Goal: Information Seeking & Learning: Find specific fact

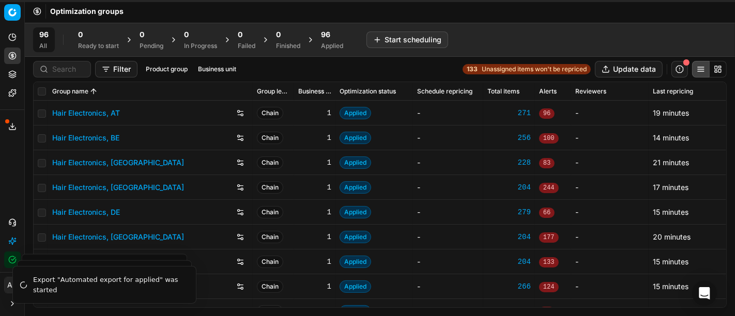
click at [207, 12] on div "Optimization groups" at bounding box center [380, 11] width 710 height 23
click at [11, 163] on div "Analytics Pricing Product portfolio Templates Export service 6 Contact support …" at bounding box center [12, 148] width 24 height 247
click at [20, 176] on button "Toggle Sidebar" at bounding box center [24, 158] width 8 height 316
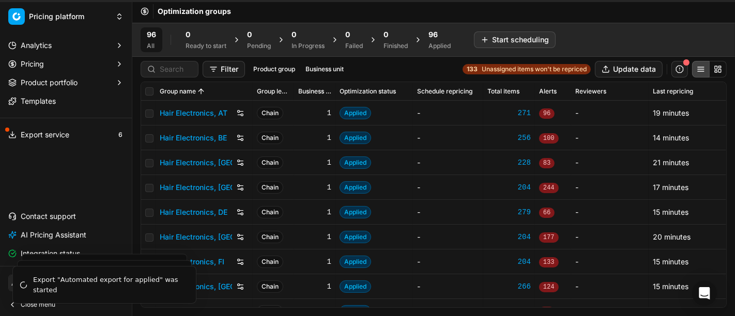
click at [300, 17] on div "Optimization groups" at bounding box center [433, 11] width 602 height 23
click at [42, 175] on div "Analytics Pricing Product portfolio Templates Export service 6 Contact support …" at bounding box center [66, 149] width 132 height 233
click at [67, 42] on button "Analytics" at bounding box center [65, 45] width 123 height 17
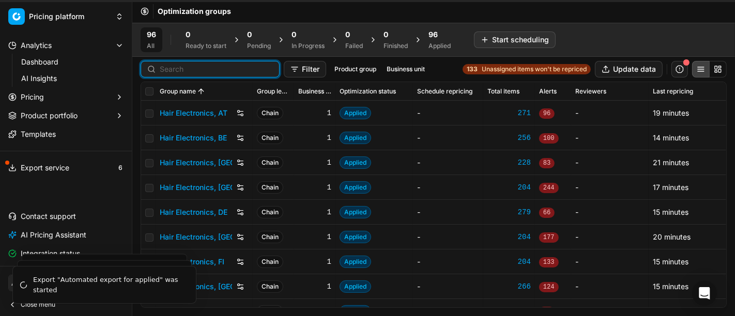
click at [173, 66] on input at bounding box center [216, 69] width 113 height 10
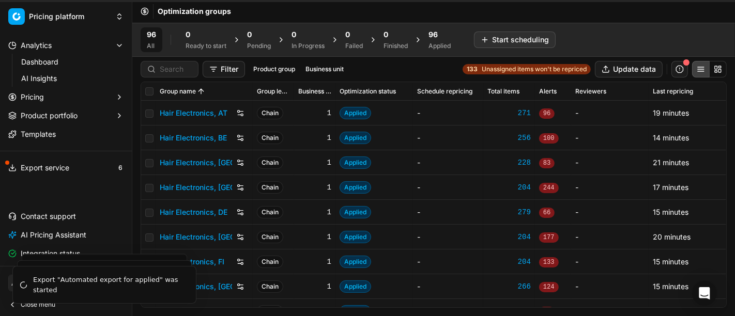
click at [22, 307] on span "Close menu" at bounding box center [38, 305] width 35 height 8
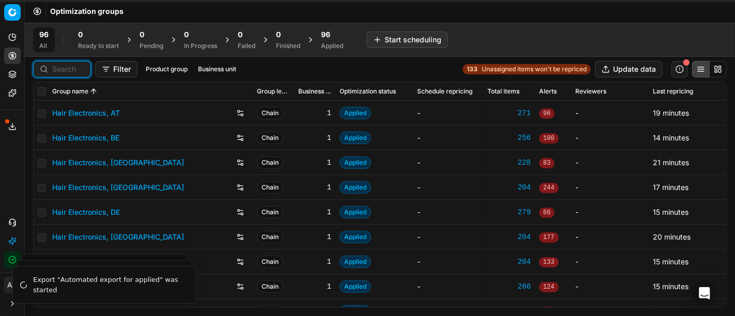
click at [70, 73] on input at bounding box center [68, 69] width 32 height 10
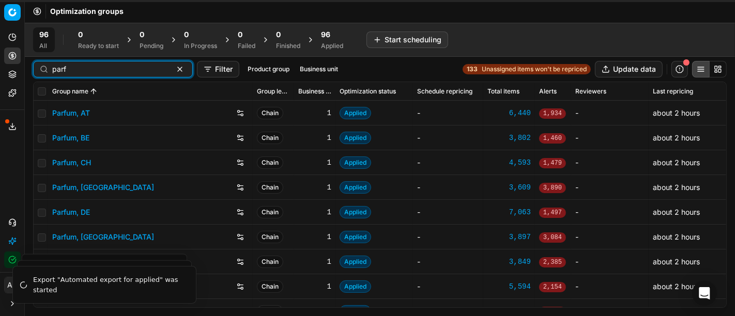
scroll to position [1, 0]
type input "parf"
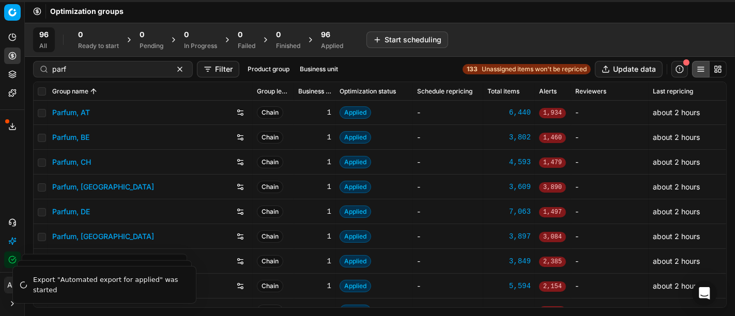
click at [75, 209] on link "Parfum, DE" at bounding box center [71, 212] width 38 height 10
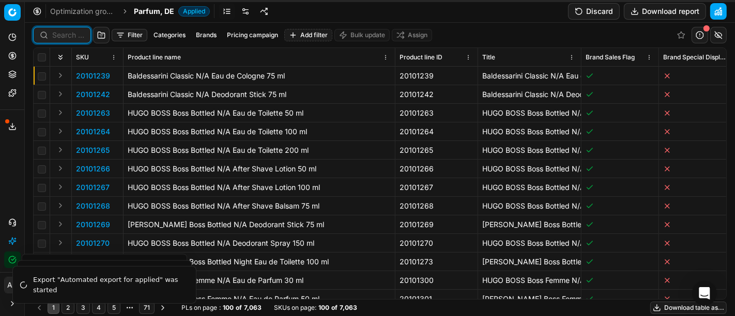
click at [63, 32] on input at bounding box center [68, 35] width 32 height 10
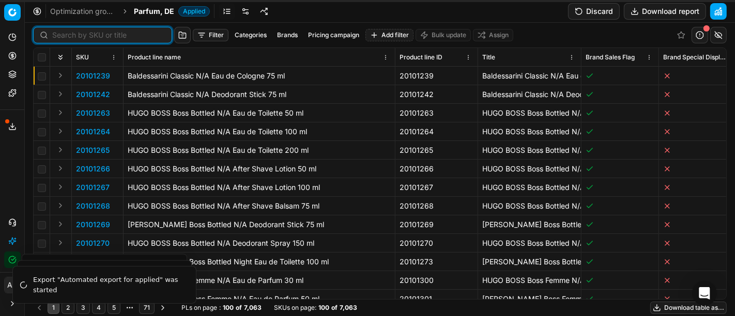
paste input "90007488-0011443"
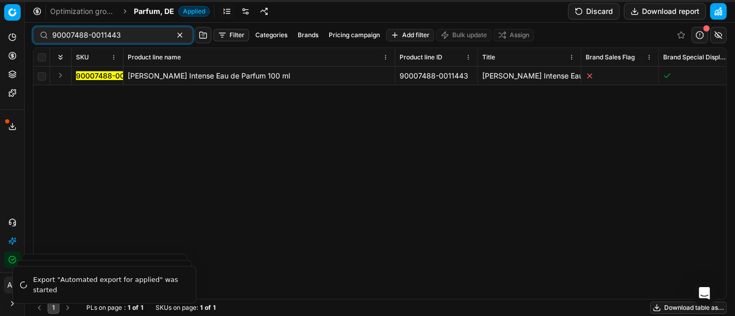
click at [59, 74] on button "Expand" at bounding box center [60, 75] width 12 height 12
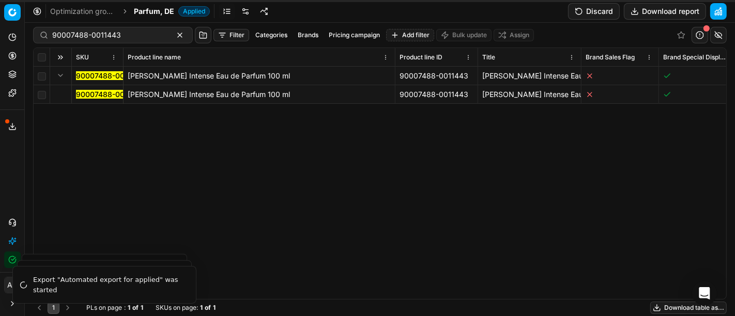
click at [83, 88] on td "90007488-0011443" at bounding box center [98, 94] width 52 height 19
click at [117, 93] on mark "90007488-0011443" at bounding box center [110, 94] width 69 height 9
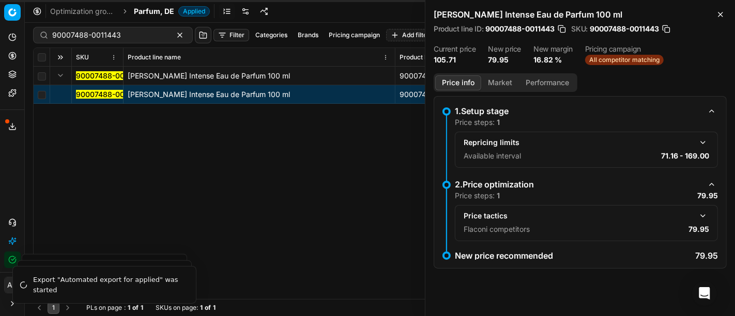
click at [498, 81] on button "Market" at bounding box center [500, 82] width 38 height 15
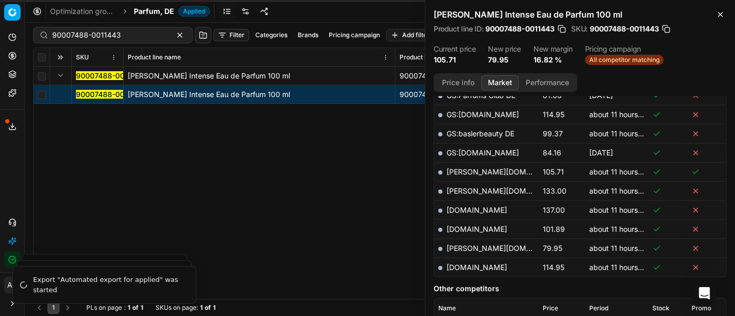
scroll to position [322, 0]
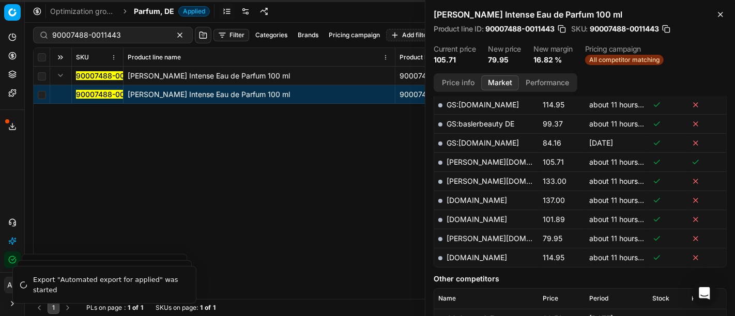
click at [462, 234] on link "pieper.de" at bounding box center [506, 238] width 120 height 9
click at [364, 247] on div "90007488-0011443 Chloé Chloé Intense Eau de Parfum 100 ml 90007488-0011443 Chlo…" at bounding box center [380, 183] width 692 height 232
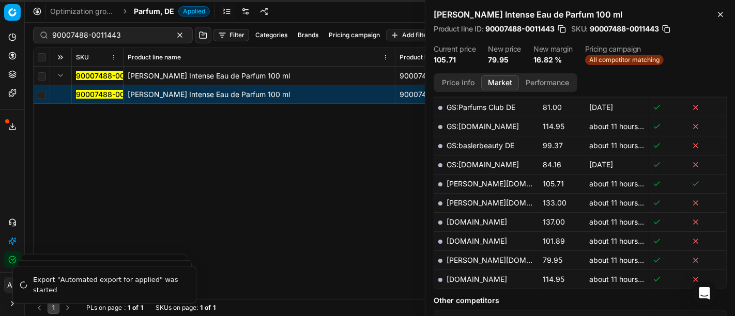
scroll to position [299, 0]
click at [489, 145] on link "GS:baslerbeauty DE" at bounding box center [480, 146] width 68 height 9
click at [486, 238] on link "parfumdreams.de" at bounding box center [476, 242] width 60 height 9
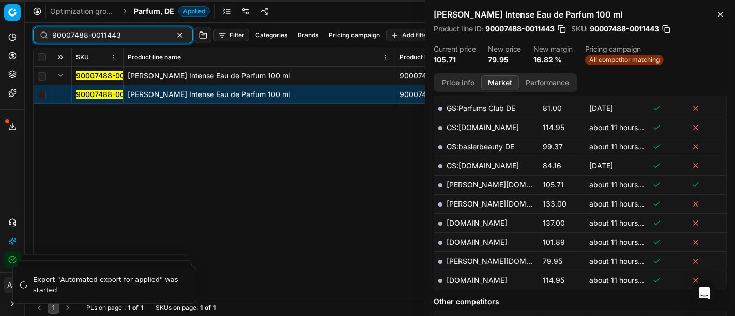
click at [124, 34] on input "90007488-0011443" at bounding box center [108, 35] width 113 height 10
paste input "17213-0027035"
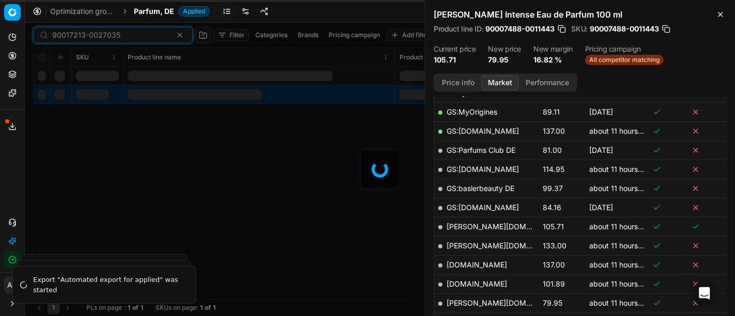
scroll to position [299, 0]
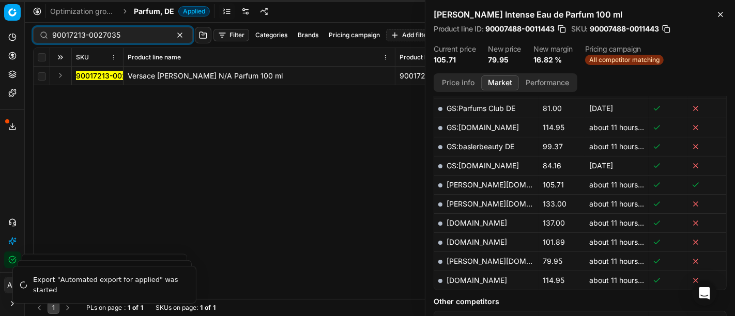
click at [60, 73] on button "Expand" at bounding box center [60, 75] width 12 height 12
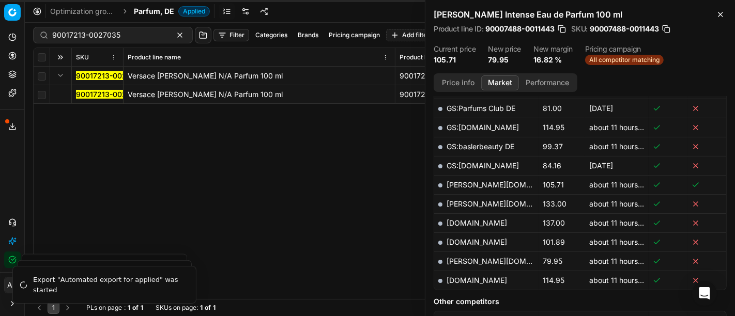
click at [87, 95] on mark "90017213-0027035" at bounding box center [110, 94] width 68 height 9
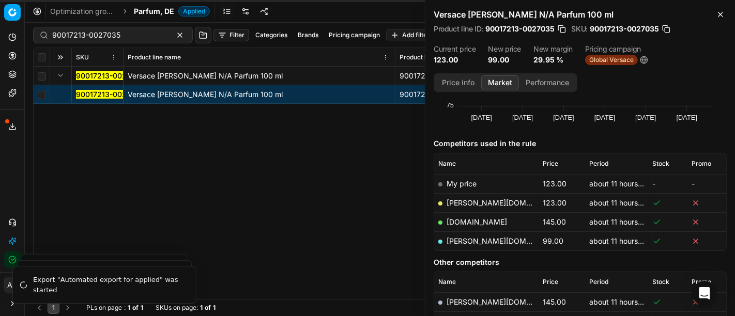
scroll to position [93, 0]
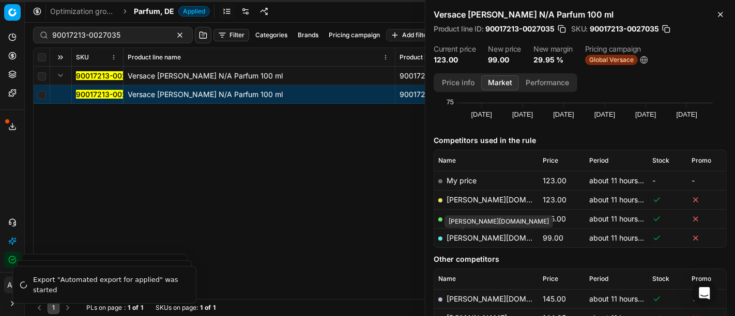
click at [465, 240] on link "pieper.de" at bounding box center [506, 237] width 120 height 9
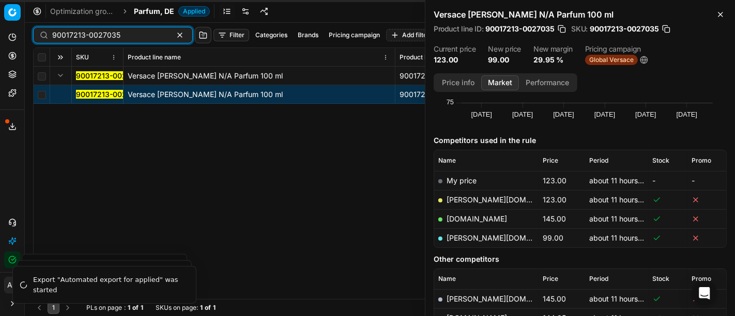
click at [99, 36] on input "90017213-0027035" at bounding box center [108, 35] width 113 height 10
paste input "80075783-0018593"
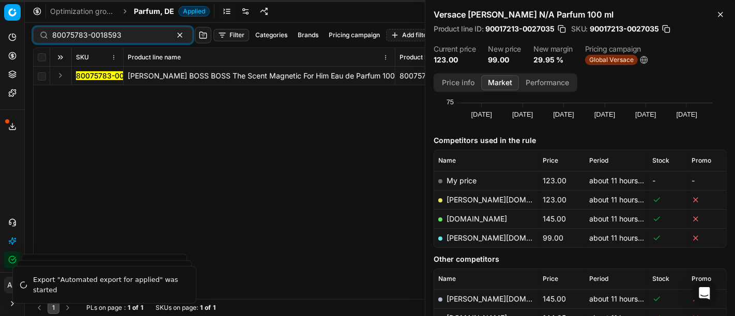
click at [53, 73] on td at bounding box center [61, 76] width 22 height 19
click at [57, 77] on button "Expand" at bounding box center [60, 75] width 12 height 12
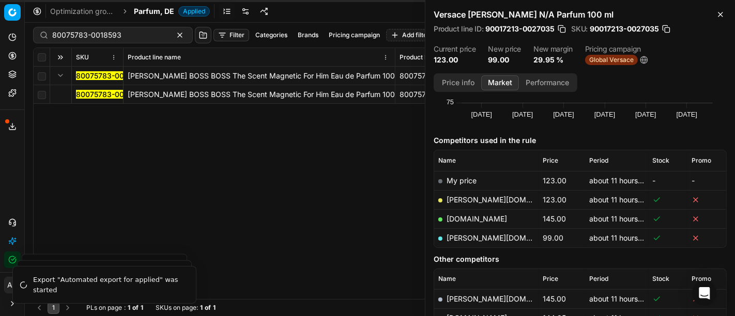
click at [88, 96] on mark "80075783-0018593" at bounding box center [110, 94] width 69 height 9
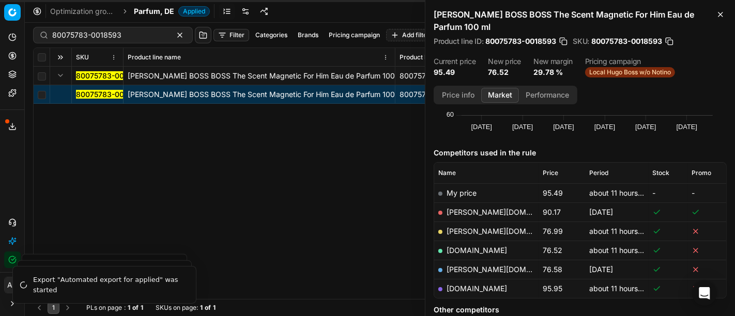
click at [465, 88] on button "Price info" at bounding box center [458, 95] width 46 height 15
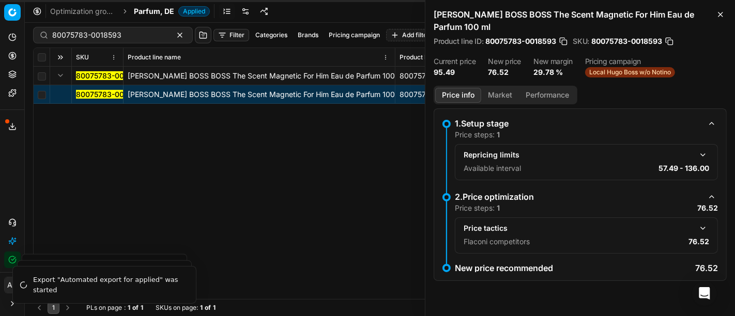
click at [704, 222] on button "button" at bounding box center [702, 228] width 12 height 12
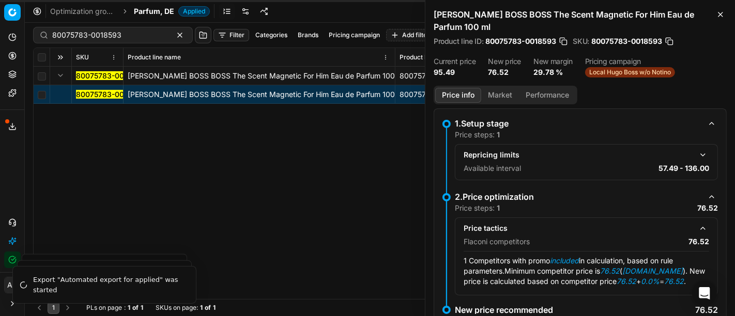
click at [489, 88] on button "Market" at bounding box center [500, 95] width 38 height 15
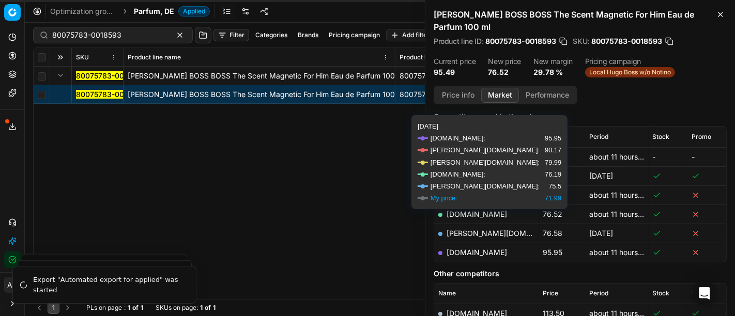
scroll to position [138, 0]
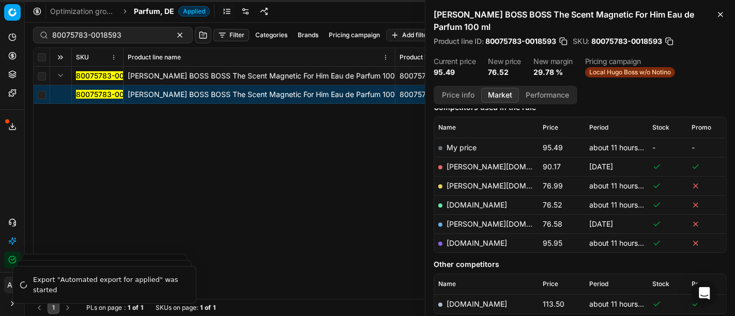
click at [476, 200] on link "parfumdreams.de" at bounding box center [476, 204] width 60 height 9
click at [103, 36] on input "80075783-0018593" at bounding box center [108, 35] width 113 height 10
paste input "90005637-0008350"
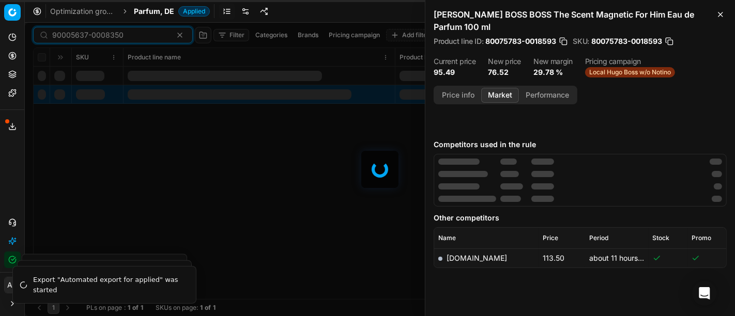
scroll to position [138, 0]
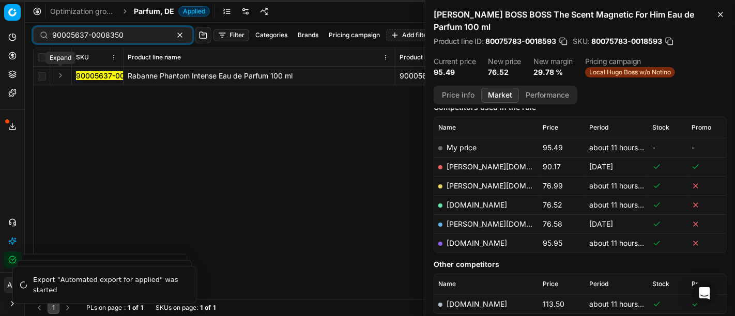
click at [58, 76] on button "Expand" at bounding box center [60, 75] width 12 height 12
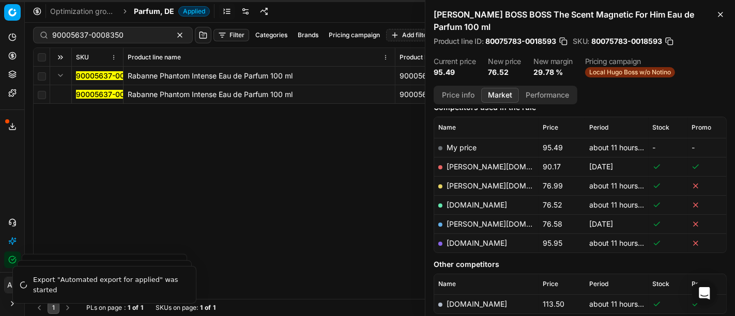
click at [83, 95] on mark "90005637-0008350" at bounding box center [111, 94] width 71 height 9
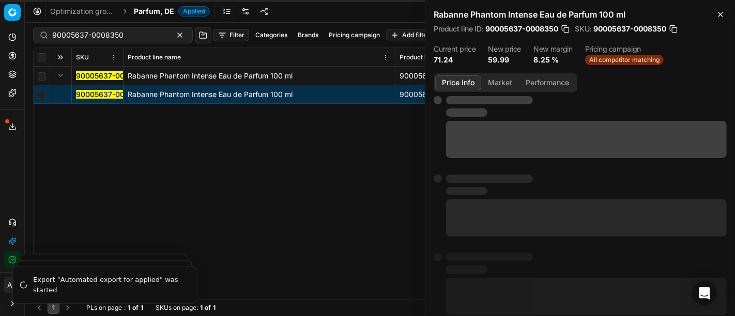
click at [459, 80] on button "Price info" at bounding box center [458, 82] width 46 height 15
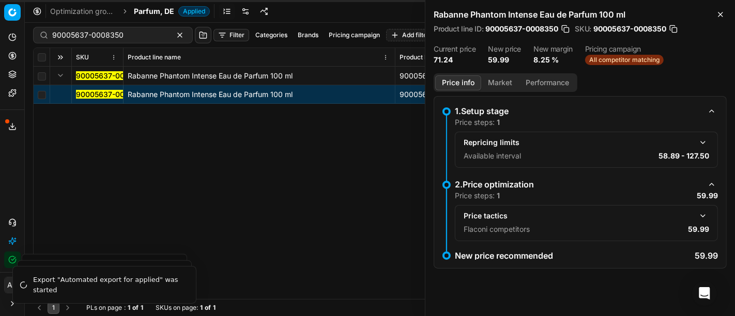
click at [496, 83] on button "Market" at bounding box center [500, 82] width 38 height 15
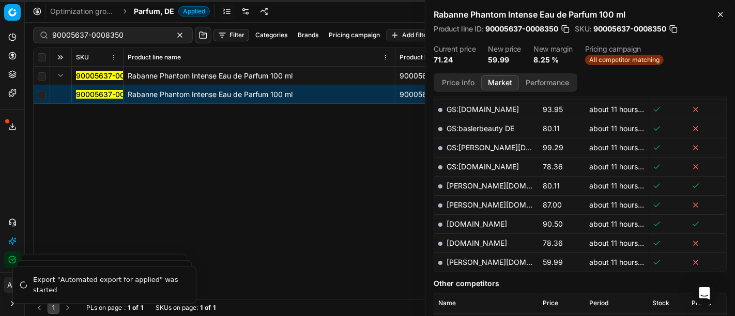
scroll to position [356, 0]
click at [465, 257] on link "pieper.de" at bounding box center [506, 261] width 120 height 9
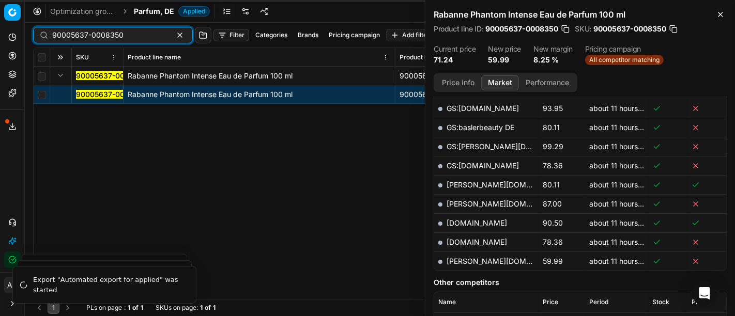
click at [117, 36] on input "90005637-0008350" at bounding box center [108, 35] width 113 height 10
paste input "17213-0027034"
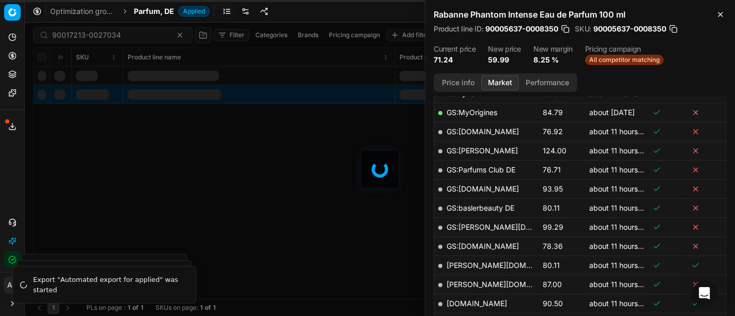
scroll to position [356, 0]
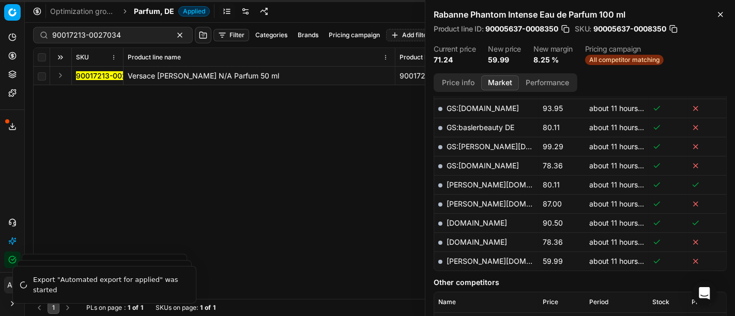
click at [39, 161] on div "90017213-0027034 Versace Eros Najim N/A Parfum 50 ml 90017213-0027034 Versace E…" at bounding box center [380, 183] width 692 height 232
click at [63, 76] on button "Expand" at bounding box center [60, 75] width 12 height 12
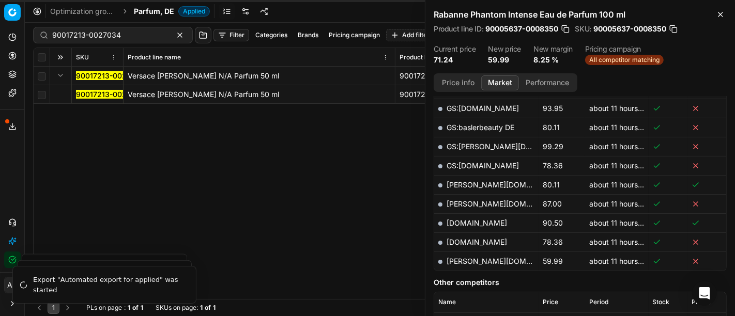
click at [97, 97] on mark "90017213-0027034" at bounding box center [110, 94] width 69 height 9
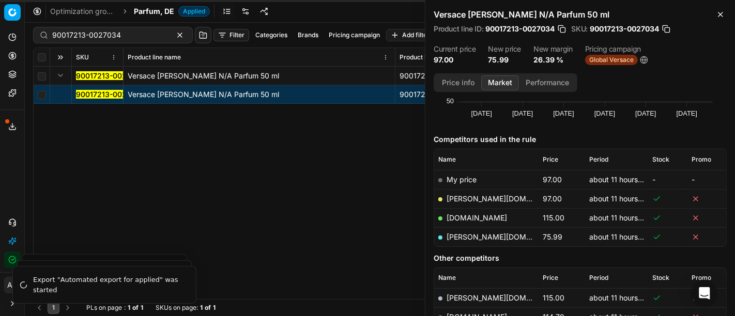
scroll to position [86, 0]
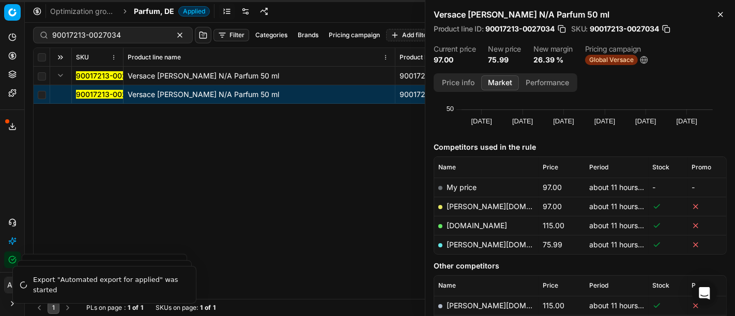
click at [469, 243] on link "pieper.de" at bounding box center [506, 244] width 120 height 9
click at [97, 36] on input "90017213-0027034" at bounding box center [108, 35] width 113 height 10
paste input "04559-0006852"
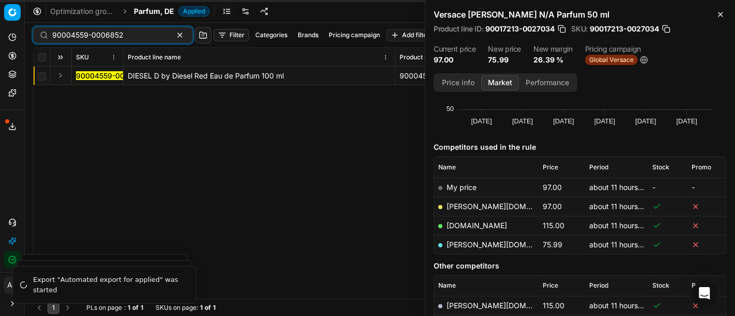
click at [61, 72] on button "Expand" at bounding box center [60, 75] width 12 height 12
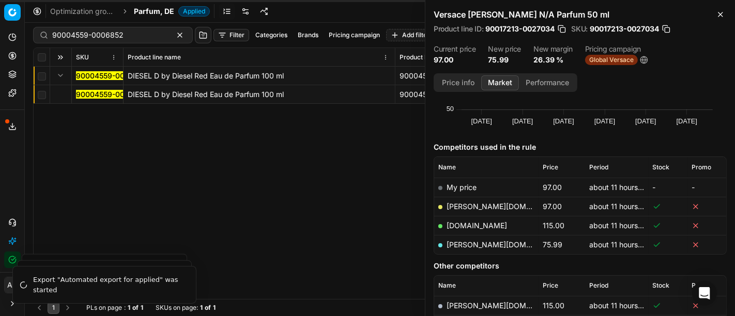
click at [91, 95] on mark "90004559-0006852" at bounding box center [111, 94] width 71 height 9
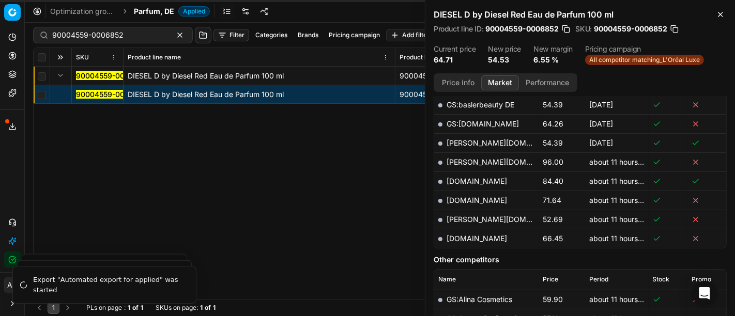
scroll to position [341, 0]
click at [466, 215] on link "pieper.de" at bounding box center [506, 219] width 120 height 9
click at [115, 33] on input "90004559-0006852" at bounding box center [108, 35] width 113 height 10
paste input "80070414-50"
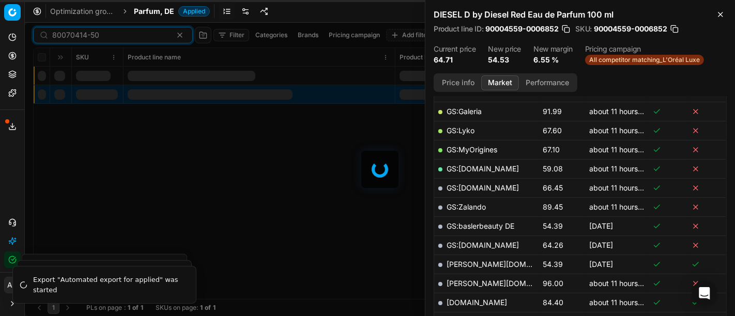
scroll to position [341, 0]
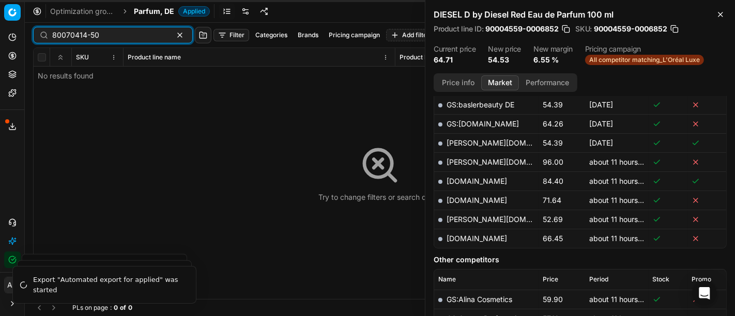
click at [113, 33] on input "80070414-50" at bounding box center [108, 35] width 113 height 10
paste input "67347"
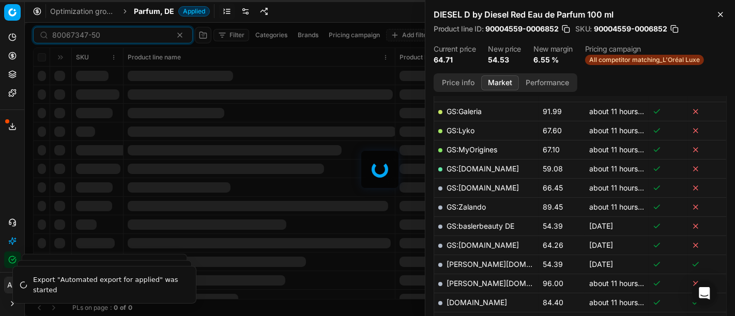
scroll to position [341, 0]
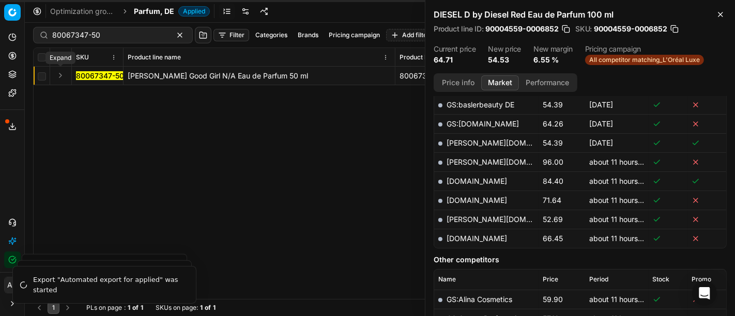
click at [59, 76] on button "Expand" at bounding box center [60, 75] width 12 height 12
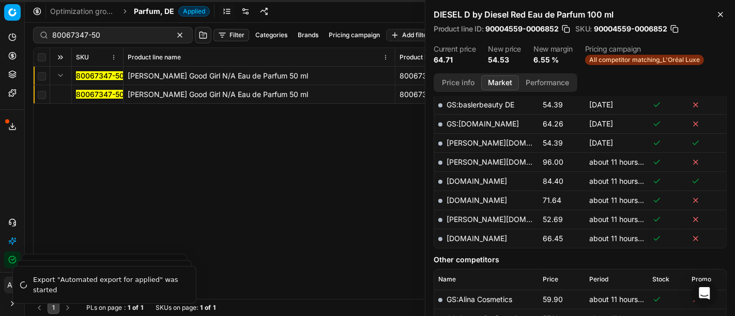
click at [85, 92] on mark "80067347-50" at bounding box center [100, 94] width 48 height 9
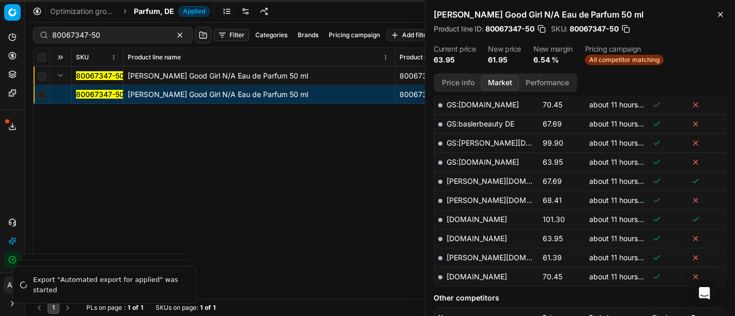
click at [465, 82] on button "Price info" at bounding box center [458, 82] width 46 height 15
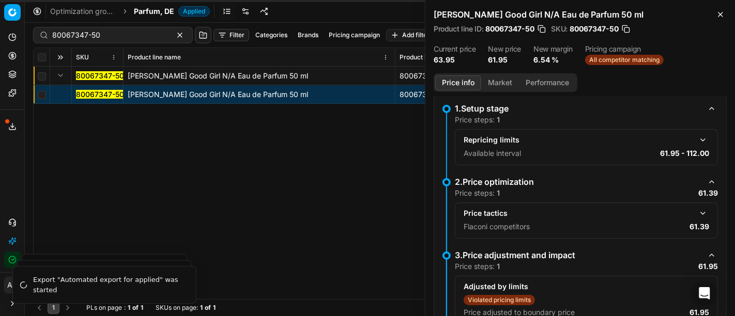
scroll to position [101, 0]
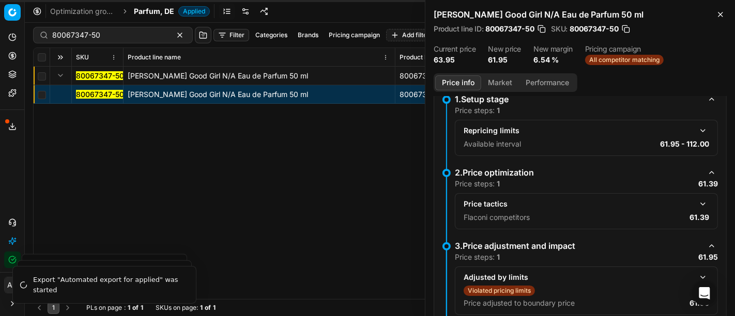
click at [696, 199] on button "button" at bounding box center [702, 204] width 12 height 12
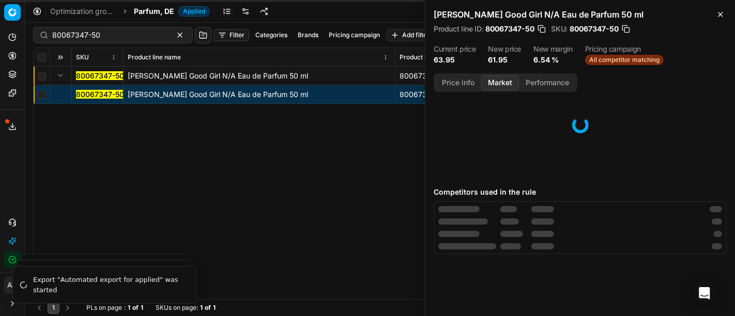
click at [499, 81] on button "Market" at bounding box center [500, 82] width 38 height 15
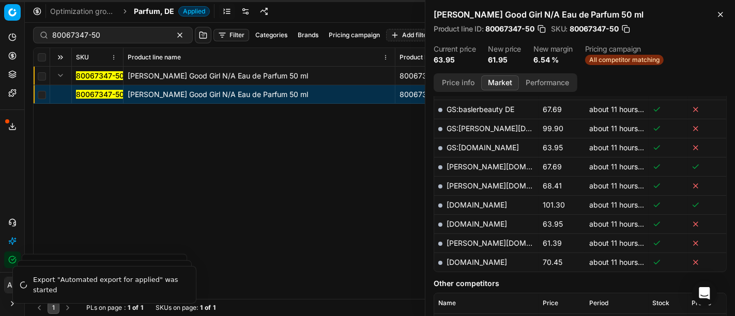
scroll to position [355, 0]
click at [466, 239] on link "[PERSON_NAME][DOMAIN_NAME]" at bounding box center [506, 243] width 120 height 9
click at [110, 36] on input "80067347-50" at bounding box center [108, 35] width 113 height 10
paste input "71415"
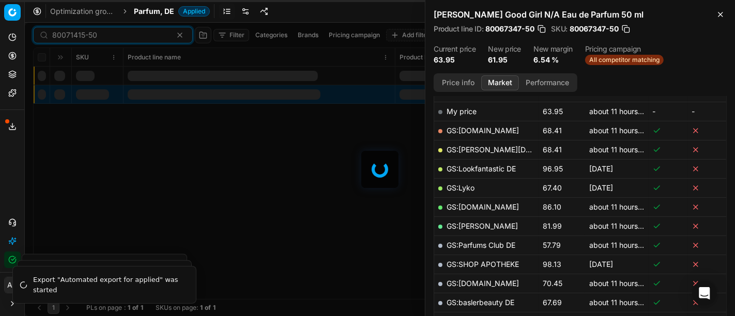
scroll to position [355, 0]
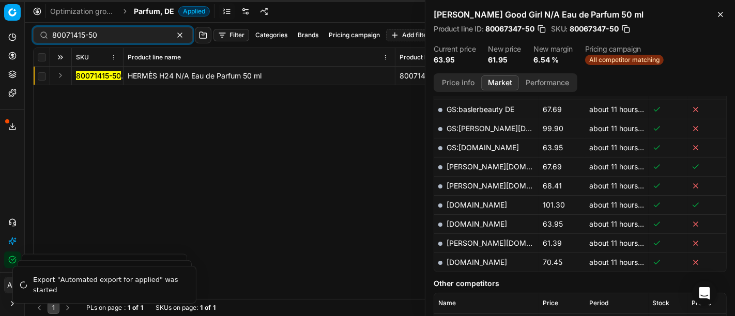
click at [59, 73] on button "Expand" at bounding box center [60, 75] width 12 height 12
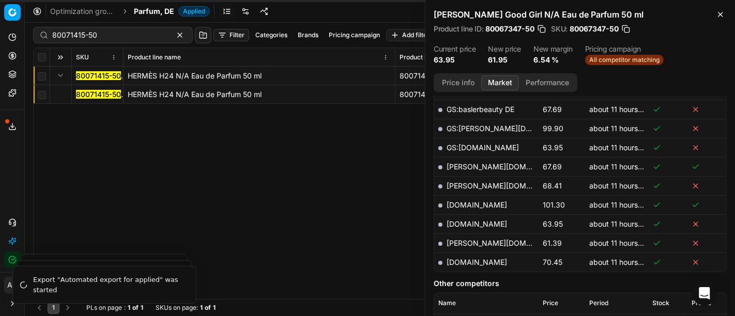
click at [94, 96] on mark "80071415-50" at bounding box center [98, 94] width 45 height 9
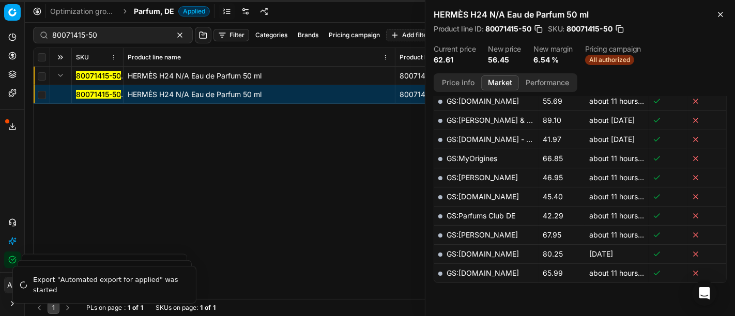
scroll to position [425, 0]
click at [462, 81] on button "Price info" at bounding box center [458, 82] width 46 height 15
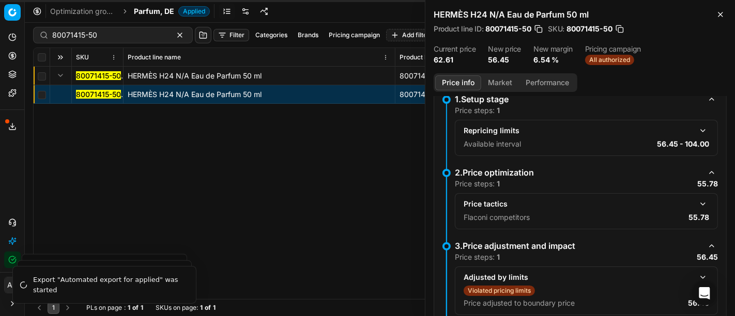
click at [696, 204] on button "button" at bounding box center [702, 204] width 12 height 12
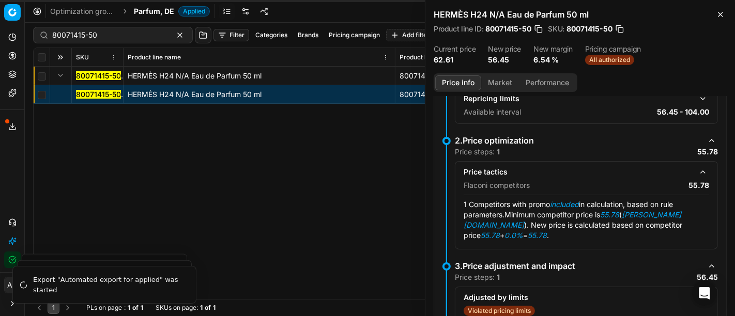
scroll to position [133, 0]
click at [492, 79] on button "Market" at bounding box center [500, 82] width 38 height 15
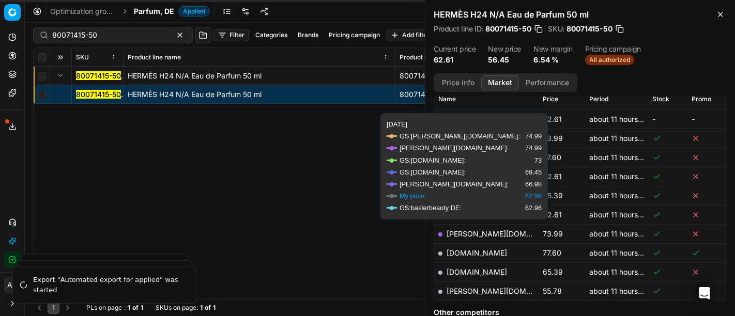
scroll to position [161, 0]
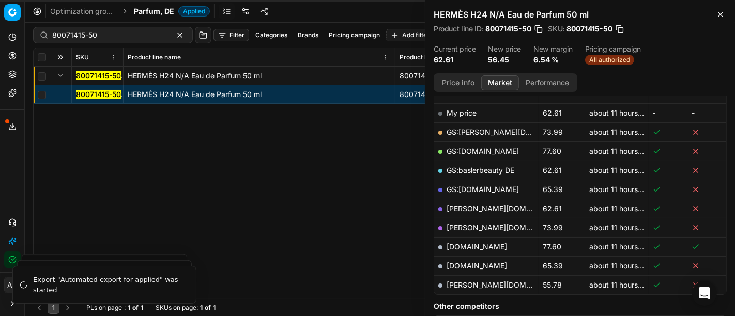
click at [473, 284] on link "[PERSON_NAME][DOMAIN_NAME]" at bounding box center [506, 284] width 120 height 9
click at [408, 228] on div "80071415-50 HERMÈS H24 N/A Eau de Parfum 50 ml 80071415-50 HERMÈS H24 N/A Eau d…" at bounding box center [380, 183] width 692 height 232
click at [34, 170] on div "80071415-50 HERMÈS H24 N/A Eau de Parfum 50 ml 80071415-50 HERMÈS H24 N/A Eau d…" at bounding box center [380, 183] width 692 height 232
click at [123, 35] on input "80071415-50" at bounding box center [108, 35] width 113 height 10
click at [112, 31] on input "80071415-50" at bounding box center [108, 35] width 113 height 10
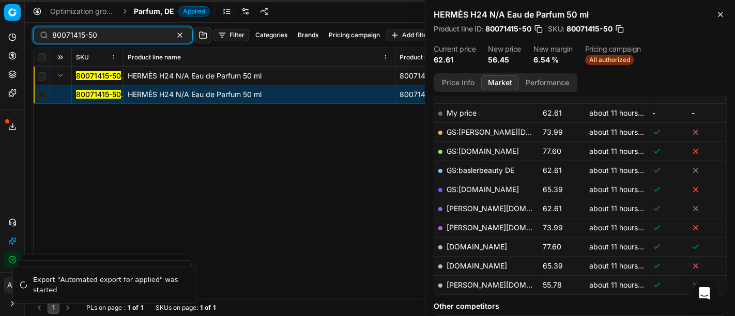
paste input "90007672-0011759"
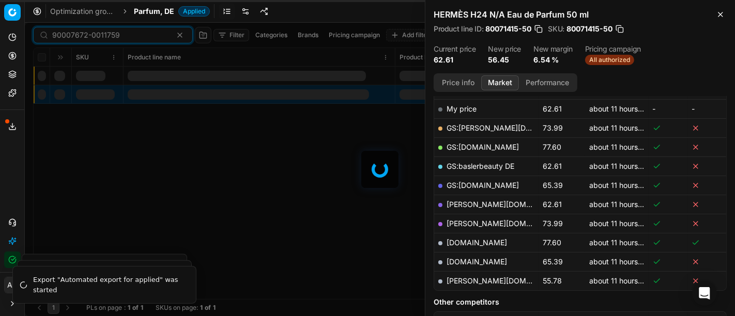
scroll to position [161, 0]
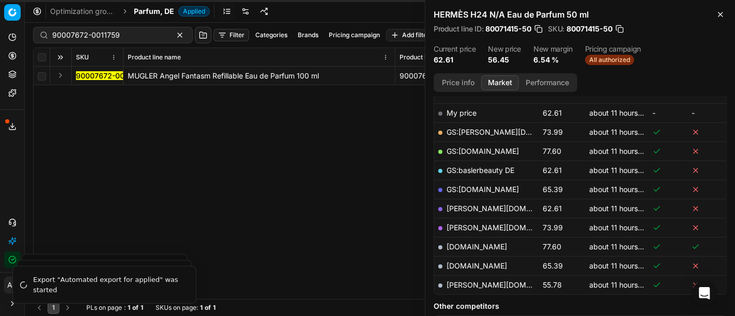
click at [59, 72] on button "Expand" at bounding box center [60, 75] width 12 height 12
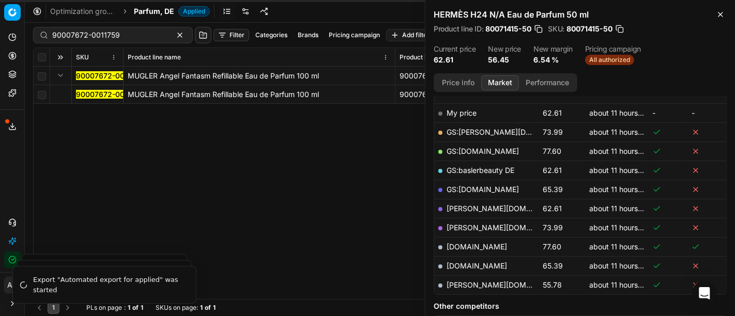
click at [89, 90] on mark "90007672-0011759" at bounding box center [110, 94] width 68 height 9
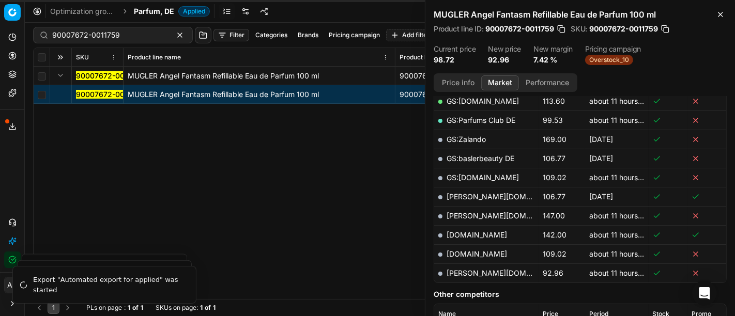
scroll to position [306, 0]
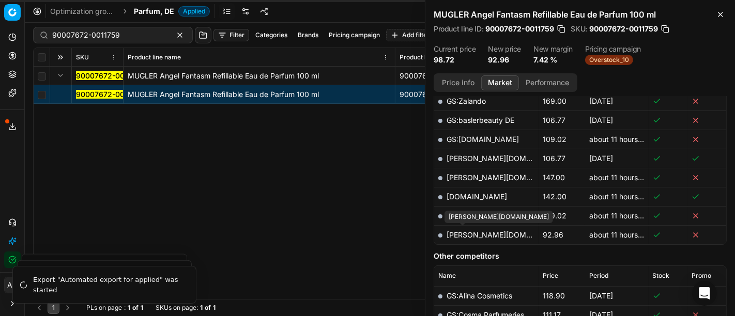
click at [468, 231] on link "[PERSON_NAME][DOMAIN_NAME]" at bounding box center [506, 234] width 120 height 9
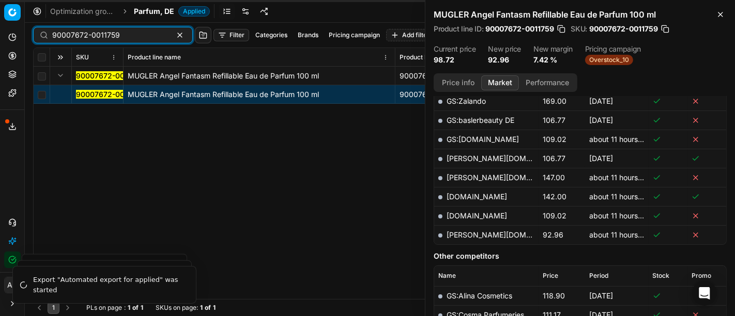
click at [142, 33] on input "90007672-0011759" at bounding box center [108, 35] width 113 height 10
paste input "80028754-80"
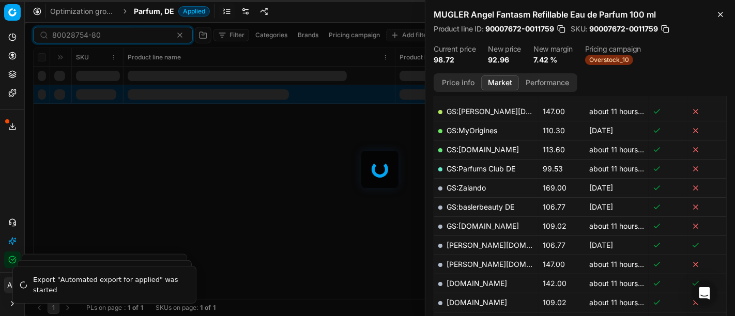
scroll to position [306, 0]
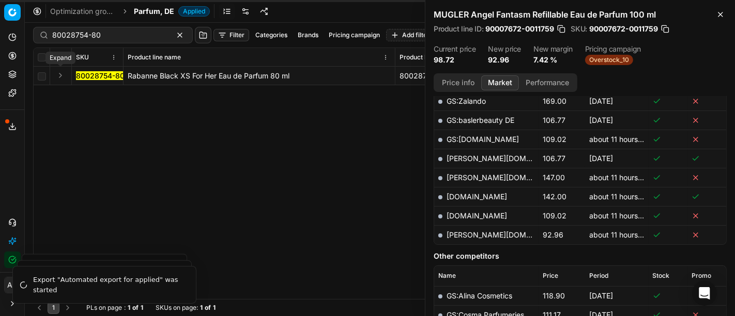
click at [58, 76] on button "Expand" at bounding box center [60, 75] width 12 height 12
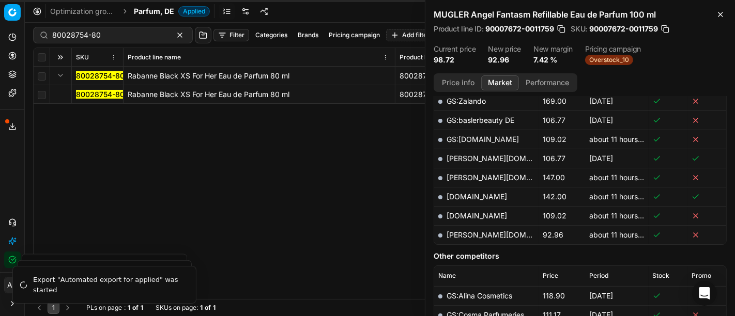
click at [102, 92] on mark "80028754-80" at bounding box center [100, 94] width 49 height 9
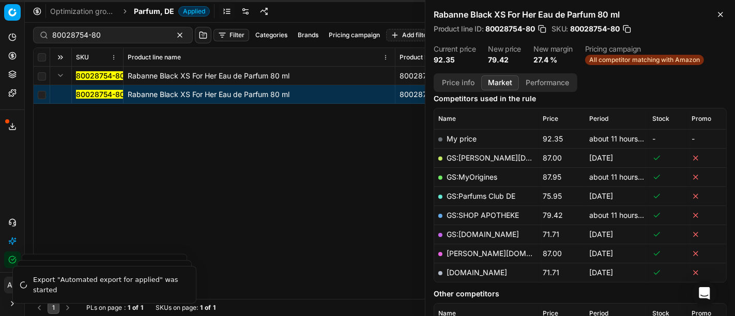
scroll to position [135, 0]
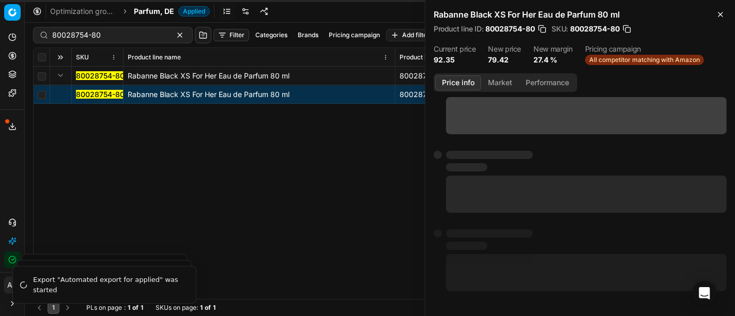
click at [461, 83] on button "Price info" at bounding box center [458, 82] width 46 height 15
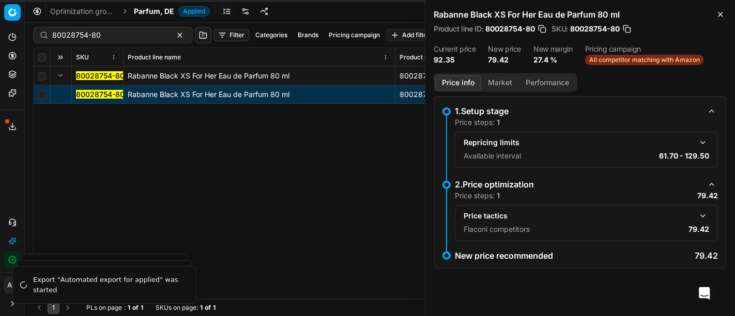
click at [492, 84] on button "Market" at bounding box center [500, 82] width 38 height 15
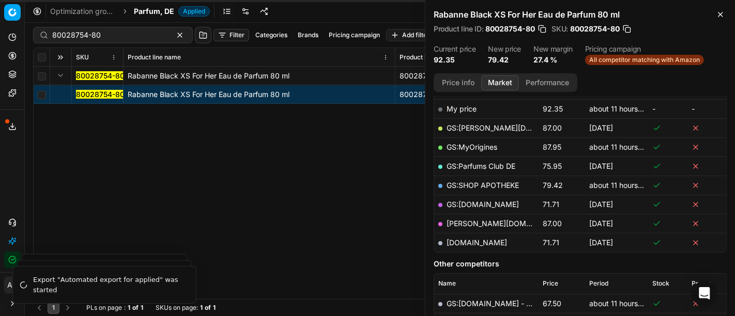
scroll to position [165, 0]
click at [497, 183] on link "GS:SHOP APOTHEKE" at bounding box center [482, 184] width 72 height 9
click at [111, 37] on input "80028754-80" at bounding box center [108, 35] width 113 height 10
paste input "90004650-0006976"
type input "90004650-0006976"
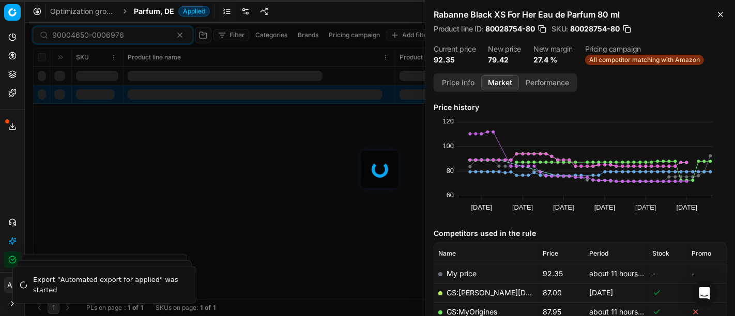
scroll to position [165, 0]
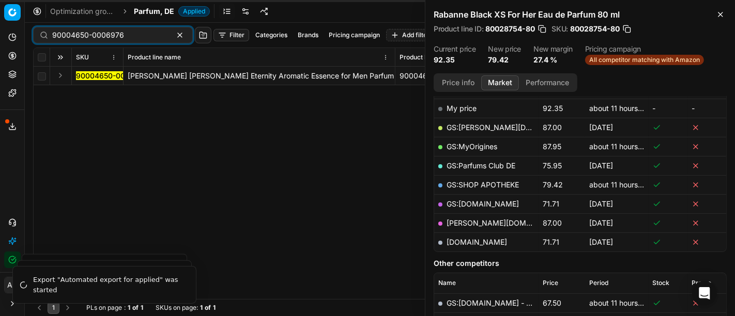
type input "90004650-0006976"
click at [63, 77] on button "Expand" at bounding box center [60, 75] width 12 height 12
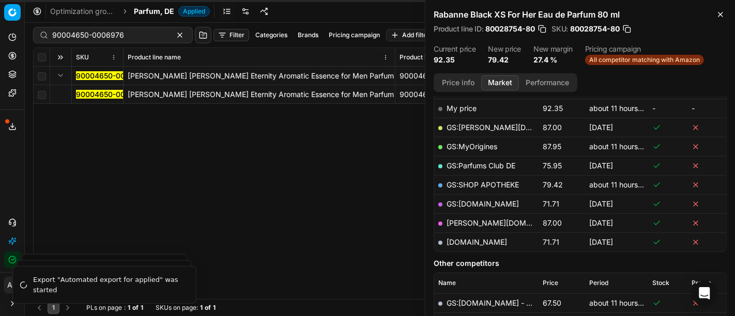
click at [113, 97] on mark "90004650-0006976" at bounding box center [112, 94] width 72 height 9
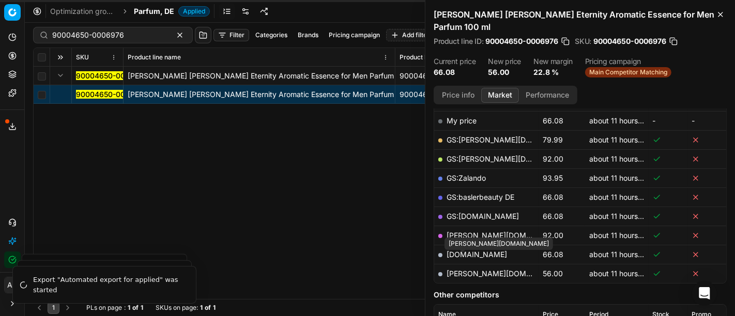
click at [462, 269] on link "[PERSON_NAME][DOMAIN_NAME]" at bounding box center [506, 273] width 120 height 9
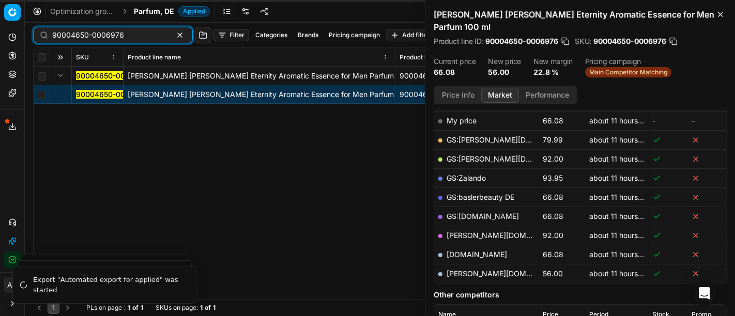
click at [107, 35] on input "90004650-0006976" at bounding box center [108, 35] width 113 height 10
click at [155, 9] on span "Parfum, DE" at bounding box center [154, 11] width 40 height 10
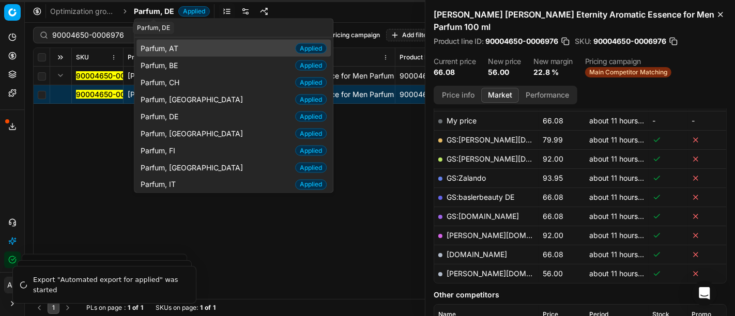
type input "parfu"
click at [177, 45] on span "Parfum, AT" at bounding box center [162, 48] width 42 height 10
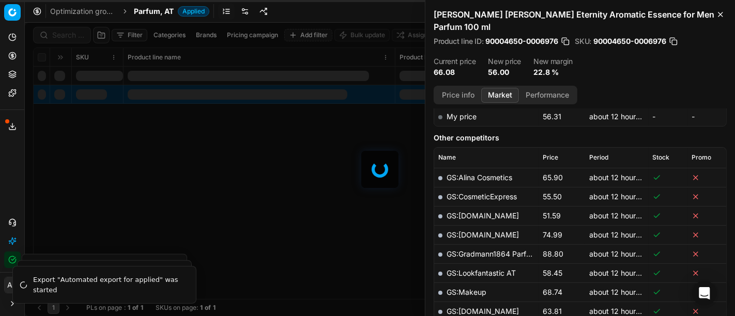
scroll to position [165, 0]
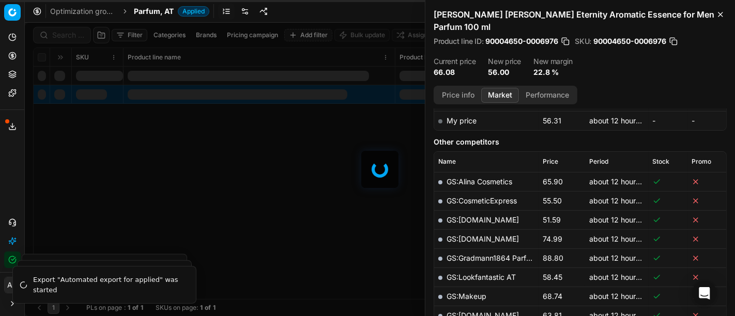
click at [57, 34] on div at bounding box center [380, 169] width 710 height 293
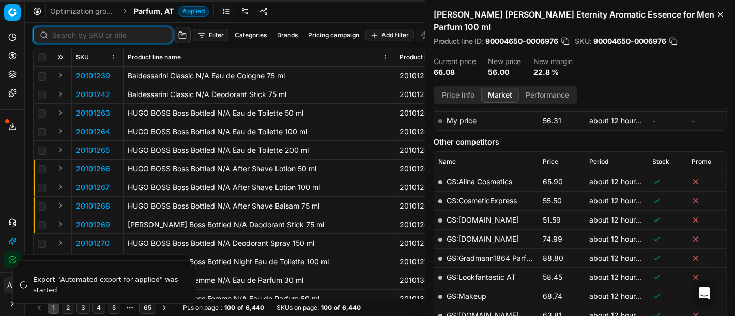
click at [57, 34] on input at bounding box center [108, 35] width 113 height 10
paste input "80075907-100"
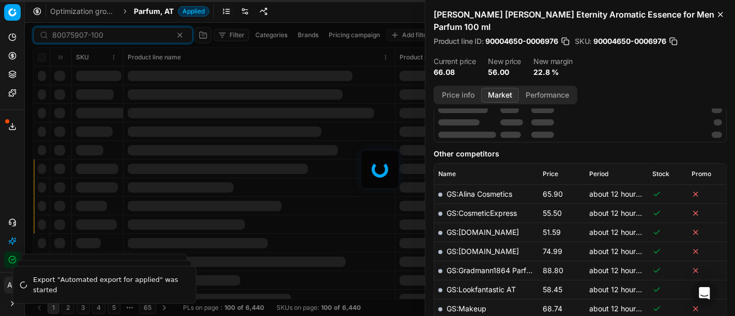
scroll to position [165, 0]
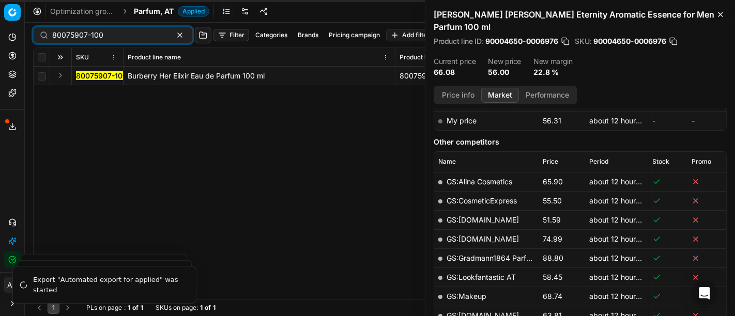
click at [59, 72] on button "Expand" at bounding box center [60, 75] width 12 height 12
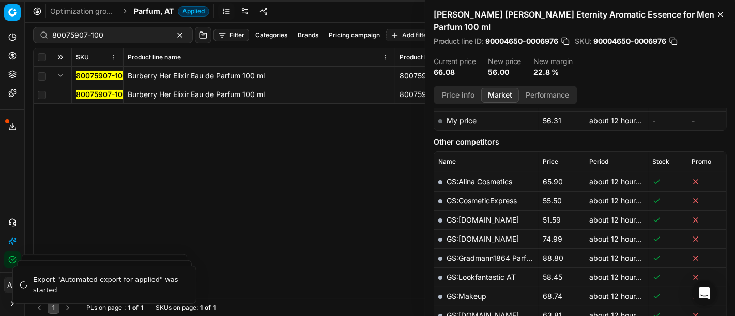
click at [90, 91] on mark "80075907-100" at bounding box center [101, 94] width 51 height 9
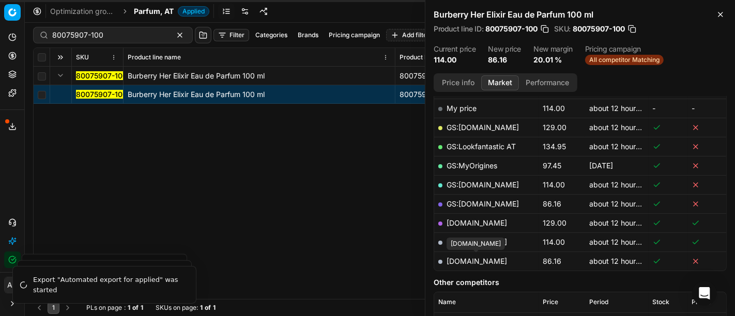
click at [481, 259] on link "parfumdreams.at" at bounding box center [476, 261] width 60 height 9
click at [105, 34] on input "80075907-100" at bounding box center [108, 35] width 113 height 10
paste input "90007233-0010986"
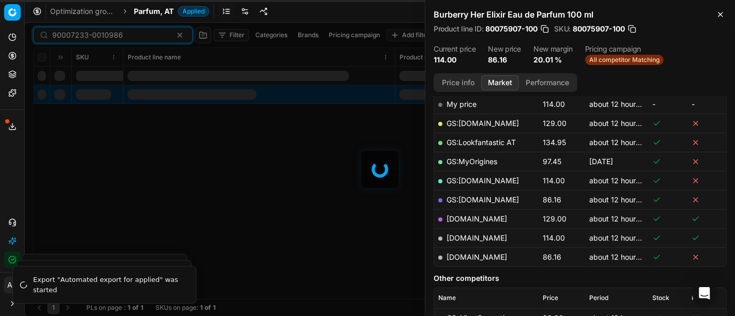
scroll to position [165, 0]
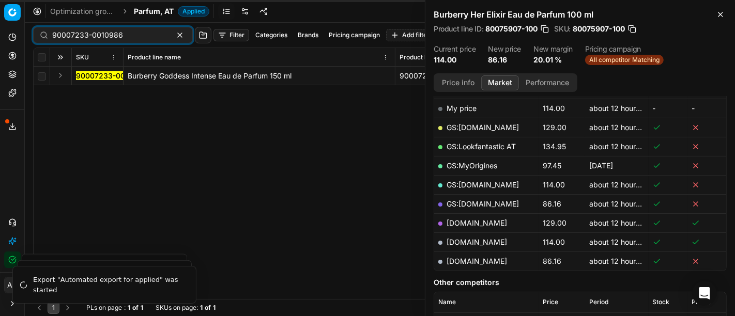
click at [57, 77] on button "Expand" at bounding box center [60, 75] width 12 height 12
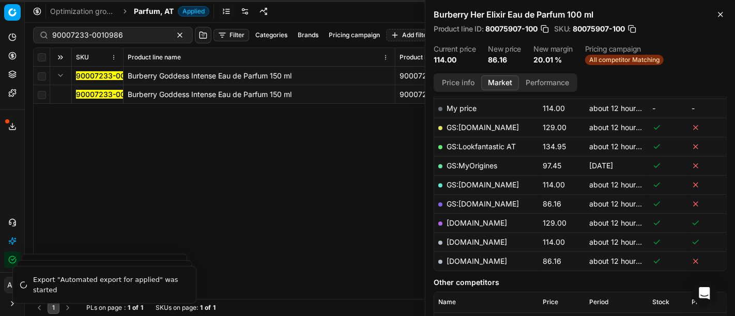
click at [97, 94] on mark "90007233-0010986" at bounding box center [111, 94] width 71 height 9
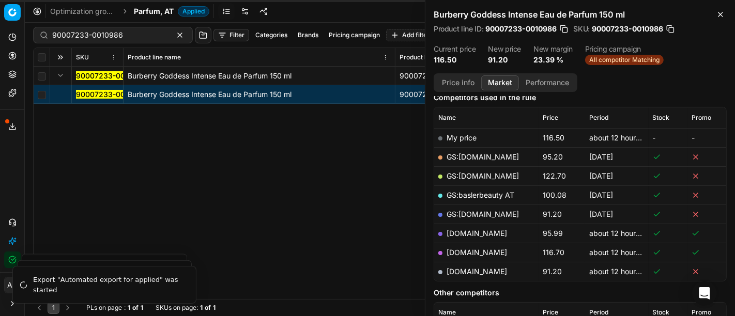
scroll to position [136, 0]
click at [484, 273] on link "parfumdreams.at" at bounding box center [476, 271] width 60 height 9
click at [104, 39] on input "90007233-0010986" at bounding box center [108, 35] width 113 height 10
paste input "1698-0002404"
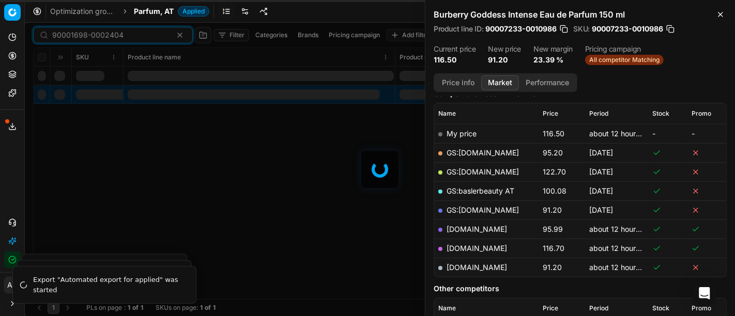
scroll to position [136, 0]
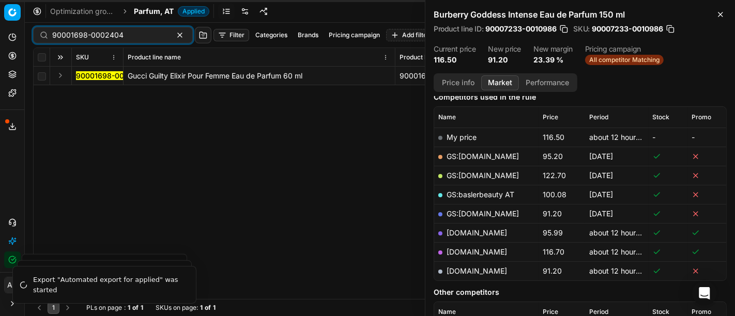
click at [62, 75] on button "Expand" at bounding box center [60, 75] width 12 height 12
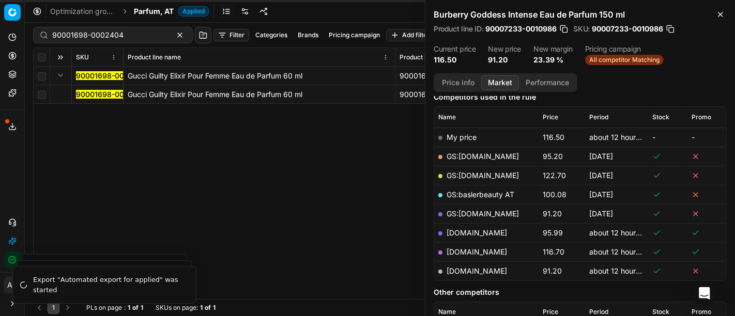
click at [85, 95] on mark "90001698-0002404" at bounding box center [111, 94] width 71 height 9
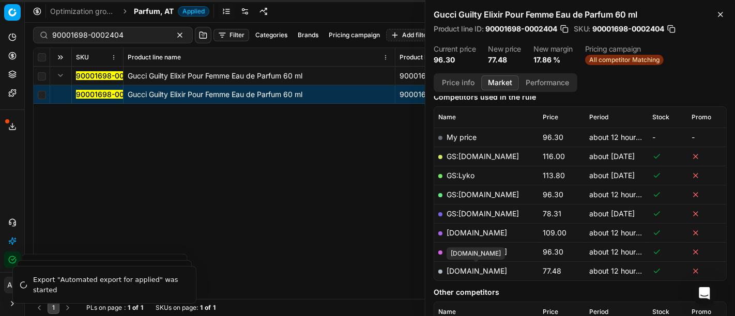
click at [488, 270] on link "parfumdreams.at" at bounding box center [476, 271] width 60 height 9
click at [91, 37] on input "90001698-0002404" at bounding box center [108, 35] width 113 height 10
paste input "80061632-150"
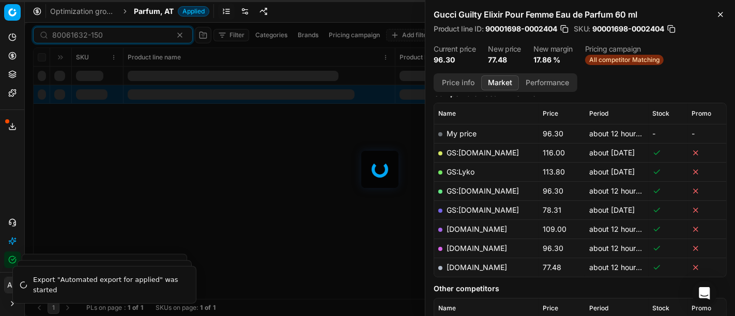
scroll to position [136, 0]
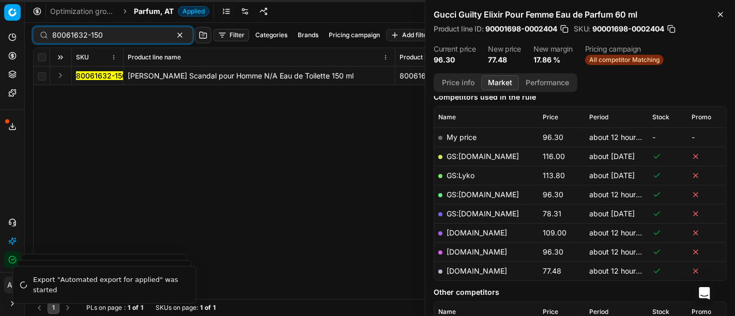
click at [60, 73] on button "Expand" at bounding box center [60, 75] width 12 height 12
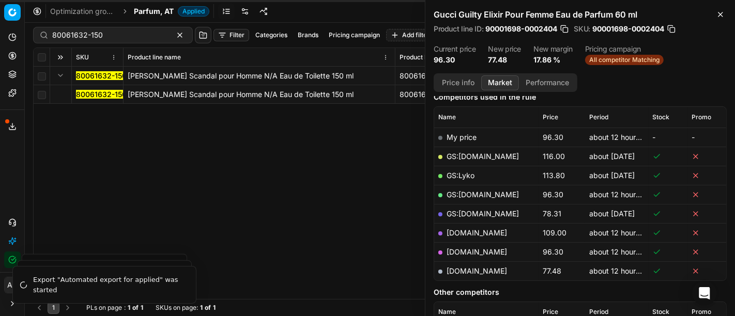
click at [94, 92] on mark "80061632-150" at bounding box center [101, 94] width 51 height 9
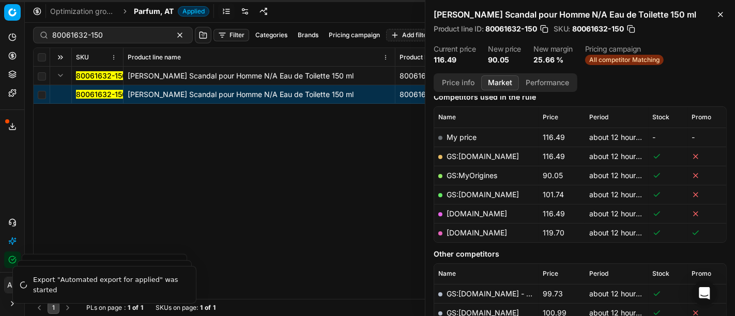
click at [467, 83] on button "Price info" at bounding box center [458, 82] width 46 height 15
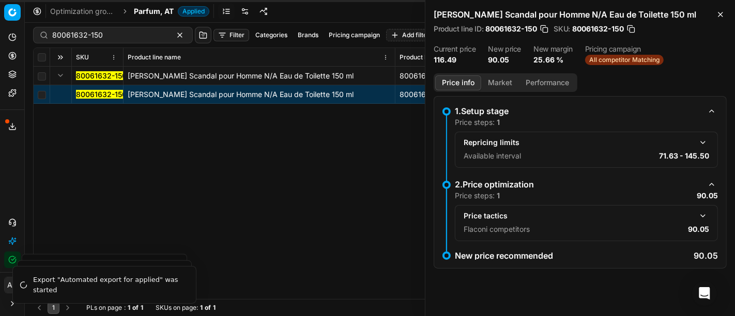
click at [703, 214] on button "button" at bounding box center [702, 216] width 12 height 12
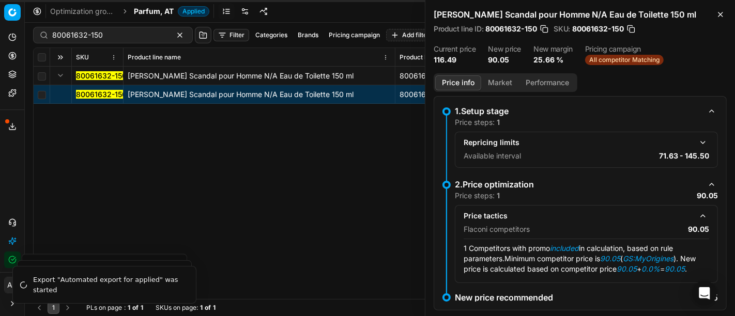
click at [493, 77] on button "Market" at bounding box center [500, 82] width 38 height 15
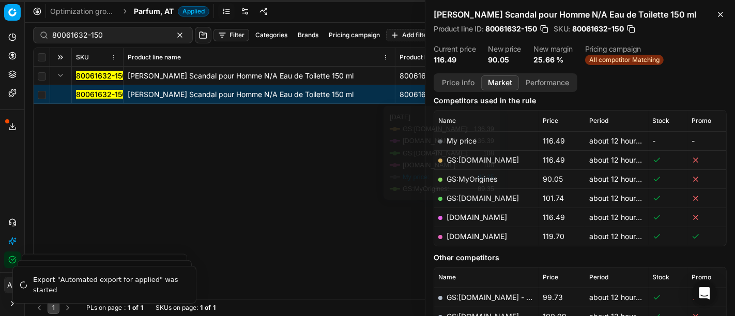
scroll to position [142, 0]
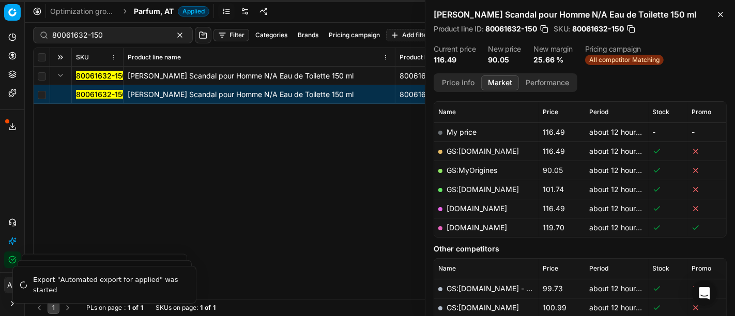
click at [474, 170] on link "GS:MyOrigines" at bounding box center [471, 170] width 51 height 9
click at [122, 30] on input "80061632-150" at bounding box center [108, 35] width 113 height 10
paste input "90005788-0008629"
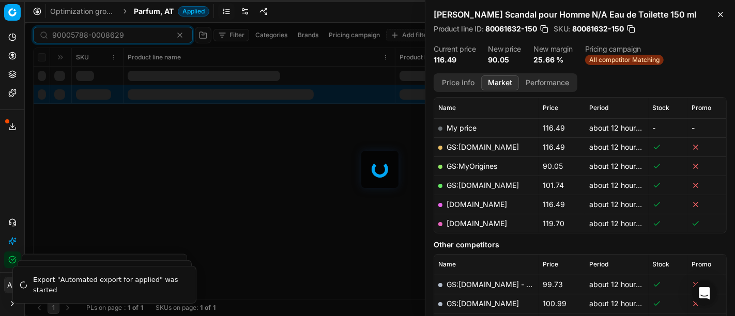
scroll to position [142, 0]
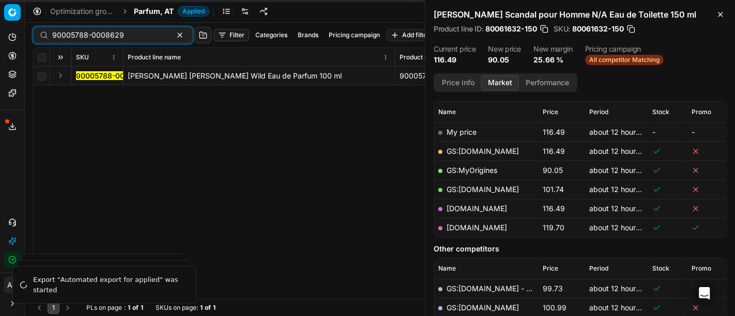
click at [57, 75] on button "Expand" at bounding box center [60, 75] width 12 height 12
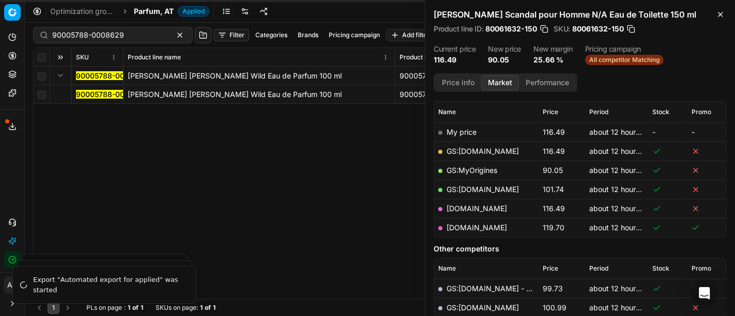
click at [87, 96] on mark "90005788-0008629" at bounding box center [112, 94] width 72 height 9
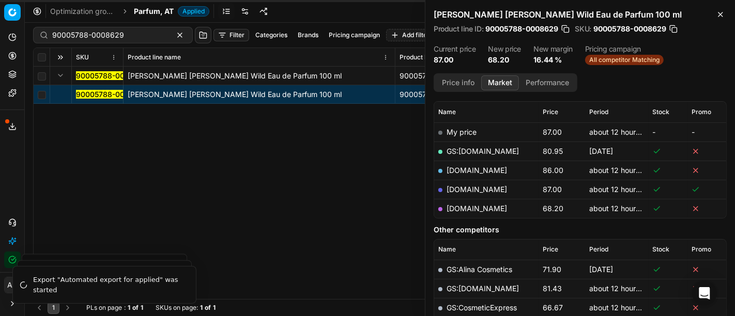
click at [462, 207] on link "parfumdreams.at" at bounding box center [476, 208] width 60 height 9
click at [121, 39] on input "90005788-0008629" at bounding box center [108, 35] width 113 height 10
paste input "80075783-0018593"
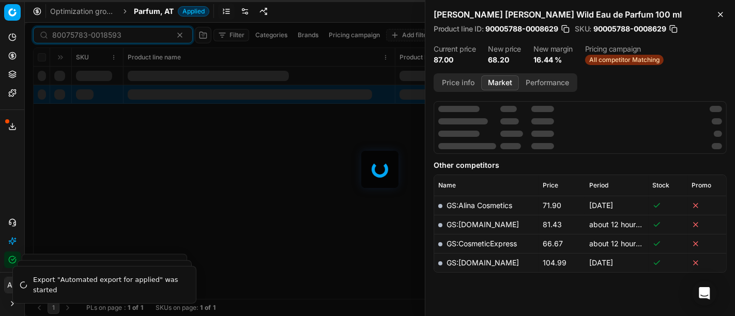
scroll to position [142, 0]
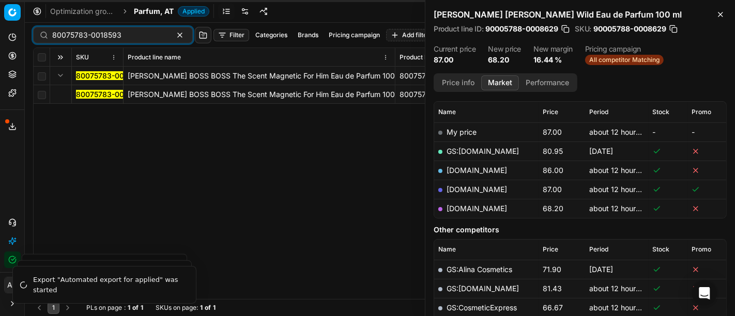
click at [61, 76] on button "Expand" at bounding box center [60, 75] width 12 height 12
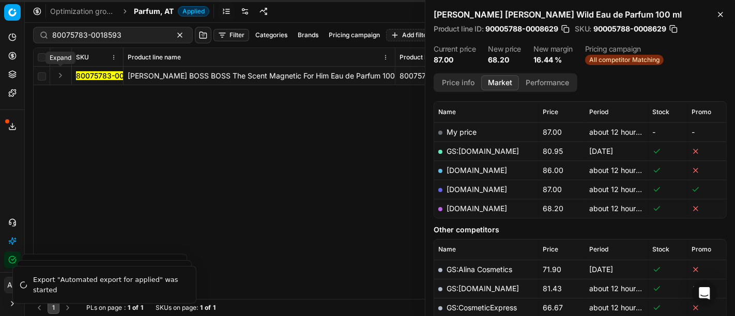
click at [61, 76] on button "Expand" at bounding box center [60, 75] width 12 height 12
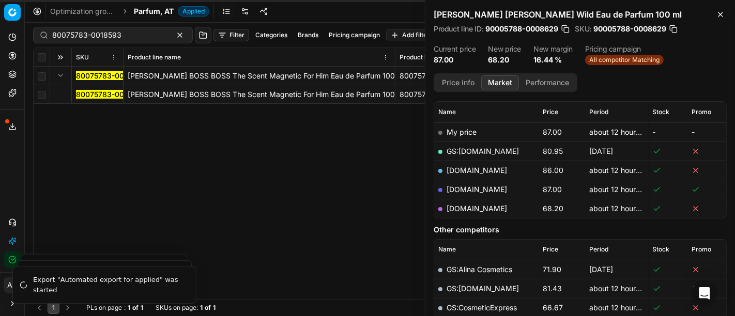
click at [110, 92] on mark "80075783-0018593" at bounding box center [110, 94] width 69 height 9
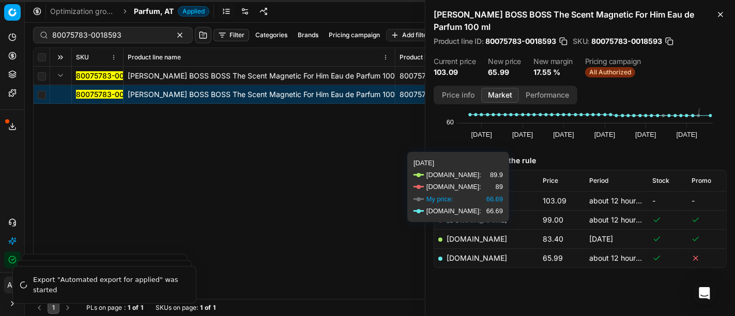
scroll to position [85, 0]
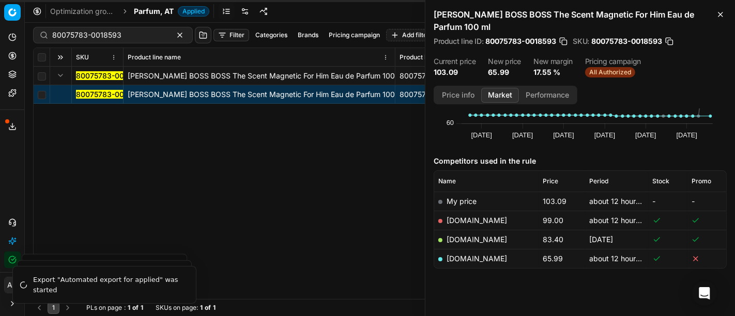
click at [479, 254] on link "parfumdreams.at" at bounding box center [476, 258] width 60 height 9
click at [93, 40] on input "80075783-0018593" at bounding box center [108, 35] width 113 height 10
paste input "35331-50"
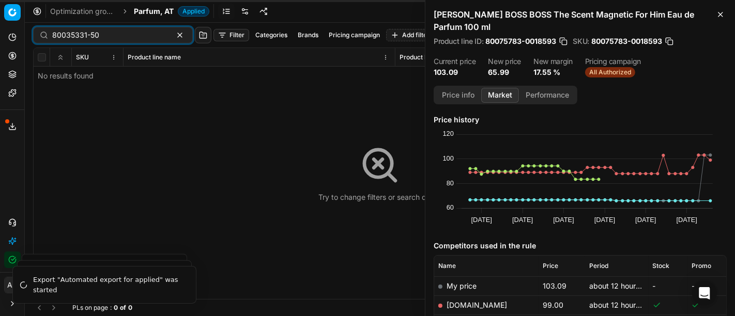
click at [136, 14] on span "Parfum, AT" at bounding box center [154, 11] width 40 height 10
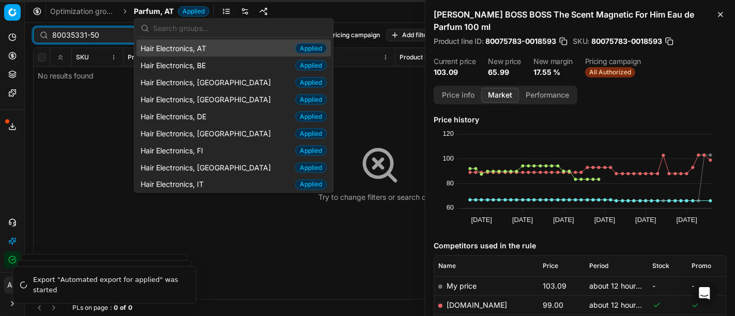
click at [94, 40] on div "80035331-50" at bounding box center [113, 35] width 160 height 17
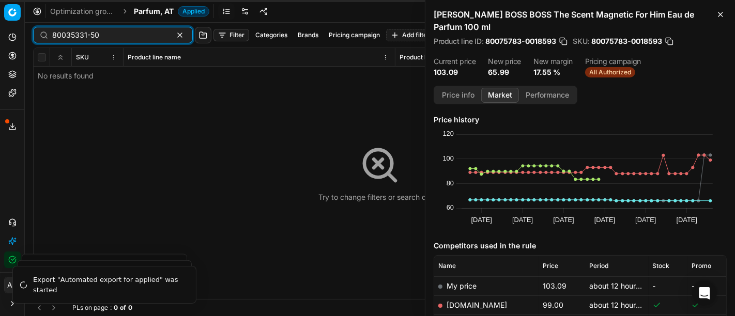
paste input "08223-100-1"
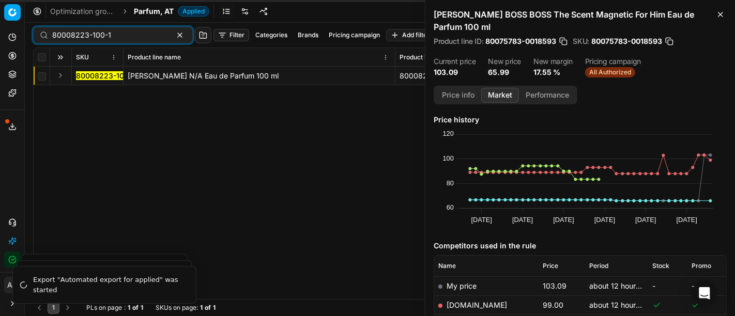
click at [60, 80] on button "Expand" at bounding box center [60, 75] width 12 height 12
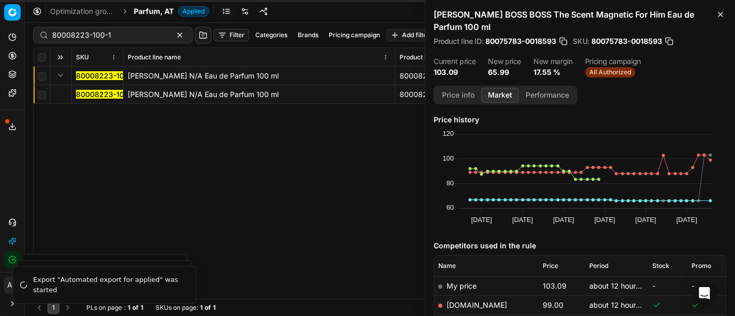
click at [83, 92] on mark "80008223-100-1" at bounding box center [105, 94] width 59 height 9
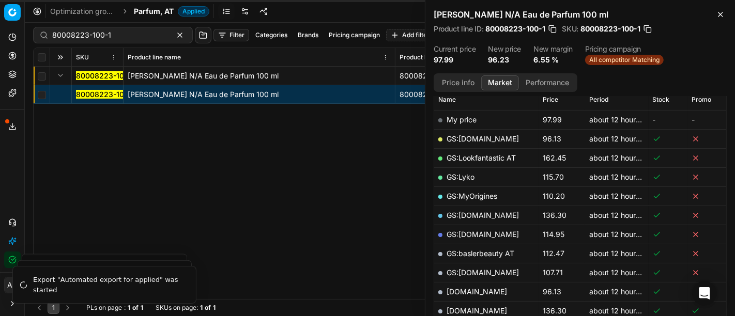
scroll to position [274, 0]
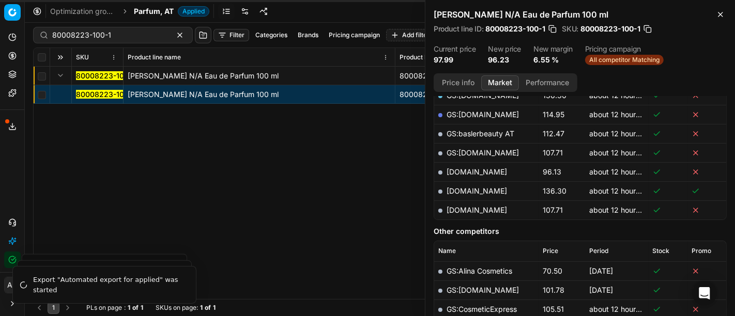
click at [460, 79] on button "Price info" at bounding box center [458, 82] width 46 height 15
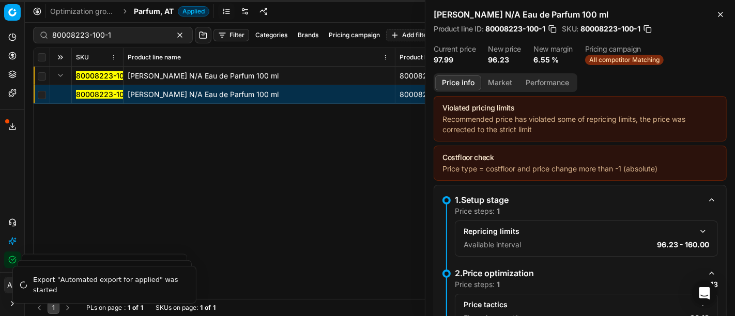
scroll to position [149, 0]
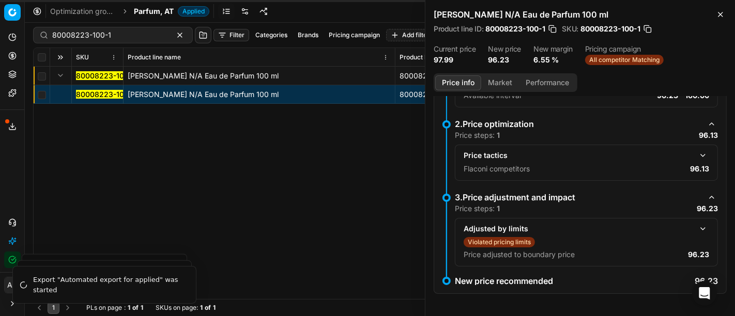
click at [696, 152] on button "button" at bounding box center [702, 155] width 12 height 12
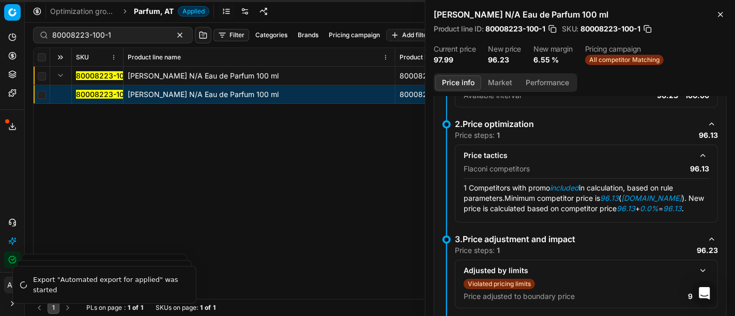
click at [498, 83] on button "Market" at bounding box center [500, 82] width 38 height 15
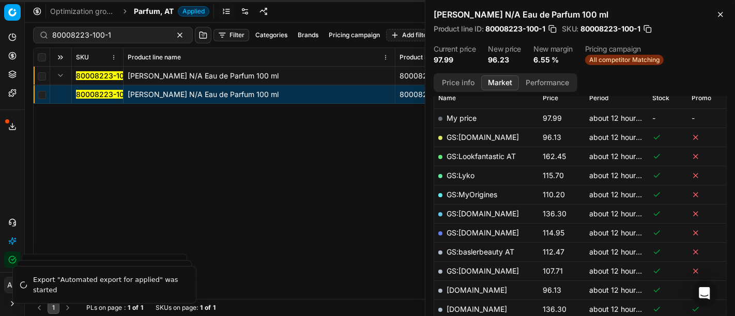
scroll to position [214, 0]
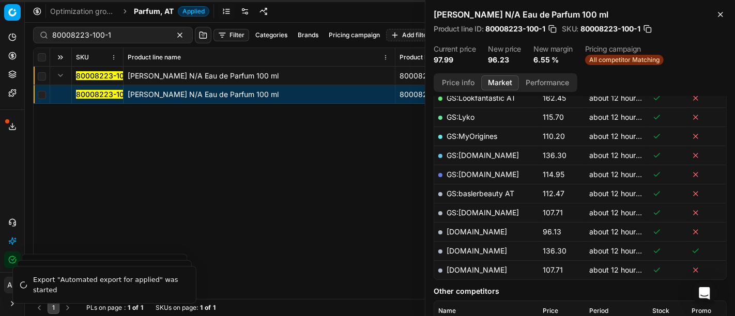
click at [470, 229] on link "douglas.at" at bounding box center [476, 231] width 60 height 9
click at [122, 39] on input "80008223-100-1" at bounding box center [108, 35] width 113 height 10
paste input "20585-100"
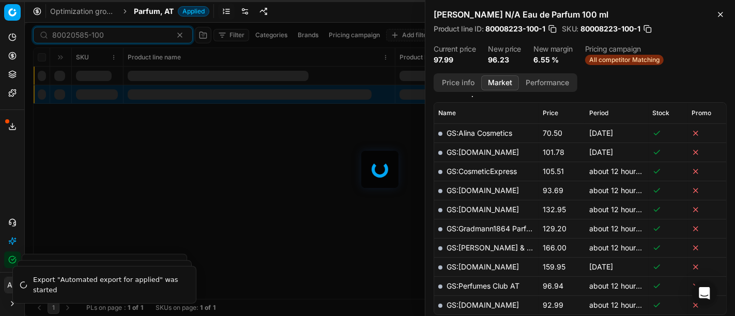
scroll to position [214, 0]
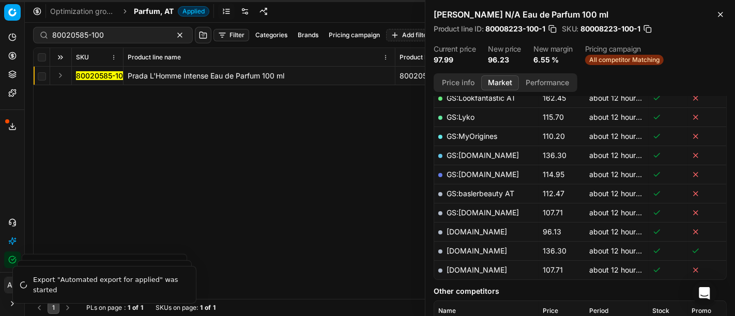
click at [57, 76] on button "Expand" at bounding box center [60, 75] width 12 height 12
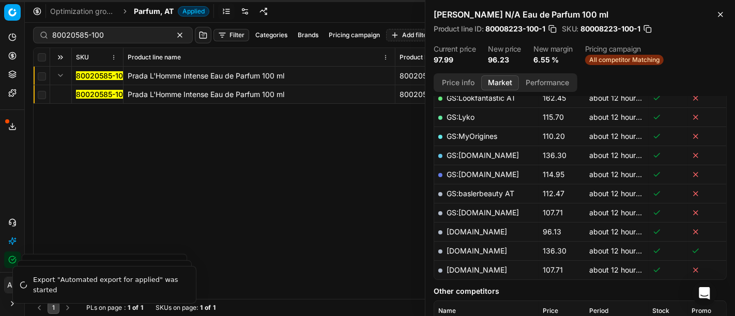
click at [98, 96] on mark "80020585-100" at bounding box center [102, 94] width 52 height 9
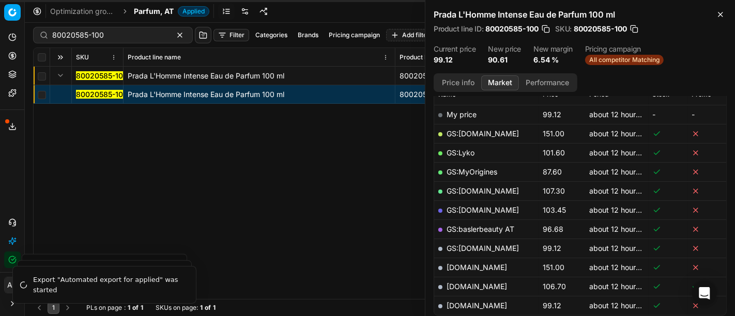
scroll to position [167, 0]
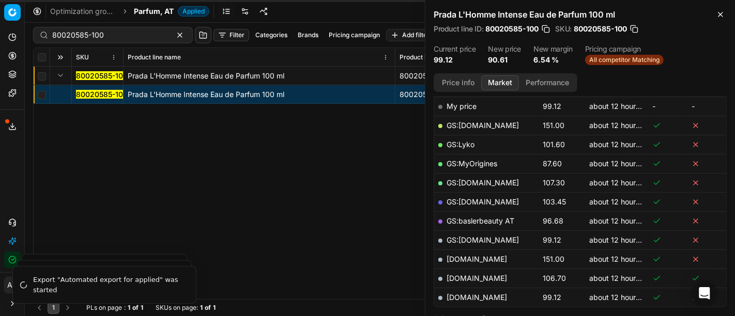
click at [466, 85] on button "Price info" at bounding box center [458, 82] width 46 height 15
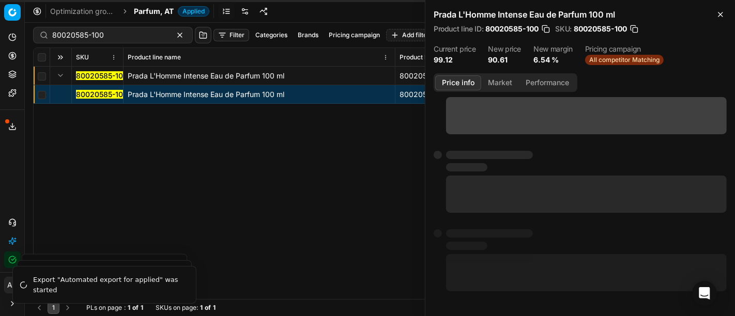
scroll to position [112, 0]
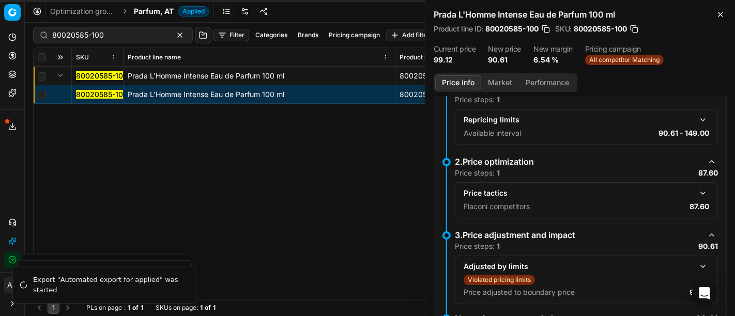
click at [696, 192] on button "button" at bounding box center [702, 193] width 12 height 12
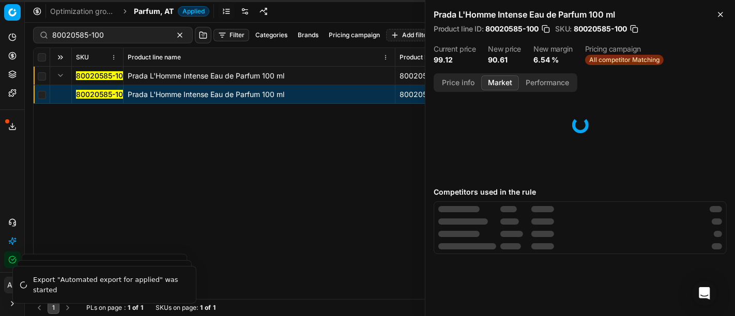
click at [495, 77] on button "Market" at bounding box center [500, 82] width 38 height 15
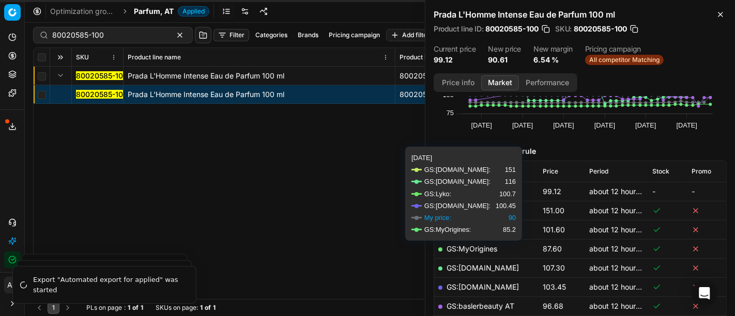
scroll to position [98, 0]
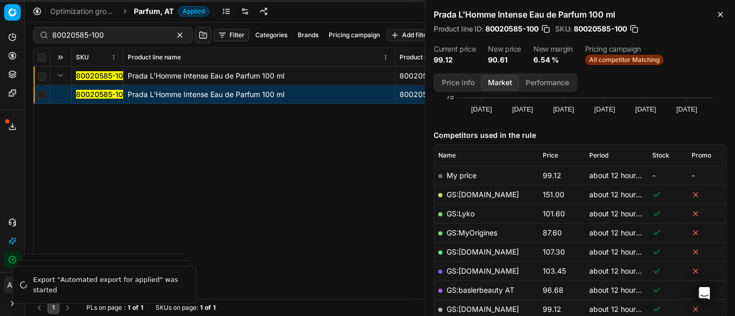
click at [484, 228] on link "GS:MyOrigines" at bounding box center [471, 232] width 51 height 9
click at [119, 46] on div "80020585-100 Filter Categories Brands Pricing campaign Add filter Bulk update A…" at bounding box center [379, 35] width 693 height 25
click at [118, 41] on div "80020585-100" at bounding box center [113, 35] width 160 height 17
paste input "12797-9"
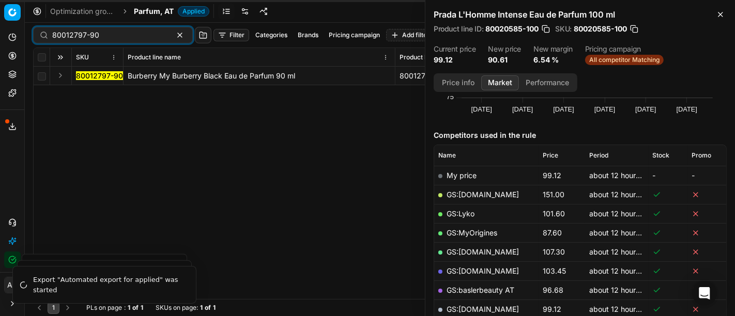
click at [63, 77] on button "Expand" at bounding box center [60, 75] width 12 height 12
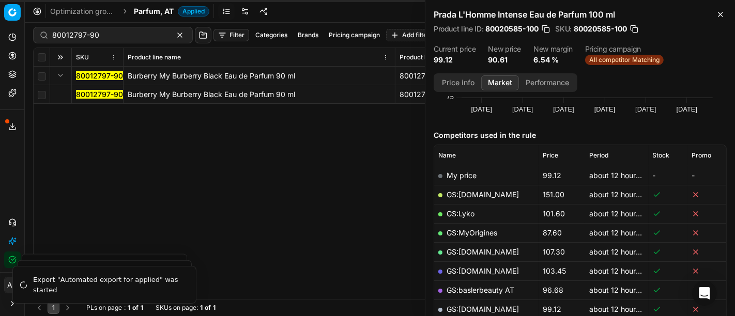
click at [89, 93] on mark "80012797-90" at bounding box center [99, 94] width 47 height 9
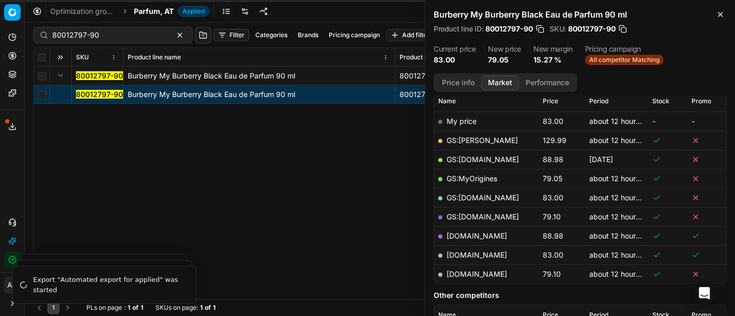
scroll to position [153, 0]
click at [484, 274] on link "parfumdreams.at" at bounding box center [476, 273] width 60 height 9
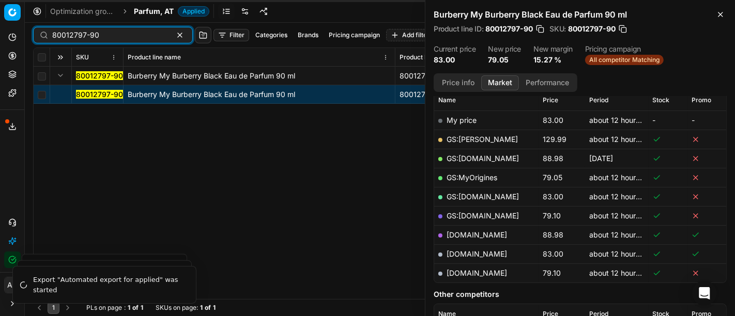
click at [113, 30] on input "80012797-90" at bounding box center [108, 35] width 113 height 10
paste input "90000814-0001035"
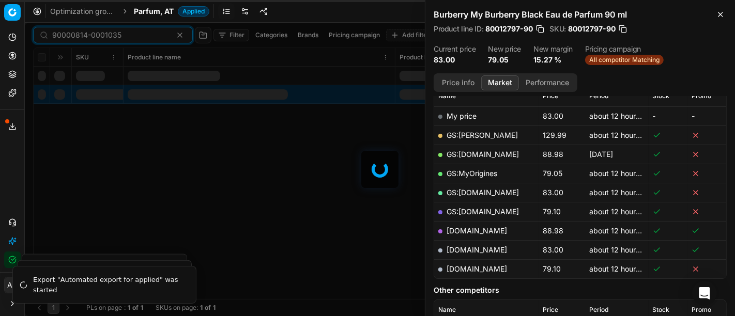
scroll to position [153, 0]
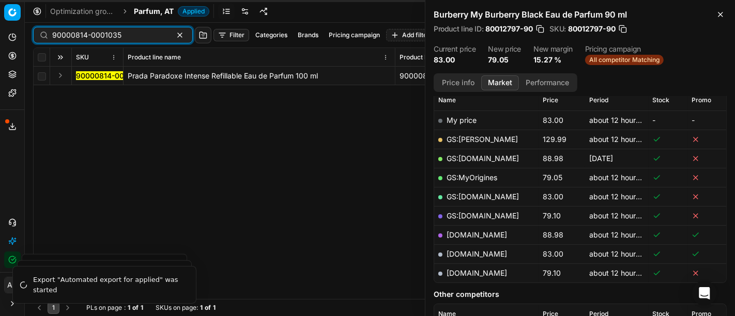
type input "90000814-0001035"
click at [61, 77] on button "Expand" at bounding box center [60, 75] width 12 height 12
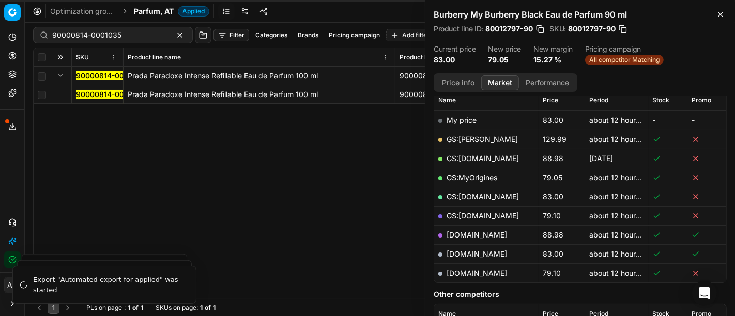
click at [84, 93] on mark "90000814-0001035" at bounding box center [110, 94] width 69 height 9
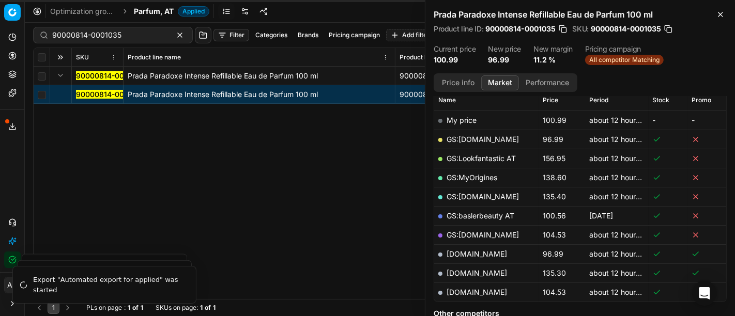
click at [465, 81] on button "Price info" at bounding box center [458, 82] width 46 height 15
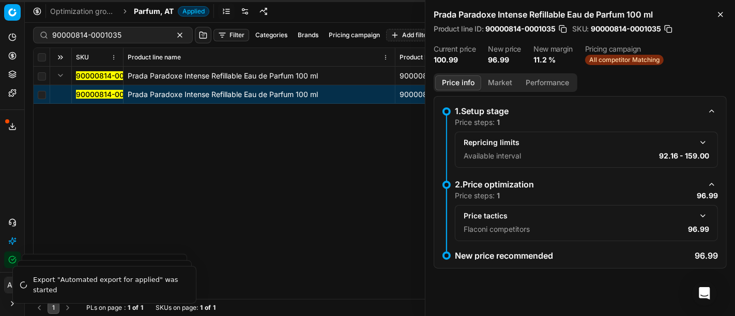
click at [701, 220] on button "button" at bounding box center [702, 216] width 12 height 12
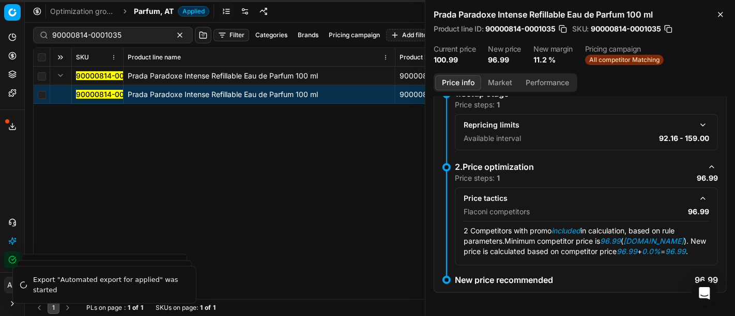
scroll to position [18, 0]
click at [494, 85] on button "Market" at bounding box center [500, 82] width 38 height 15
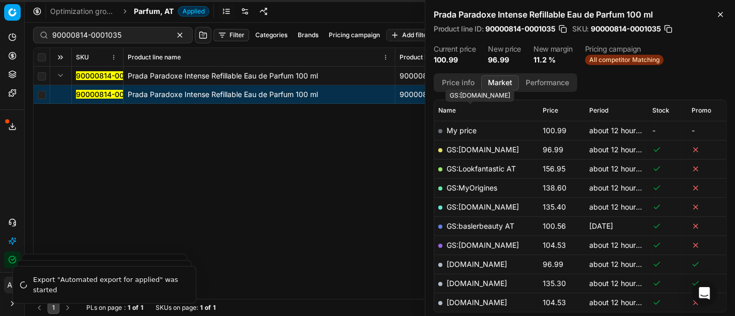
scroll to position [182, 0]
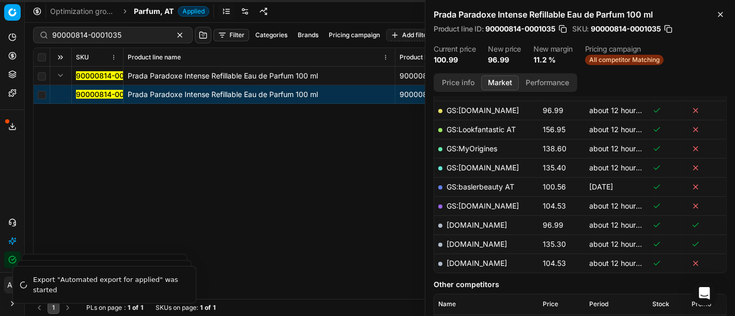
click at [468, 222] on link "douglas.at" at bounding box center [476, 225] width 60 height 9
click at [148, 14] on span "Parfum, AT" at bounding box center [154, 11] width 40 height 10
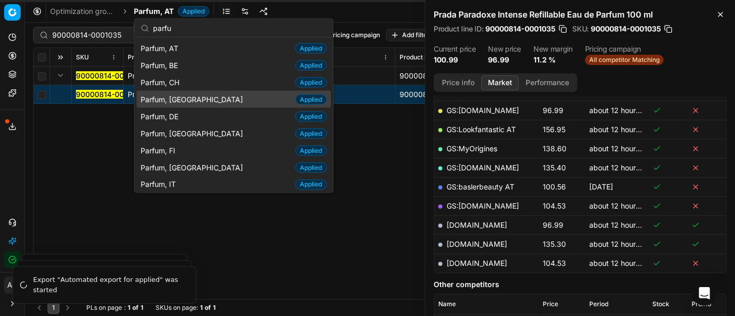
scroll to position [53, 0]
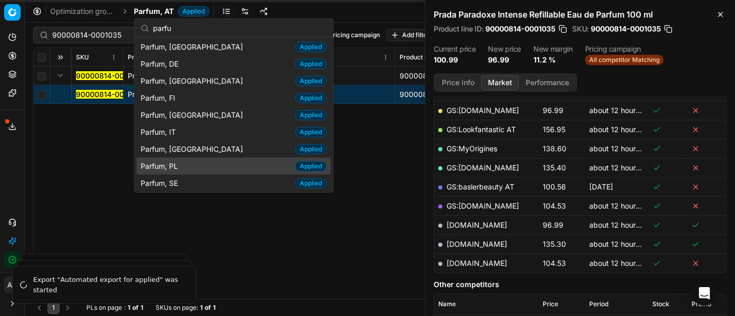
type input "parfu"
click at [181, 164] on span "Parfum, PL" at bounding box center [161, 166] width 41 height 10
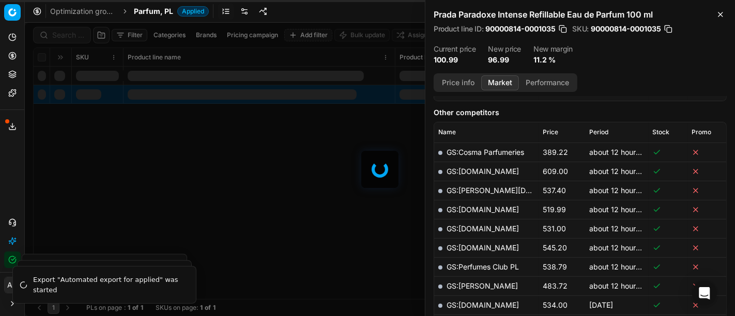
click at [77, 34] on div at bounding box center [380, 169] width 710 height 293
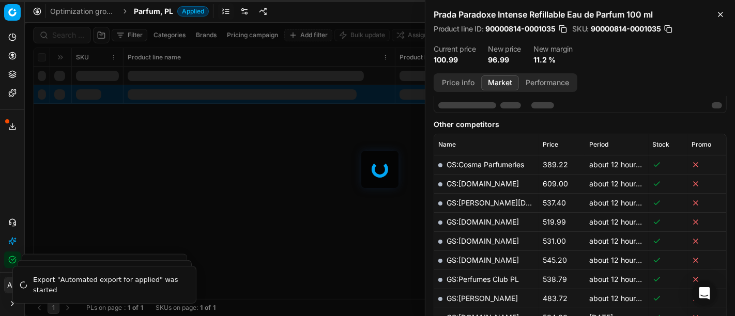
scroll to position [182, 0]
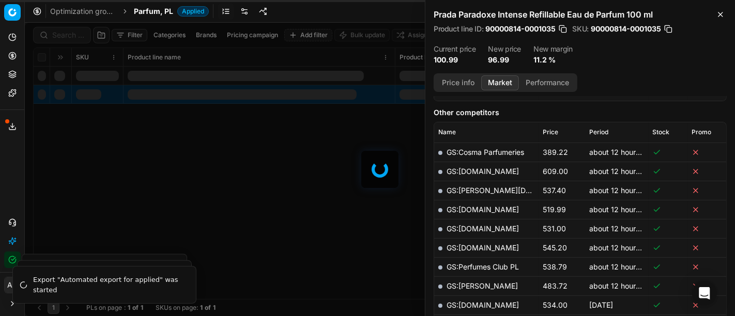
click at [77, 34] on div at bounding box center [380, 169] width 710 height 293
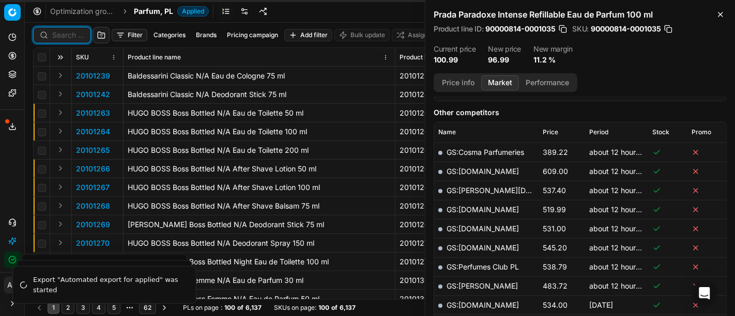
click at [77, 34] on input at bounding box center [68, 35] width 32 height 10
paste input "80031180-50"
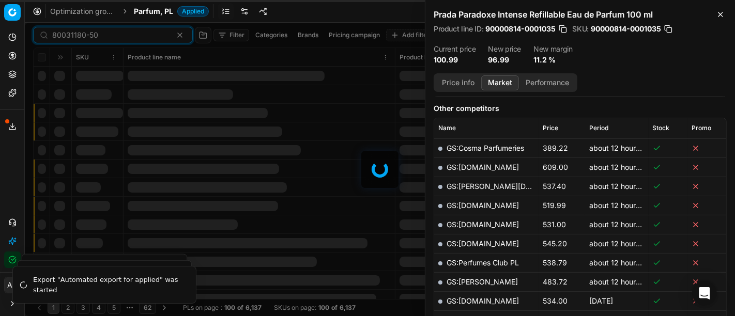
scroll to position [182, 0]
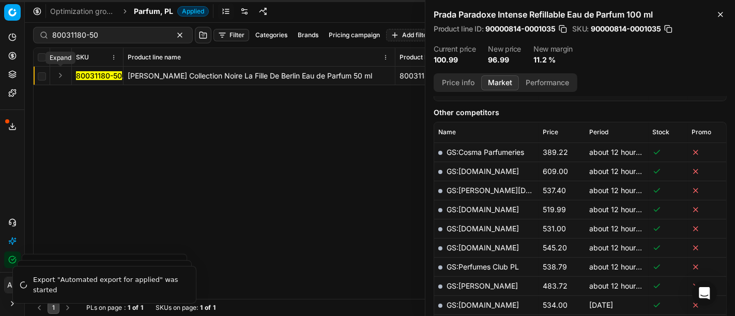
click at [60, 80] on button "Expand" at bounding box center [60, 75] width 12 height 12
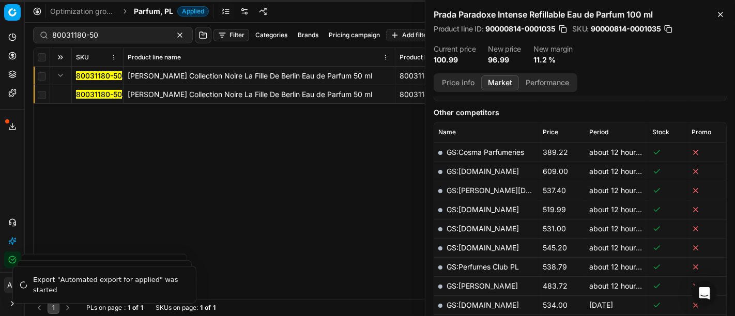
click at [99, 101] on td "80031180-50" at bounding box center [98, 94] width 52 height 19
click at [97, 92] on mark "80031180-50" at bounding box center [99, 94] width 46 height 9
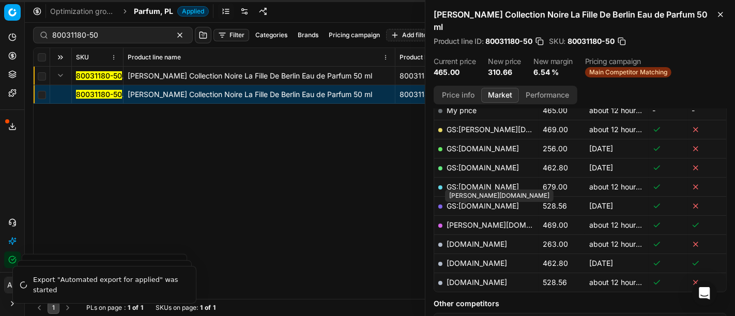
scroll to position [175, 0]
click at [469, 88] on button "Price info" at bounding box center [458, 95] width 46 height 15
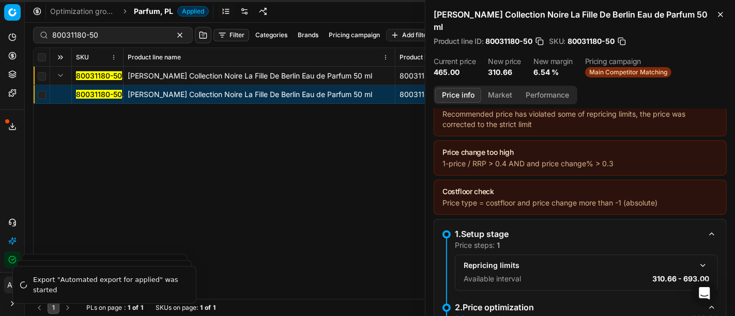
scroll to position [189, 0]
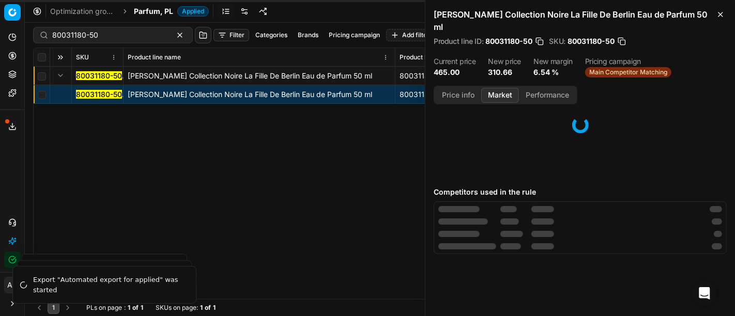
click at [506, 88] on button "Market" at bounding box center [500, 95] width 38 height 15
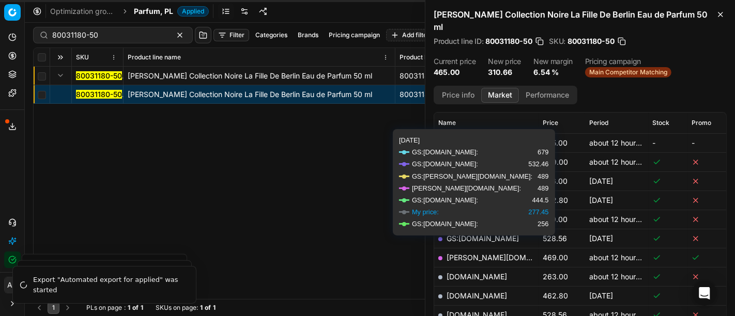
scroll to position [161, 0]
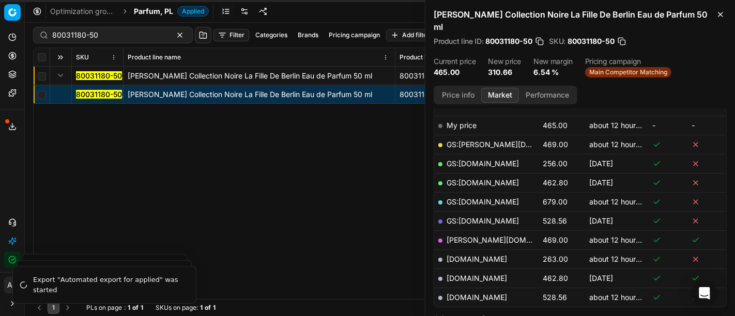
click at [467, 255] on link "makeup.pl" at bounding box center [476, 259] width 60 height 9
click at [108, 38] on input "80031180-50" at bounding box center [108, 35] width 113 height 10
paste input "04847-10"
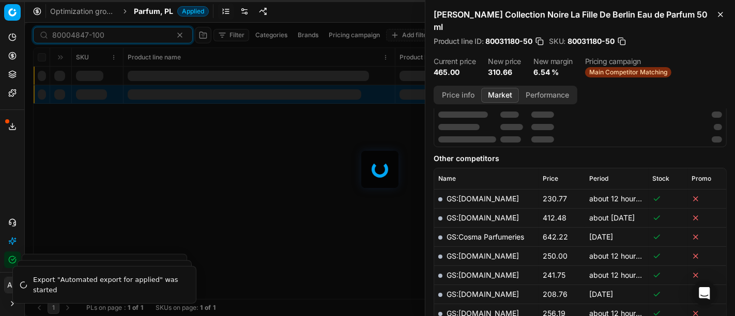
scroll to position [161, 0]
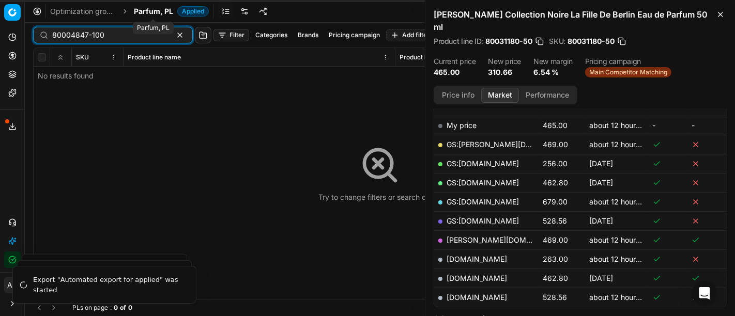
type input "80004847-100"
click at [154, 8] on span "Parfum, PL" at bounding box center [153, 11] width 39 height 10
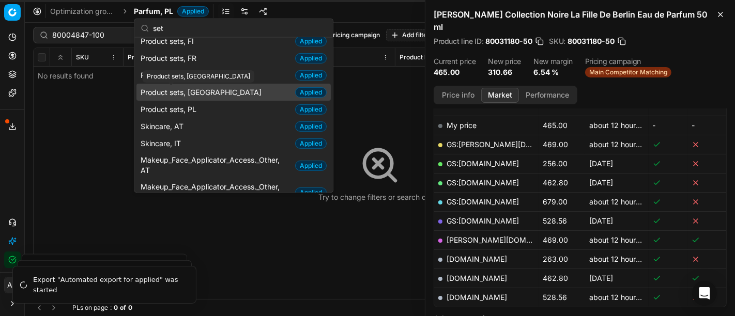
scroll to position [124, 0]
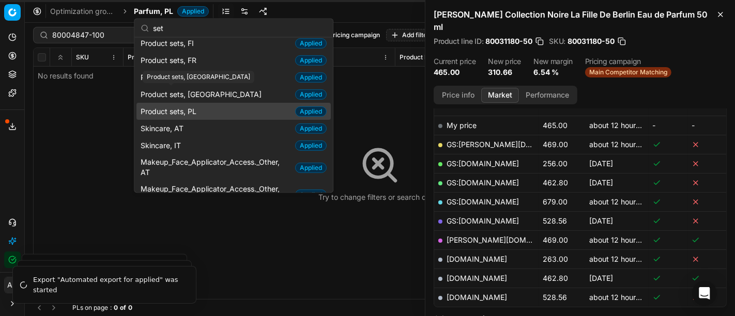
type input "set"
click at [195, 109] on span "Product sets, PL" at bounding box center [171, 111] width 60 height 10
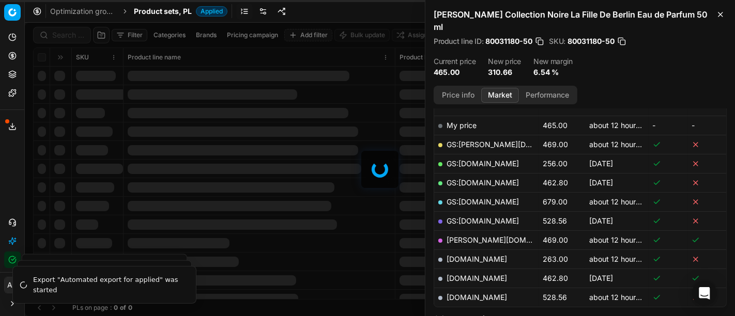
click at [61, 37] on div at bounding box center [380, 169] width 710 height 293
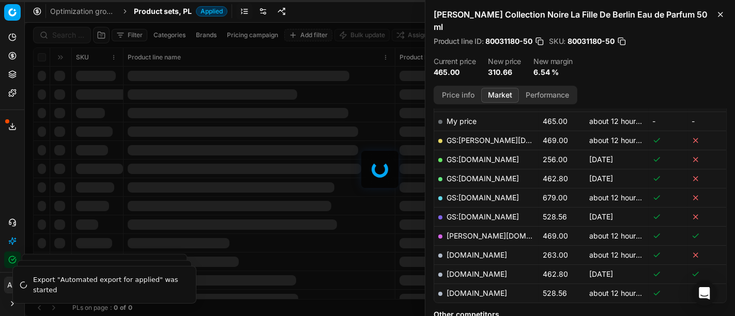
scroll to position [161, 0]
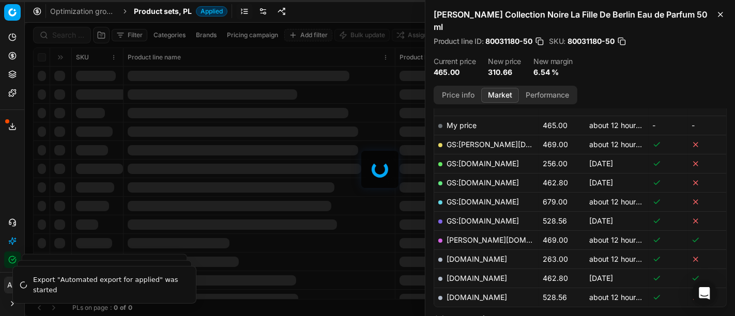
click at [61, 37] on div at bounding box center [380, 169] width 710 height 293
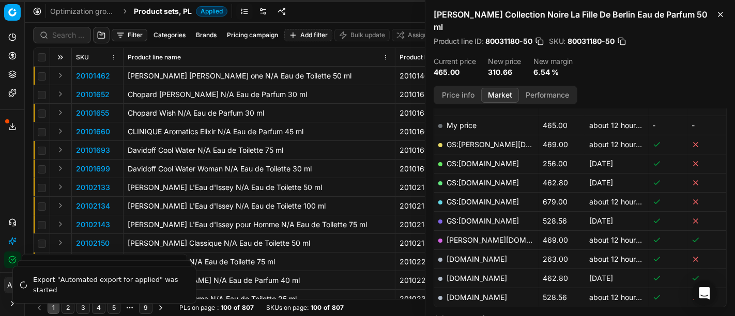
click at [61, 37] on div "Filter Categories Brands Pricing campaign Add filter Bulk update Assign SKU Pro…" at bounding box center [380, 169] width 710 height 293
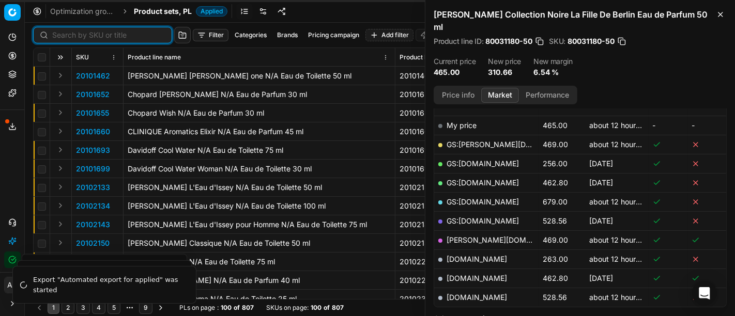
click at [61, 37] on input at bounding box center [108, 35] width 113 height 10
paste input "80004847-100"
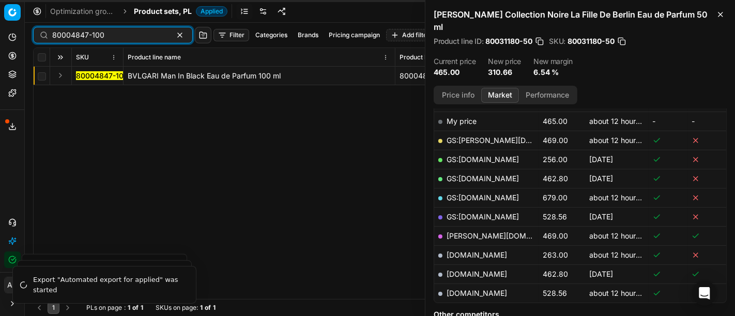
scroll to position [161, 0]
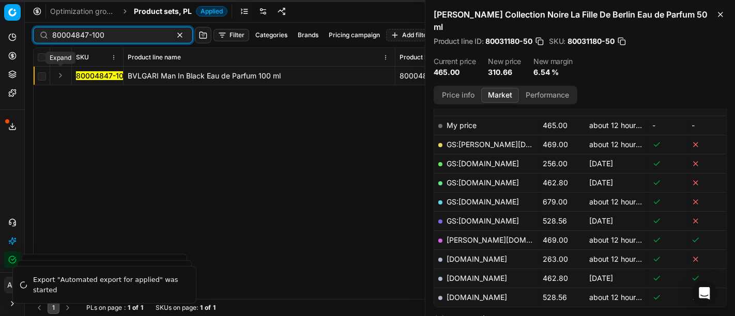
type input "80004847-100"
click at [62, 75] on button "Expand" at bounding box center [60, 75] width 12 height 12
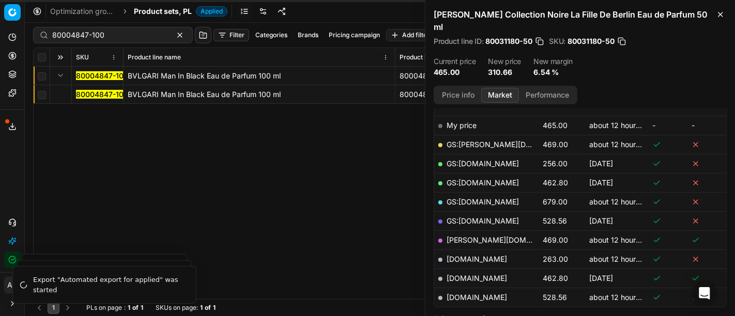
click at [106, 97] on mark "80004847-100" at bounding box center [102, 94] width 52 height 9
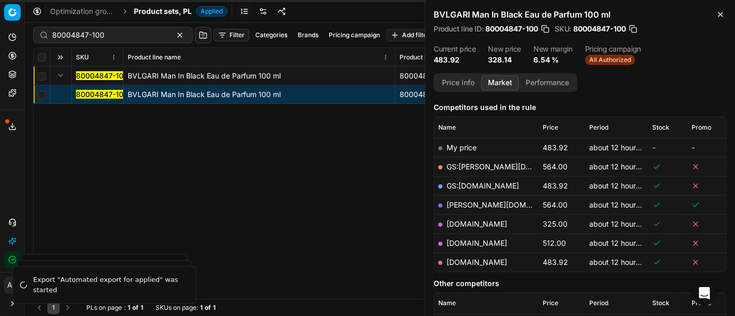
scroll to position [125, 0]
click at [466, 83] on button "Price info" at bounding box center [458, 82] width 46 height 15
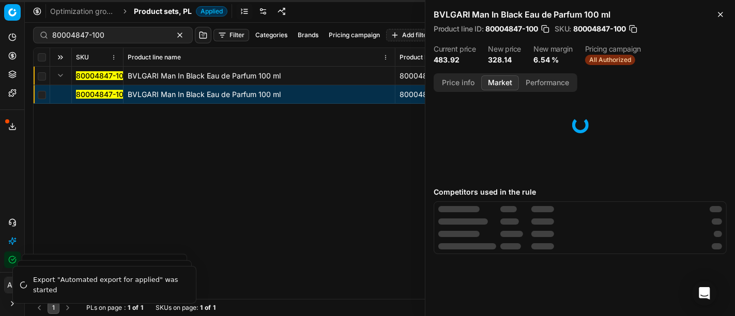
click at [500, 80] on button "Market" at bounding box center [500, 82] width 38 height 15
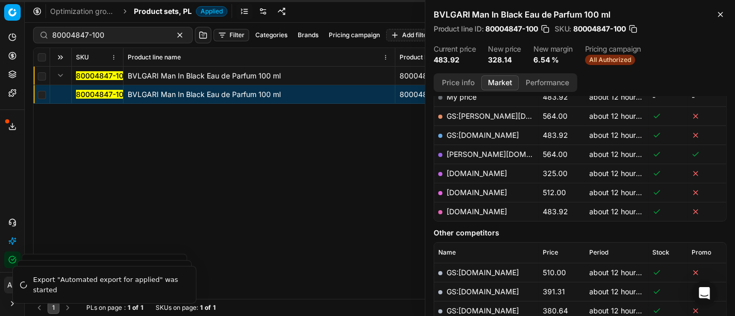
scroll to position [169, 0]
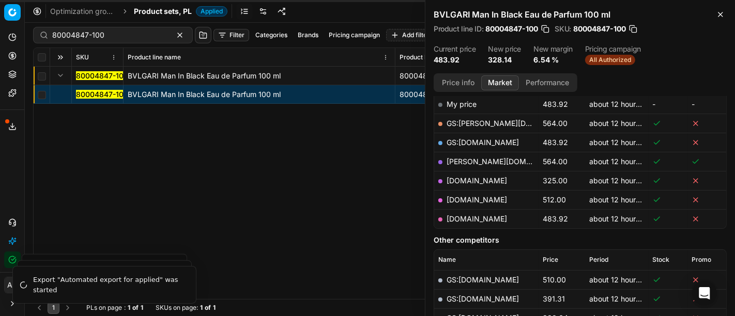
click at [472, 177] on link "makeup.pl" at bounding box center [476, 180] width 60 height 9
click at [222, 230] on div "80004847-100 BVLGARI Man In Black Eau de Parfum 100 ml 80004847-100 BVLGARI Man…" at bounding box center [380, 183] width 692 height 232
click at [12, 223] on icon at bounding box center [12, 223] width 8 height 8
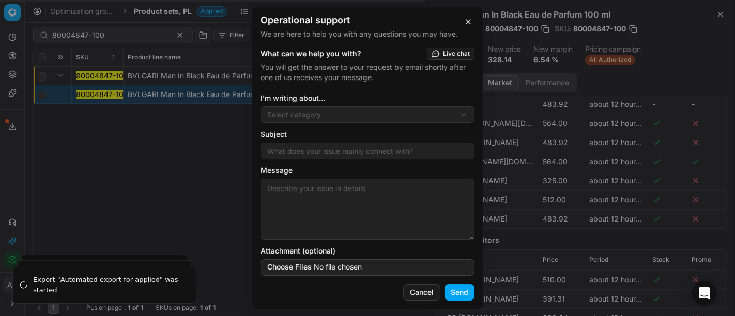
click at [316, 111] on div "Operational support We are here to help you with any questions you may have. Wh…" at bounding box center [367, 158] width 735 height 316
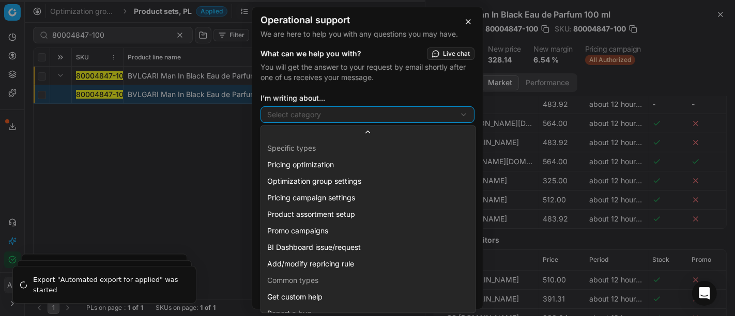
scroll to position [27, 0]
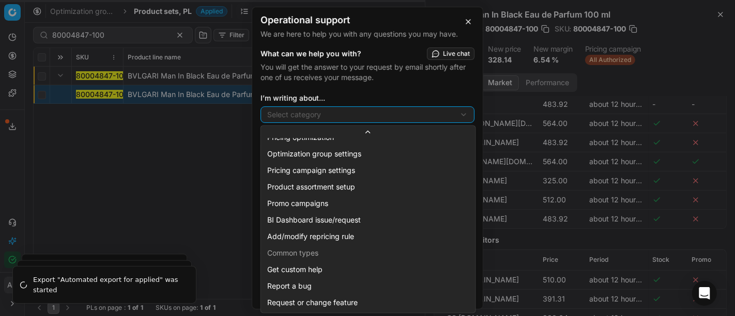
select select "141"
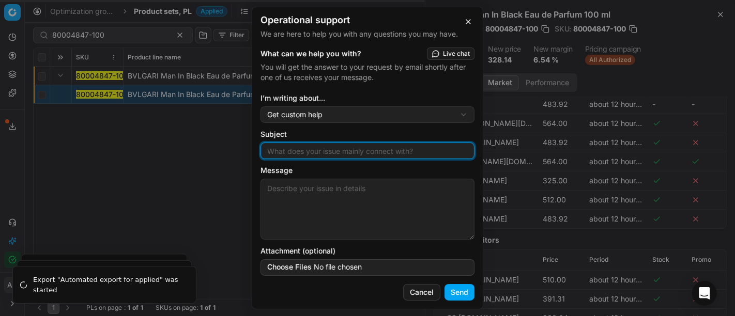
click at [318, 157] on input "Subject" at bounding box center [367, 150] width 205 height 15
type input "wrong size match"
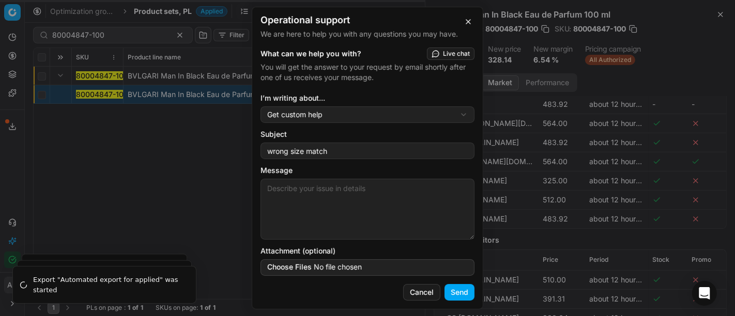
paste textarea "80004847-100"
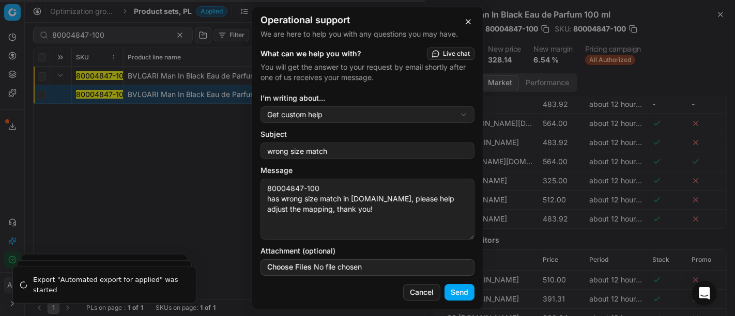
type textarea "80004847-100 has wrong size match in makeup.pl, please help adjust the mapping,…"
click at [464, 296] on button "Send" at bounding box center [459, 292] width 30 height 17
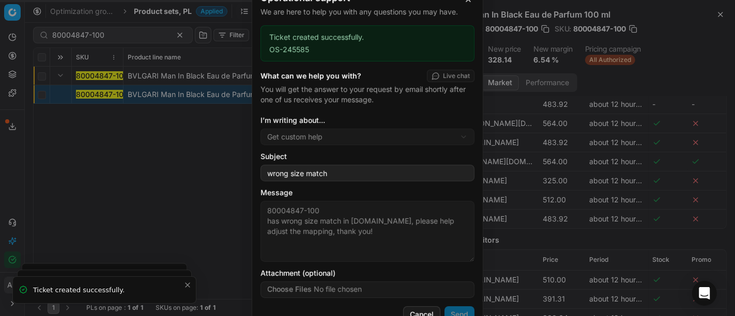
click at [151, 180] on div "Operational support We are here to help you with any questions you may have. Ti…" at bounding box center [367, 158] width 735 height 316
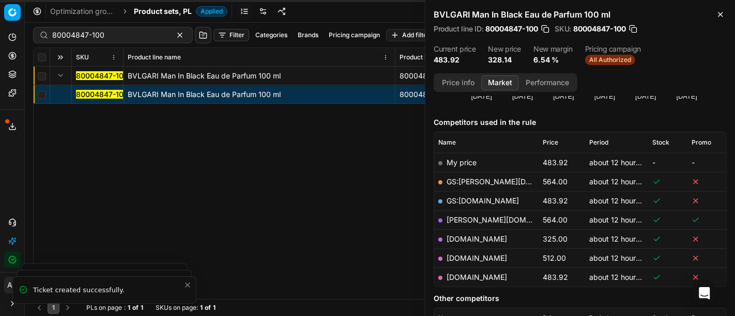
scroll to position [111, 0]
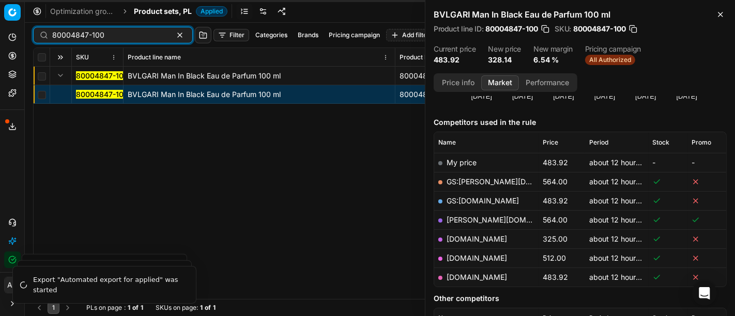
click at [137, 34] on input "80004847-100" at bounding box center [108, 35] width 113 height 10
paste input "90001449-0002098"
type input "90001449-0002098"
click at [153, 12] on span "Product sets, PL" at bounding box center [163, 11] width 58 height 10
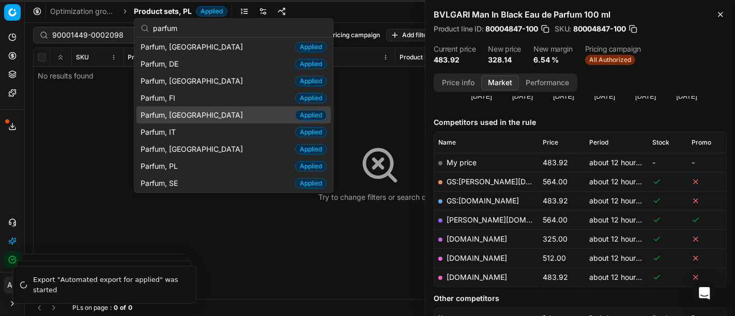
scroll to position [53, 0]
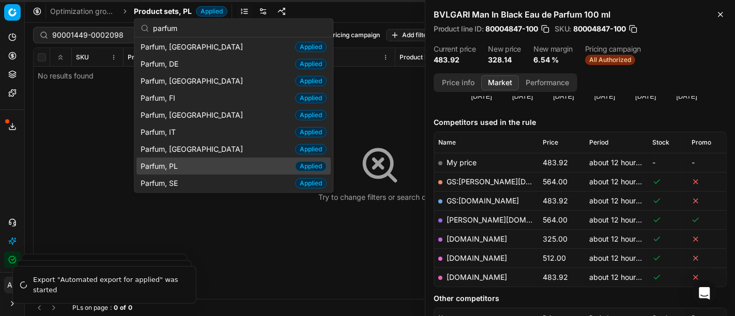
type input "parfum"
click at [171, 161] on span "Parfum, PL" at bounding box center [161, 166] width 41 height 10
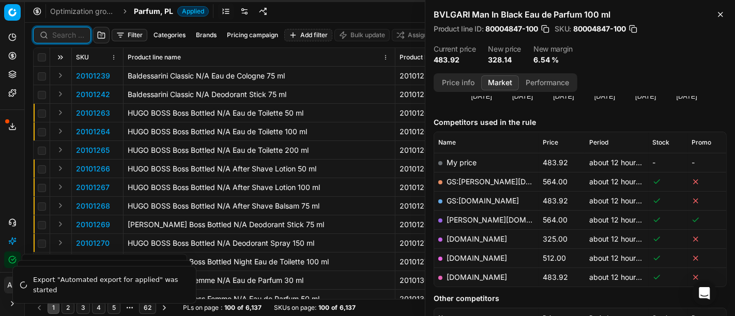
click at [72, 36] on input at bounding box center [68, 35] width 32 height 10
paste input "90001449-0002098"
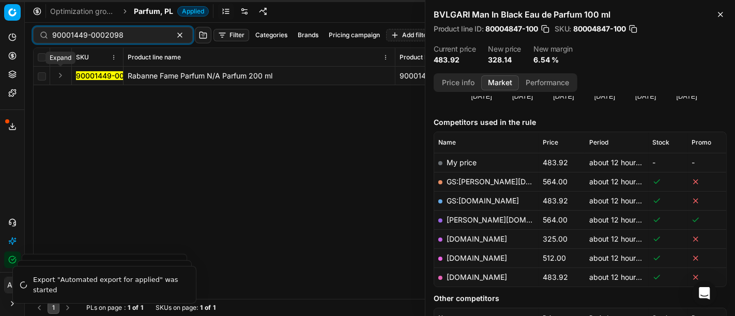
click at [60, 75] on button "Expand" at bounding box center [60, 75] width 12 height 12
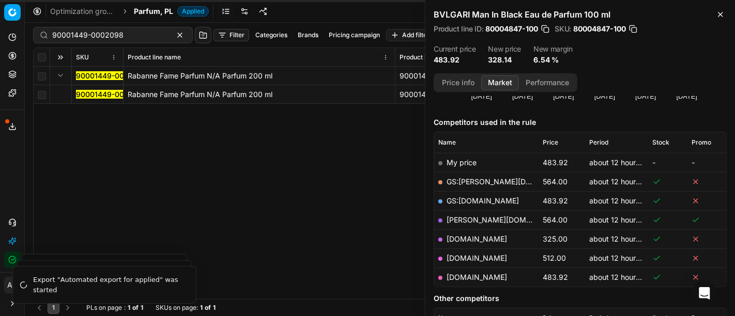
click at [103, 96] on mark "90001449-0002098" at bounding box center [111, 94] width 71 height 9
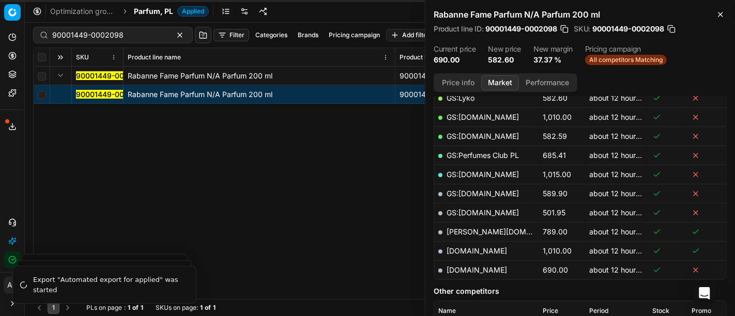
scroll to position [213, 0]
click at [459, 80] on button "Price info" at bounding box center [458, 82] width 46 height 15
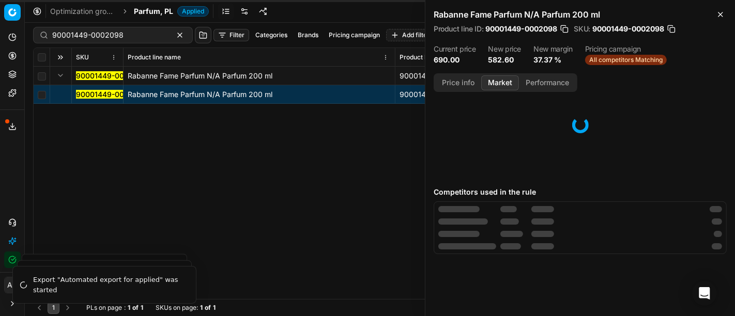
click at [496, 79] on button "Market" at bounding box center [500, 82] width 38 height 15
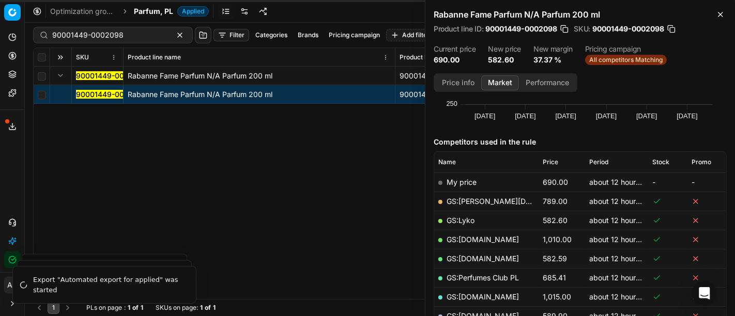
scroll to position [91, 0]
click at [463, 220] on link "GS:Lyko" at bounding box center [460, 220] width 28 height 9
click at [368, 230] on div "90001449-0002098 Rabanne Fame Parfum N/A Parfum 200 ml 90001449-0002098 Rabanne…" at bounding box center [380, 183] width 692 height 232
click at [95, 38] on input "90001449-0002098" at bounding box center [108, 35] width 113 height 10
paste input "80067025-110"
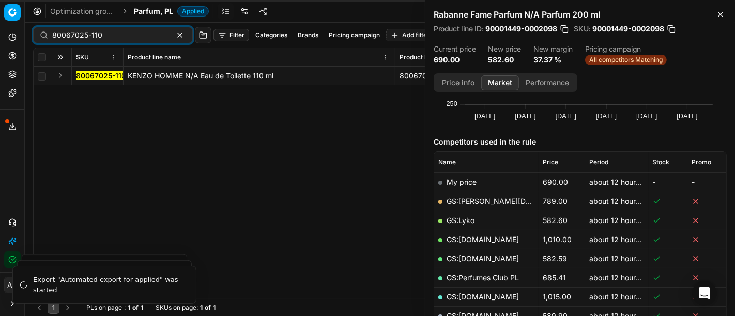
click at [60, 77] on button "Expand" at bounding box center [60, 75] width 12 height 12
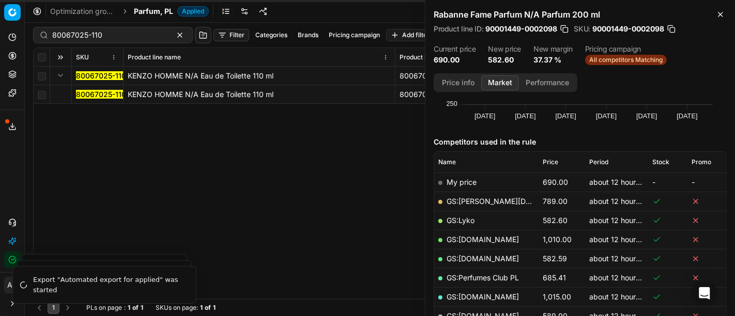
click at [82, 92] on mark "80067025-110" at bounding box center [101, 94] width 50 height 9
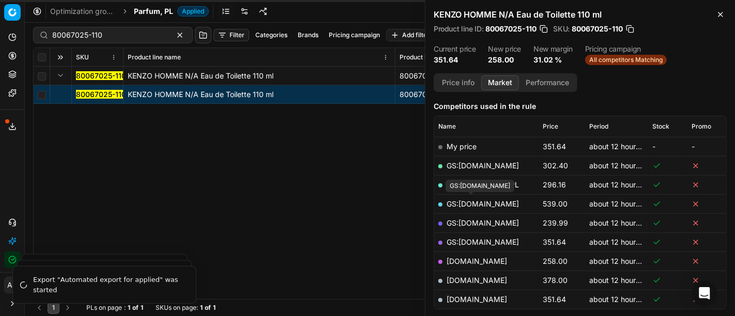
scroll to position [138, 0]
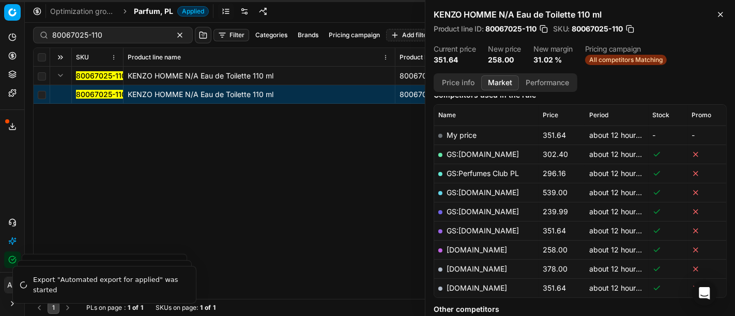
click at [455, 75] on button "Price info" at bounding box center [458, 82] width 46 height 15
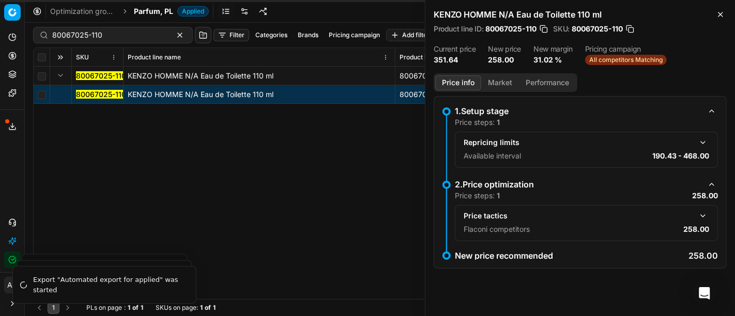
click at [502, 75] on button "Market" at bounding box center [500, 82] width 38 height 15
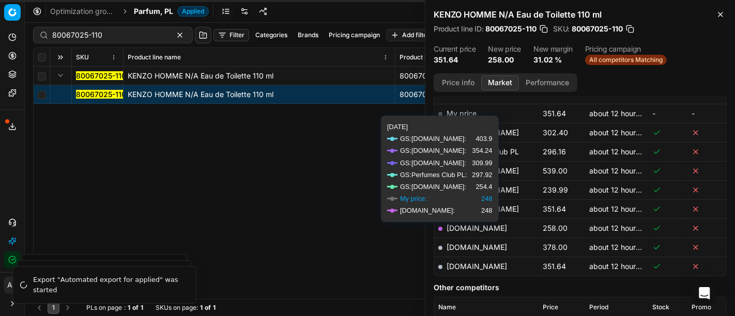
scroll to position [165, 0]
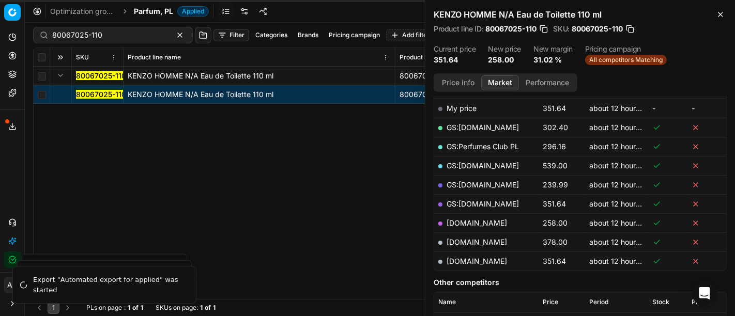
click at [470, 221] on link "makeup.pl" at bounding box center [476, 223] width 60 height 9
click at [100, 26] on div "80067025-110 Filter Categories Brands Pricing campaign Add filter Bulk update A…" at bounding box center [379, 35] width 693 height 25
click at [109, 32] on input "80067025-110" at bounding box center [108, 35] width 113 height 10
paste input "90008797-0013643"
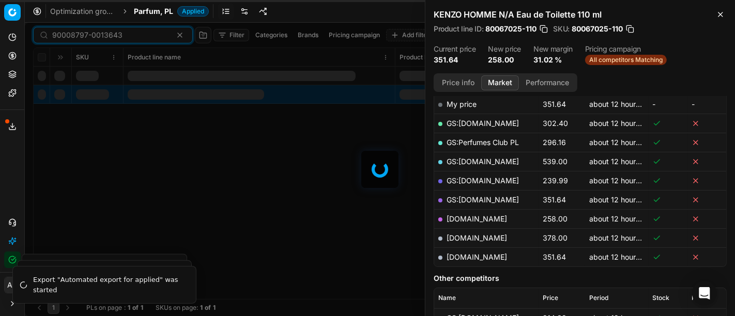
scroll to position [165, 0]
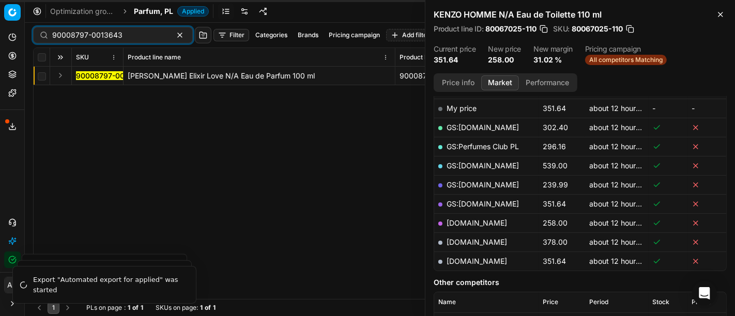
click at [65, 73] on button "Expand" at bounding box center [60, 75] width 12 height 12
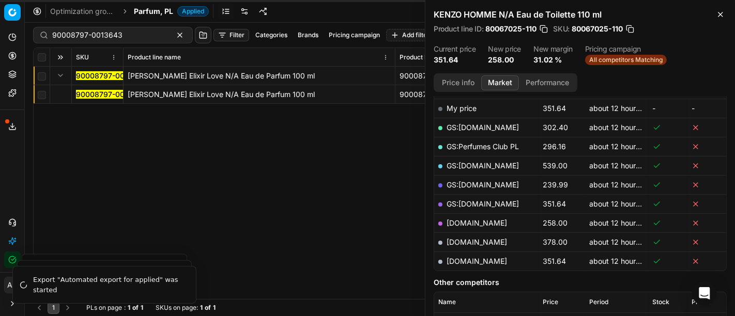
click at [88, 91] on mark "90008797-0013643" at bounding box center [111, 94] width 70 height 9
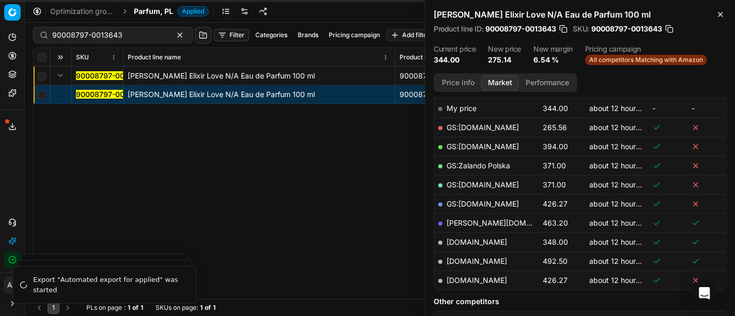
click at [455, 79] on button "Price info" at bounding box center [458, 82] width 46 height 15
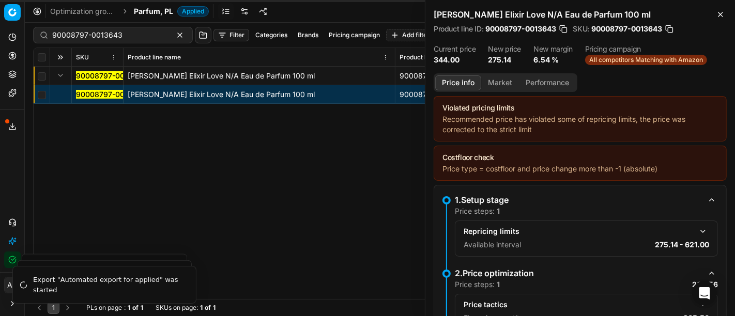
scroll to position [149, 0]
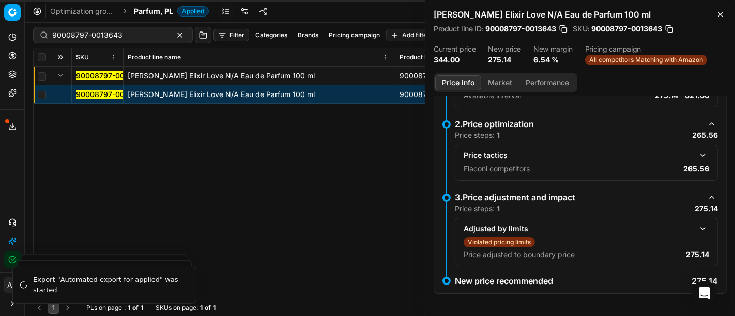
click at [696, 156] on button "button" at bounding box center [702, 155] width 12 height 12
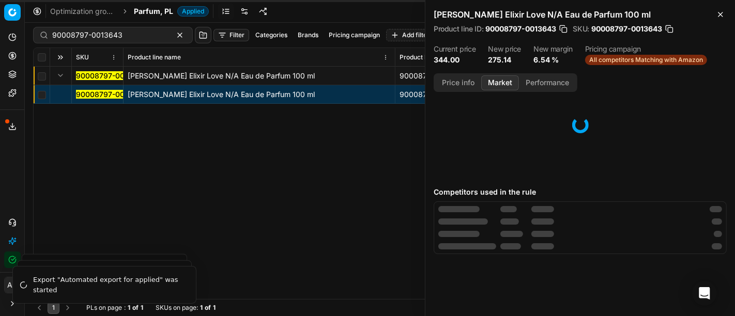
click at [488, 81] on button "Market" at bounding box center [500, 82] width 38 height 15
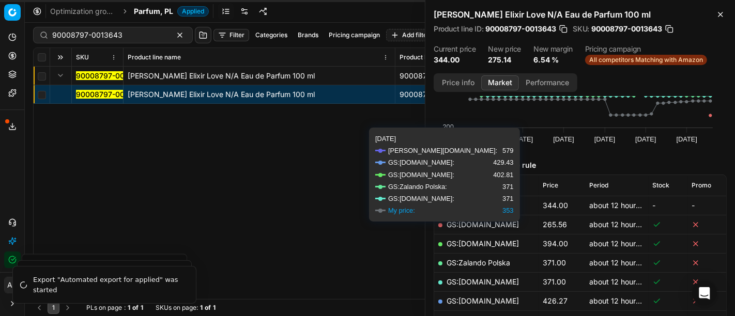
scroll to position [69, 0]
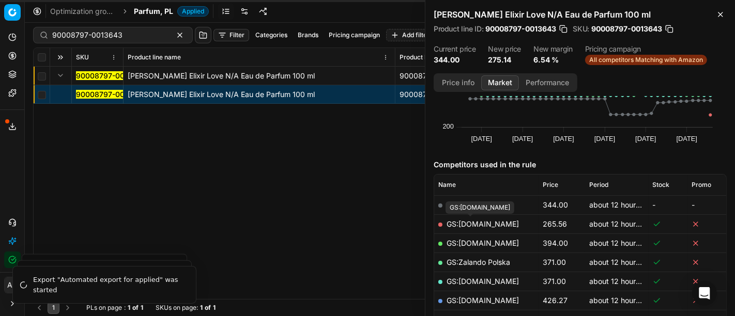
click at [484, 223] on link "GS:Amazon.pl" at bounding box center [482, 224] width 72 height 9
click at [112, 42] on div "90008797-0013643" at bounding box center [113, 35] width 160 height 17
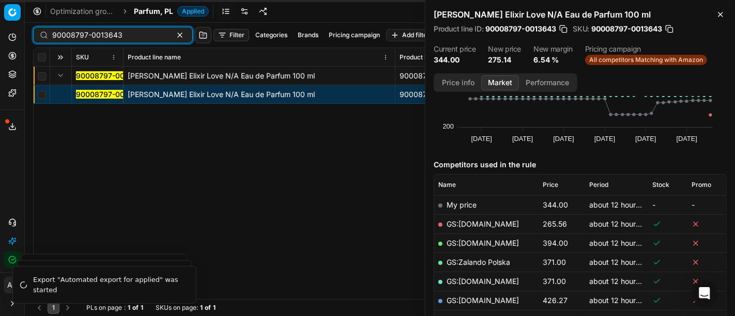
paste input "4805-0007281"
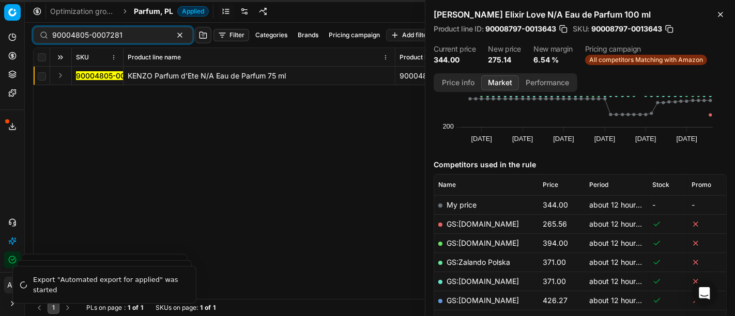
click at [60, 73] on button "Expand" at bounding box center [60, 75] width 12 height 12
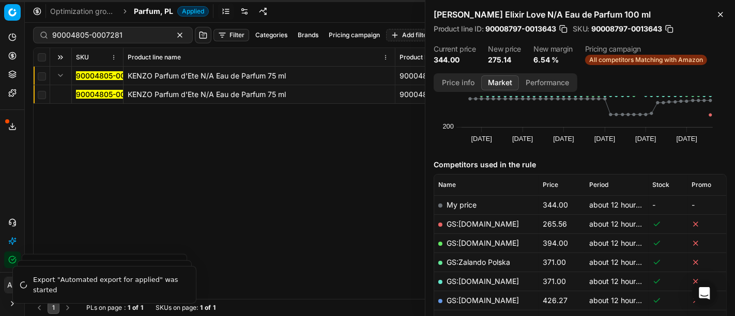
click at [89, 92] on mark "90004805-0007281" at bounding box center [111, 94] width 70 height 9
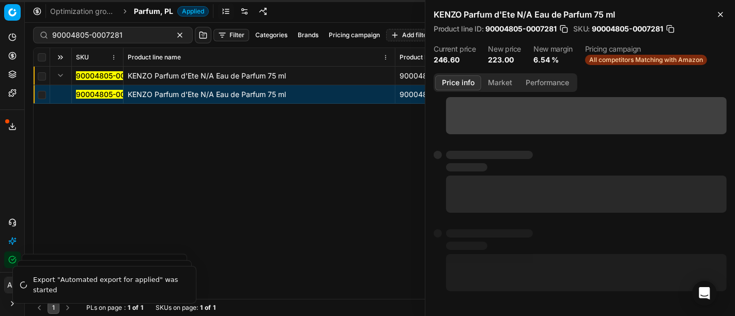
scroll to position [112, 0]
click at [462, 80] on button "Price info" at bounding box center [458, 82] width 46 height 15
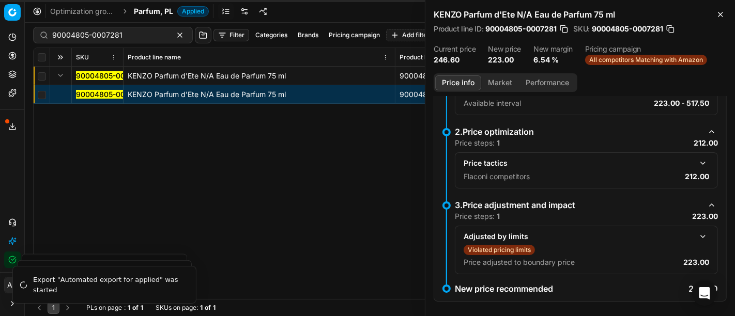
scroll to position [142, 0]
click at [696, 158] on button "button" at bounding box center [702, 163] width 12 height 12
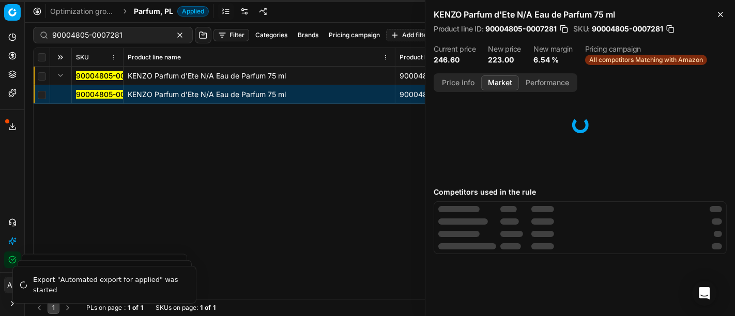
click at [501, 80] on button "Market" at bounding box center [500, 82] width 38 height 15
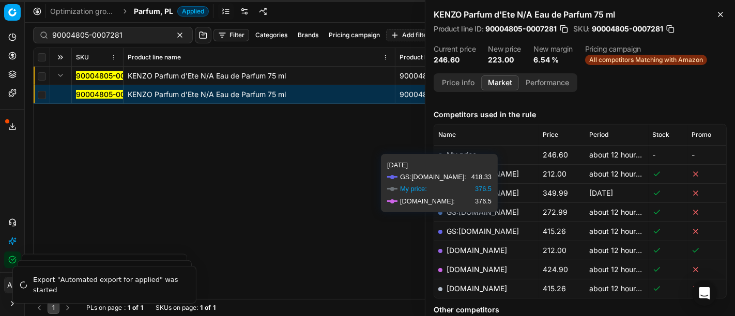
scroll to position [118, 0]
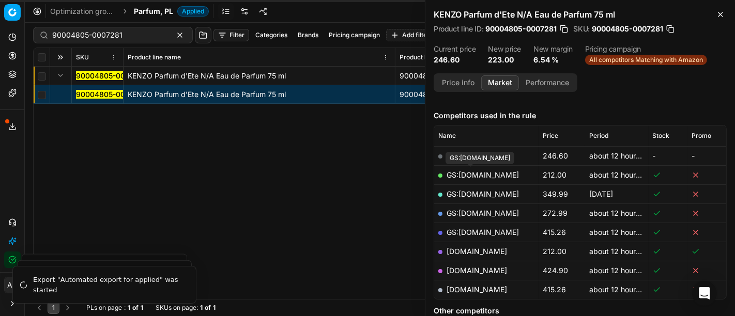
click at [475, 172] on link "GS:Makeup.pl" at bounding box center [482, 174] width 72 height 9
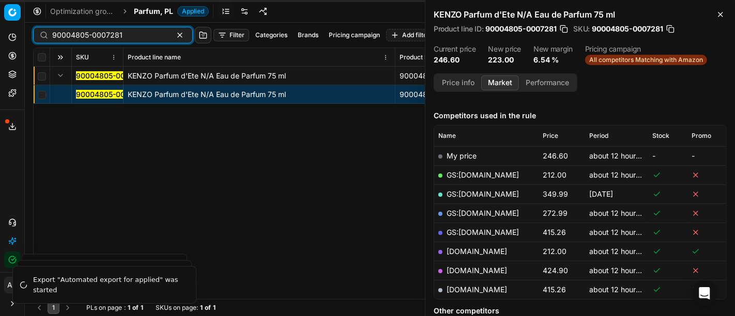
click at [115, 35] on input "90004805-0007281" at bounding box center [108, 35] width 113 height 10
paste input "80057172-75"
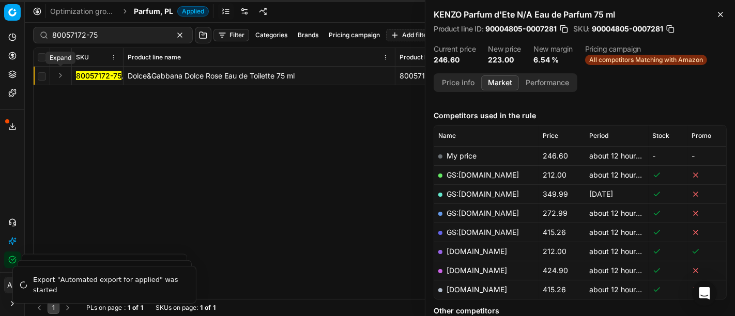
click at [61, 73] on button "Expand" at bounding box center [60, 75] width 12 height 12
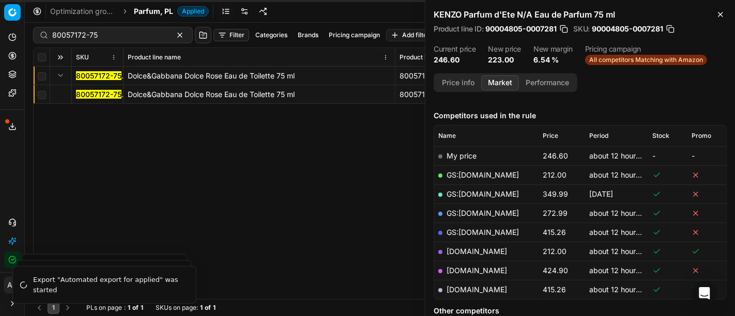
click at [91, 93] on mark "80057172-75" at bounding box center [98, 94] width 45 height 9
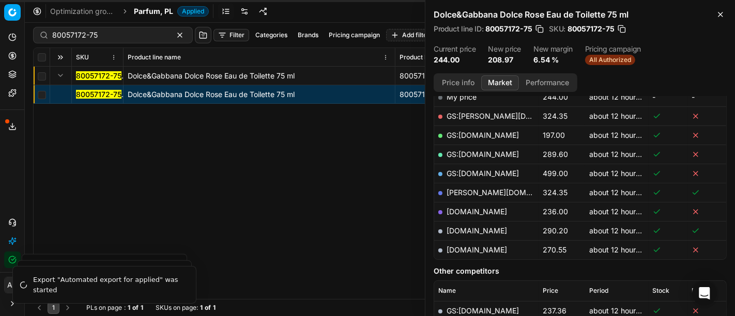
scroll to position [160, 0]
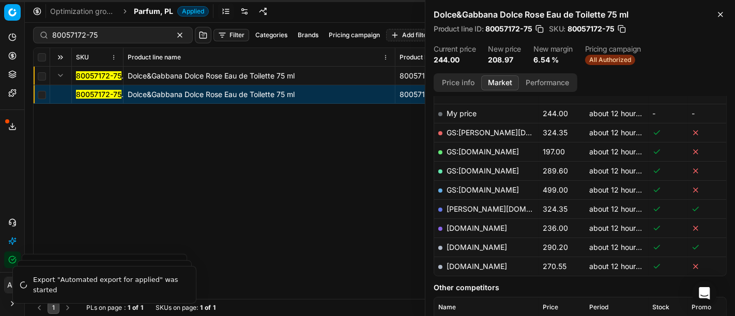
click at [467, 80] on button "Price info" at bounding box center [458, 82] width 46 height 15
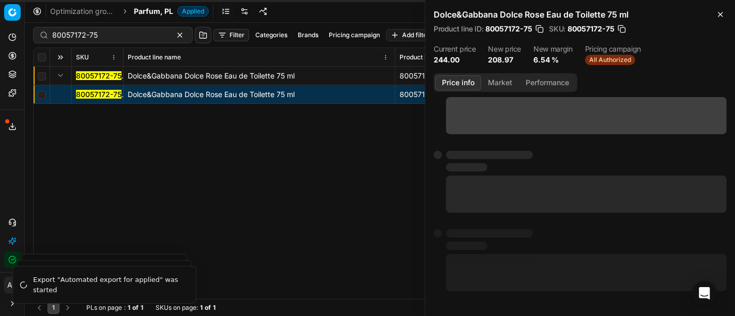
scroll to position [112, 0]
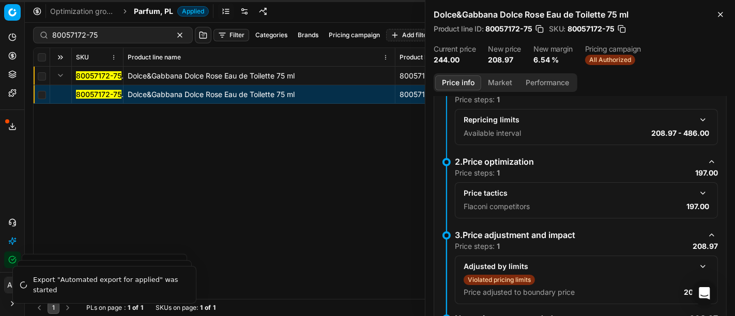
click at [688, 194] on div "Price tactics" at bounding box center [585, 193] width 245 height 12
click at [696, 191] on button "button" at bounding box center [702, 193] width 12 height 12
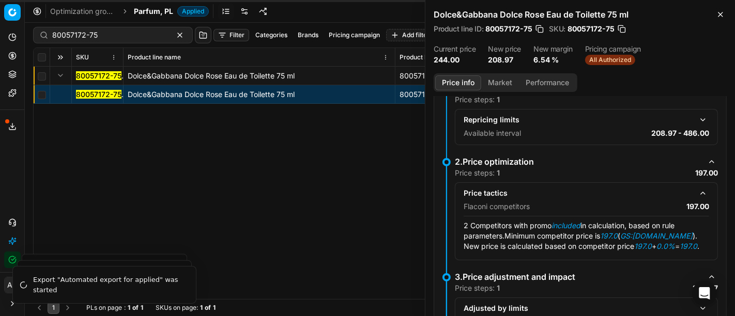
scroll to position [0, 0]
click at [498, 82] on button "Market" at bounding box center [500, 82] width 38 height 15
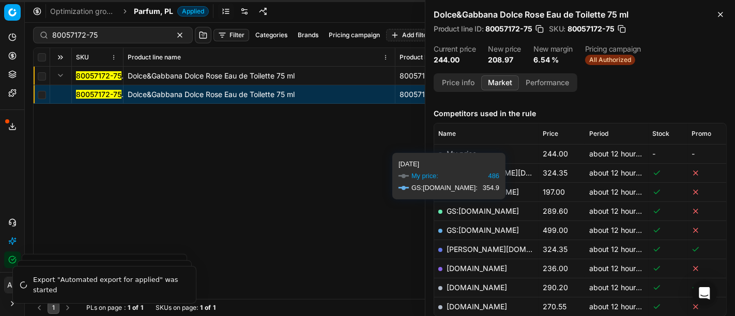
scroll to position [142, 0]
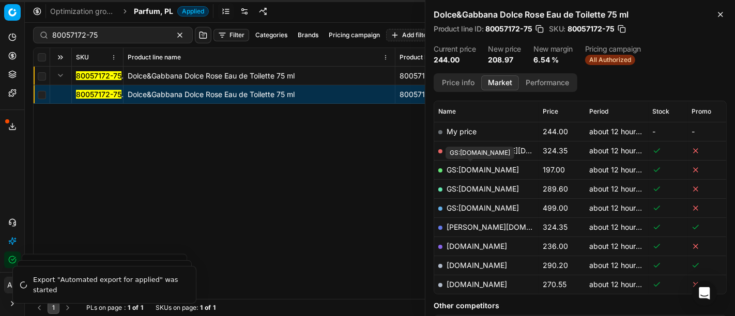
click at [478, 166] on link "GS:Makeup.pl" at bounding box center [482, 169] width 72 height 9
click at [231, 226] on div "80057172-75 Dolce&Gabbana Dolce Rose Eau de Toilette 75 ml 80057172-75 Dolce&Ga…" at bounding box center [380, 183] width 692 height 232
click at [116, 30] on input "80057172-75" at bounding box center [108, 35] width 113 height 10
paste input "90006248-0009454"
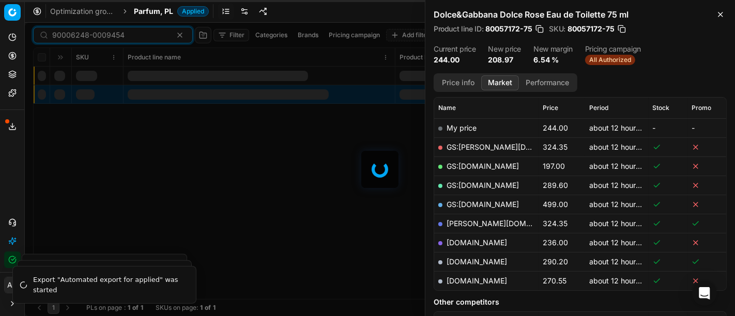
scroll to position [142, 0]
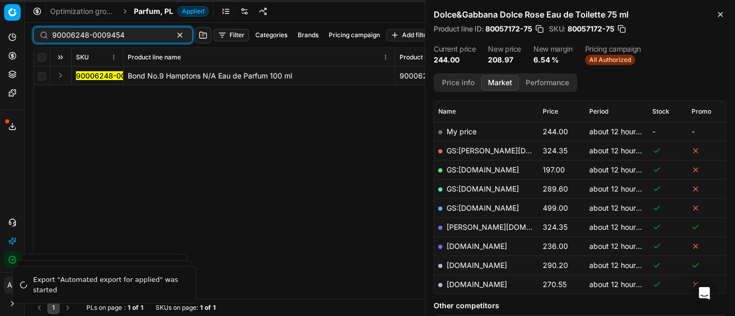
type input "90006248-0009454"
click at [59, 80] on button "Expand" at bounding box center [60, 75] width 12 height 12
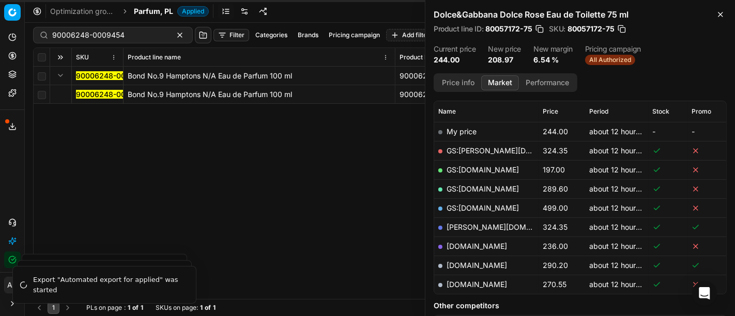
click at [81, 93] on mark "90006248-0009454" at bounding box center [112, 94] width 72 height 9
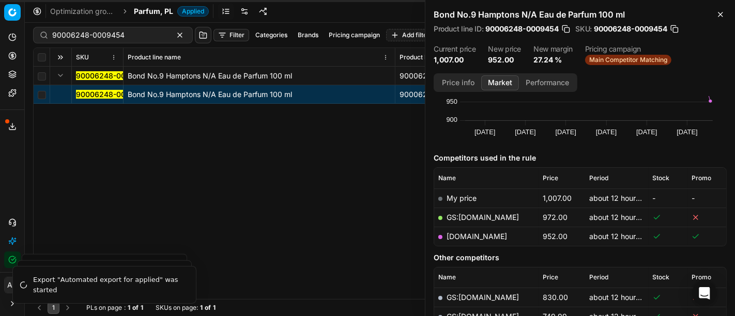
scroll to position [75, 0]
click at [474, 237] on link "makeup.pl" at bounding box center [476, 236] width 60 height 9
click at [155, 12] on span "Parfum, PL" at bounding box center [153, 11] width 39 height 10
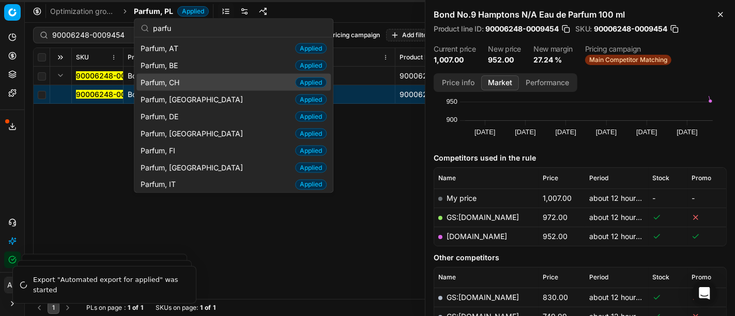
type input "parfu"
click at [188, 84] on div "Parfum, CH Applied" at bounding box center [233, 82] width 194 height 17
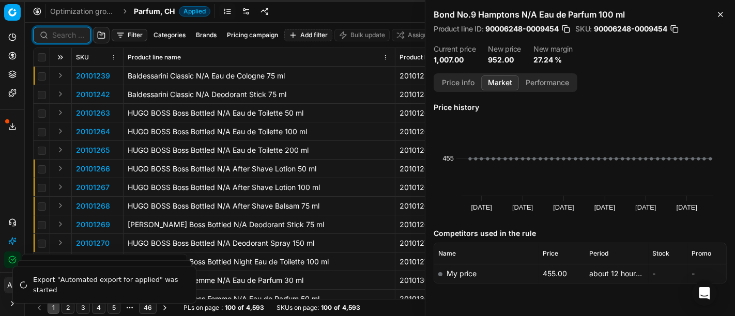
click at [56, 32] on input at bounding box center [68, 35] width 32 height 10
paste input "80072830-50"
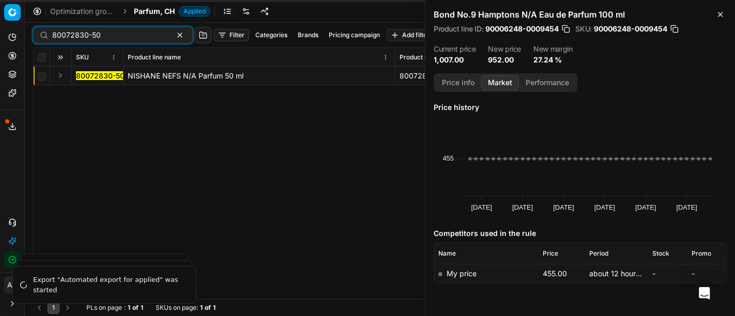
click at [62, 69] on button "Expand" at bounding box center [60, 75] width 12 height 12
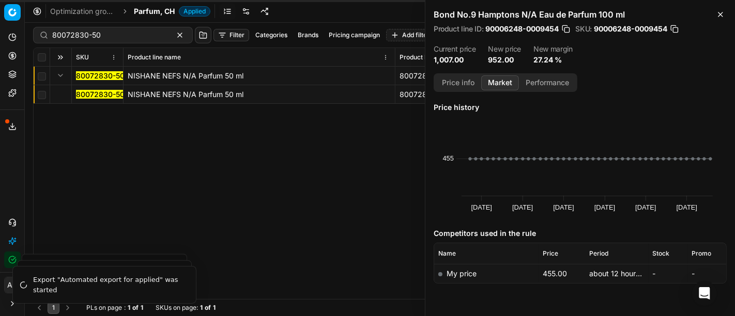
click at [91, 94] on mark "80072830-50" at bounding box center [100, 94] width 49 height 9
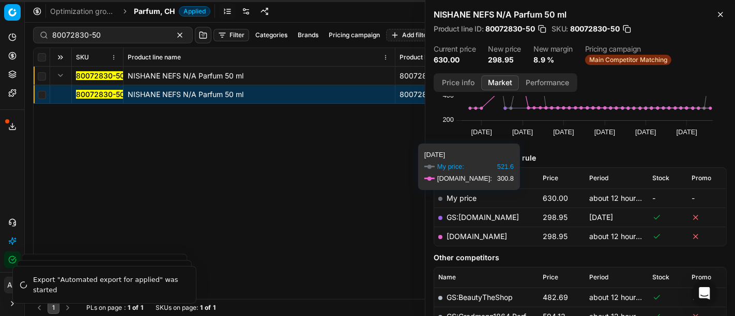
scroll to position [79, 0]
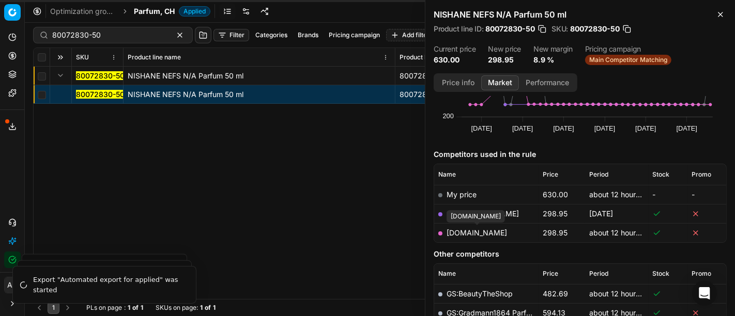
click at [486, 233] on link "parfumdreams.ch" at bounding box center [476, 232] width 60 height 9
click at [107, 35] on input "80072830-50" at bounding box center [108, 35] width 113 height 10
paste input "15-10"
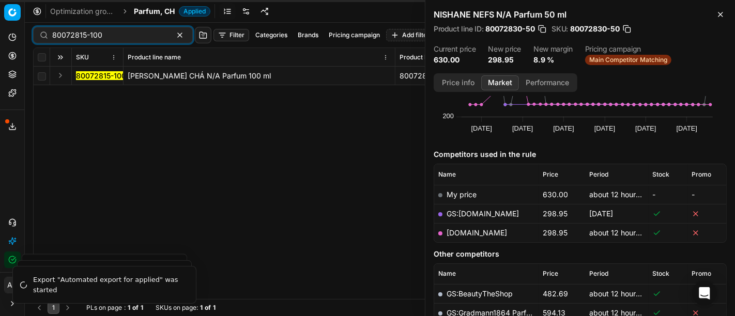
click at [60, 74] on button "Expand" at bounding box center [60, 75] width 12 height 12
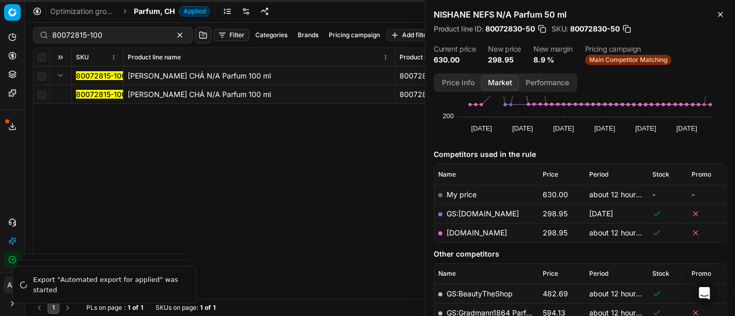
click at [100, 93] on mark "80072815-100" at bounding box center [101, 94] width 50 height 9
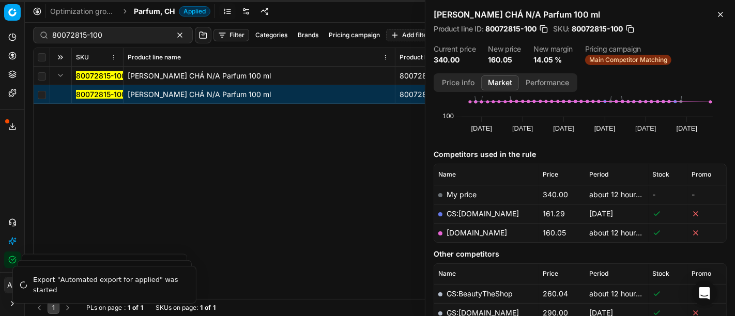
click at [487, 228] on link "parfumdreams.ch" at bounding box center [476, 232] width 60 height 9
click at [102, 42] on div "80072815-100" at bounding box center [113, 35] width 160 height 17
paste input "5434"
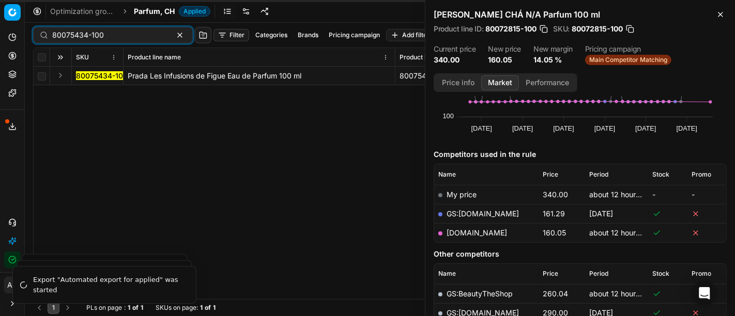
click at [59, 76] on button "Expand" at bounding box center [60, 75] width 12 height 12
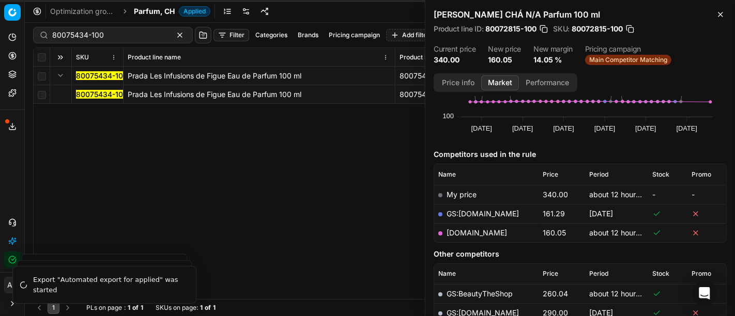
click at [96, 94] on mark "80075434-100" at bounding box center [102, 94] width 52 height 9
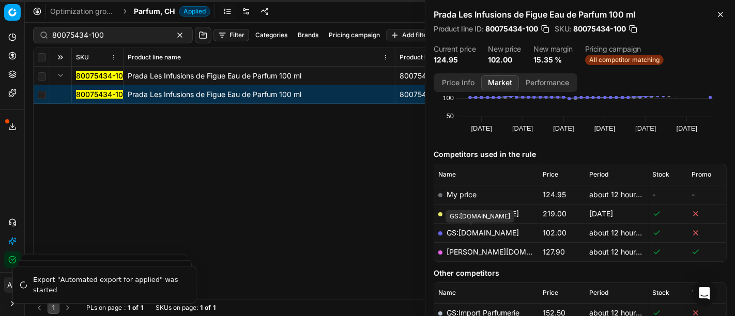
click at [481, 229] on link "GS:galaxus.ch" at bounding box center [482, 232] width 72 height 9
click at [137, 43] on div "80075434-100" at bounding box center [113, 35] width 160 height 17
paste input "90002105-000776"
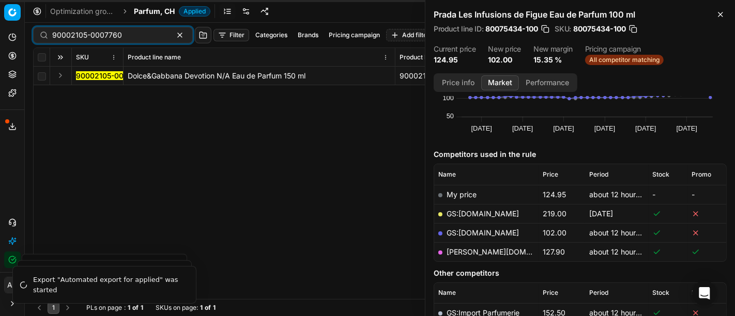
click at [61, 75] on button "Expand" at bounding box center [60, 75] width 12 height 12
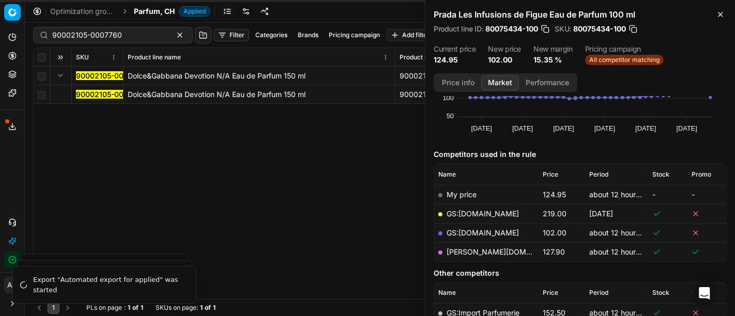
click at [85, 98] on mark "90002105-0007760" at bounding box center [111, 94] width 70 height 9
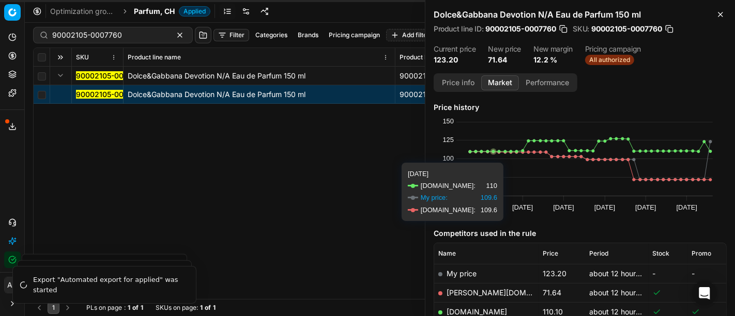
scroll to position [66, 0]
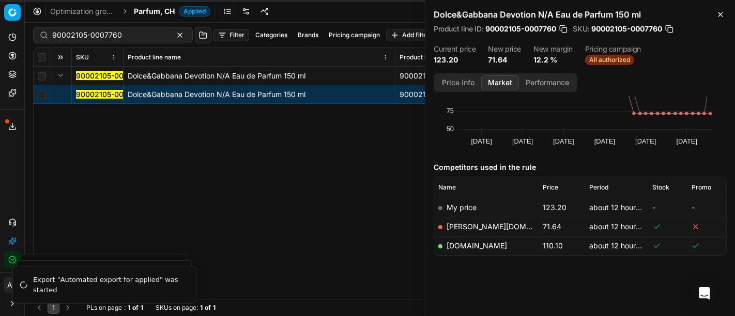
click at [464, 223] on link "douglas.ch" at bounding box center [506, 226] width 120 height 9
click at [99, 39] on input "90002105-0007760" at bounding box center [108, 35] width 113 height 10
paste input "0790-0001012"
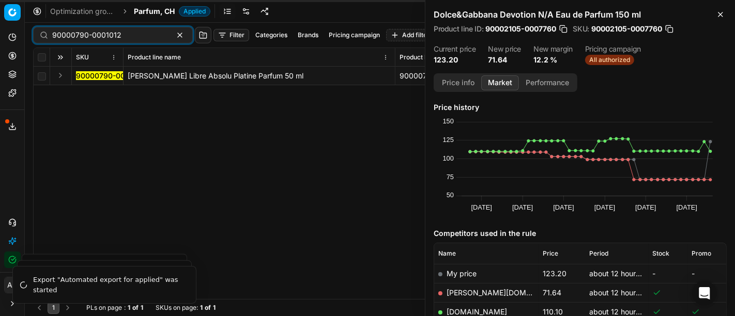
click at [61, 74] on button "Expand" at bounding box center [60, 75] width 12 height 12
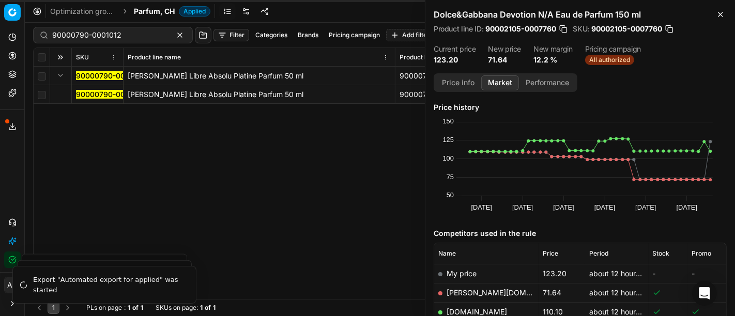
click at [84, 94] on mark "90000790-0001012" at bounding box center [110, 94] width 69 height 9
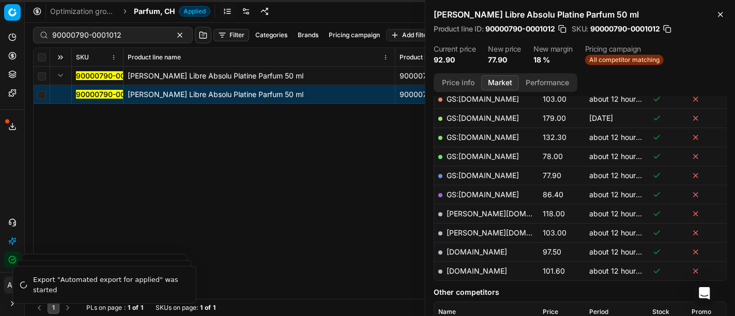
scroll to position [164, 0]
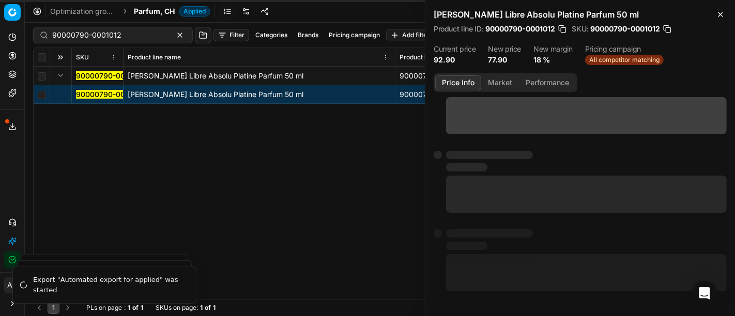
click at [460, 85] on button "Price info" at bounding box center [458, 82] width 46 height 15
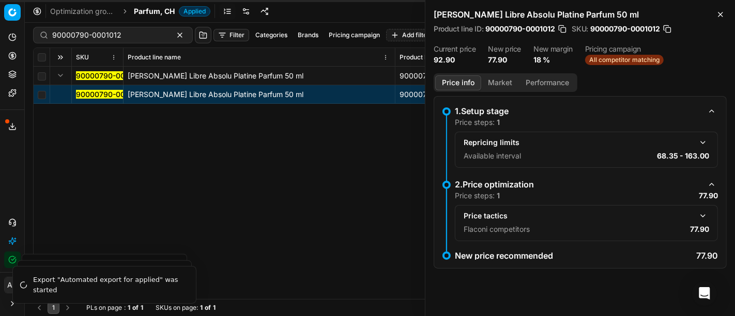
click at [703, 214] on button "button" at bounding box center [702, 216] width 12 height 12
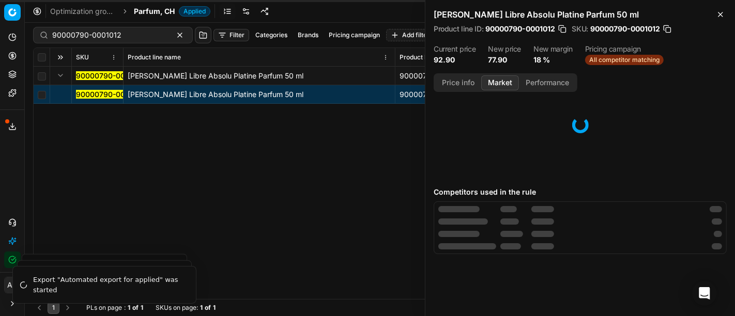
click at [489, 86] on button "Market" at bounding box center [500, 82] width 38 height 15
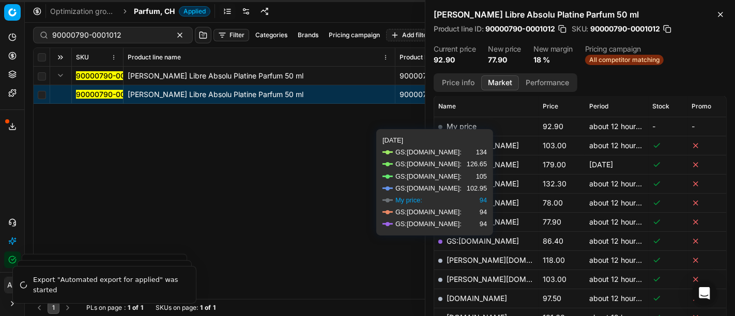
scroll to position [150, 0]
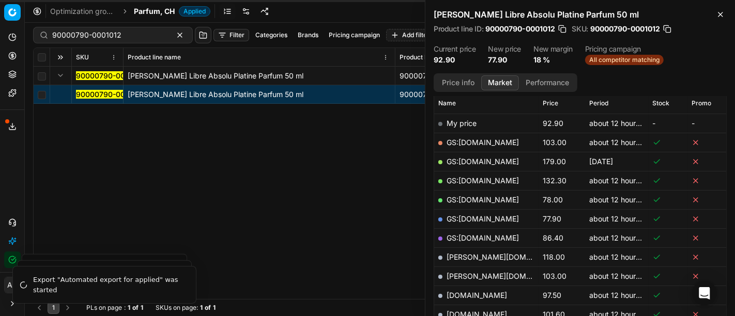
click at [474, 216] on link "GS:galaxus.ch" at bounding box center [482, 218] width 72 height 9
click at [304, 176] on div "90000790-0001012 Yves Saint Laurent Libre Absolu Platine Parfum 50 ml 90000790-…" at bounding box center [380, 183] width 692 height 232
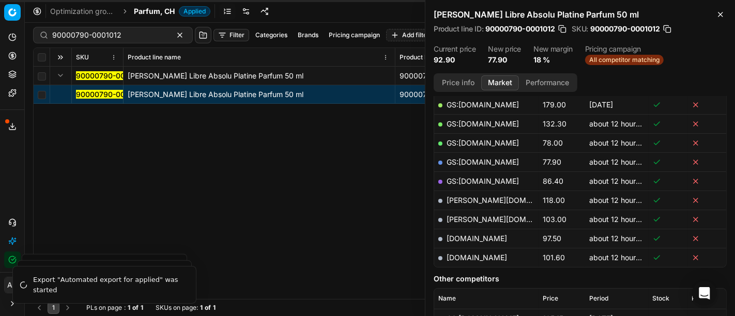
scroll to position [207, 0]
click at [366, 283] on div "90000790-0001012 Yves Saint Laurent Libre Absolu Platine Parfum 50 ml 90000790-…" at bounding box center [380, 183] width 692 height 232
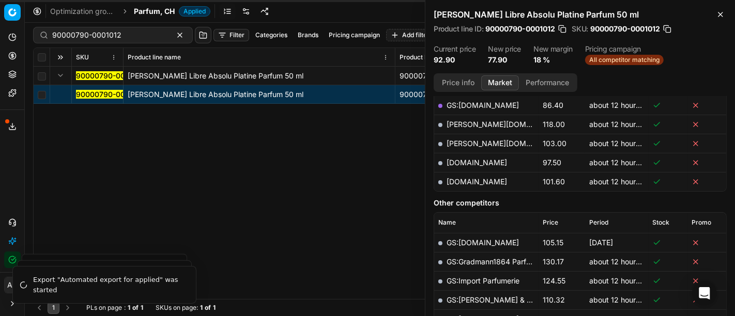
scroll to position [283, 0]
click at [462, 158] on link "notino.ch" at bounding box center [476, 162] width 60 height 9
click at [90, 30] on input "90000790-0001012" at bounding box center [108, 35] width 113 height 10
paste input "11689-0018597"
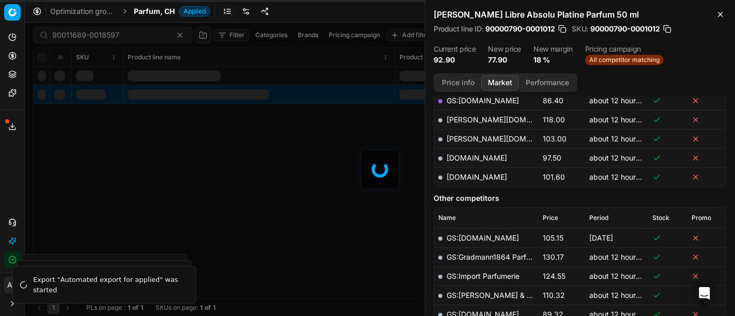
scroll to position [283, 0]
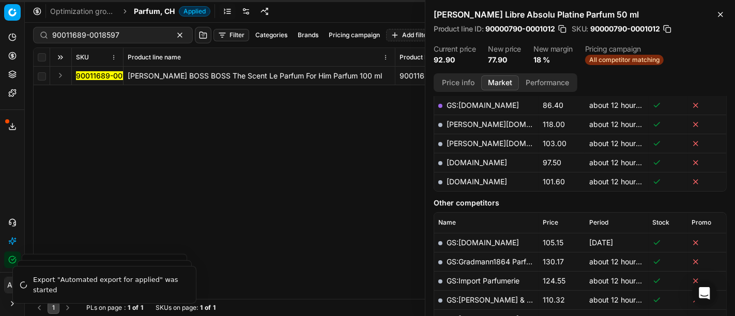
click at [18, 166] on div "Analytics Dashboard AI Insights Pricing Product portfolio Templates Export serv…" at bounding box center [12, 148] width 24 height 247
click at [56, 74] on button "Expand" at bounding box center [60, 75] width 12 height 12
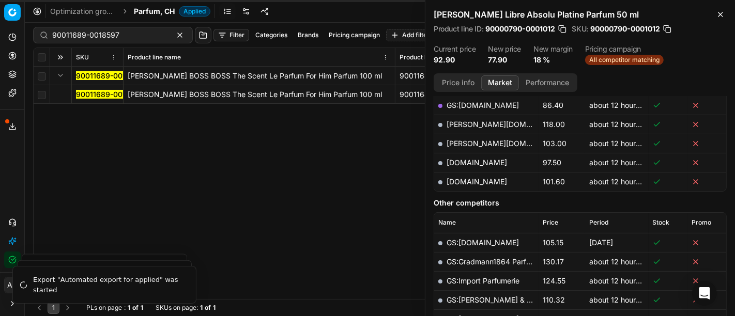
click at [87, 92] on mark "90011689-0018597" at bounding box center [109, 94] width 67 height 9
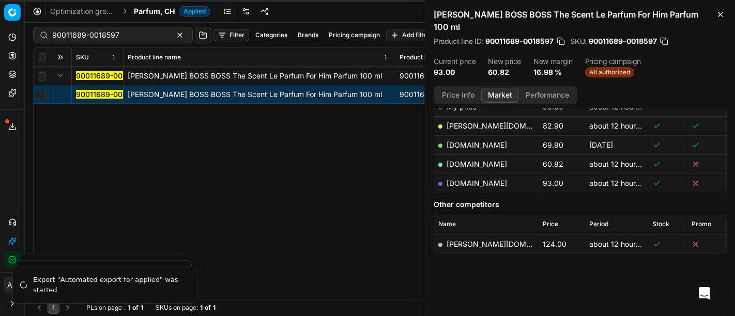
scroll to position [165, 0]
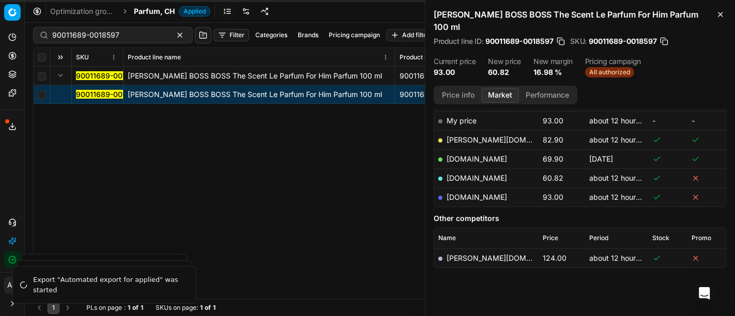
click at [262, 284] on div "90011689-0018597 HUGO BOSS BOSS The Scent Le Parfum For Him Parfum 100 ml 90011…" at bounding box center [380, 183] width 692 height 232
click at [486, 174] on link "parfumdreams.ch" at bounding box center [476, 178] width 60 height 9
click at [90, 37] on input "90011689-0018597" at bounding box center [108, 35] width 113 height 10
paste input "80076906-100"
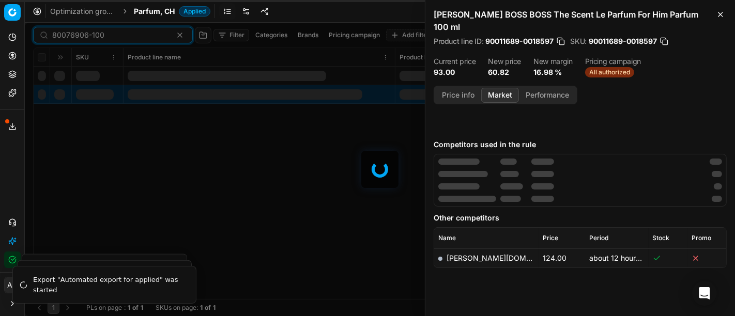
scroll to position [165, 0]
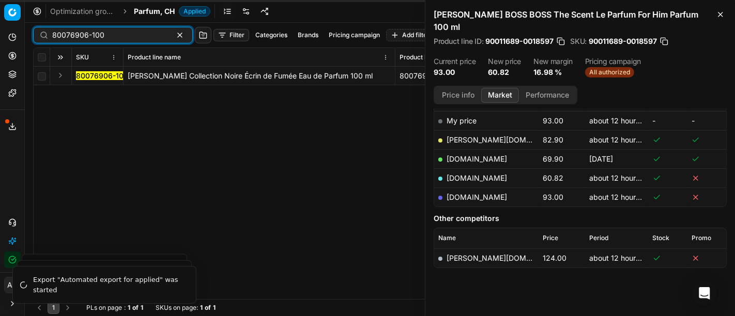
type input "80076906-100"
click at [62, 78] on button "Expand" at bounding box center [60, 75] width 12 height 12
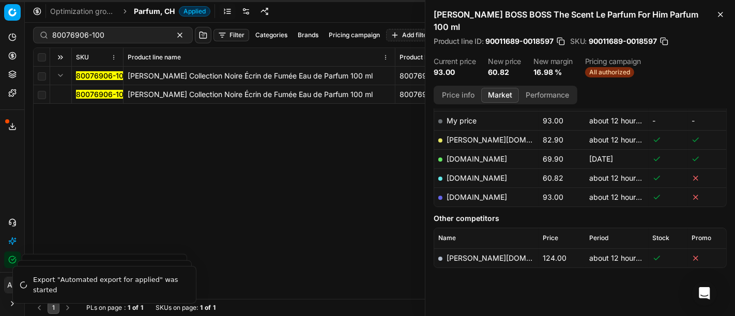
click at [82, 92] on mark "80076906-100" at bounding box center [102, 94] width 52 height 9
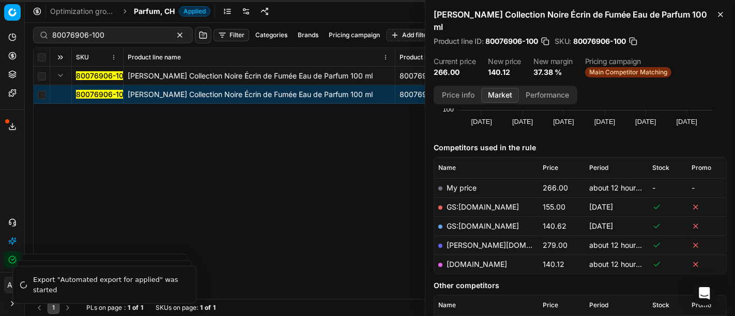
scroll to position [99, 0]
click at [481, 259] on link "parfumdreams.ch" at bounding box center [476, 263] width 60 height 9
click at [722, 17] on icon "button" at bounding box center [720, 14] width 8 height 8
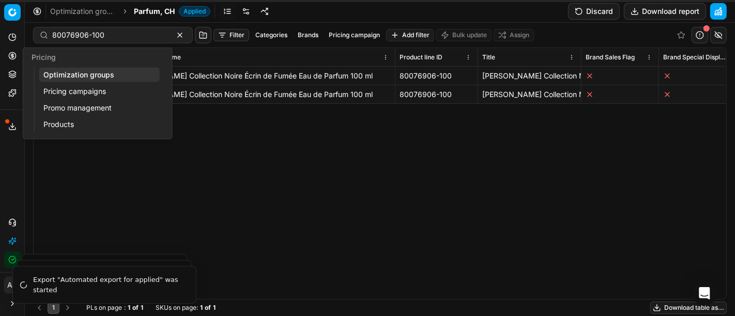
click at [13, 57] on icon at bounding box center [12, 55] width 3 height 3
click at [43, 76] on link "Optimization groups" at bounding box center [99, 75] width 120 height 14
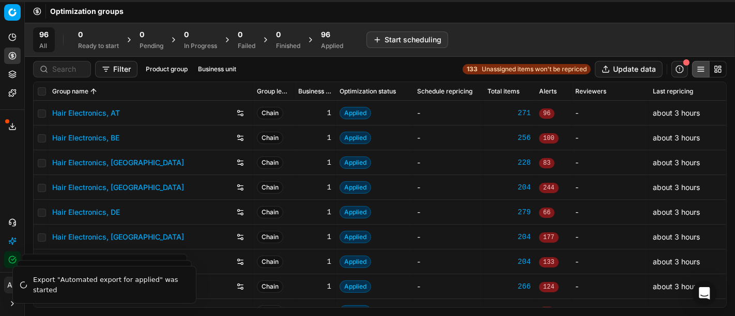
click at [678, 66] on button "button" at bounding box center [679, 69] width 17 height 17
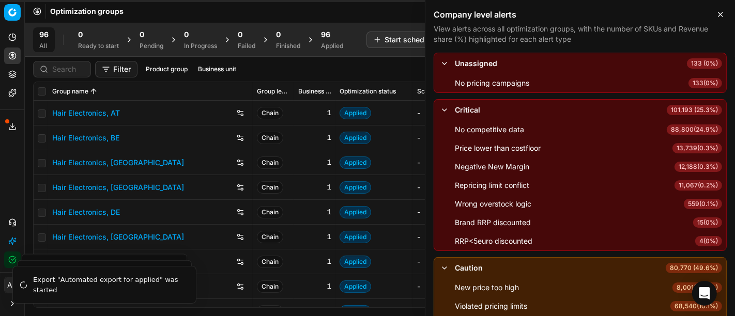
click at [645, 43] on p "View alerts across all optimization groups, with the number of SKUs and Revenue…" at bounding box center [579, 34] width 293 height 21
click at [40, 186] on input "checkbox" at bounding box center [42, 188] width 8 height 8
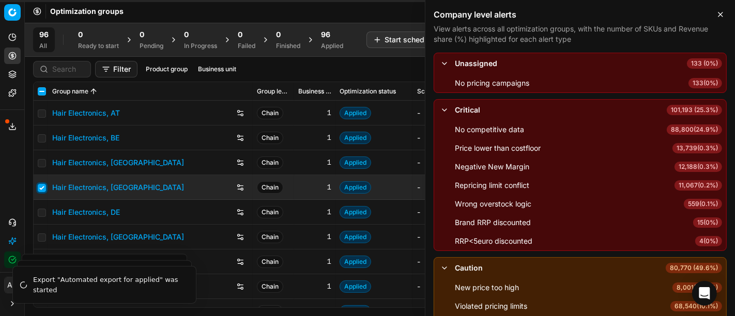
click at [40, 186] on input "checkbox" at bounding box center [42, 188] width 8 height 8
checkbox input "false"
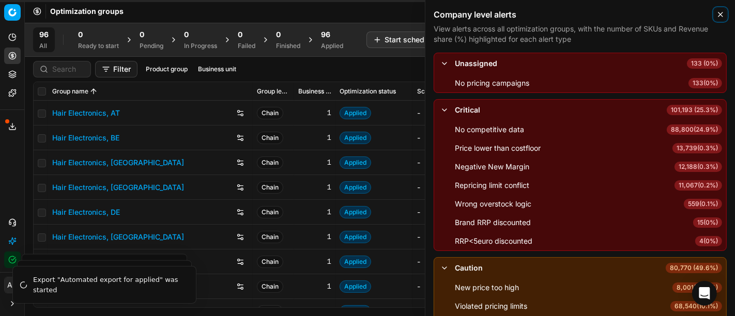
click at [719, 17] on icon "button" at bounding box center [720, 14] width 8 height 8
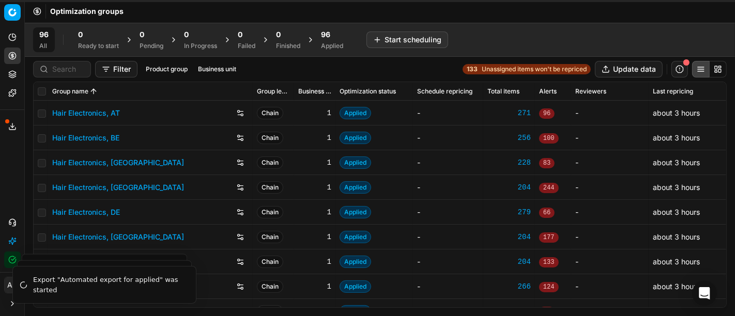
click at [516, 37] on div "96 All 0 Ready to start 0 Pending 0 In Progress 0 Failed 0 Finished 96 Applied …" at bounding box center [379, 39] width 693 height 25
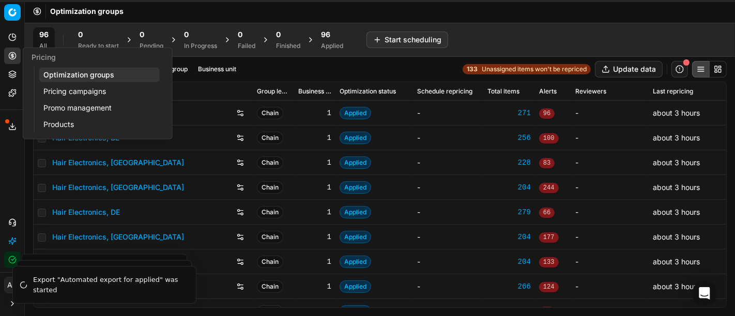
click at [73, 74] on link "Optimization groups" at bounding box center [99, 75] width 120 height 14
click at [84, 96] on link "Pricing campaigns" at bounding box center [99, 91] width 120 height 14
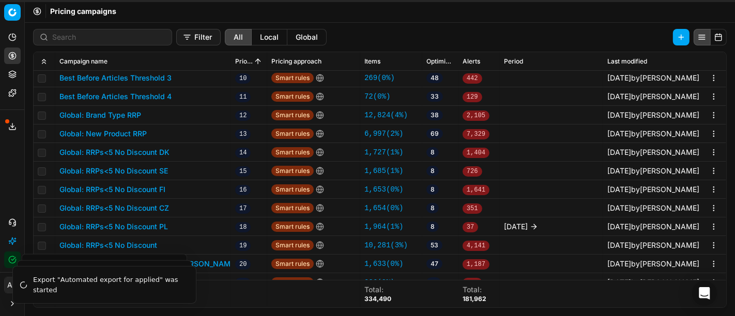
scroll to position [210, 0]
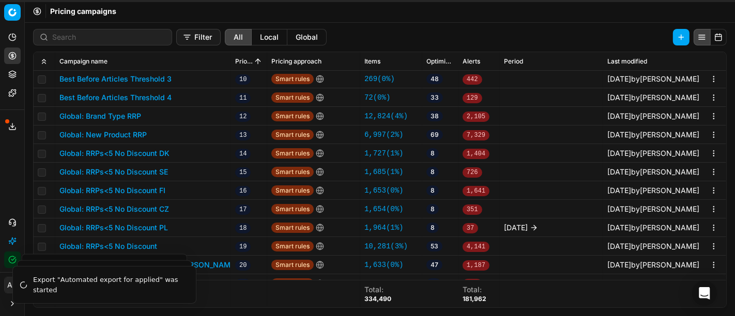
click at [160, 154] on button "Global: RRPs<5 No Discount DK" at bounding box center [114, 153] width 110 height 10
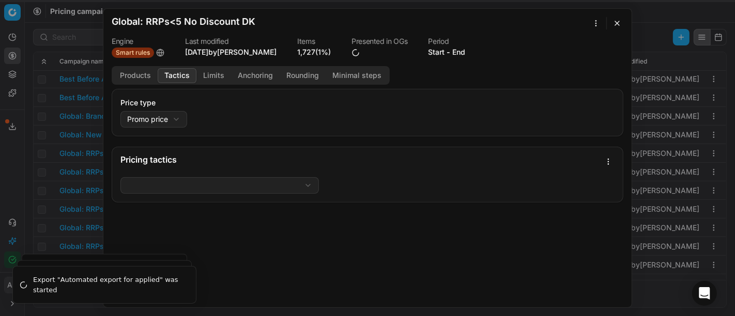
click at [178, 68] on button "Tactics" at bounding box center [177, 75] width 39 height 15
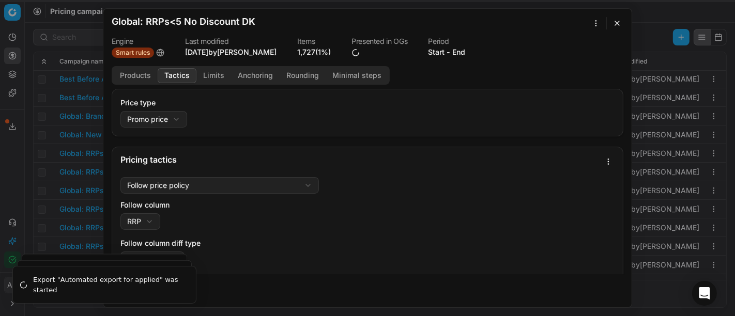
scroll to position [40, 0]
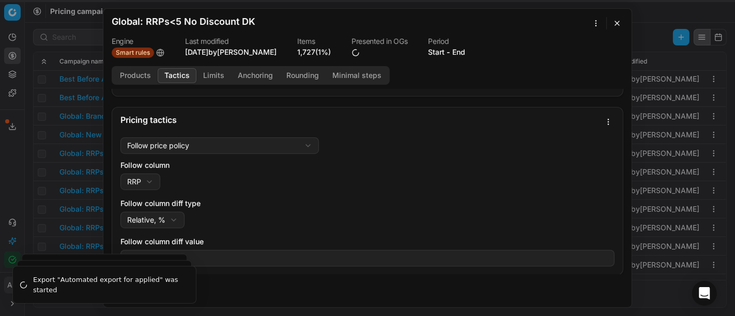
click at [214, 77] on button "Limits" at bounding box center [213, 75] width 35 height 15
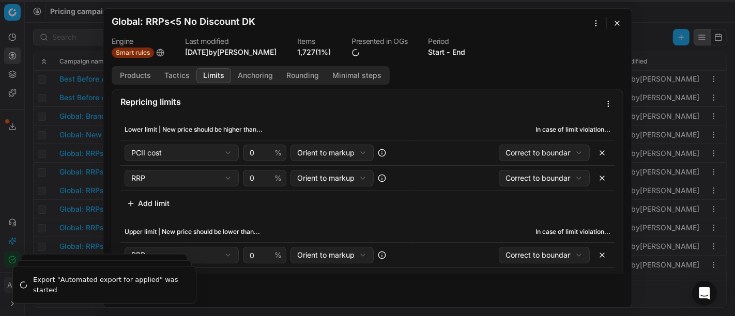
click at [145, 79] on button "Products" at bounding box center [135, 75] width 44 height 15
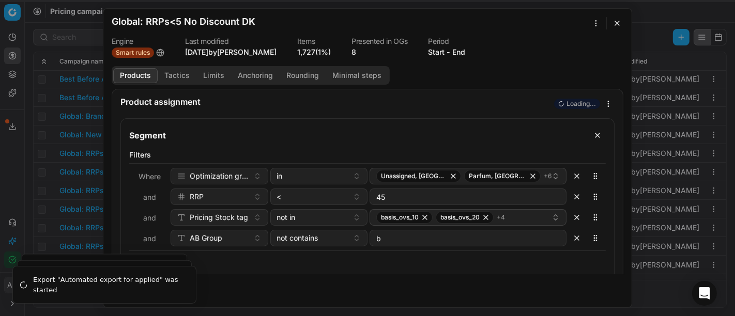
click at [620, 20] on button "button" at bounding box center [617, 23] width 12 height 12
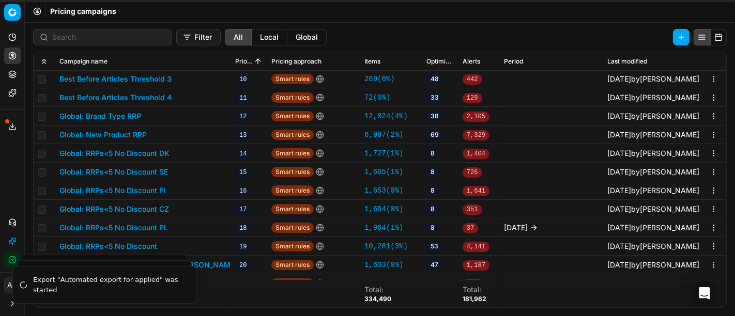
click at [161, 170] on button "Global: RRPs<5 No Discount SE" at bounding box center [113, 172] width 108 height 10
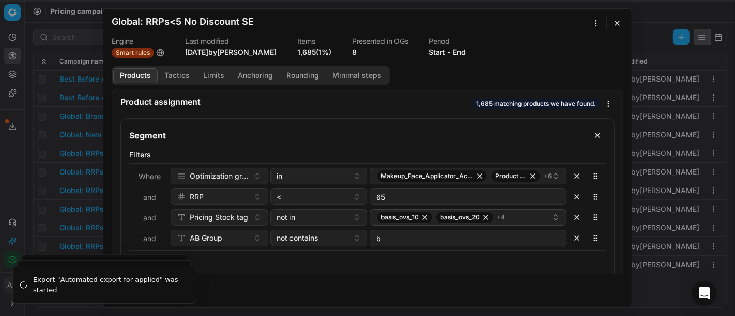
click at [45, 158] on div "We are saving PC settings. Please wait, it should take a few minutes Global: RR…" at bounding box center [367, 158] width 735 height 316
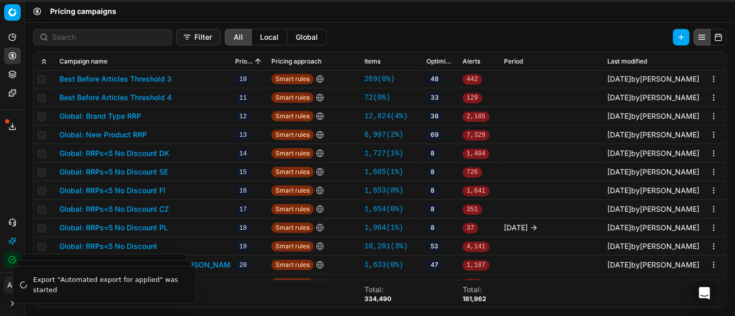
click at [161, 189] on button "Global: RRPs<5 No Discount FI" at bounding box center [112, 190] width 106 height 10
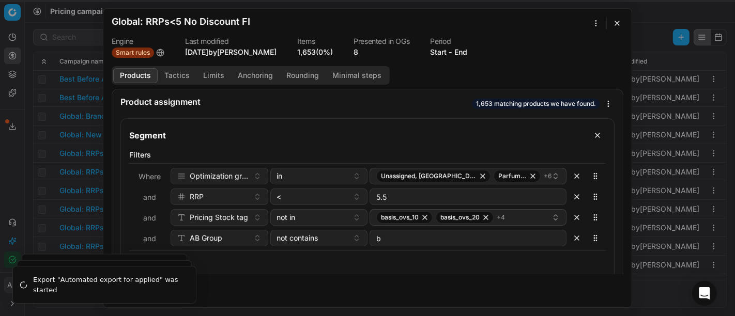
click at [6, 167] on div "We are saving PC settings. Please wait, it should take a few minutes Global: RR…" at bounding box center [367, 158] width 735 height 316
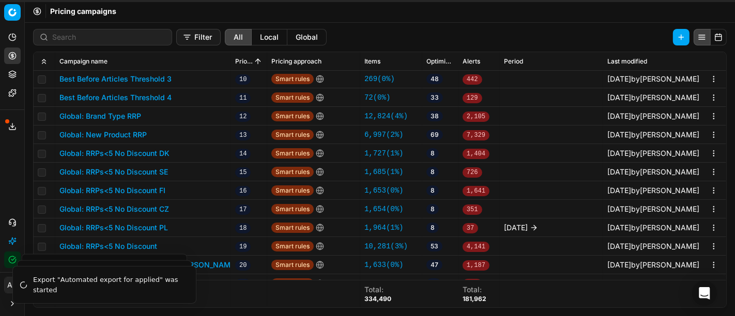
click at [159, 207] on button "Global: RRPs<5 No Discount CZ" at bounding box center [114, 209] width 110 height 10
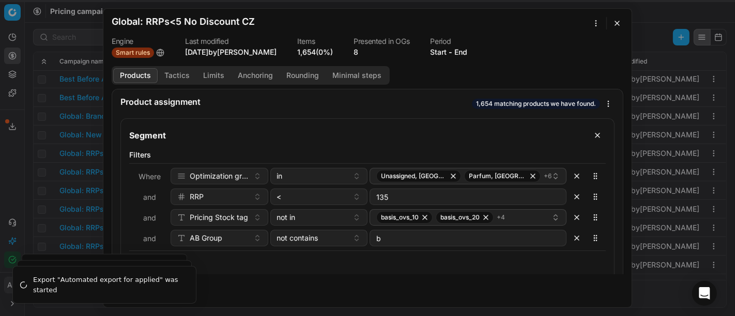
click at [9, 165] on div "We are saving PC settings. Please wait, it should take a few minutes Global: RR…" at bounding box center [367, 158] width 735 height 316
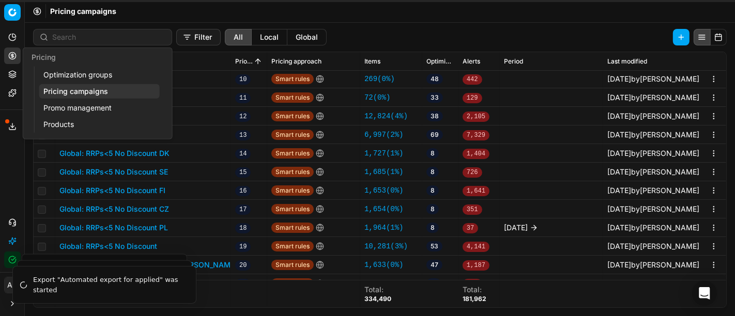
click at [68, 79] on link "Optimization groups" at bounding box center [99, 75] width 120 height 14
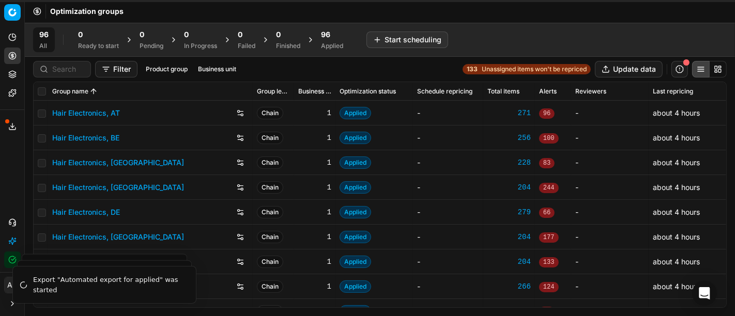
click at [676, 74] on button "button" at bounding box center [679, 69] width 17 height 17
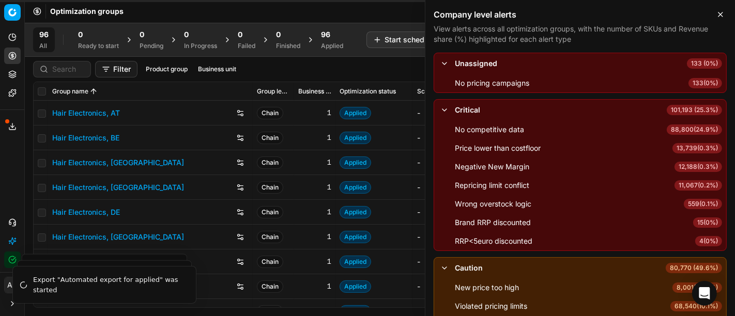
click at [674, 149] on span "13,739 ( 0.3% )" at bounding box center [697, 148] width 50 height 10
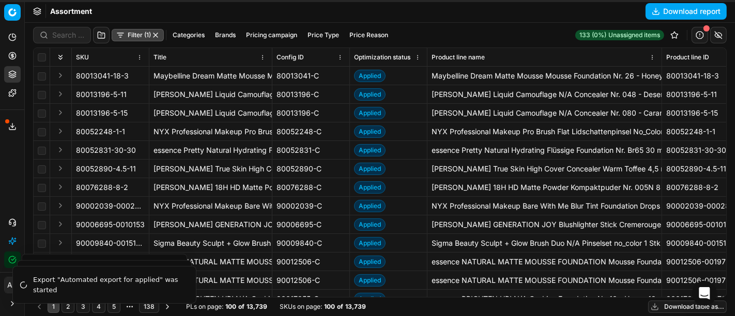
click at [131, 40] on button "Filter (1)" at bounding box center [138, 35] width 52 height 12
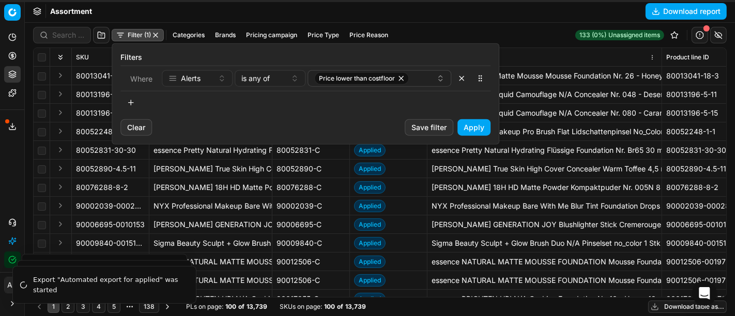
click at [130, 103] on button "button" at bounding box center [130, 103] width 21 height 17
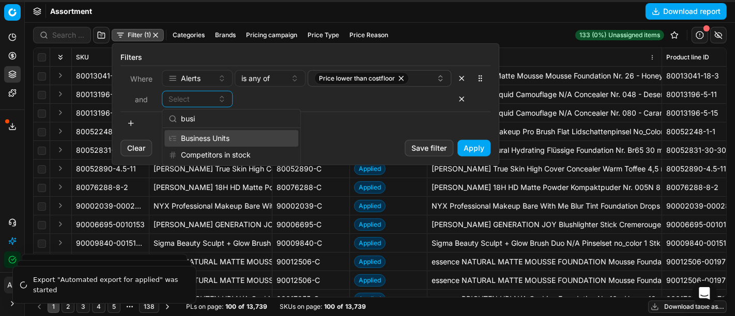
type input "busi"
click at [224, 138] on div "Business Units" at bounding box center [231, 138] width 134 height 17
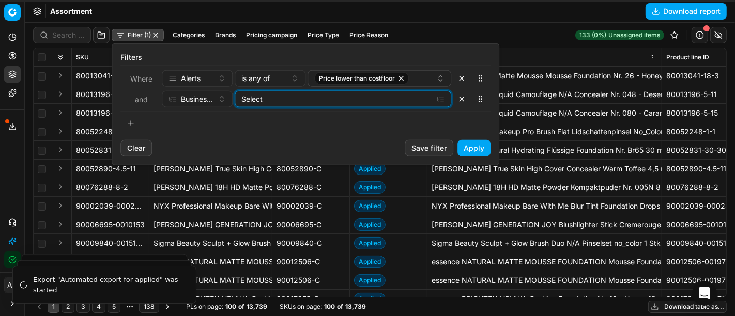
click at [266, 100] on div "Select" at bounding box center [334, 99] width 186 height 10
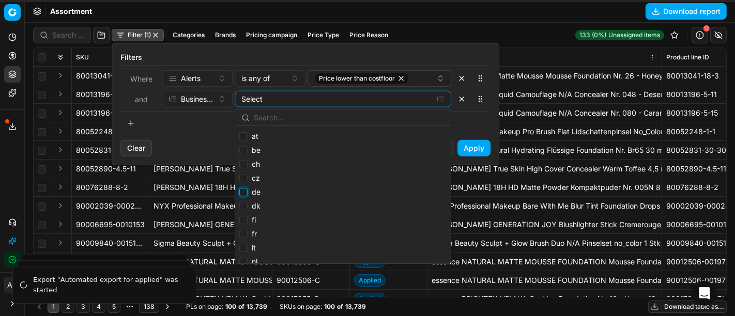
click at [243, 192] on input "de" at bounding box center [243, 192] width 8 height 8
checkbox input "true"
click at [478, 148] on button "Apply" at bounding box center [473, 148] width 33 height 17
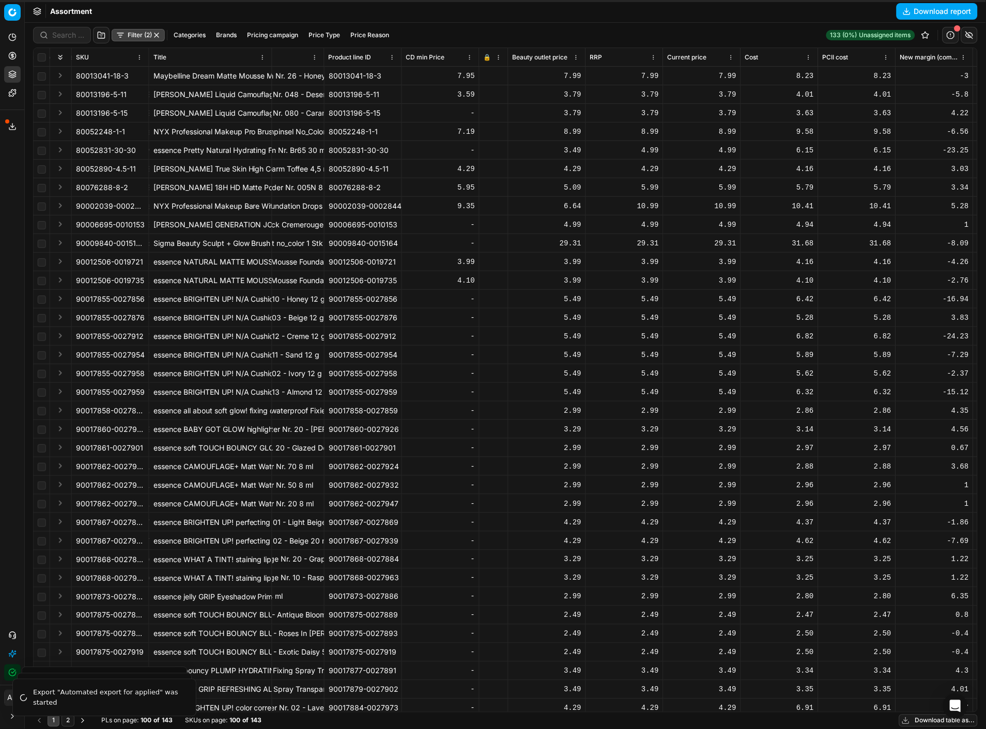
scroll to position [1, 388]
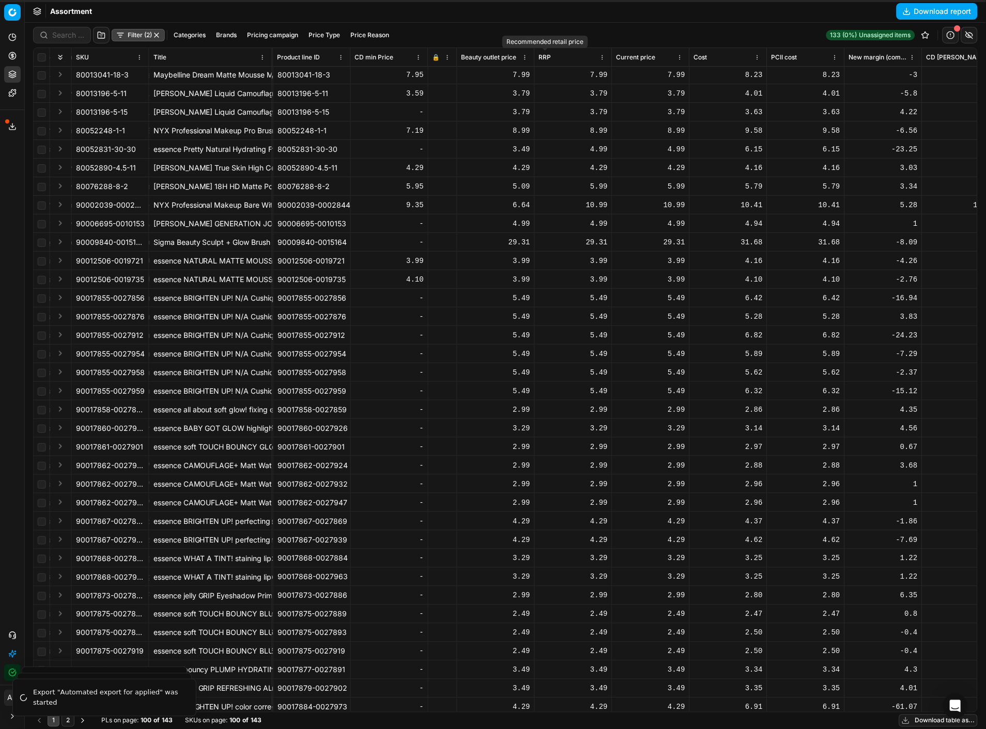
click at [545, 56] on span "RRP" at bounding box center [545, 57] width 12 height 8
click at [545, 56] on div at bounding box center [505, 376] width 961 height 706
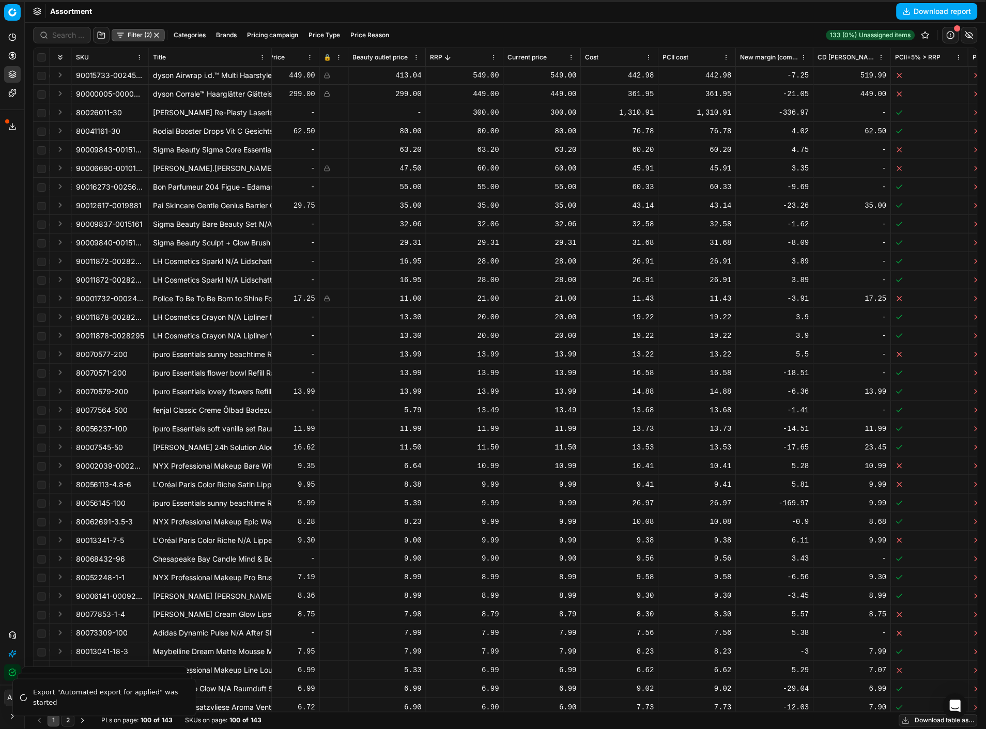
scroll to position [1, 496]
click at [131, 29] on button "Filter (2)" at bounding box center [138, 35] width 53 height 12
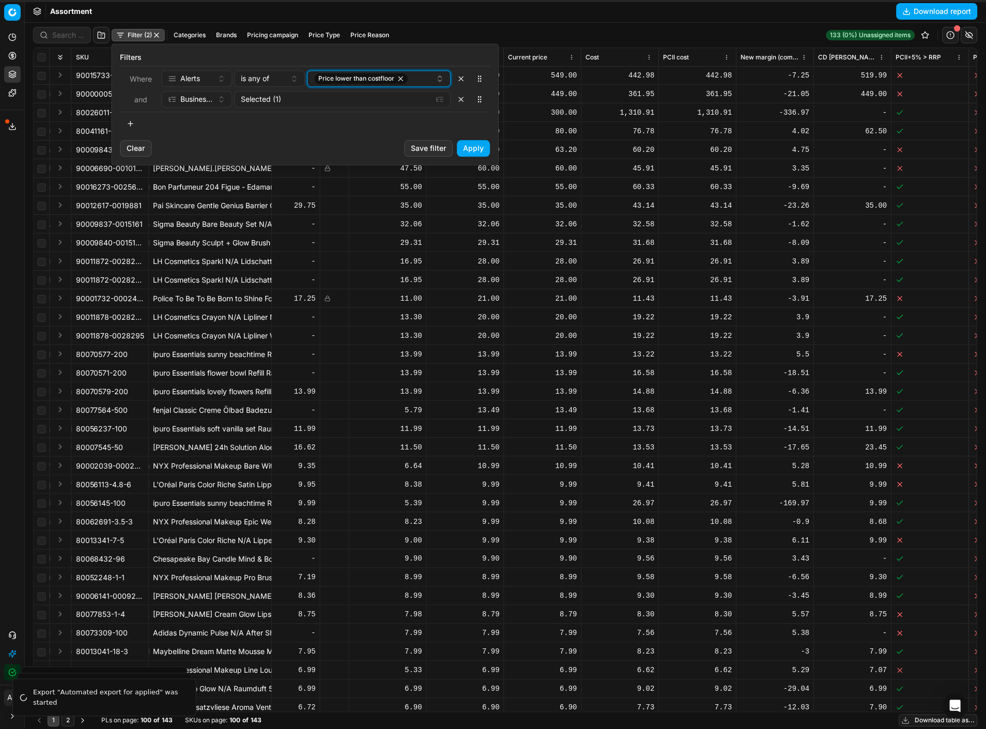
click at [349, 79] on span "Price lower than costfloor" at bounding box center [357, 78] width 76 height 8
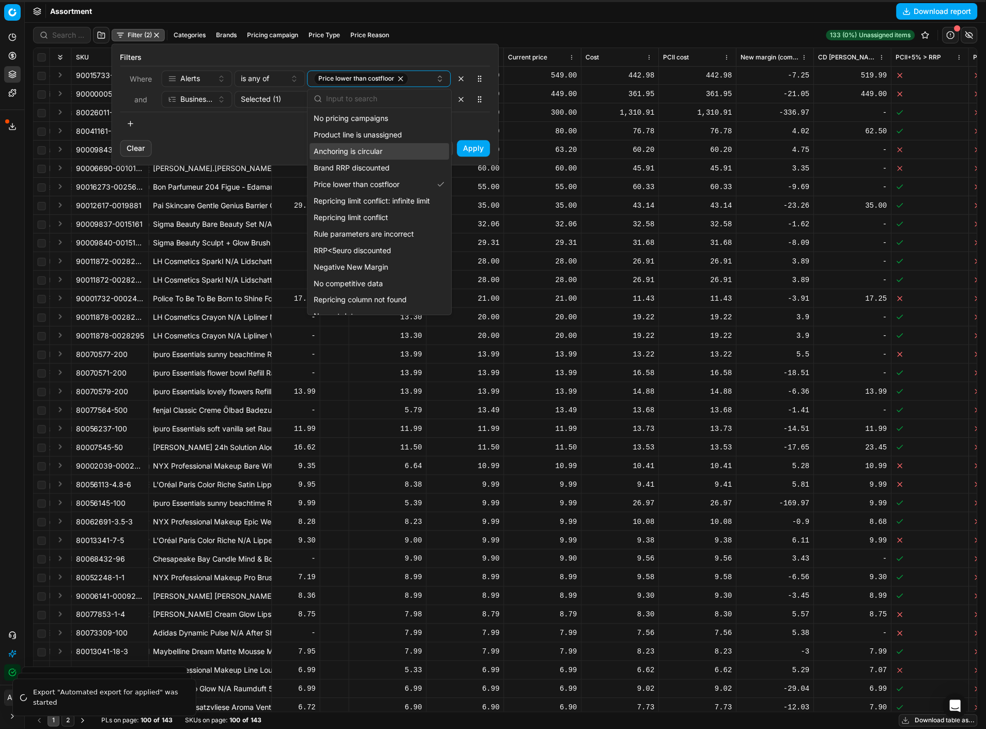
click at [409, 150] on div "Anchoring is circular" at bounding box center [378, 151] width 139 height 17
click at [369, 80] on icon "button" at bounding box center [370, 78] width 4 height 4
click at [471, 145] on button "Apply" at bounding box center [473, 148] width 33 height 17
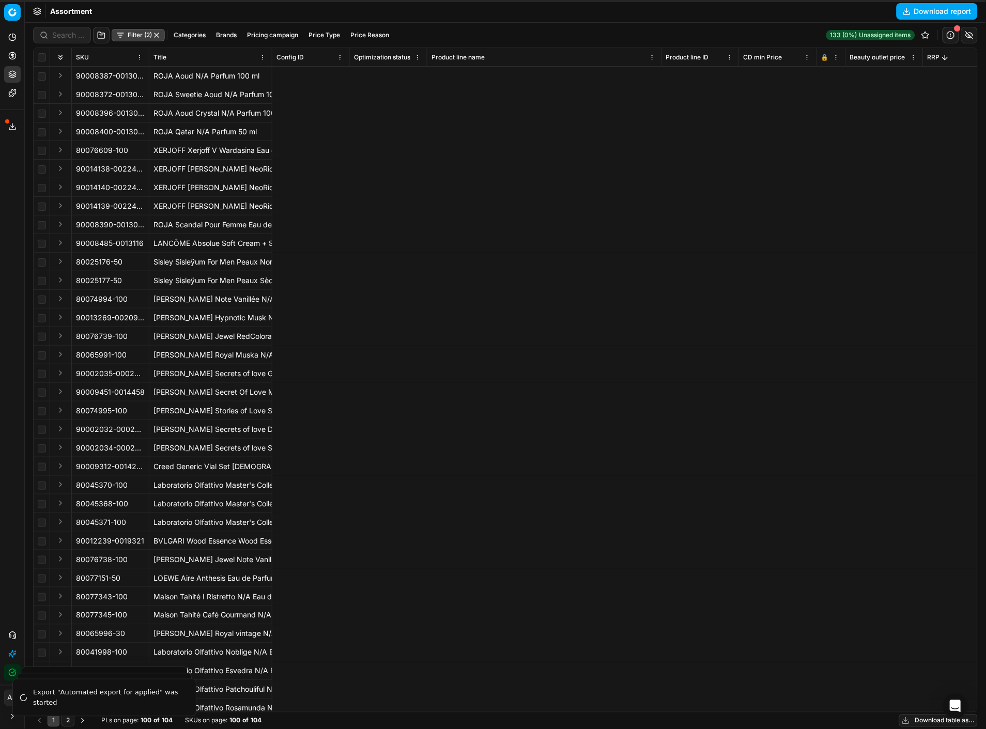
scroll to position [0, 6017]
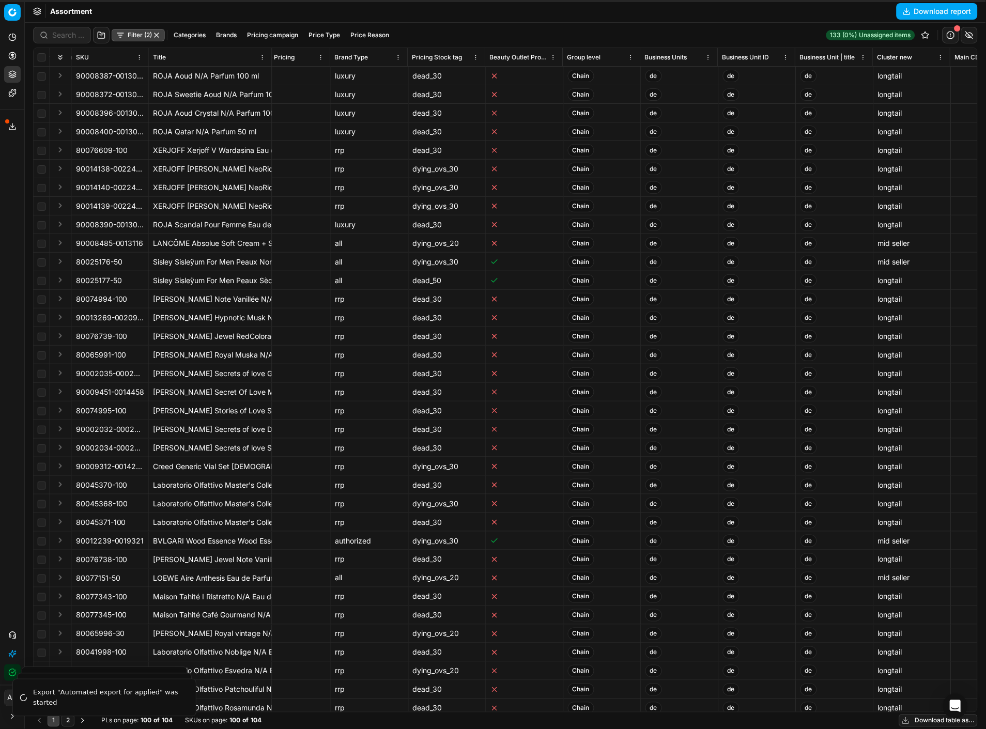
click at [131, 37] on button "Filter (2)" at bounding box center [138, 35] width 53 height 12
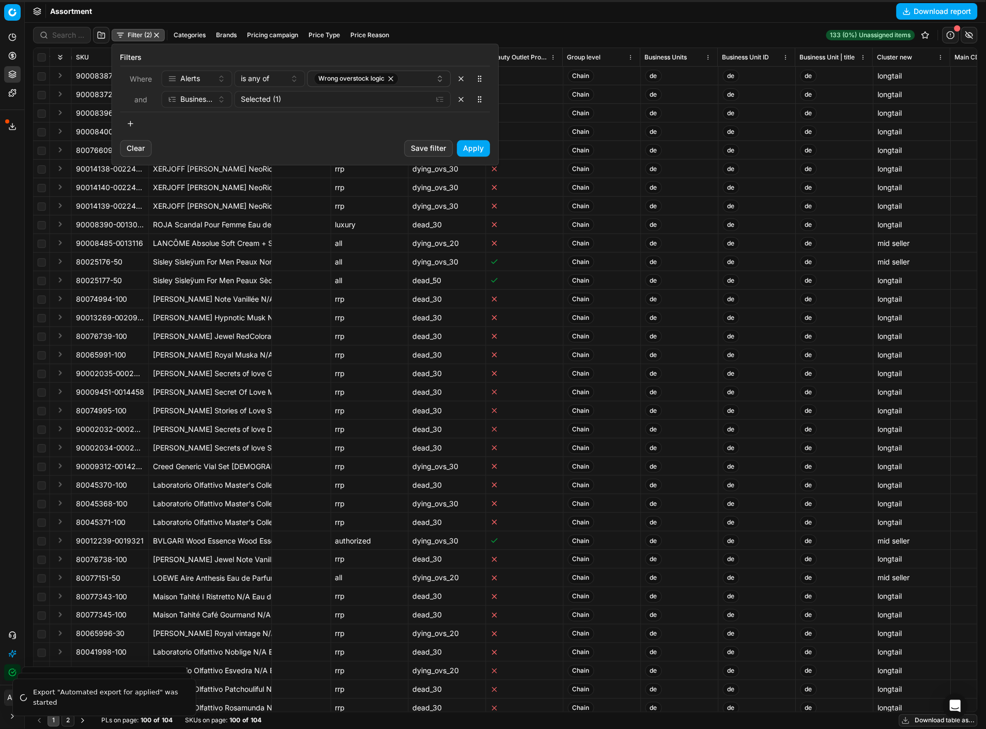
click at [132, 123] on button "button" at bounding box center [130, 123] width 21 height 17
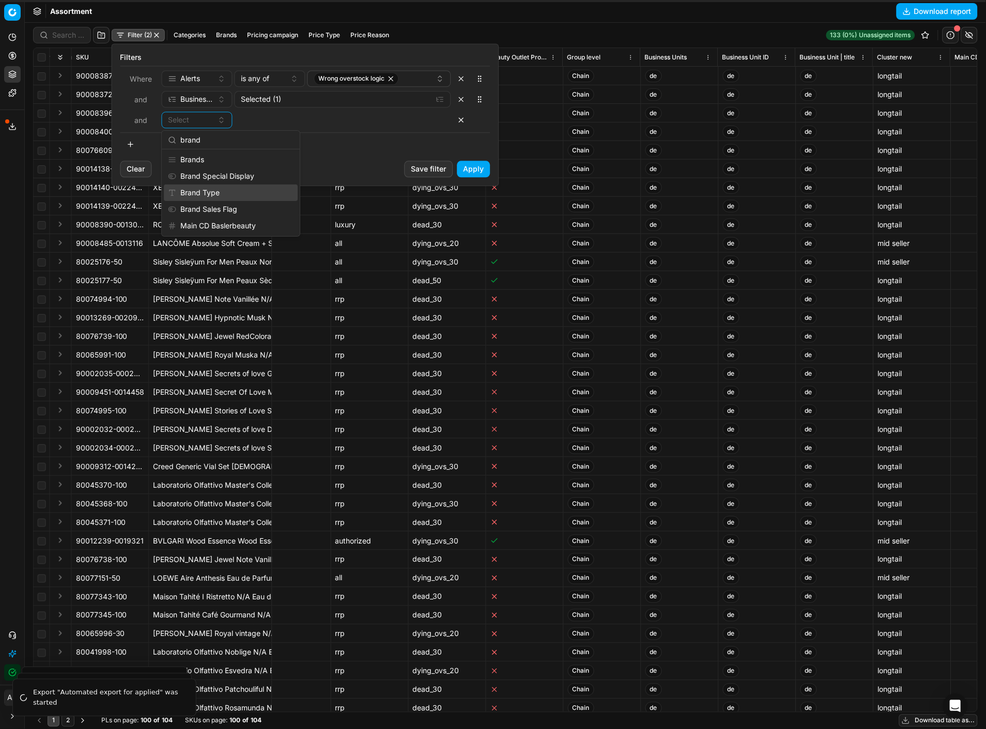
type input "brand"
click at [224, 189] on div "Brand Type" at bounding box center [231, 192] width 134 height 17
click at [263, 121] on span "contains" at bounding box center [255, 120] width 28 height 10
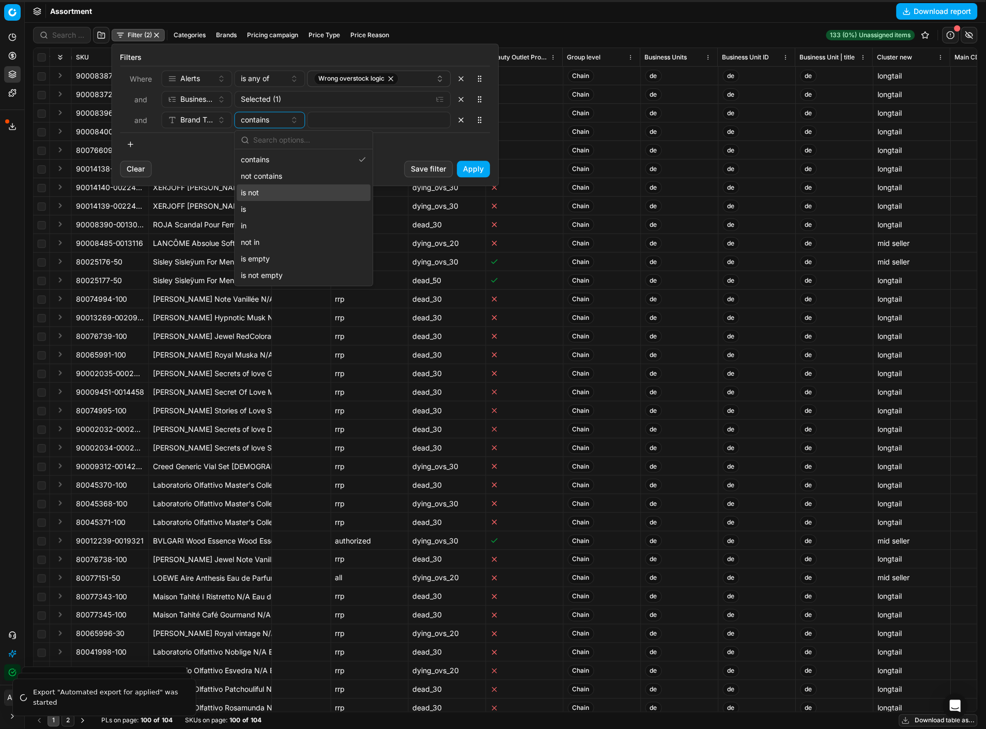
click at [289, 191] on div "is not" at bounding box center [304, 192] width 134 height 17
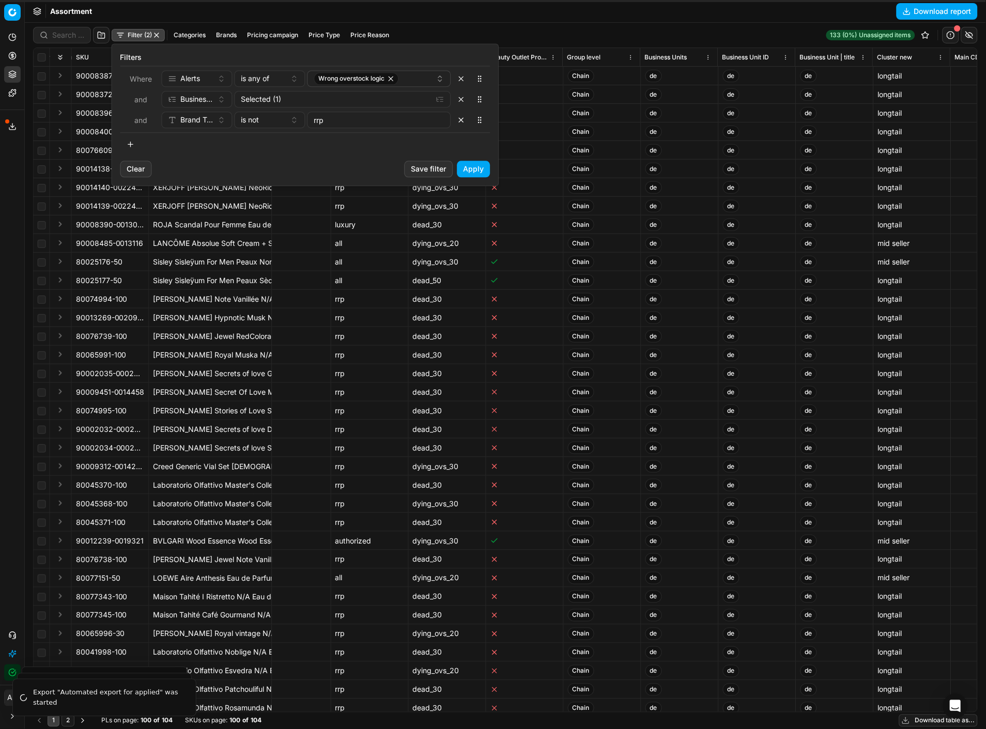
type input "rrp"
click at [475, 172] on button "Apply" at bounding box center [473, 169] width 33 height 17
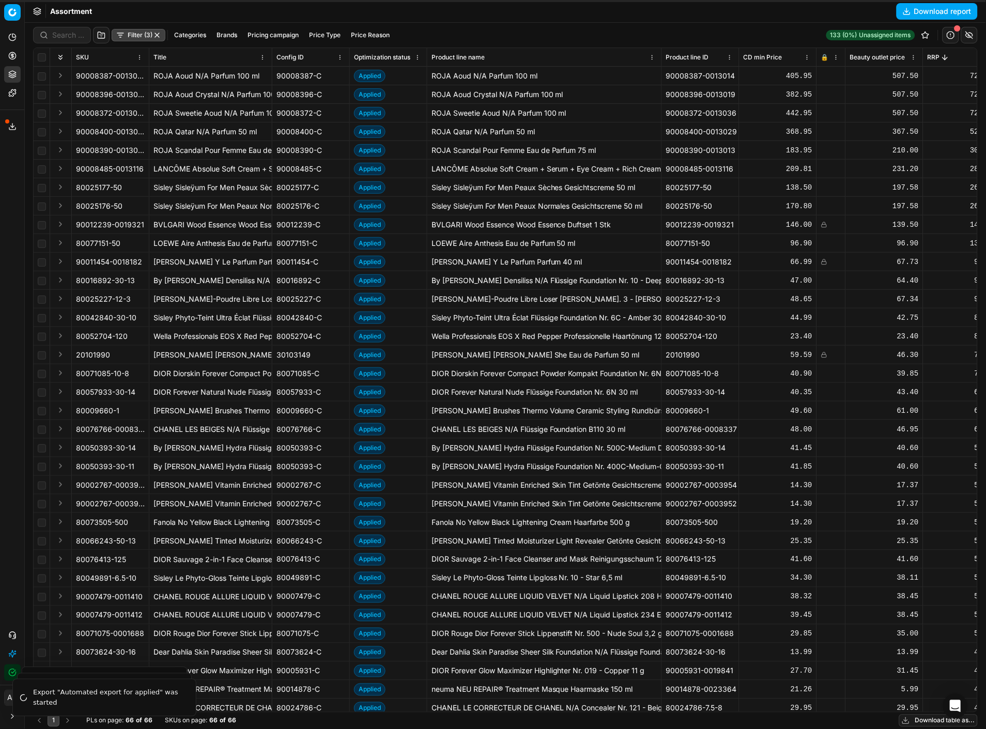
click at [971, 36] on button "button" at bounding box center [969, 35] width 17 height 17
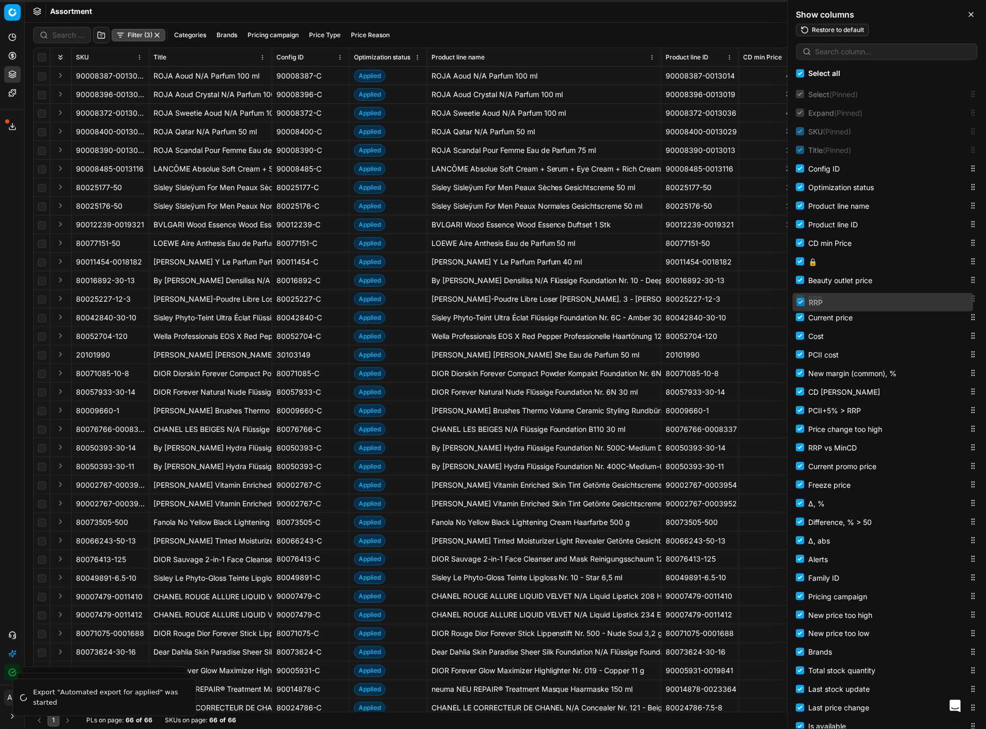
drag, startPoint x: 964, startPoint y: 302, endPoint x: 957, endPoint y: 306, distance: 8.1
click at [957, 306] on body "Pricing platform Analytics Dashboard AI Insights Pricing Product portfolio Temp…" at bounding box center [493, 364] width 986 height 729
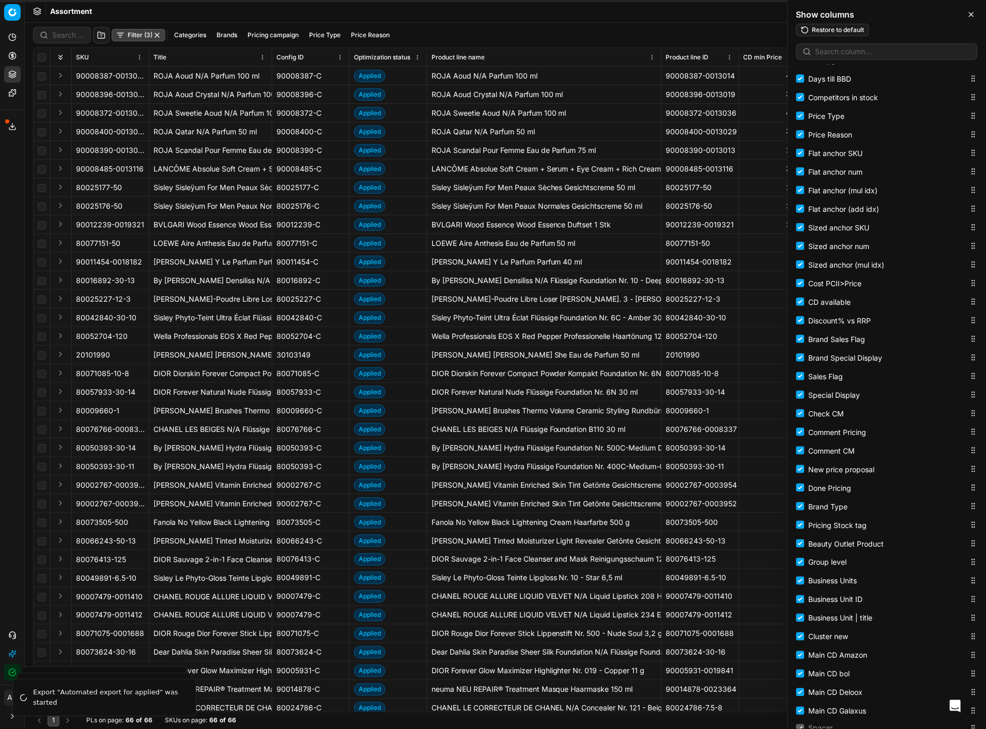
scroll to position [1178, 0]
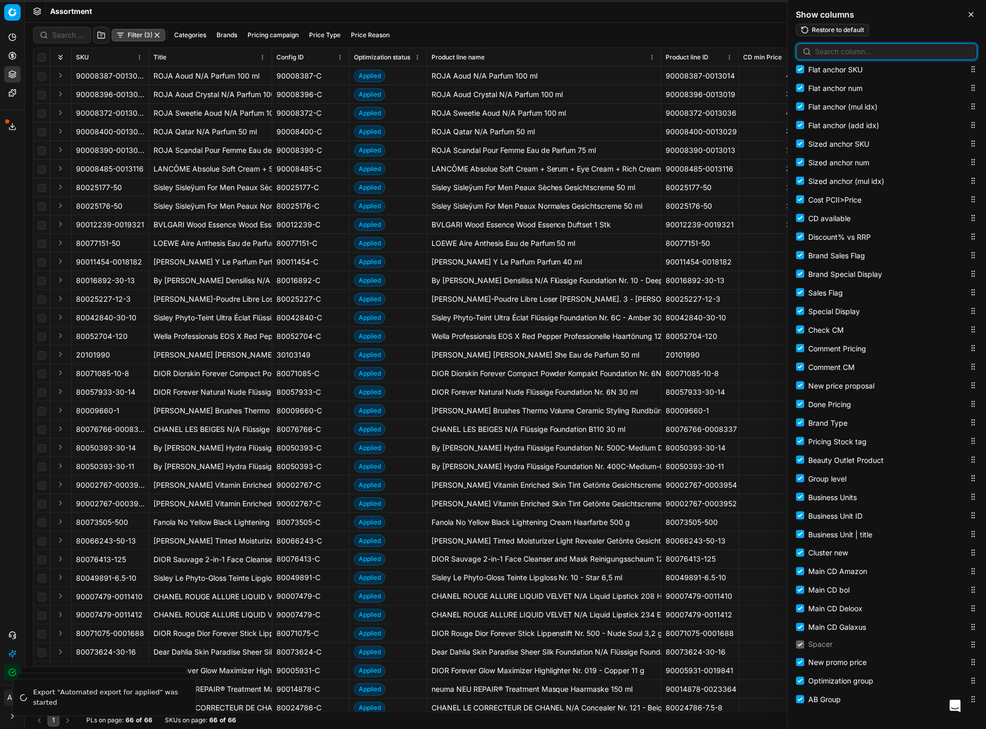
click at [848, 54] on input at bounding box center [892, 51] width 155 height 10
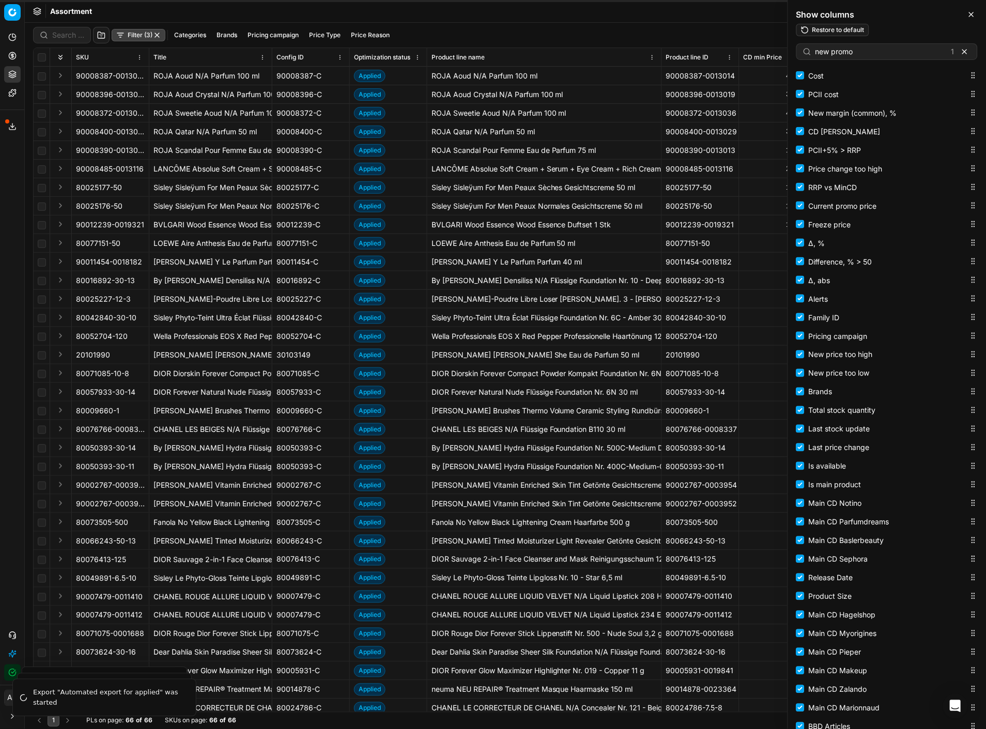
scroll to position [0, 0]
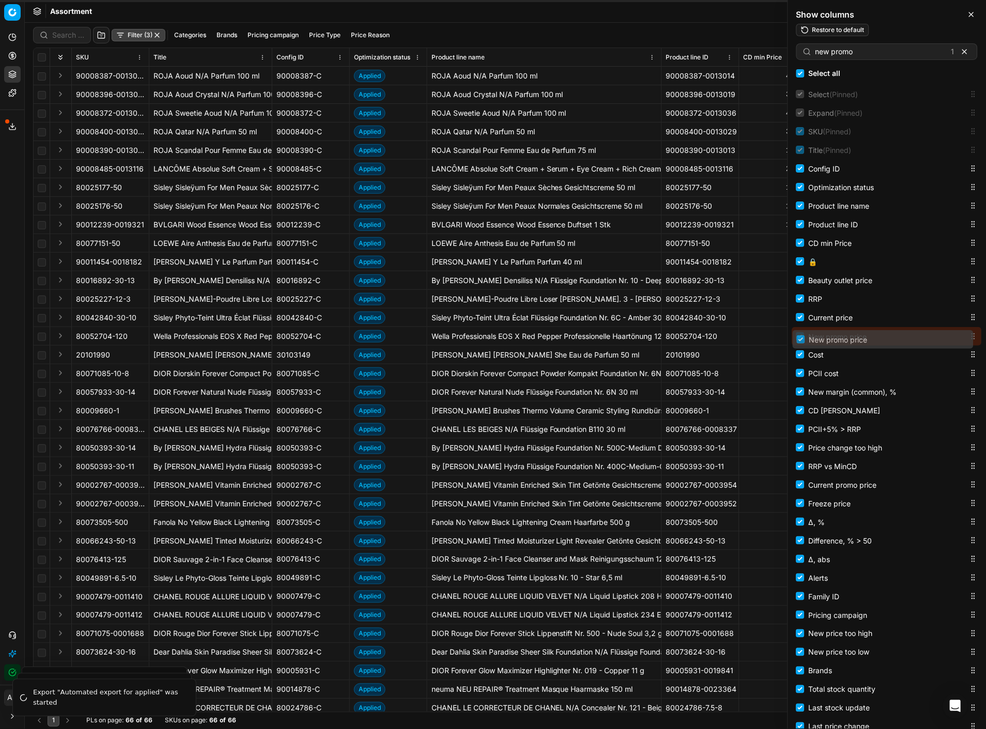
drag, startPoint x: 964, startPoint y: 663, endPoint x: 931, endPoint y: 341, distance: 324.0
click at [931, 341] on body "Pricing platform Analytics Dashboard AI Insights Pricing Product portfolio Temp…" at bounding box center [493, 364] width 986 height 729
click at [828, 52] on input "new promo" at bounding box center [881, 51] width 132 height 10
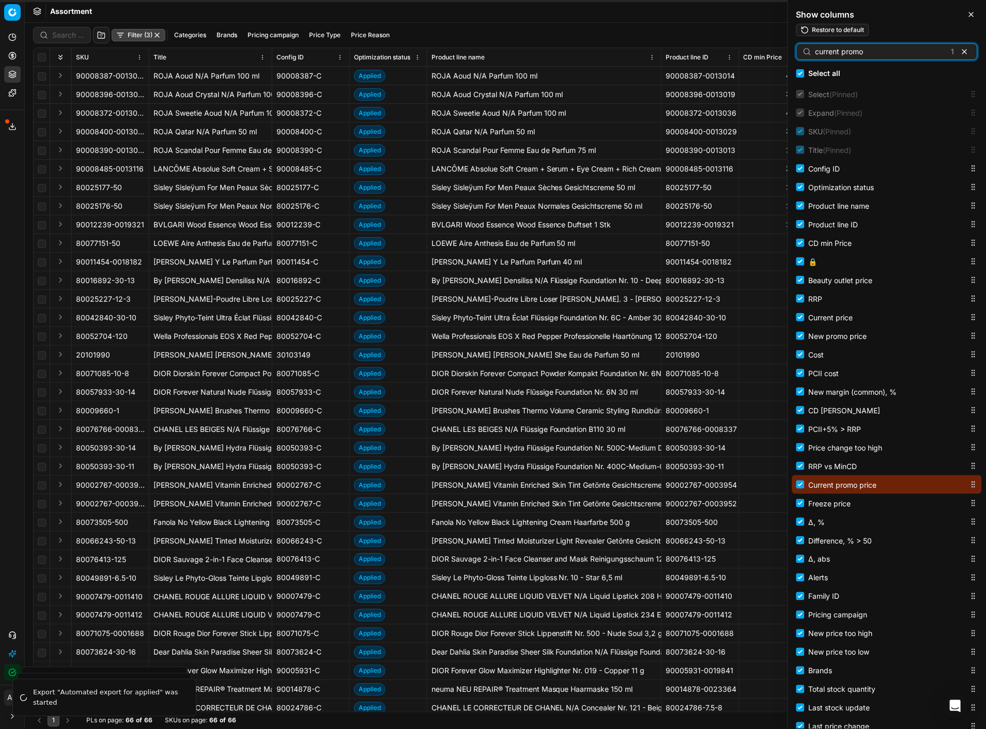
type input "current promo"
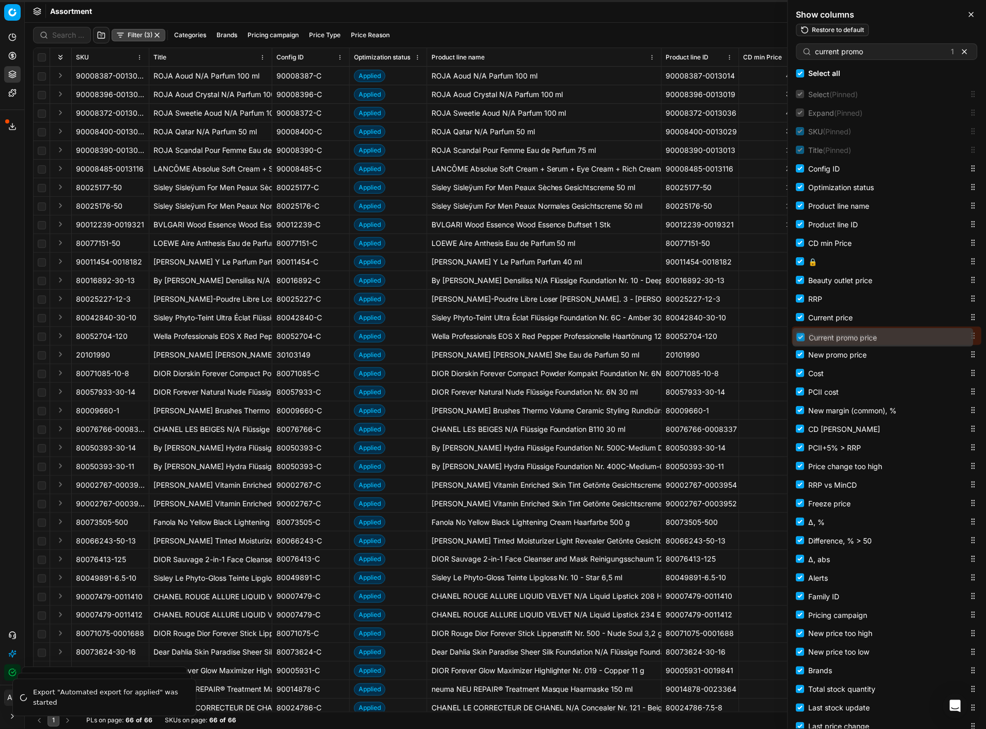
drag, startPoint x: 964, startPoint y: 487, endPoint x: 940, endPoint y: 339, distance: 149.1
click at [940, 339] on body "Pricing platform Analytics Dashboard AI Insights Pricing Product portfolio Temp…" at bounding box center [493, 364] width 986 height 729
click at [803, 317] on input "Current price" at bounding box center [800, 317] width 8 height 8
checkbox input "false"
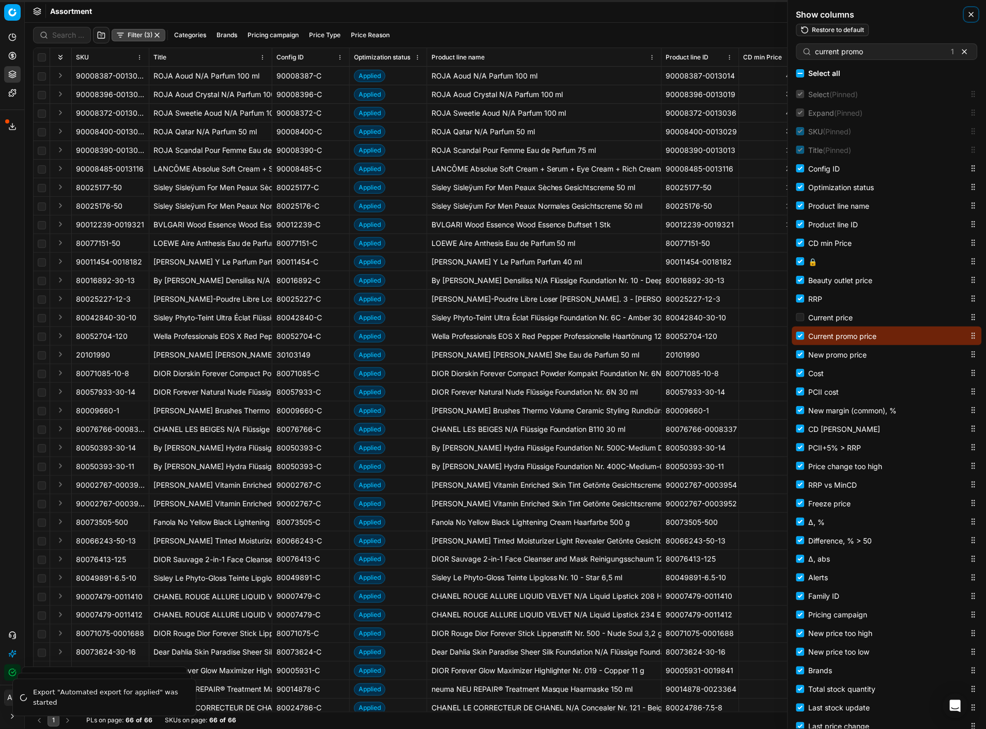
click at [974, 12] on icon "button" at bounding box center [971, 14] width 8 height 8
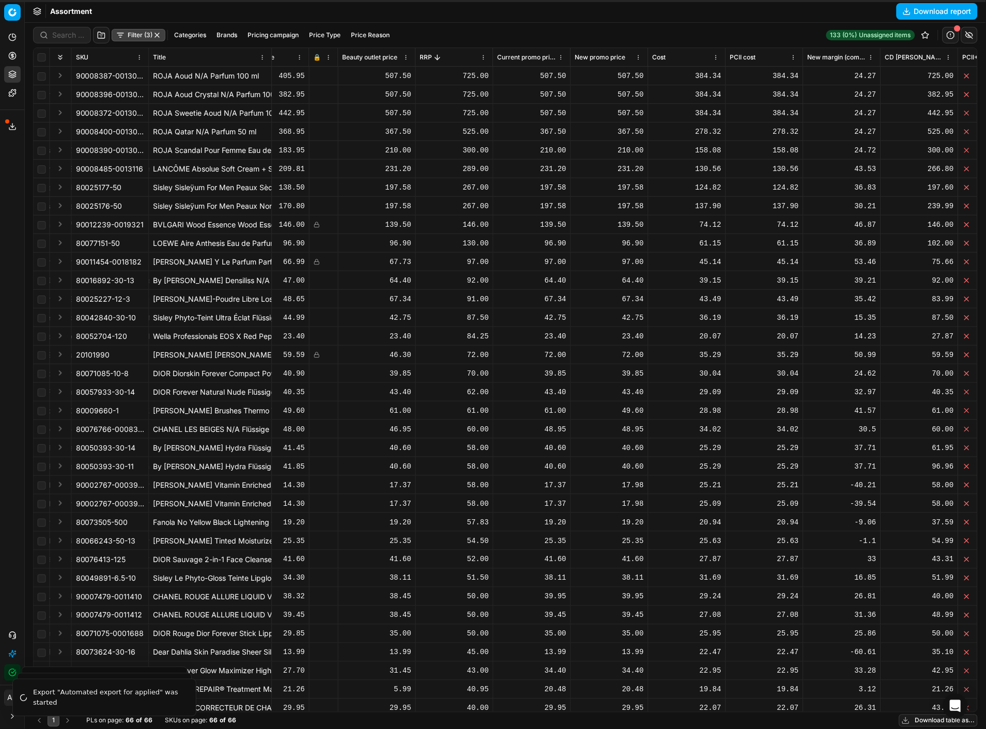
scroll to position [0, 595]
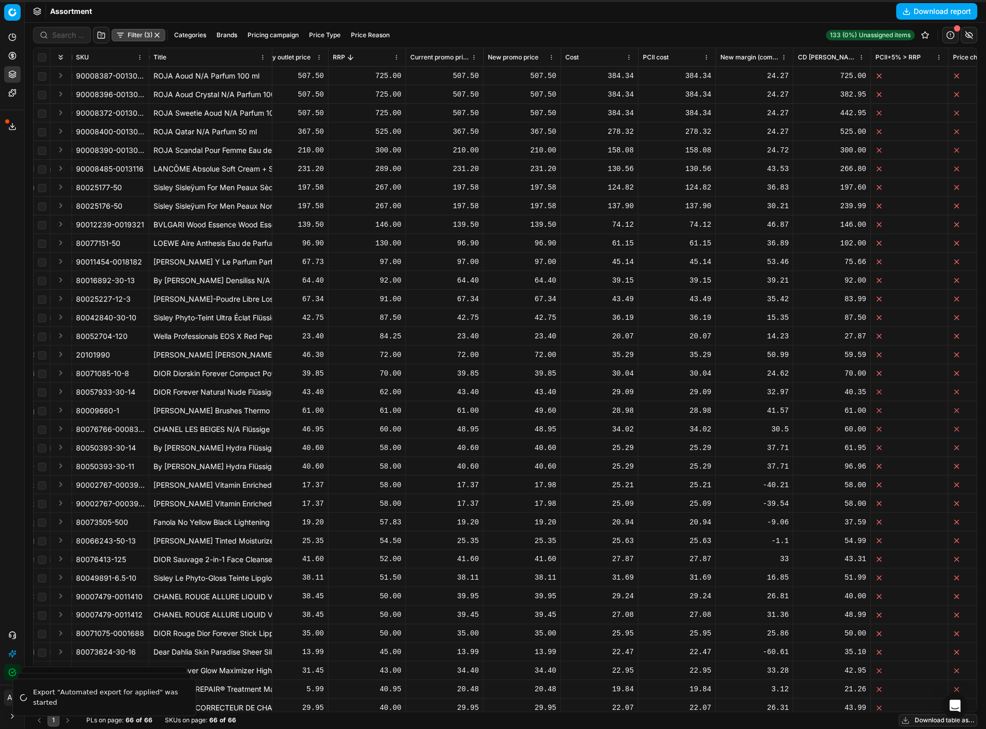
click at [967, 38] on button "button" at bounding box center [969, 35] width 17 height 17
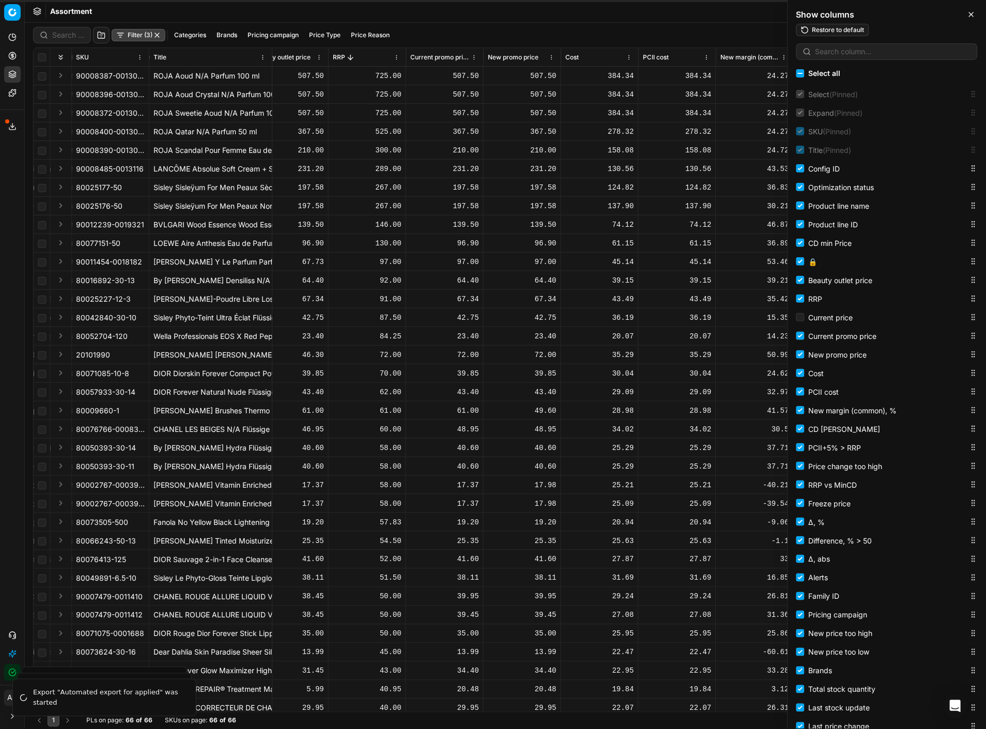
click at [853, 57] on div at bounding box center [886, 51] width 181 height 17
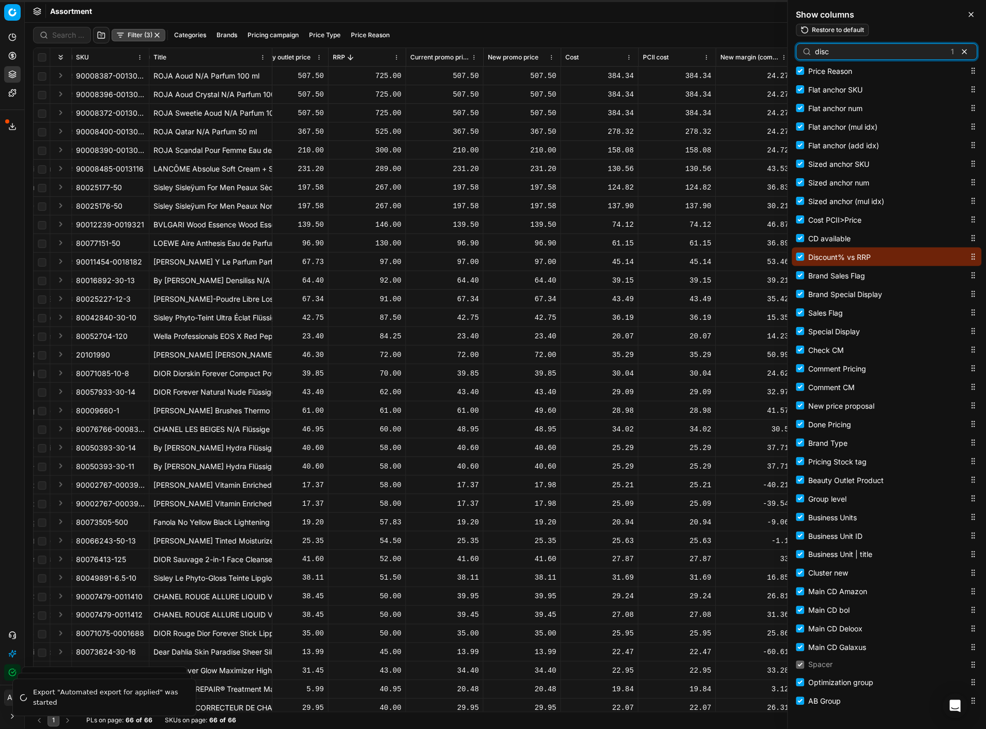
scroll to position [1178, 0]
type input "disc"
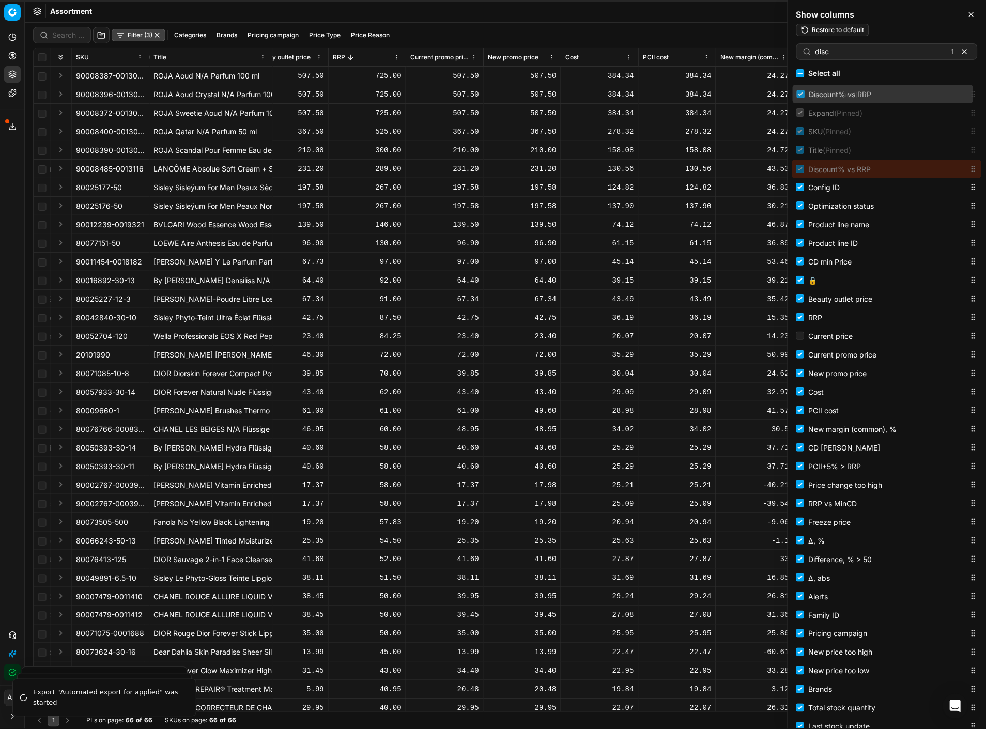
scroll to position [0, 0]
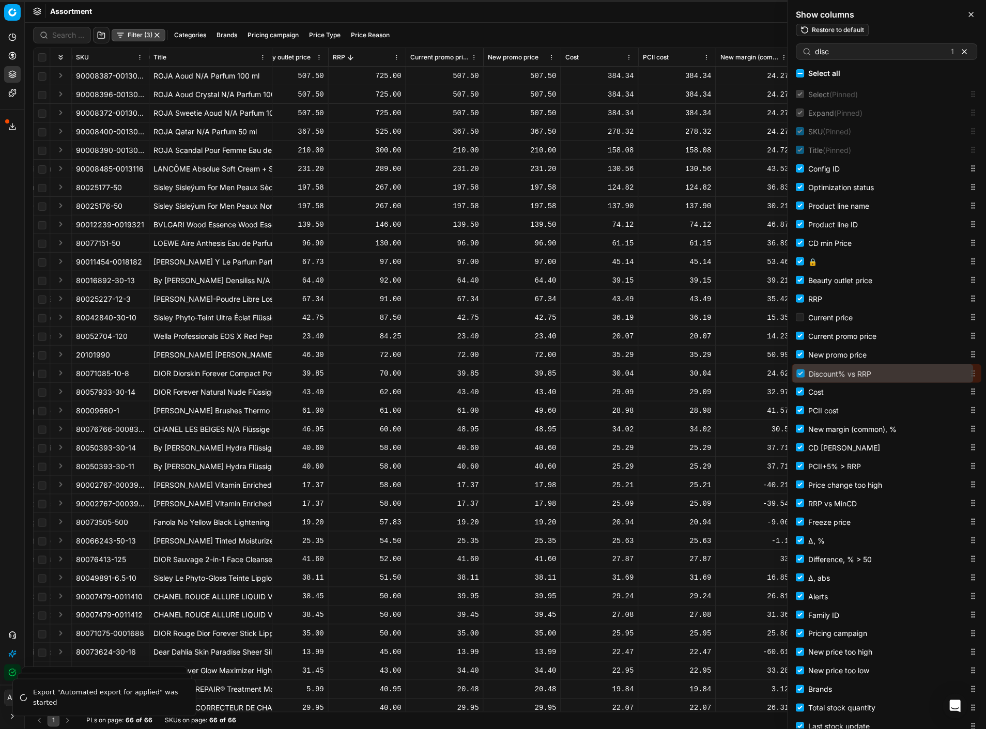
drag, startPoint x: 967, startPoint y: 257, endPoint x: 937, endPoint y: 376, distance: 122.7
click at [937, 376] on body "Pricing platform Analytics Dashboard AI Insights Pricing Product portfolio Temp…" at bounding box center [493, 364] width 986 height 729
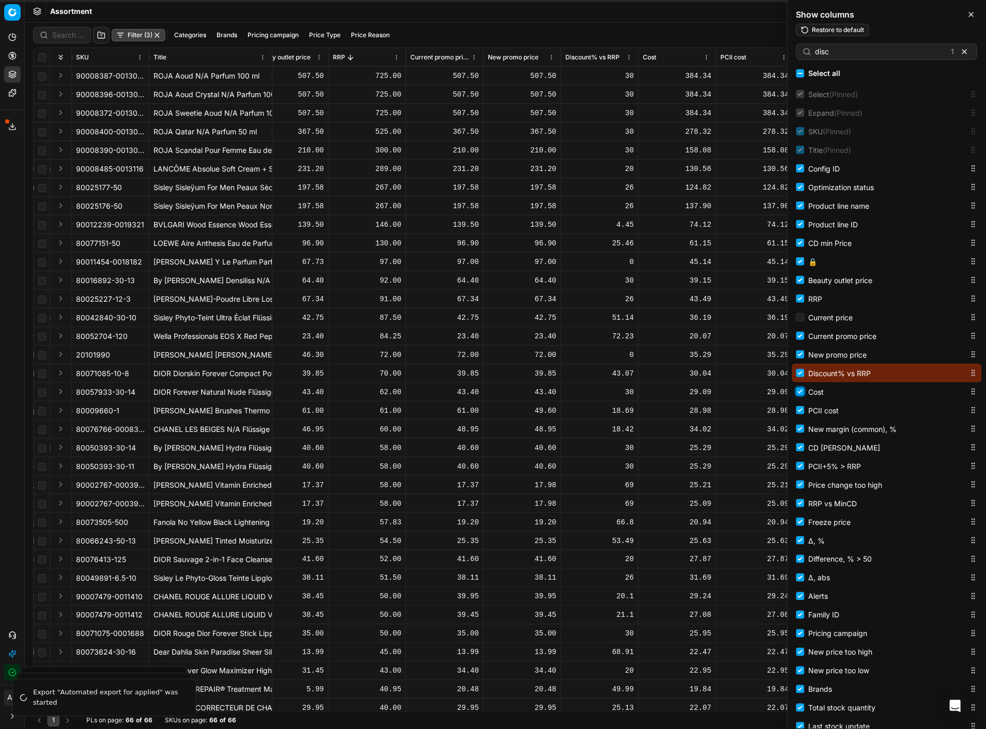
click at [799, 391] on input "Cost" at bounding box center [800, 391] width 8 height 8
checkbox input "false"
click at [562, 32] on div "Filter (3) Categories Brands Pricing campaign Price Type Price Reason 133 (0%) …" at bounding box center [505, 35] width 944 height 17
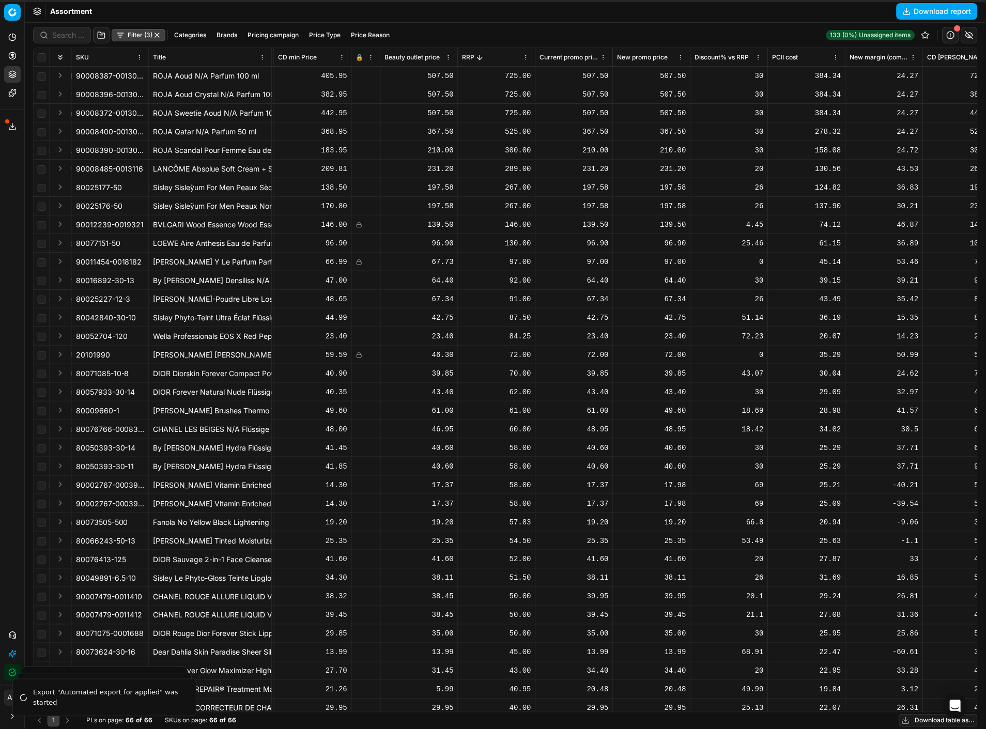
scroll to position [0, 465]
click at [432, 114] on div "507.50" at bounding box center [418, 113] width 69 height 10
click at [40, 225] on input "checkbox" at bounding box center [42, 225] width 8 height 8
drag, startPoint x: 74, startPoint y: 225, endPoint x: 161, endPoint y: 226, distance: 86.8
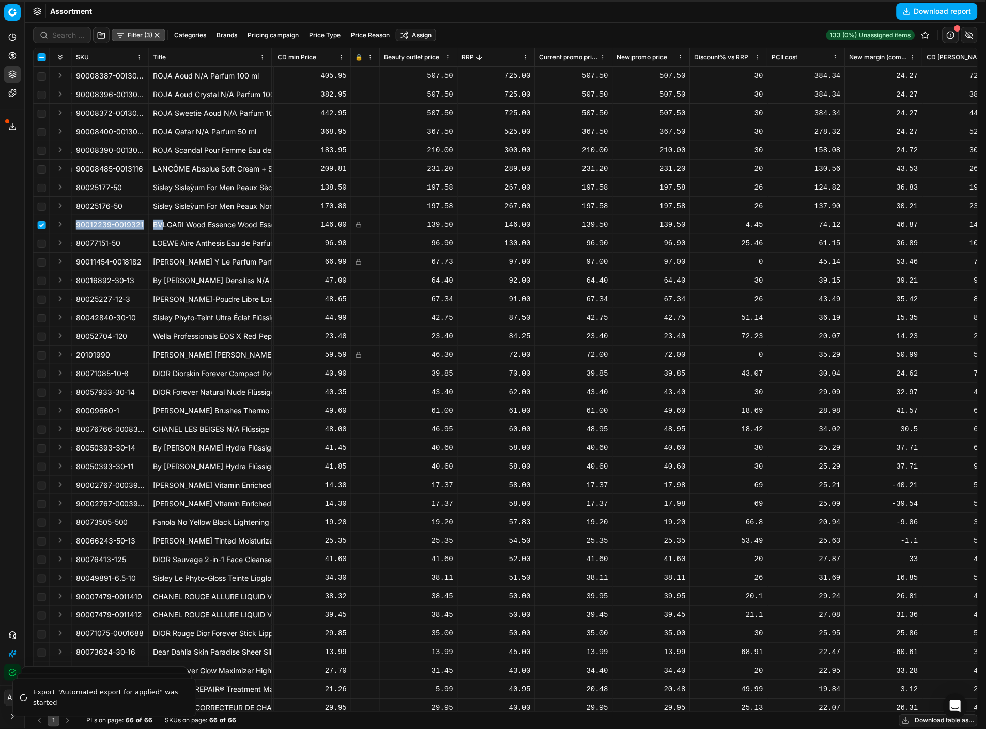
click at [104, 223] on span "90012239-0019321" at bounding box center [110, 225] width 68 height 10
drag, startPoint x: 75, startPoint y: 225, endPoint x: 142, endPoint y: 224, distance: 67.2
click at [142, 224] on td "90012239-0019321" at bounding box center [110, 224] width 77 height 19
copy div "90012239-0019321"
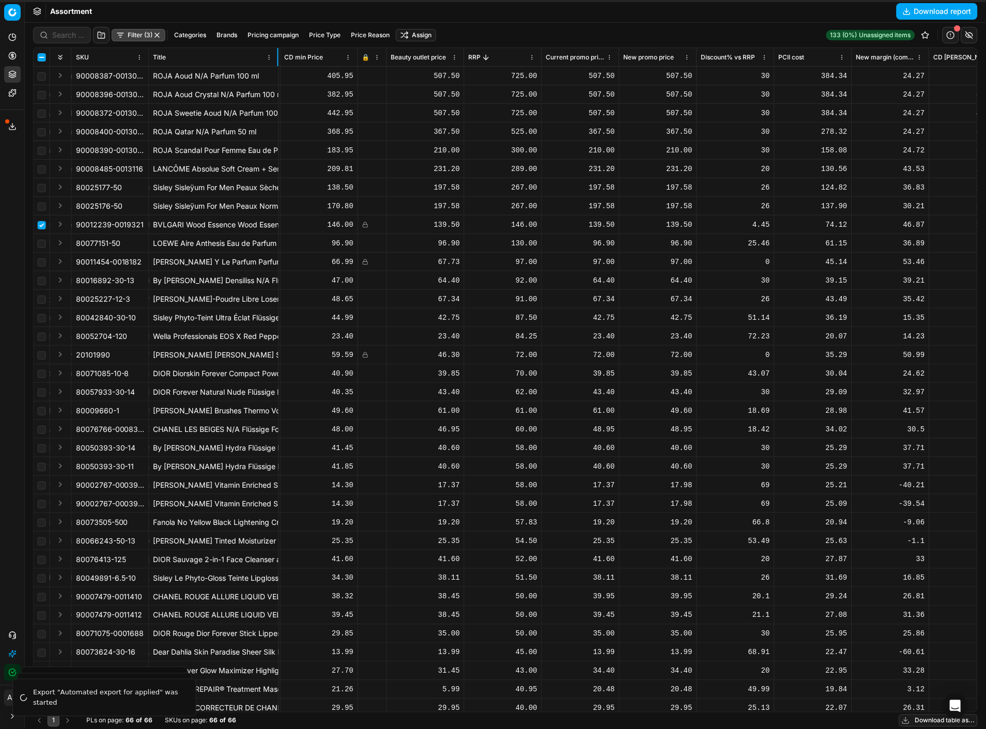
drag, startPoint x: 270, startPoint y: 54, endPoint x: 277, endPoint y: 60, distance: 9.9
click at [277, 60] on div at bounding box center [277, 57] width 1 height 18
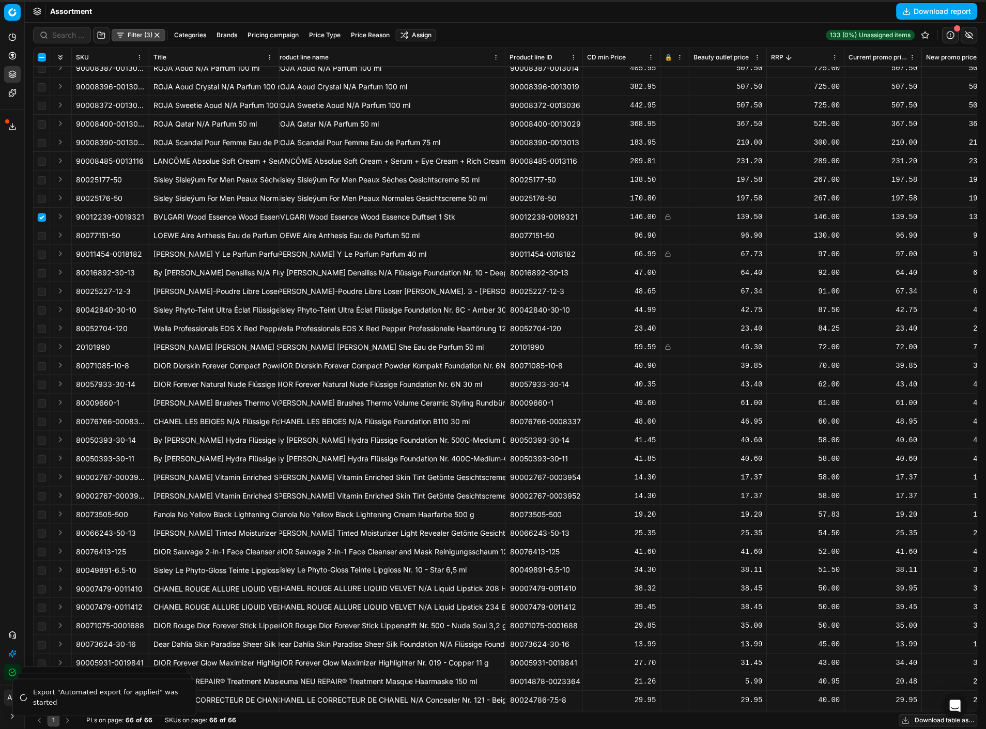
scroll to position [8, 163]
click at [40, 215] on input "checkbox" at bounding box center [42, 217] width 8 height 8
checkbox input "false"
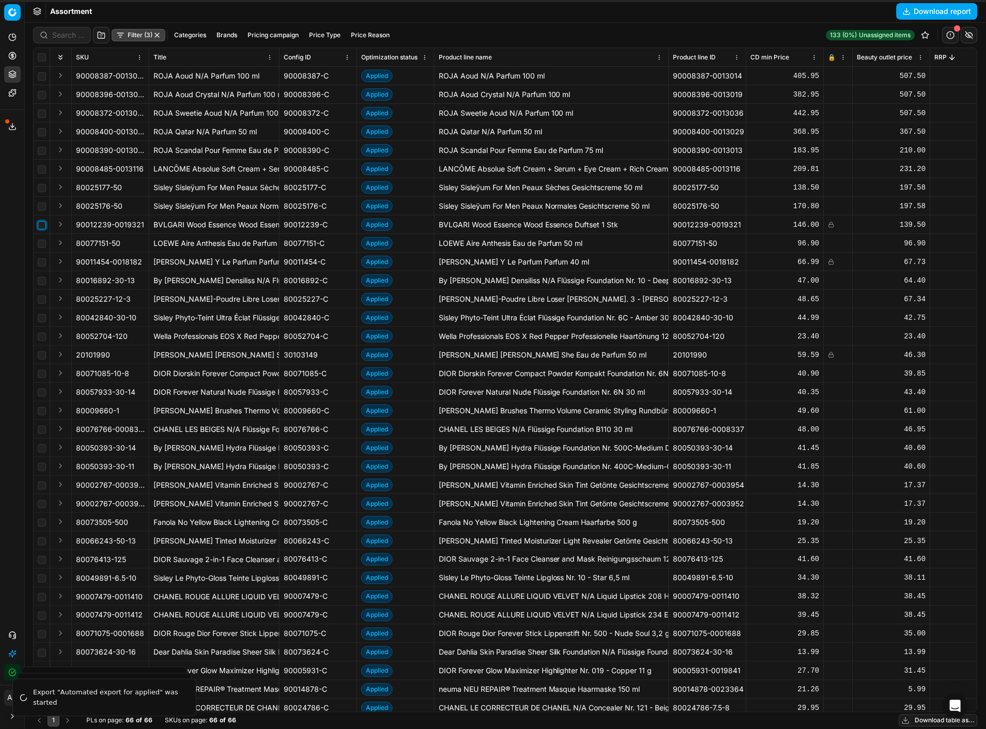
scroll to position [0, 0]
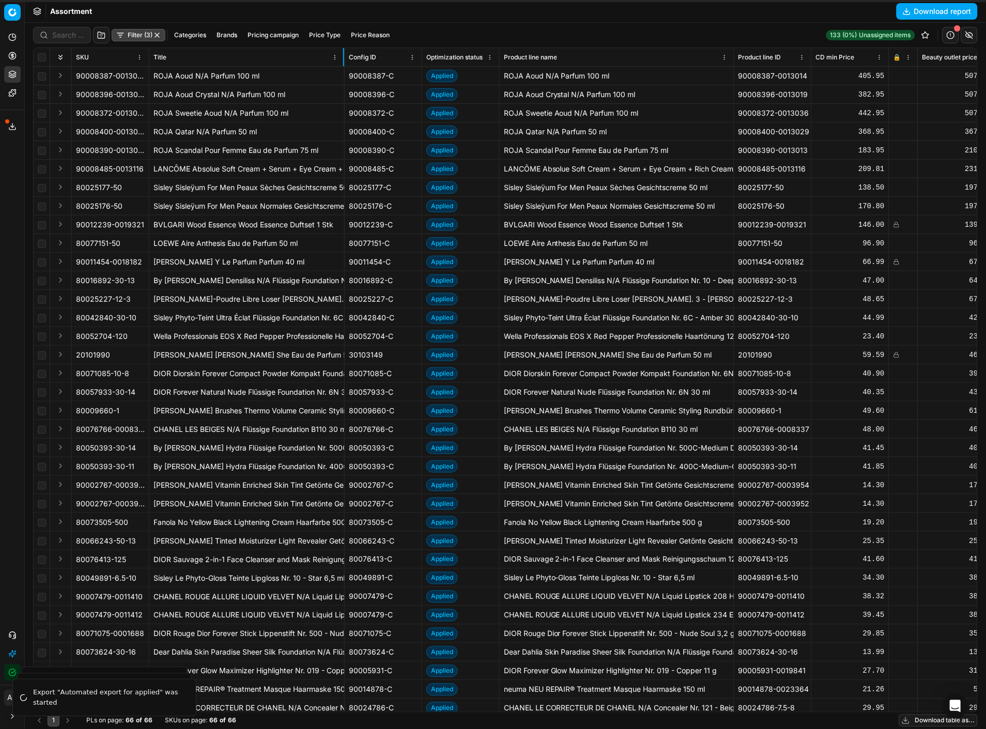
drag, startPoint x: 277, startPoint y: 60, endPoint x: 341, endPoint y: 53, distance: 63.9
click at [343, 53] on div at bounding box center [343, 57] width 1 height 18
click at [44, 261] on input "checkbox" at bounding box center [42, 262] width 8 height 8
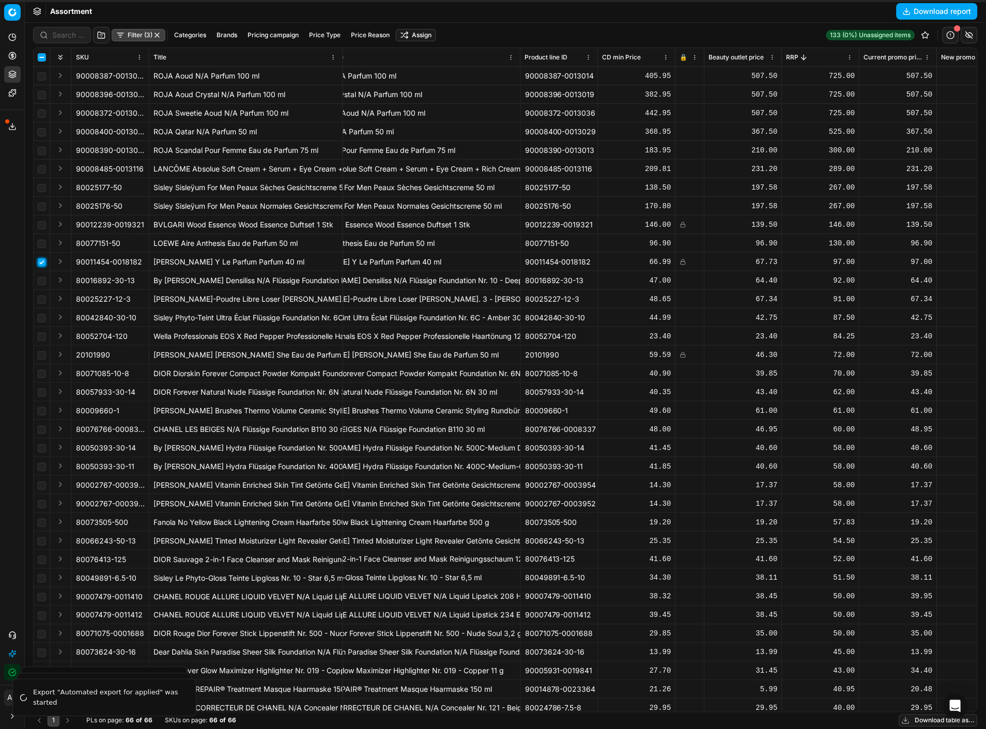
scroll to position [0, 210]
drag, startPoint x: 143, startPoint y: 264, endPoint x: 83, endPoint y: 267, distance: 60.5
click at [83, 267] on td "90011454-0018182" at bounding box center [110, 262] width 77 height 19
drag, startPoint x: 75, startPoint y: 262, endPoint x: 150, endPoint y: 259, distance: 74.5
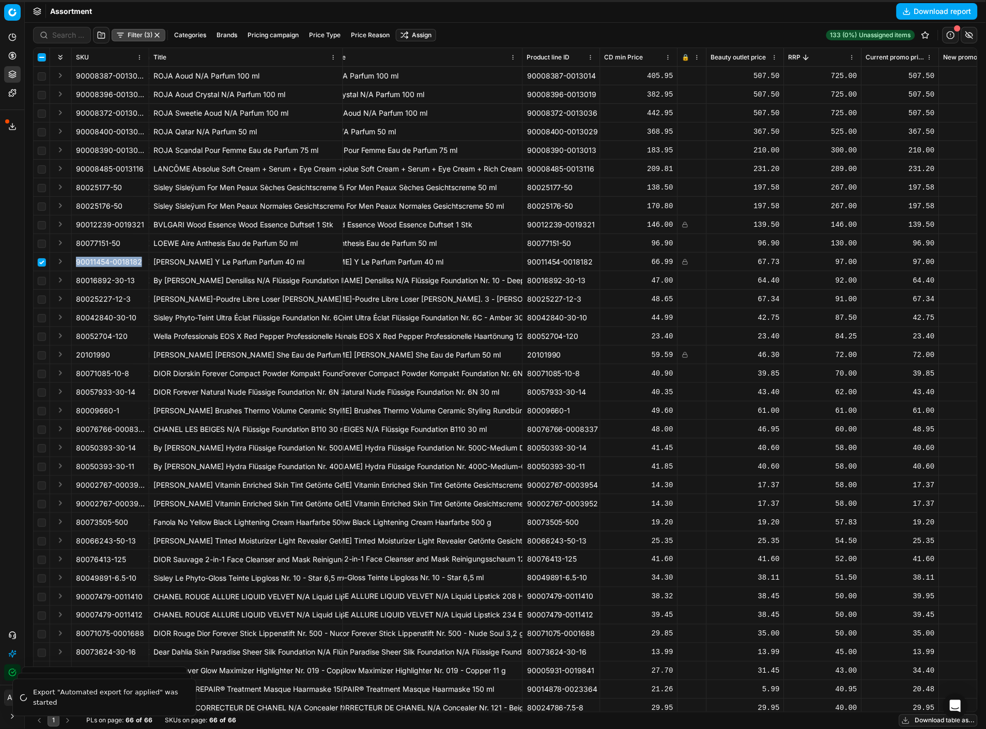
copy div "90011454-0018182"
click at [44, 262] on input "checkbox" at bounding box center [42, 262] width 8 height 8
checkbox input "false"
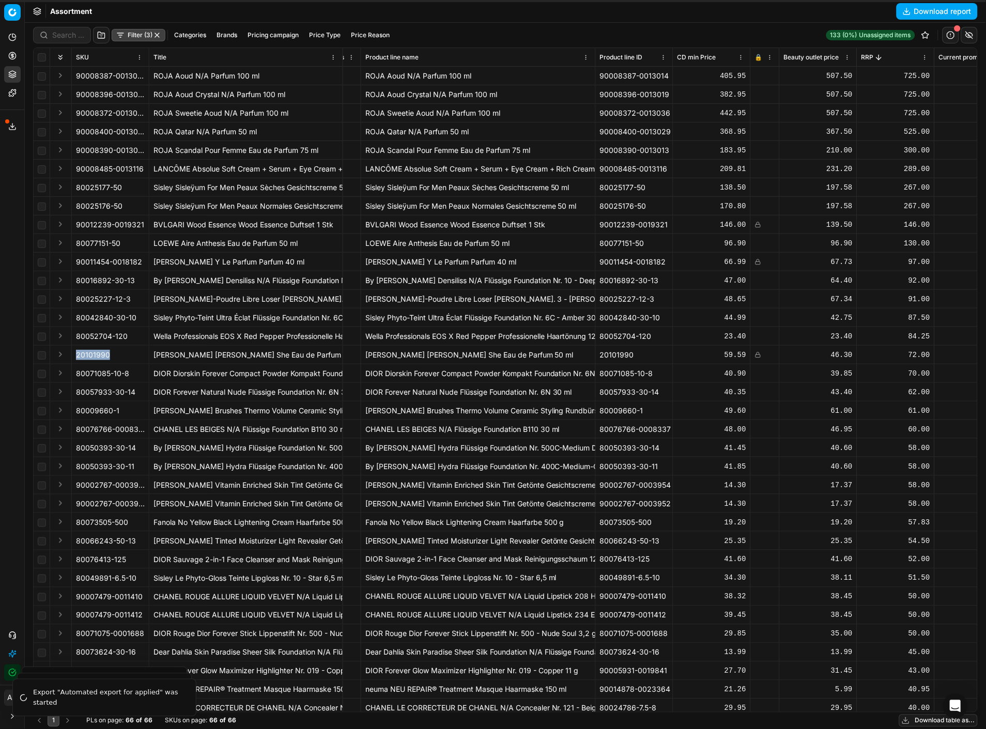
scroll to position [0, 136]
drag, startPoint x: 115, startPoint y: 357, endPoint x: 71, endPoint y: 359, distance: 43.9
copy span "20101990"
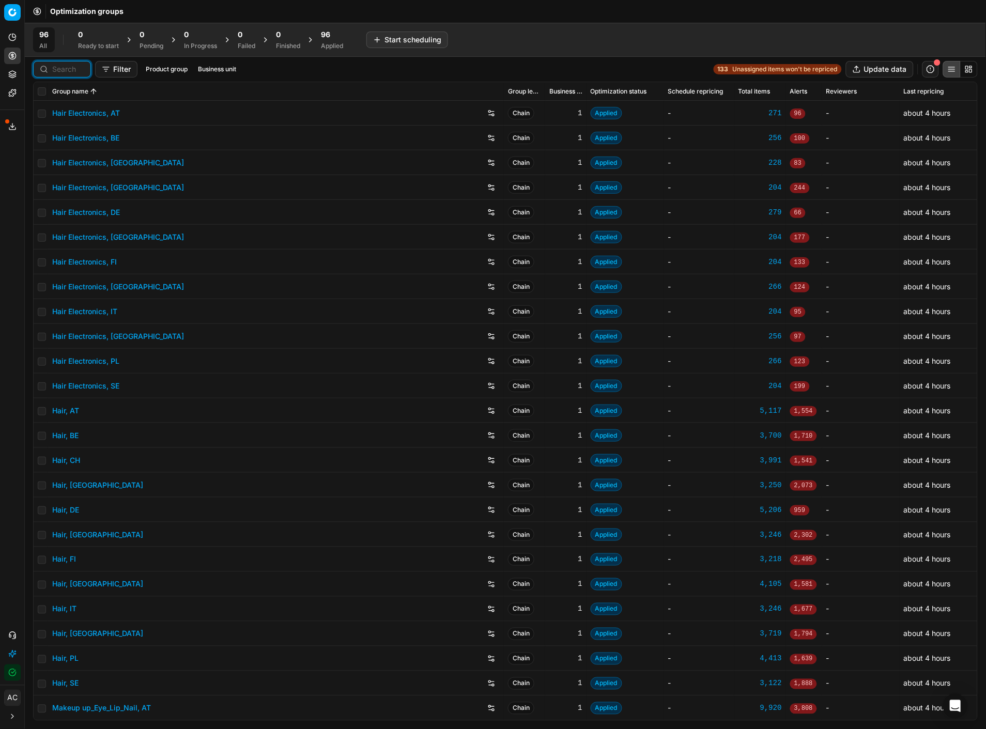
click at [60, 71] on input at bounding box center [68, 69] width 32 height 10
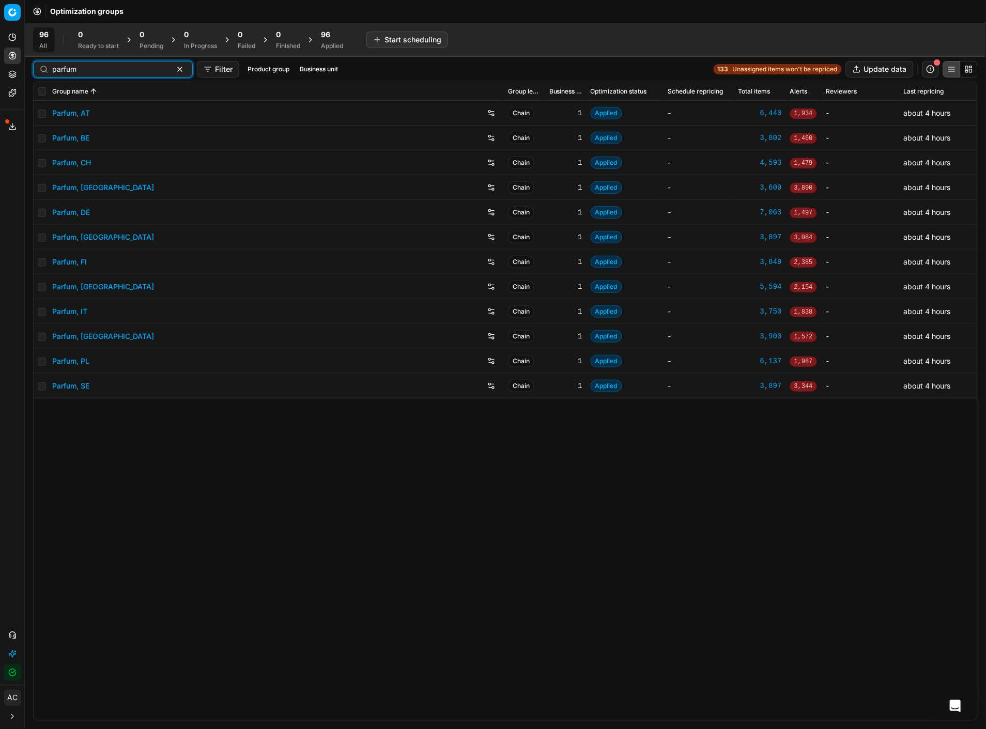
type input "parfum"
click at [86, 208] on link "Parfum, DE" at bounding box center [71, 212] width 38 height 10
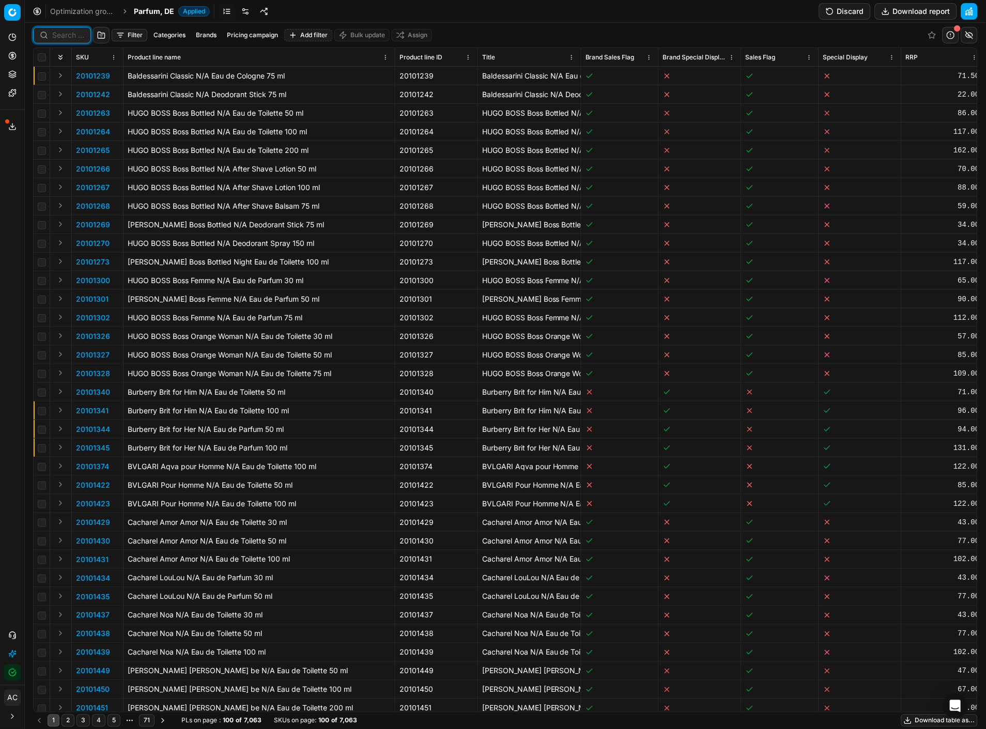
click at [71, 31] on input at bounding box center [68, 35] width 32 height 10
paste input "90012239-0019321"
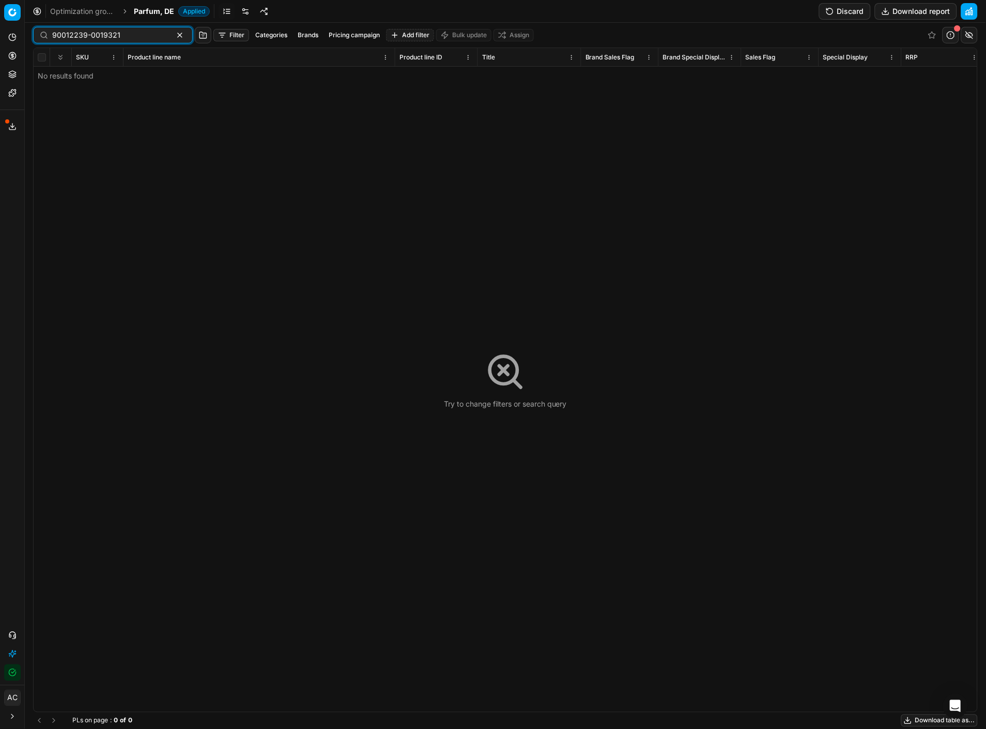
type input "90012239-0019321"
click at [164, 10] on span "Parfum, DE" at bounding box center [154, 11] width 40 height 10
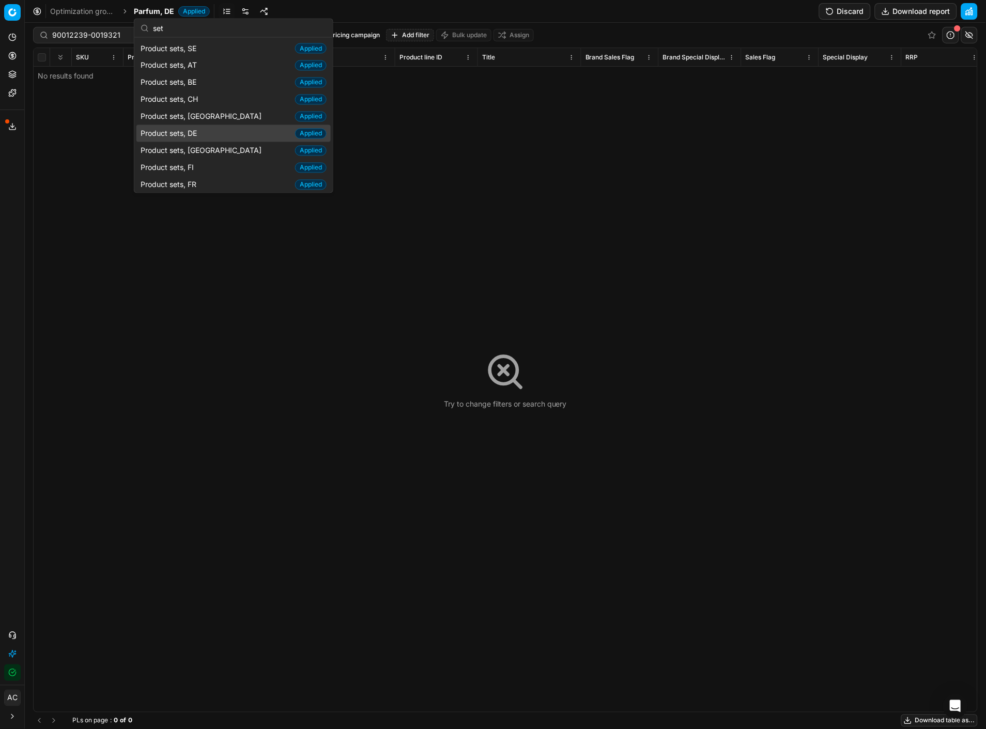
type input "set"
click at [200, 134] on span "Product sets, DE" at bounding box center [171, 133] width 60 height 10
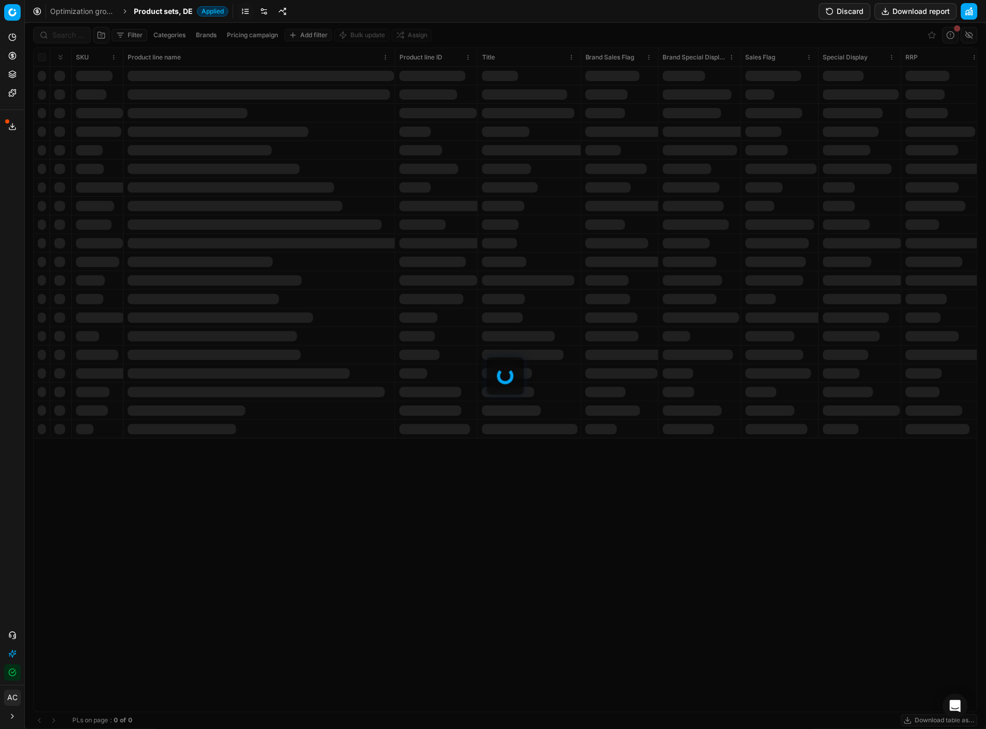
click at [58, 33] on div at bounding box center [505, 376] width 961 height 706
click at [58, 33] on div "Filter Categories Brands Pricing campaign Add filter Bulk update Assign SKU Pro…" at bounding box center [505, 376] width 961 height 706
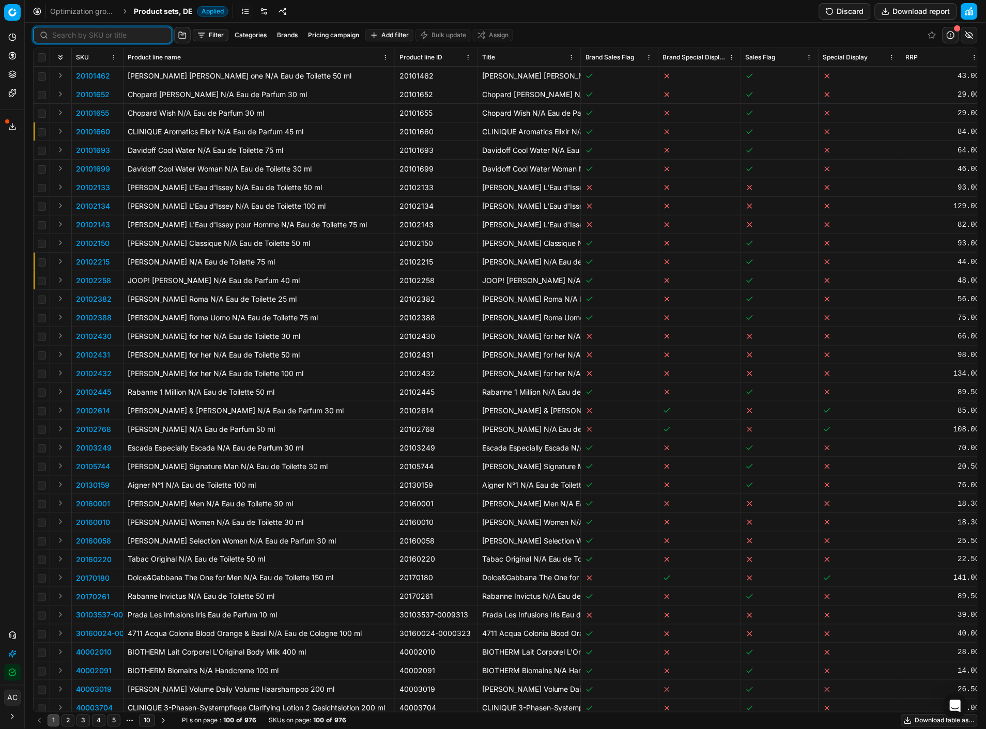
click at [58, 33] on input at bounding box center [108, 35] width 113 height 10
paste input "90012239-0019321"
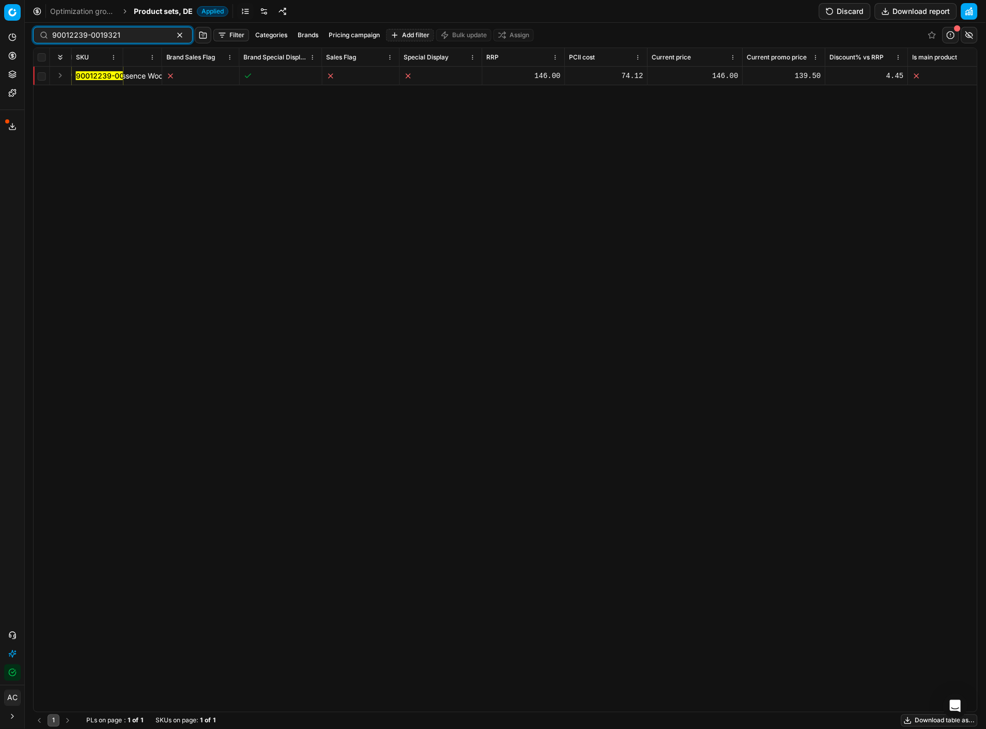
scroll to position [0, 471]
type input "90012239-0019321"
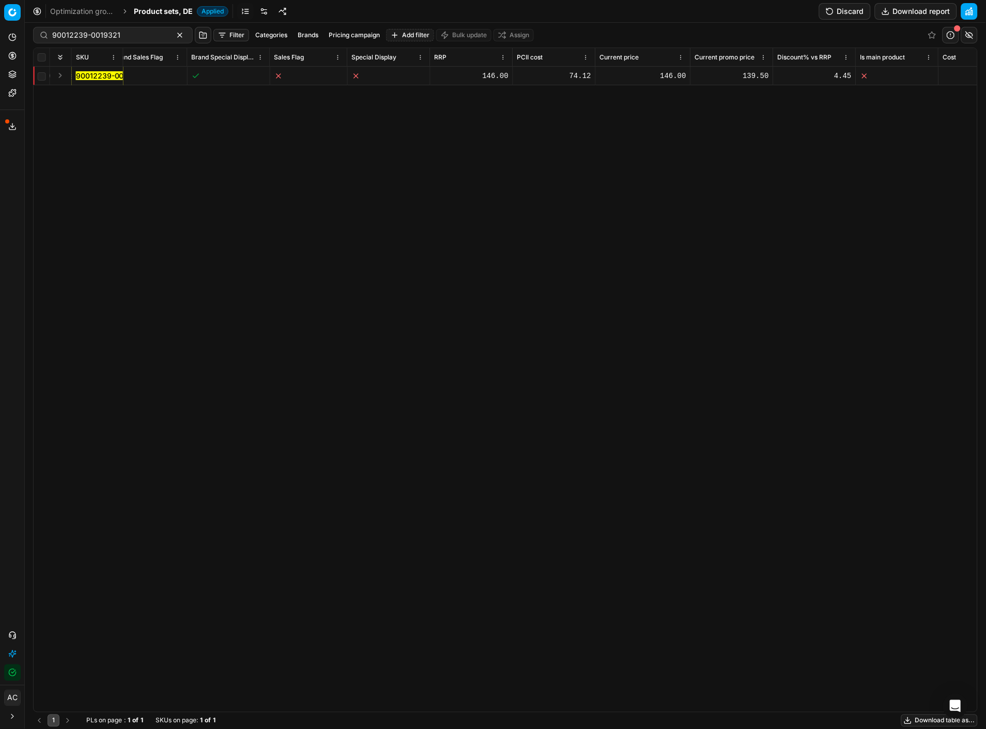
click at [63, 73] on button "Expand" at bounding box center [60, 75] width 12 height 12
click at [99, 97] on mark "90012239-0019321" at bounding box center [110, 94] width 68 height 9
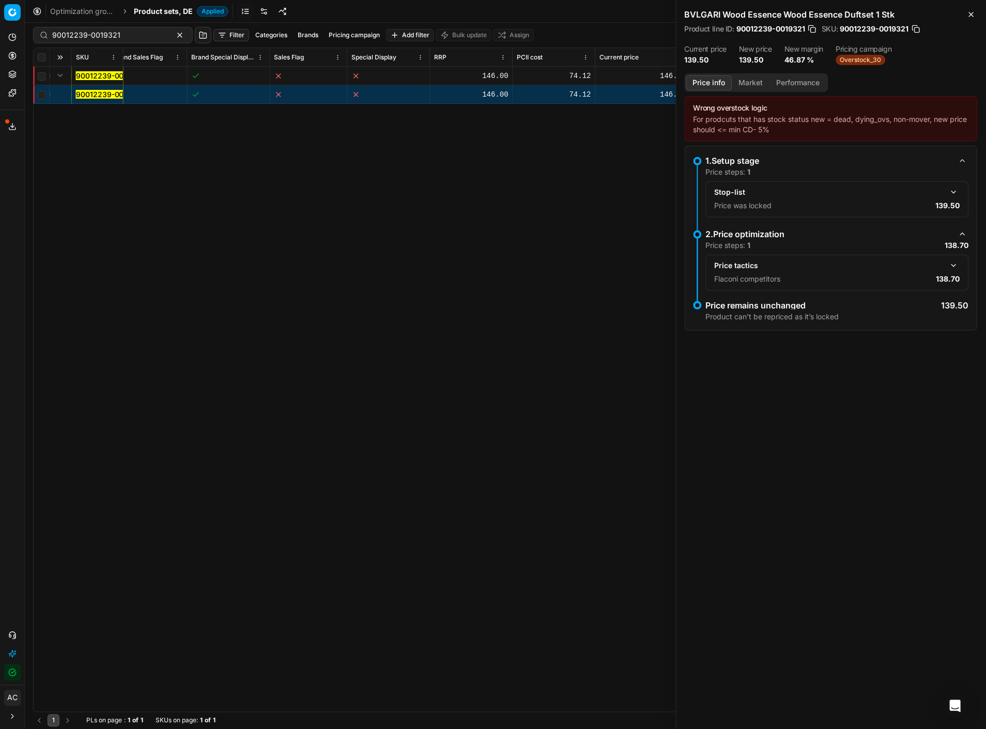
click at [751, 82] on button "Market" at bounding box center [751, 82] width 38 height 15
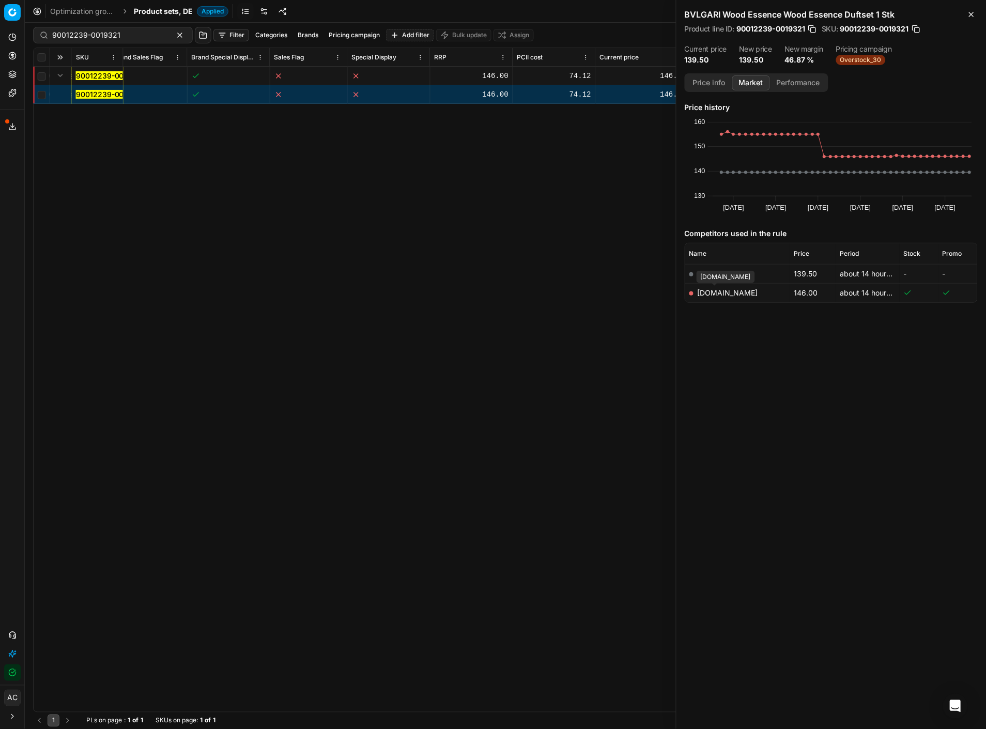
click at [720, 293] on link "[DOMAIN_NAME]" at bounding box center [727, 292] width 60 height 9
click at [510, 392] on div "SKU Product line name Product line ID Title Brand Sales Flag Brand Special Disp…" at bounding box center [505, 380] width 943 height 664
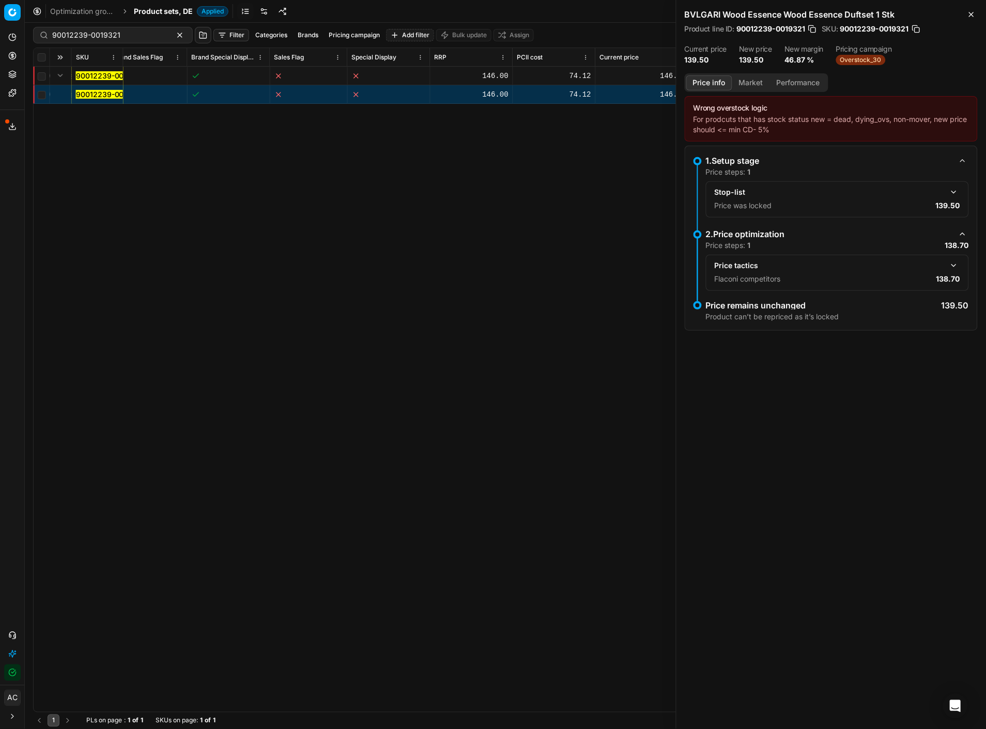
click at [710, 81] on button "Price info" at bounding box center [709, 82] width 46 height 15
click at [953, 269] on button "button" at bounding box center [953, 265] width 12 height 12
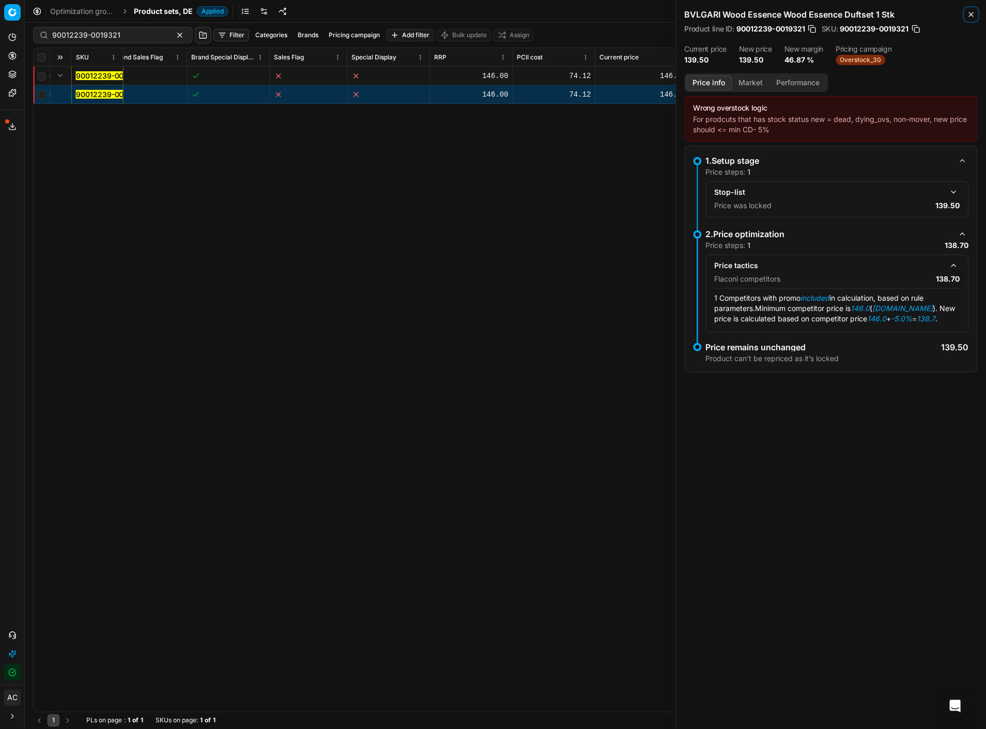
click at [973, 12] on icon "button" at bounding box center [971, 14] width 4 height 4
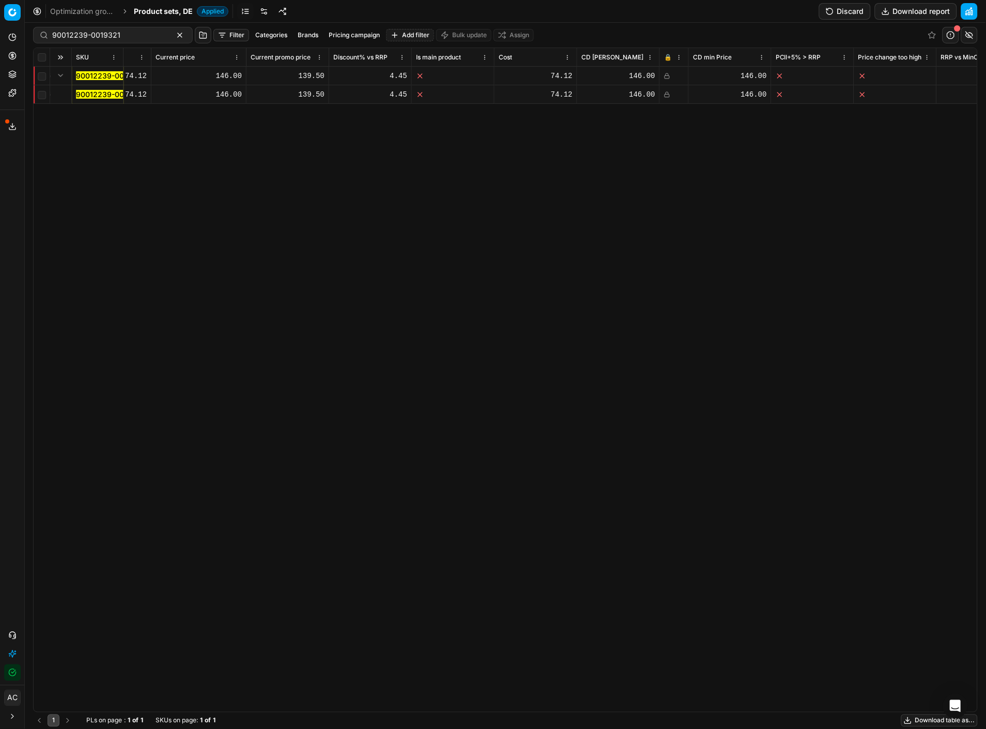
scroll to position [0, 916]
click at [666, 76] on icon at bounding box center [666, 76] width 6 height 6
click at [668, 93] on icon at bounding box center [666, 94] width 6 height 6
click at [861, 8] on button "Discard" at bounding box center [845, 11] width 52 height 17
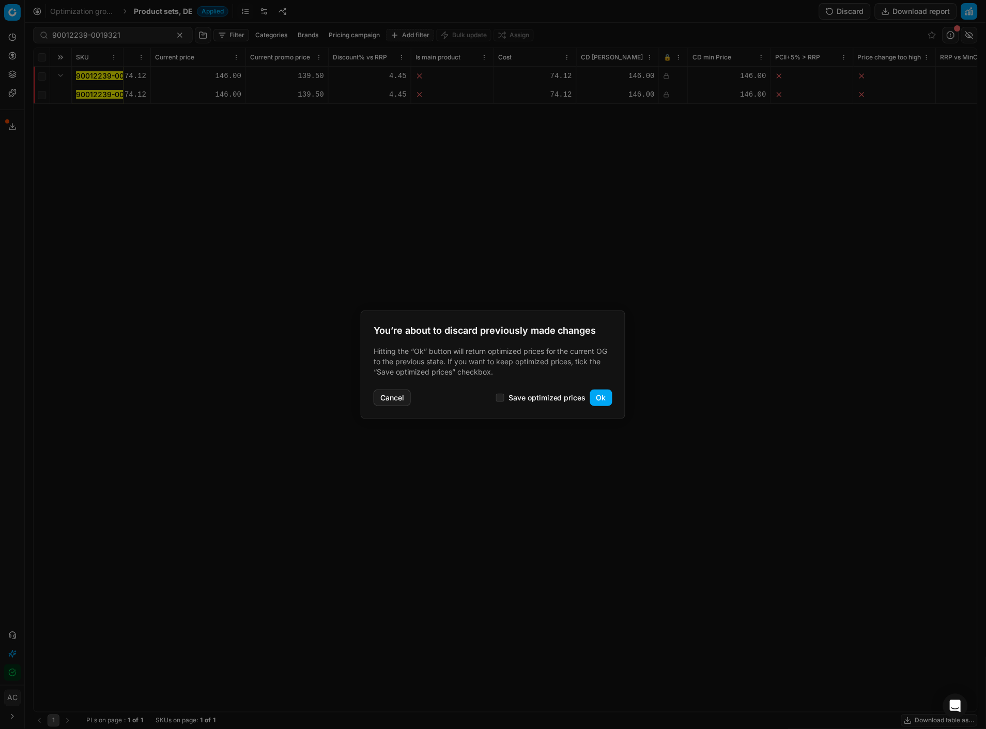
click at [603, 398] on button "Ok" at bounding box center [601, 397] width 22 height 17
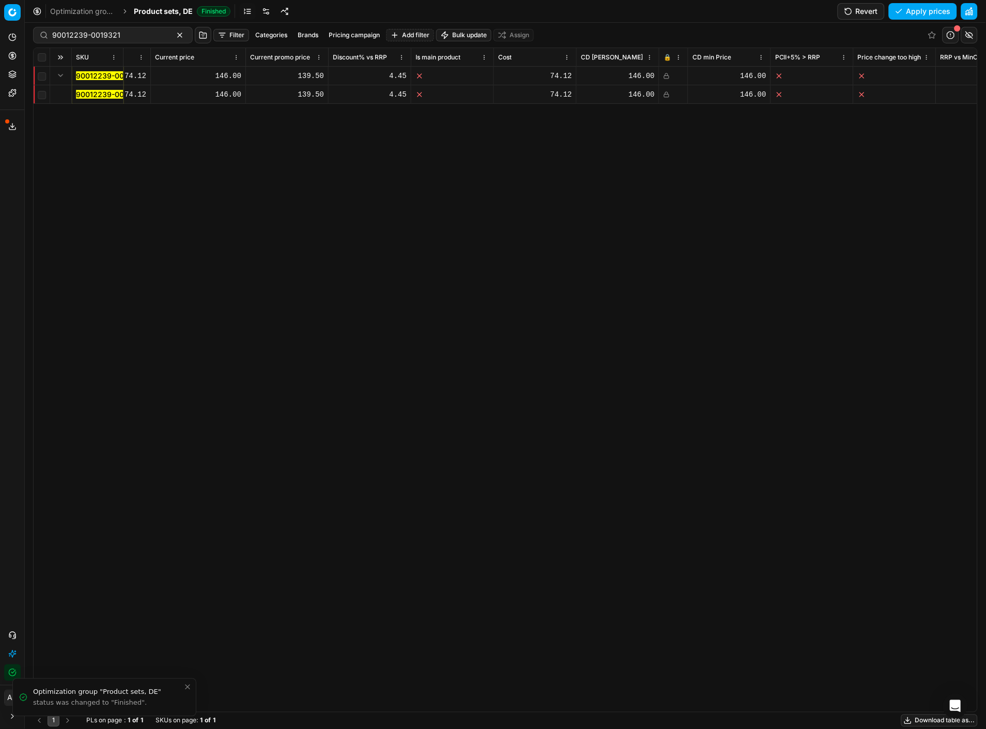
click at [666, 94] on rect at bounding box center [666, 95] width 5 height 3
click at [904, 12] on button "Save and apply" at bounding box center [917, 11] width 77 height 17
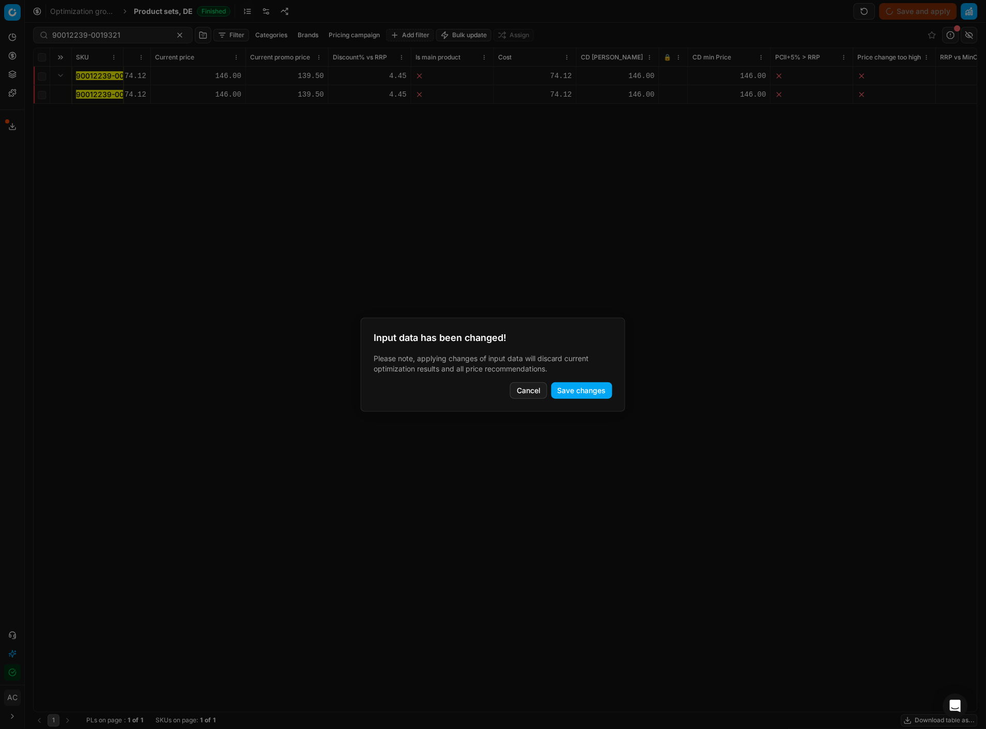
click at [595, 390] on button "Save changes" at bounding box center [581, 390] width 61 height 17
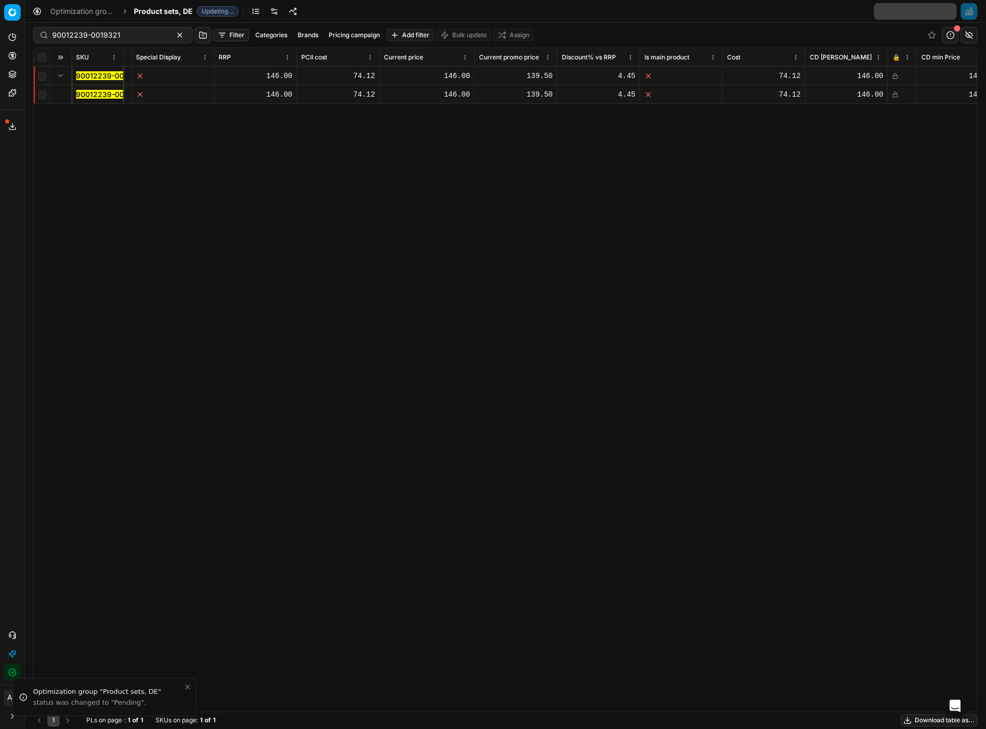
scroll to position [0, 687]
click at [154, 10] on span "Product sets, DE" at bounding box center [163, 11] width 59 height 10
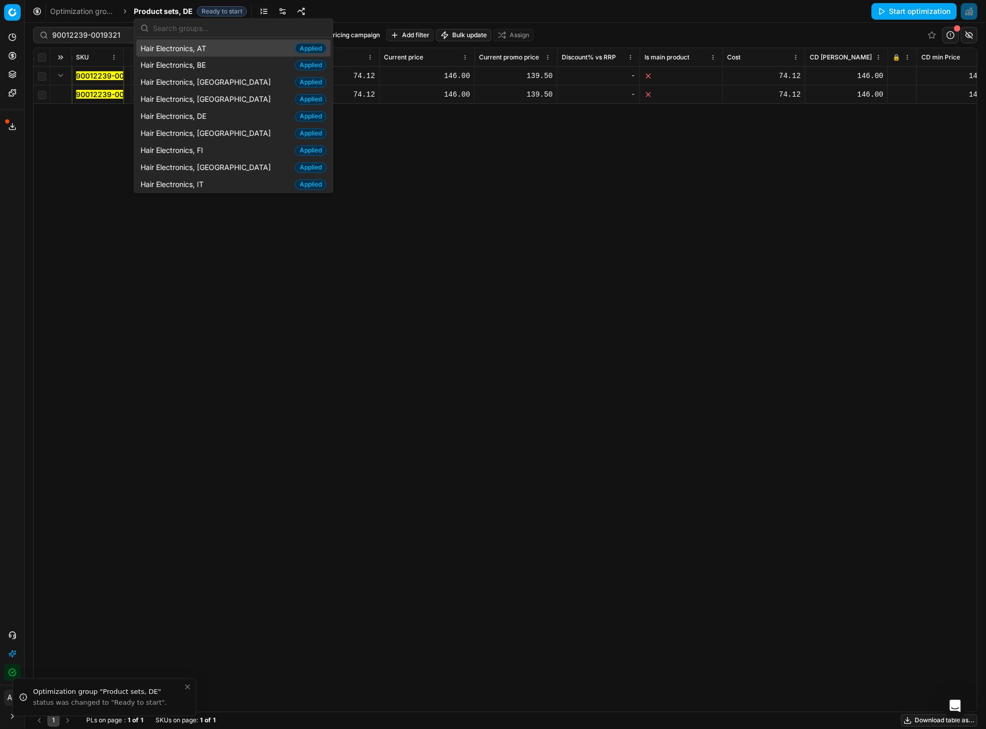
click at [197, 29] on input "text" at bounding box center [240, 28] width 174 height 21
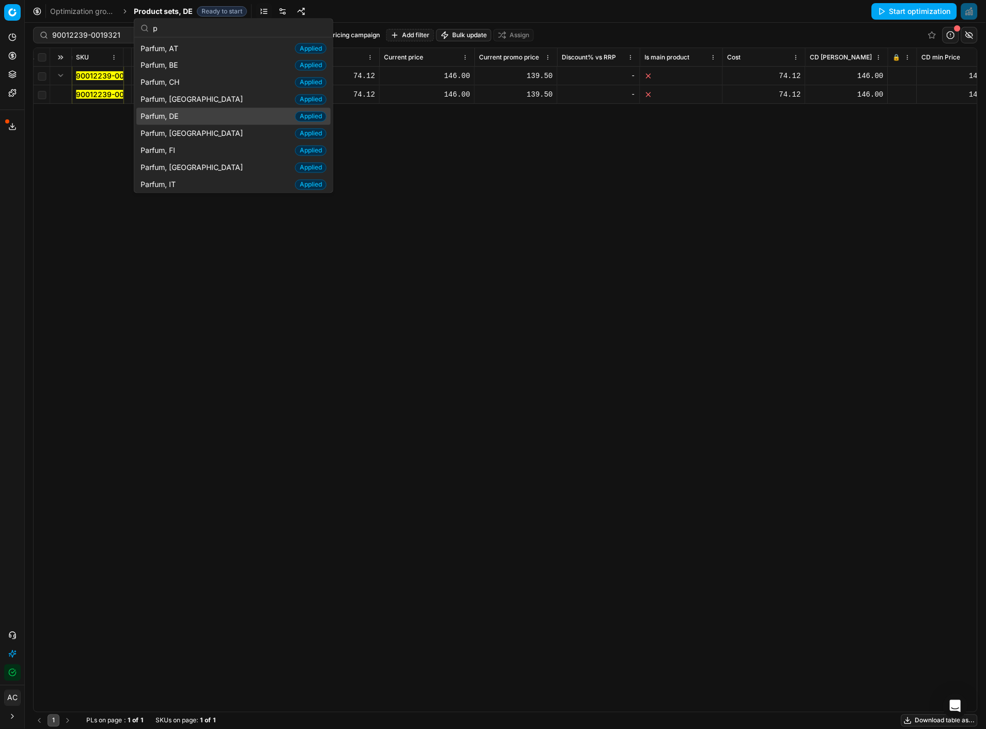
type input "p"
click at [198, 116] on div "Parfum, DE Applied" at bounding box center [233, 116] width 194 height 17
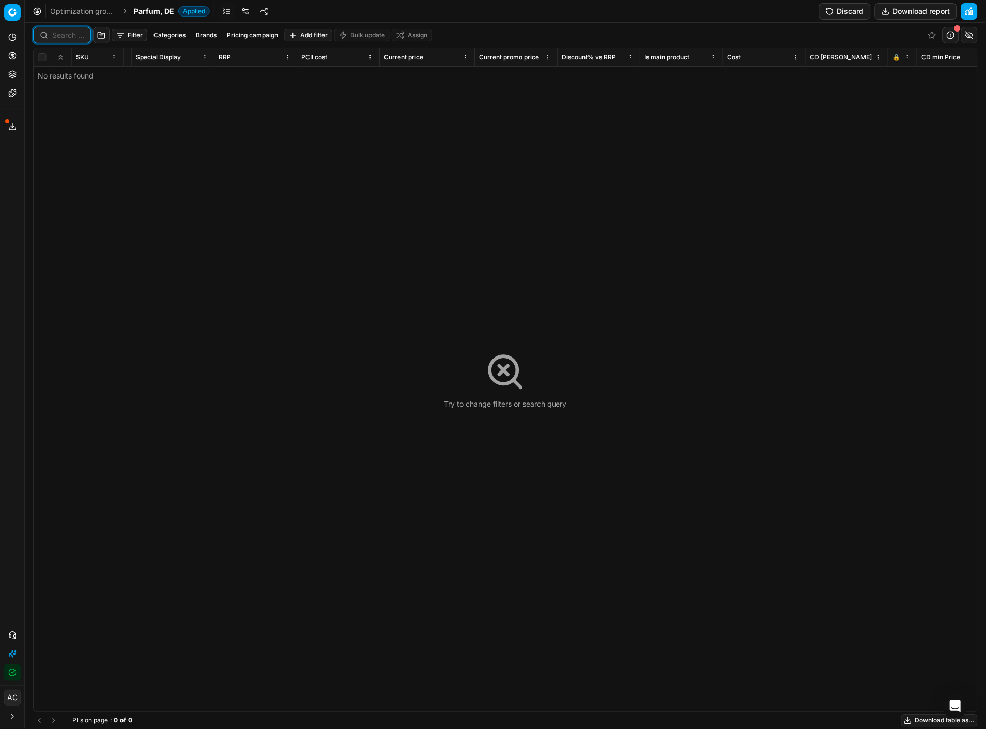
click at [63, 35] on input at bounding box center [68, 35] width 32 height 10
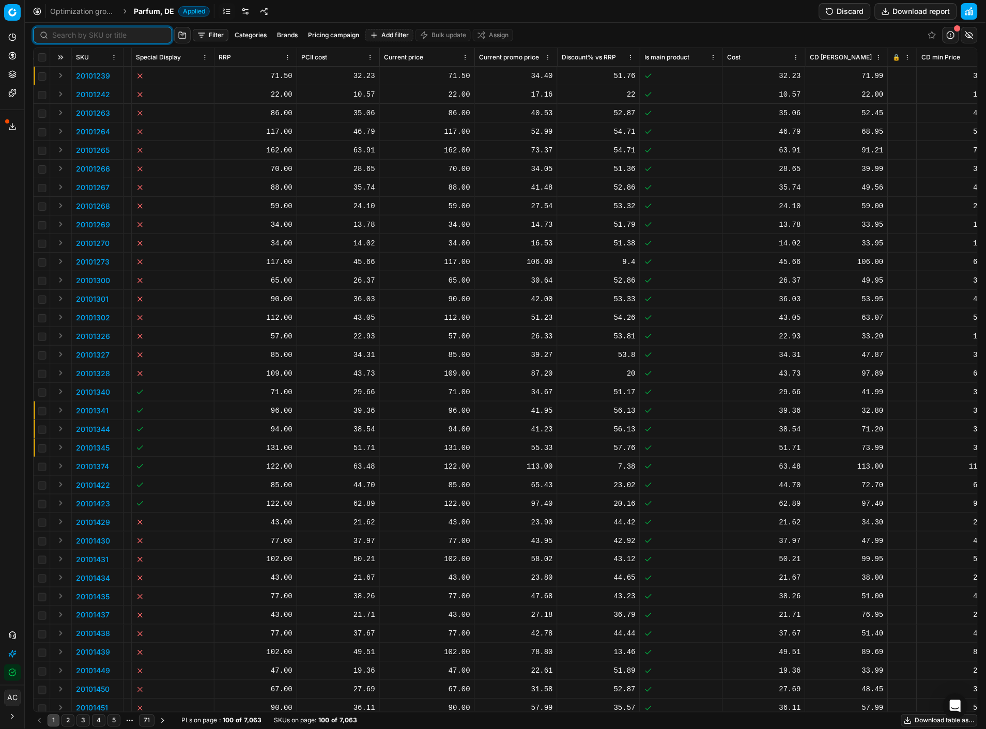
paste input "90011454-0018182"
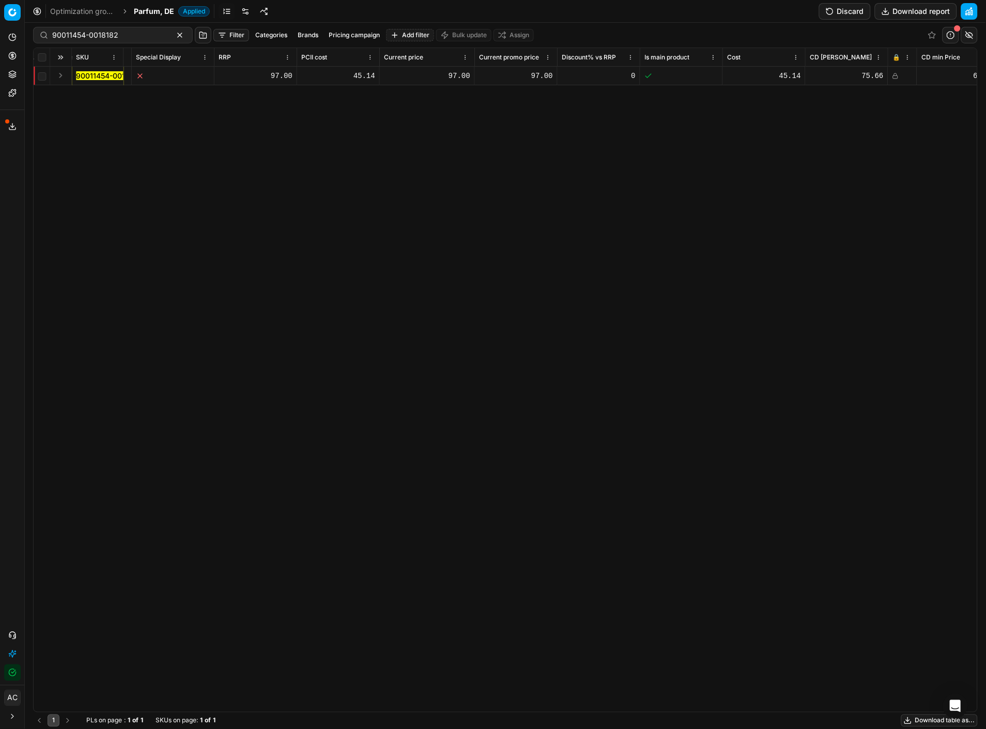
click at [841, 9] on button "Discard" at bounding box center [845, 11] width 52 height 17
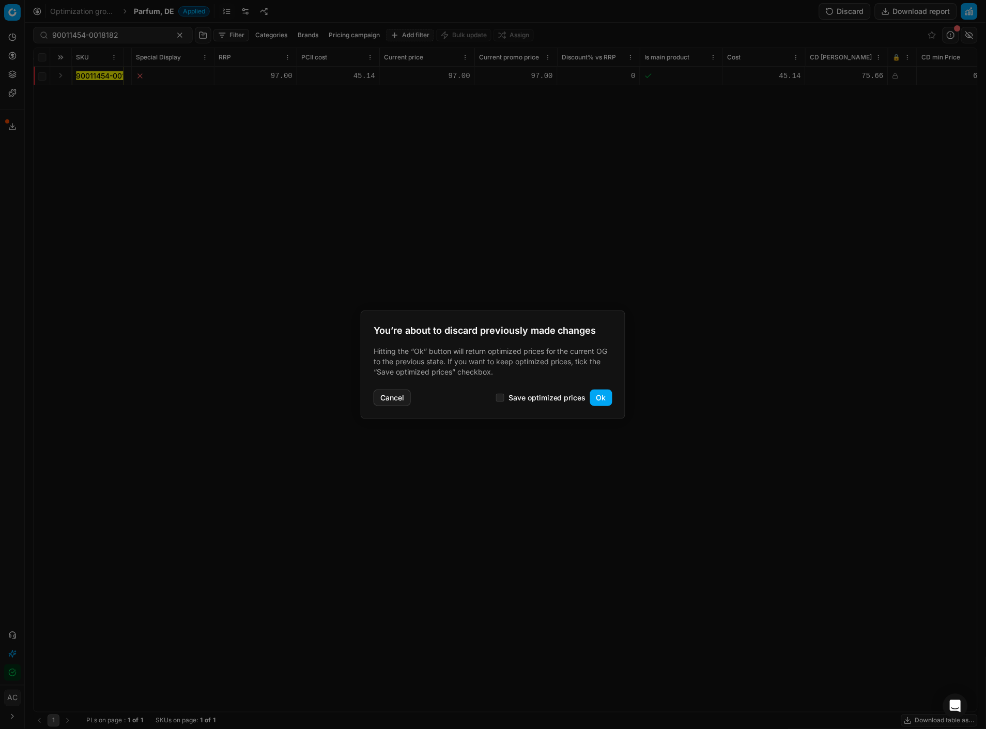
click at [599, 401] on button "Ok" at bounding box center [601, 397] width 22 height 17
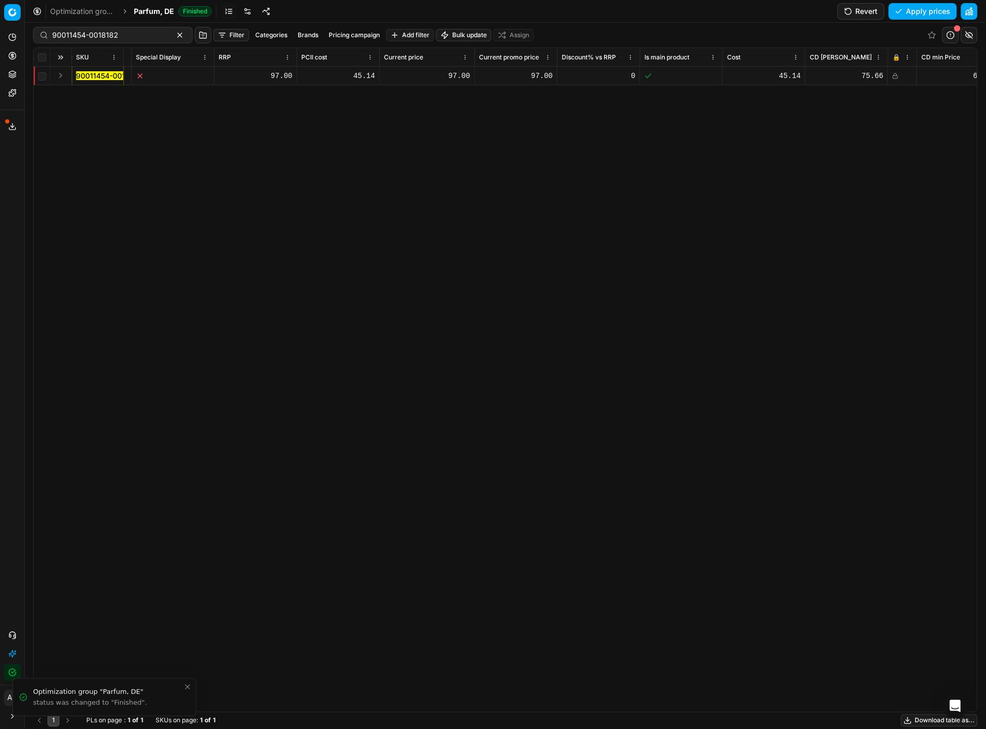
click at [898, 75] on icon at bounding box center [895, 76] width 6 height 6
click at [927, 6] on button "Save and apply" at bounding box center [917, 11] width 77 height 17
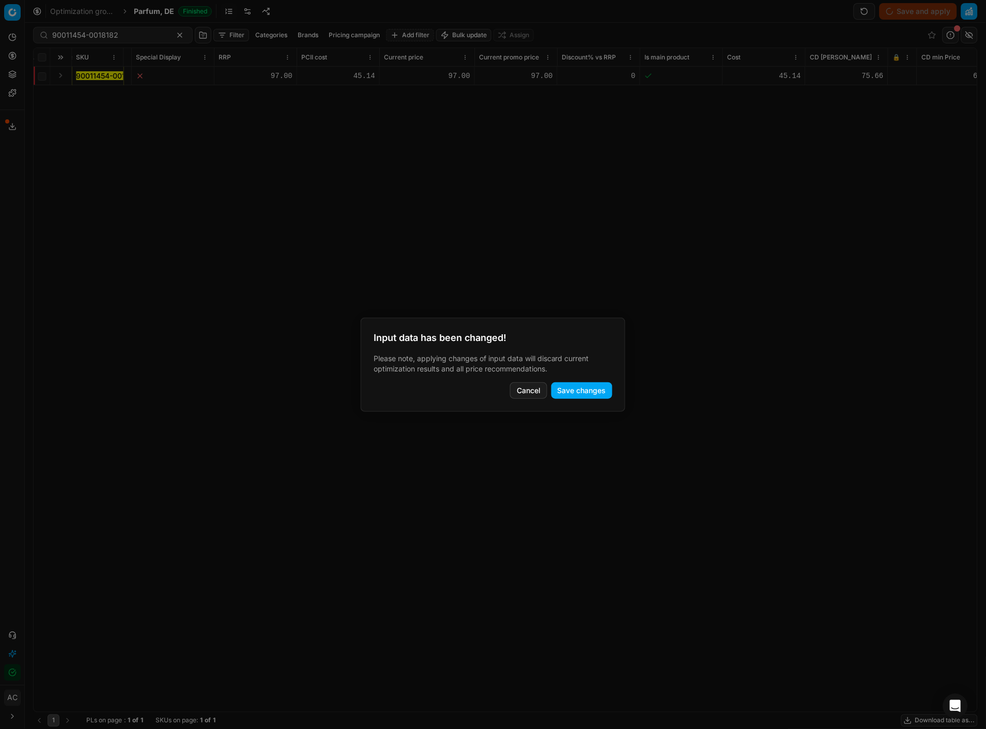
click at [593, 397] on button "Save changes" at bounding box center [581, 390] width 61 height 17
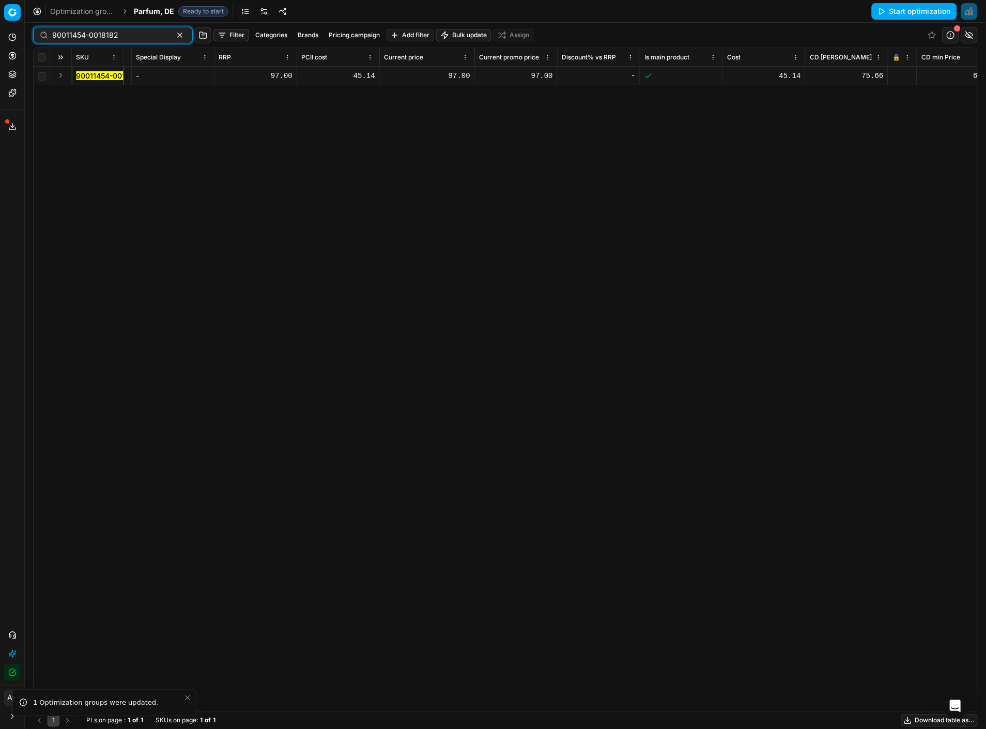
click at [125, 40] on input "90011454-0018182" at bounding box center [108, 35] width 113 height 10
paste input "20101990"
type input "20101990"
click at [892, 73] on icon at bounding box center [895, 76] width 6 height 6
click at [916, 9] on button "Save and apply" at bounding box center [917, 11] width 77 height 17
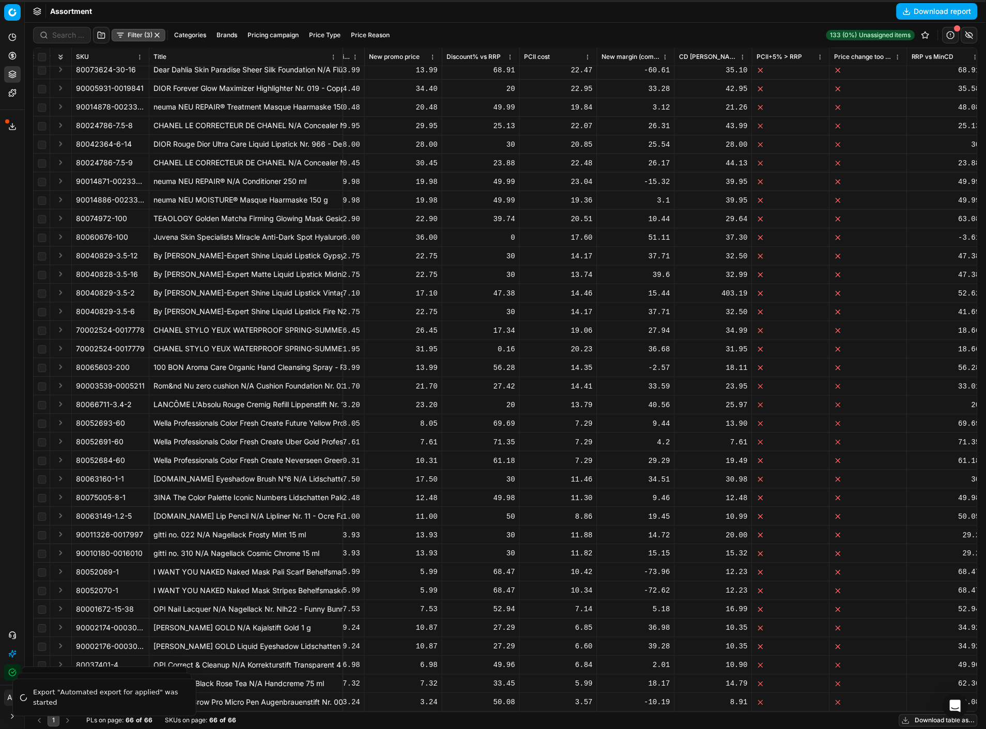
scroll to position [590, 588]
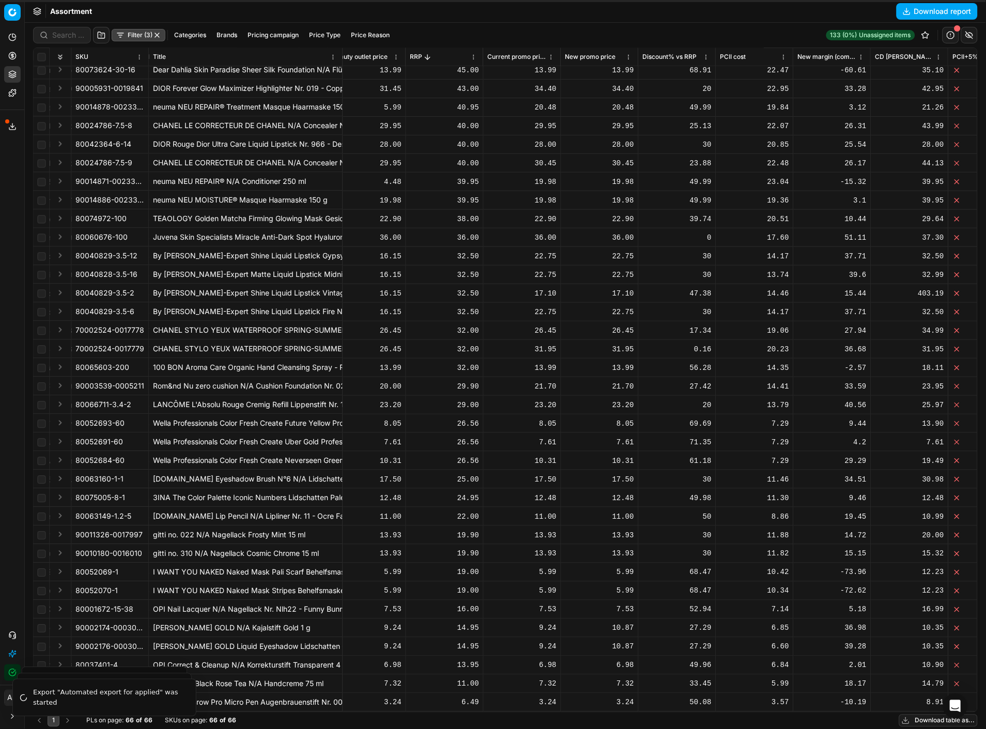
click at [138, 34] on button "Filter (3)" at bounding box center [139, 35] width 54 height 12
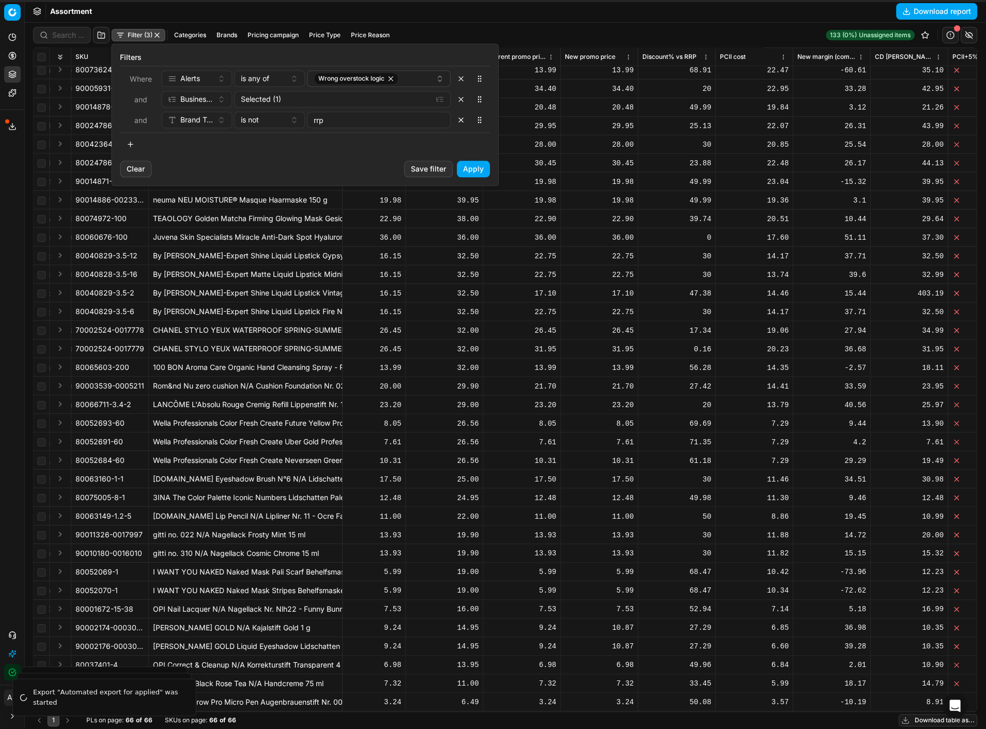
click at [463, 121] on button "button" at bounding box center [461, 120] width 17 height 17
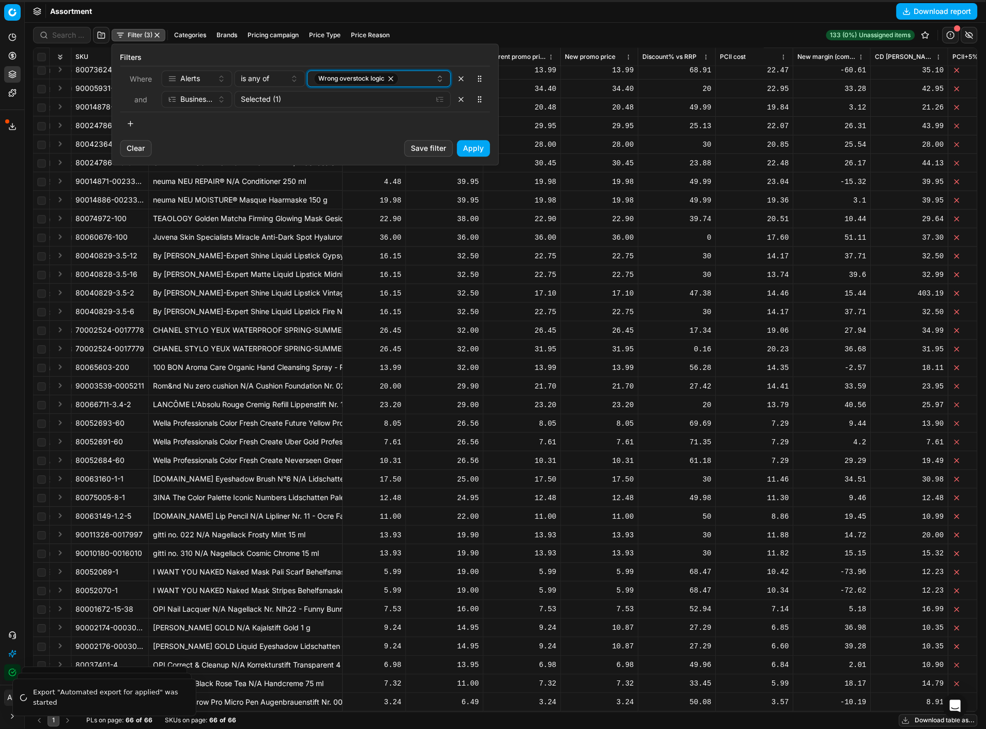
click at [394, 77] on icon "button" at bounding box center [391, 78] width 8 height 8
click at [394, 77] on button "Select a value" at bounding box center [379, 78] width 144 height 17
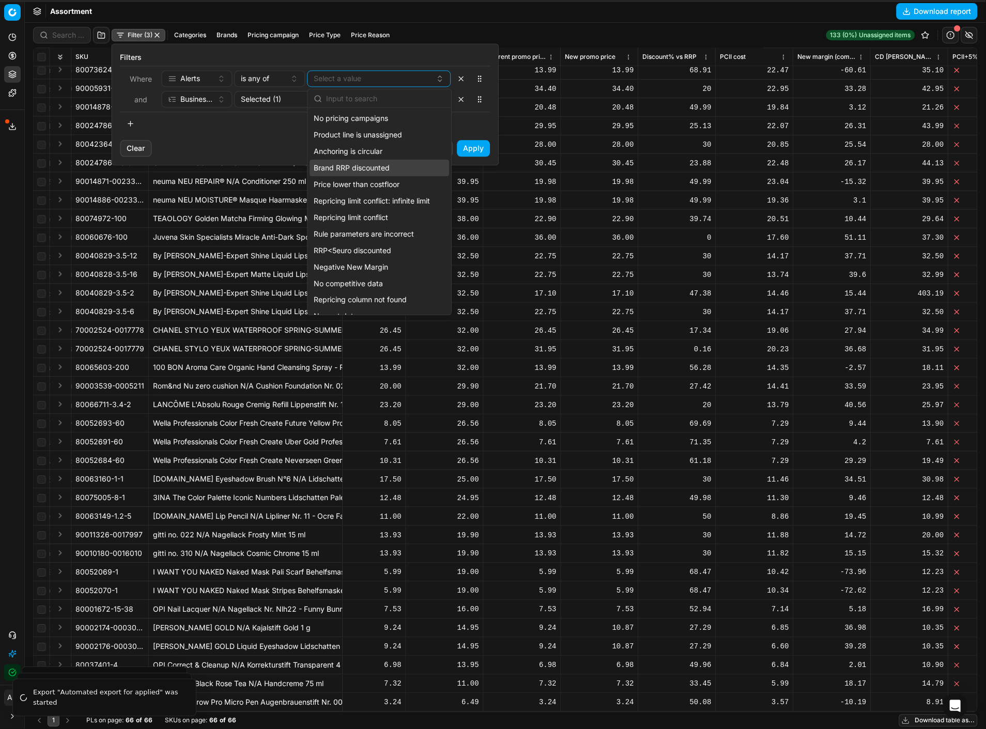
click at [391, 161] on div "Brand RRP discounted" at bounding box center [378, 168] width 139 height 17
click at [470, 148] on button "Apply" at bounding box center [473, 148] width 33 height 17
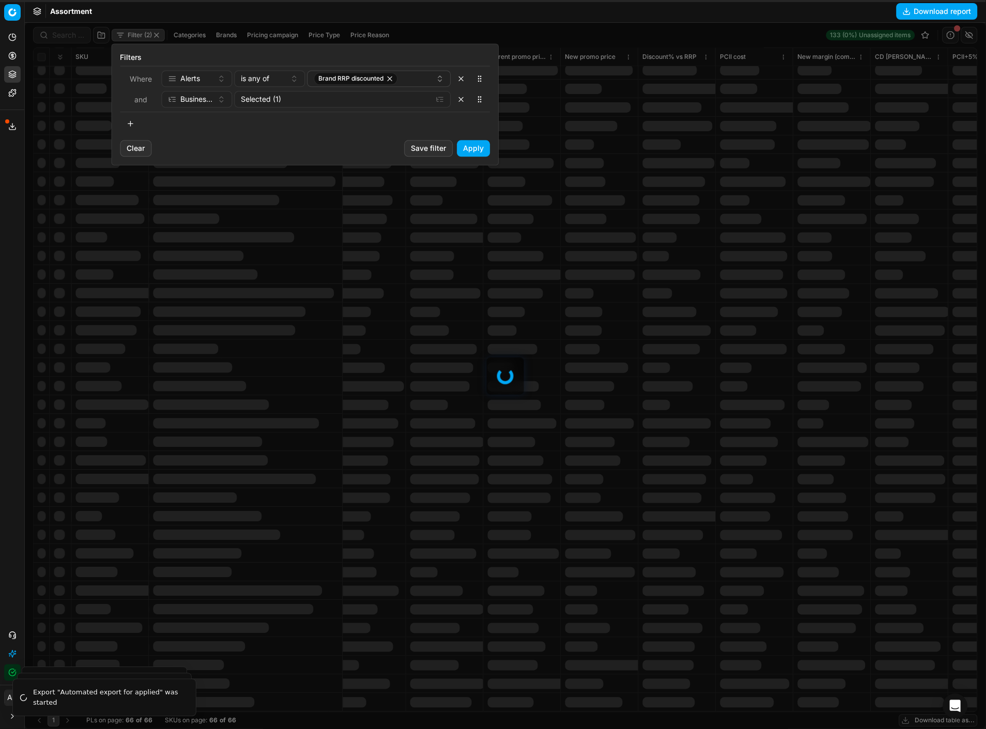
click at [470, 148] on div at bounding box center [505, 376] width 961 height 706
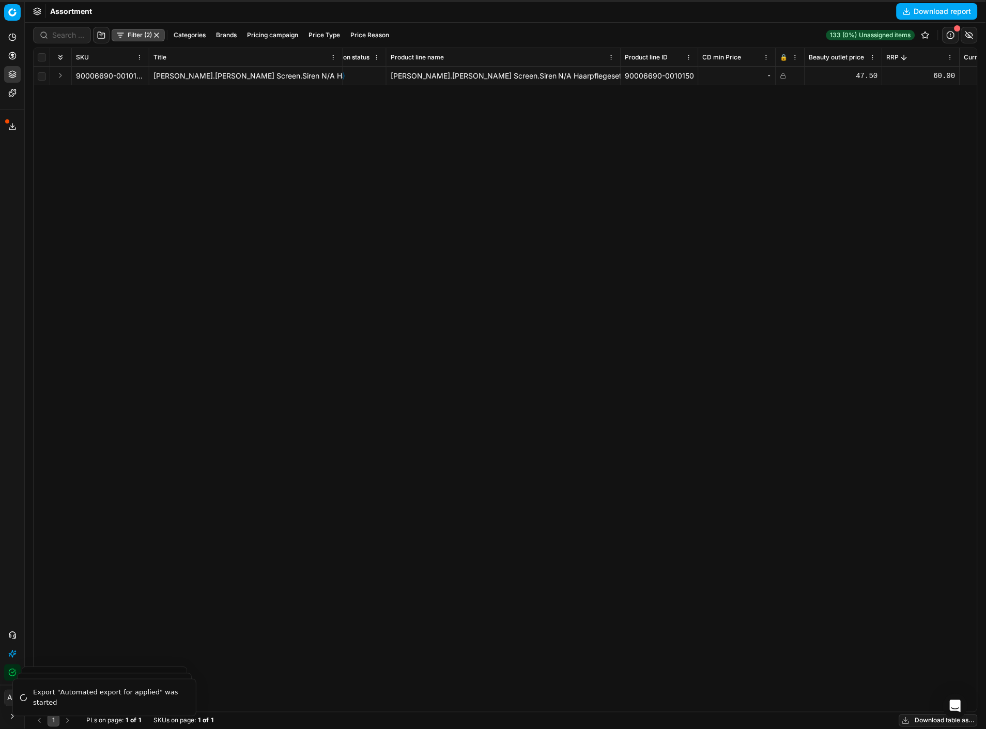
scroll to position [0, 111]
click at [178, 268] on div "90006690-0010150 Kevin.Murphy Screen.Siren N/A Haarpflegeset 1 Stk 90006690-C A…" at bounding box center [394, 389] width 943 height 645
click at [141, 38] on button "Filter (2)" at bounding box center [138, 35] width 53 height 12
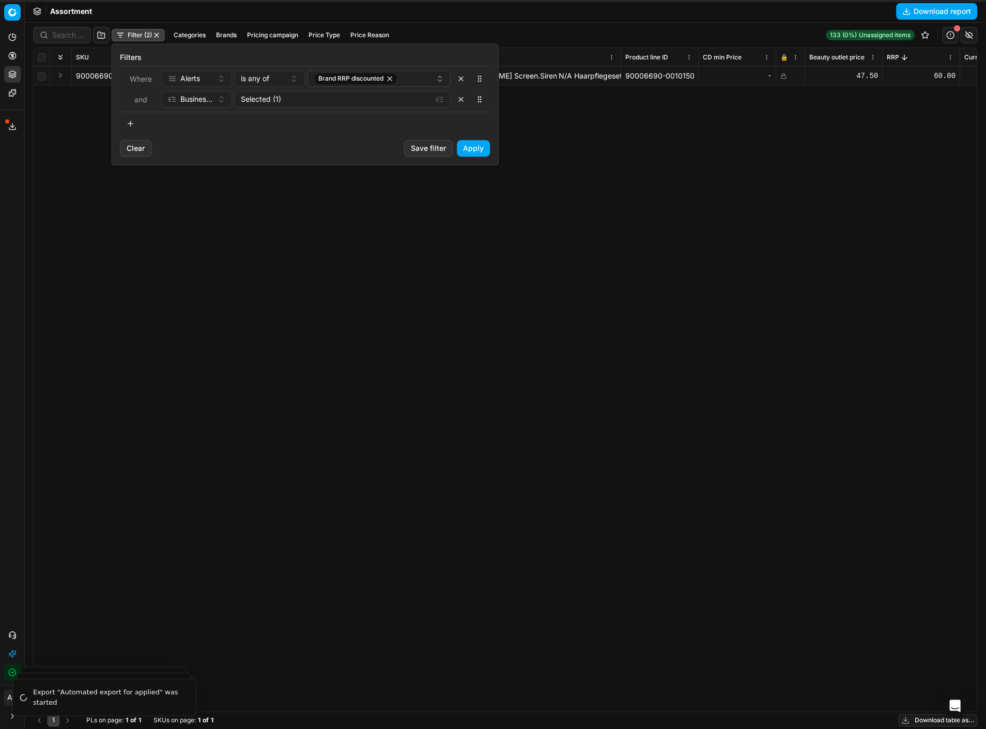
click at [108, 461] on html "Pricing platform Analytics Dashboard AI Insights Pricing Product portfolio Temp…" at bounding box center [493, 364] width 986 height 729
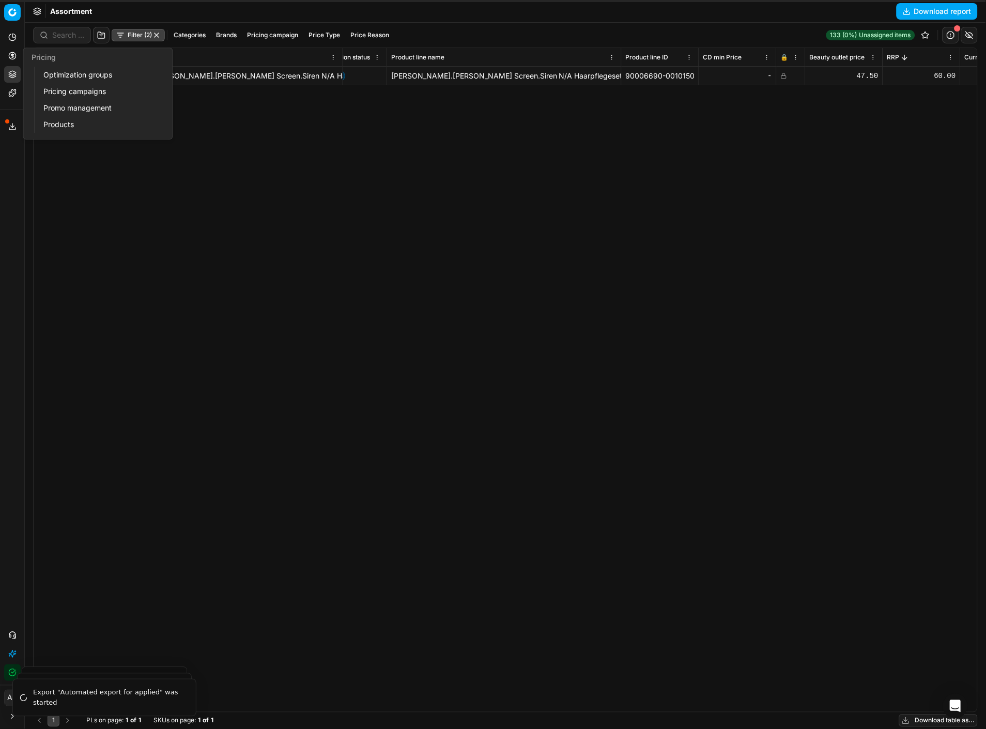
click at [12, 53] on icon at bounding box center [12, 56] width 8 height 8
click at [57, 68] on link "Optimization groups" at bounding box center [99, 75] width 120 height 14
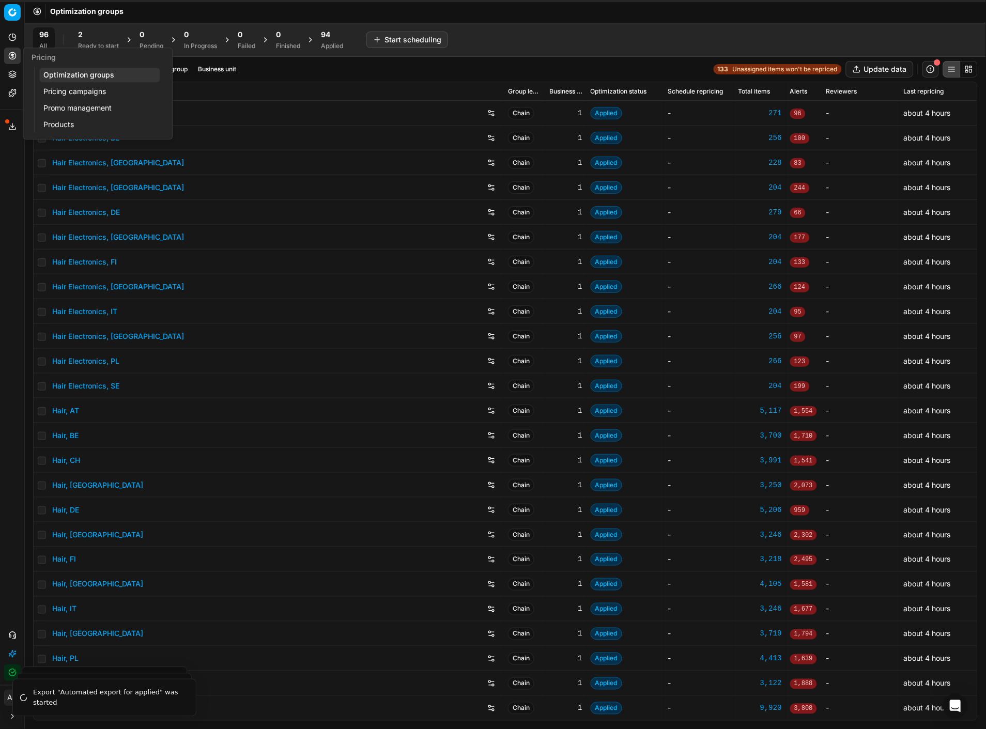
click at [51, 83] on ul "Optimization groups Pricing campaigns Promo management Products" at bounding box center [99, 100] width 131 height 66
click at [54, 89] on link "Pricing campaigns" at bounding box center [99, 91] width 120 height 14
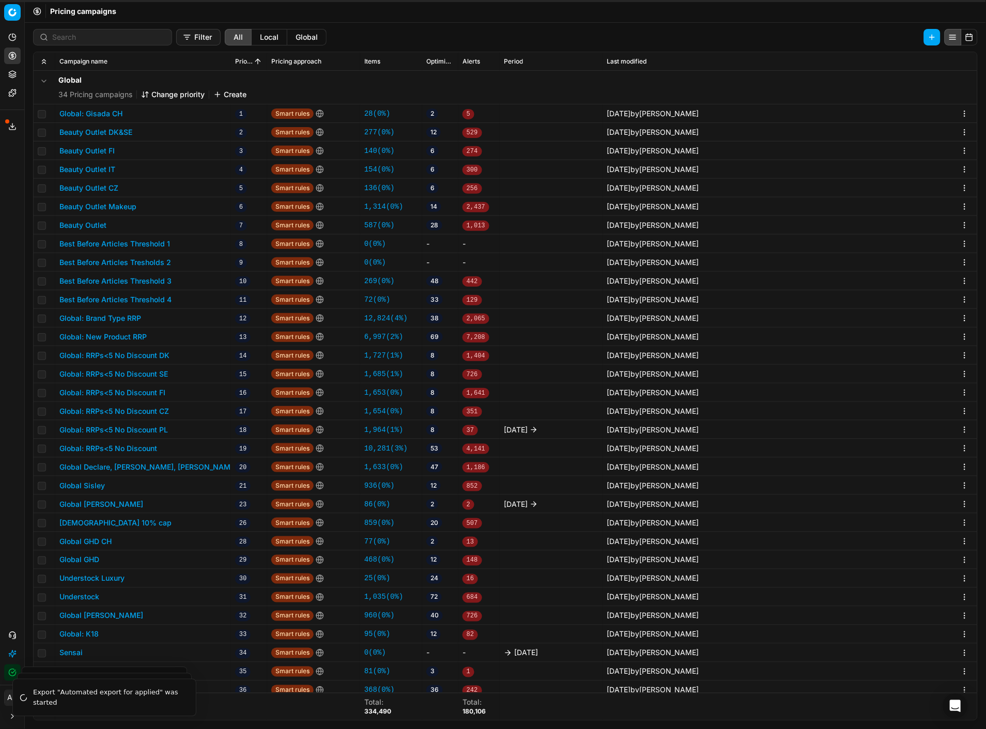
click at [145, 447] on button "Global: RRPs<5 No Discount" at bounding box center [108, 448] width 98 height 10
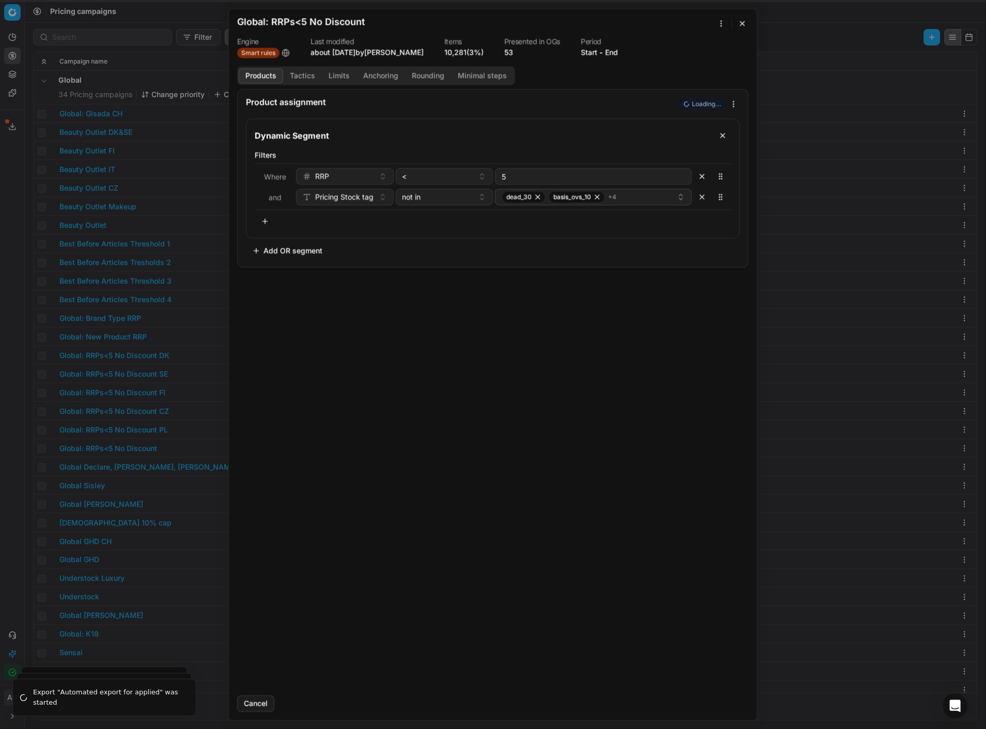
click at [152, 456] on div "We are saving PC settings. Please wait, it should take a few minutes Global: RR…" at bounding box center [493, 364] width 986 height 729
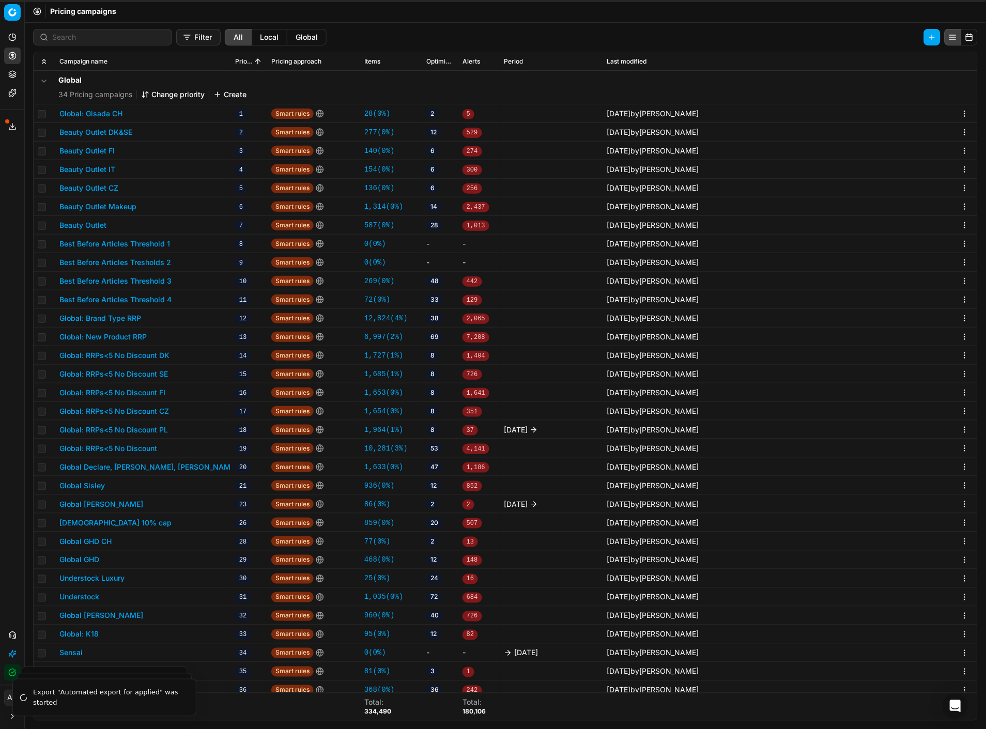
click at [158, 428] on button "Global: RRPs<5 No Discount PL" at bounding box center [113, 430] width 108 height 10
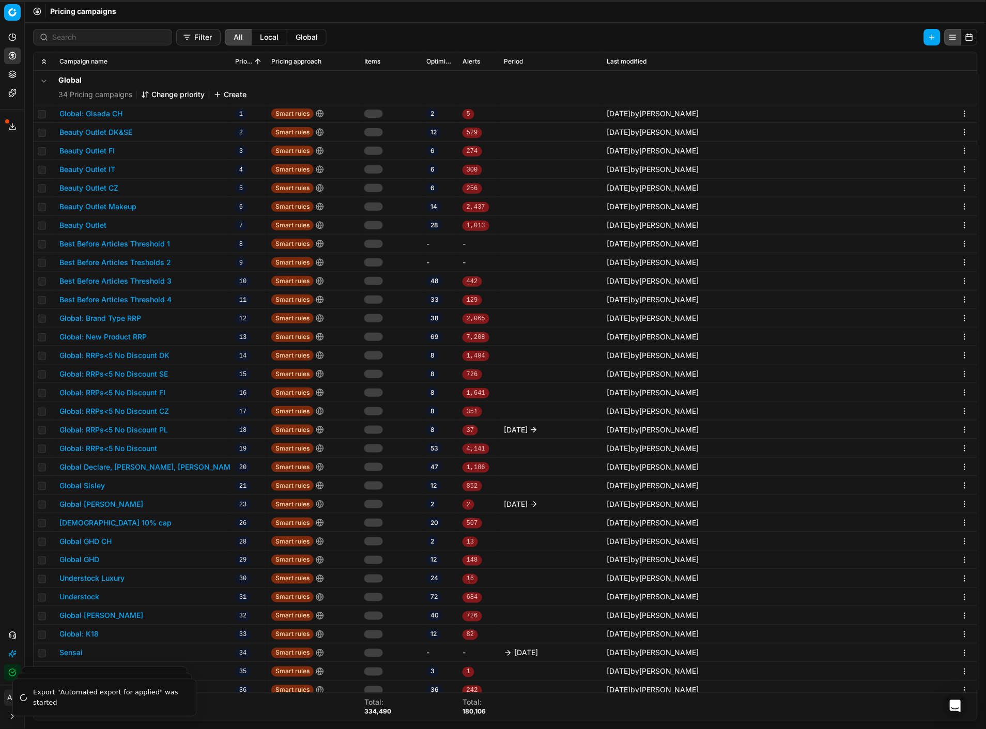
click at [157, 384] on div "We are saving PC settings. Please wait, it should take a few minutes Global: RR…" at bounding box center [493, 364] width 986 height 729
click at [162, 411] on button "Global: RRPs<5 No Discount CZ" at bounding box center [114, 411] width 110 height 10
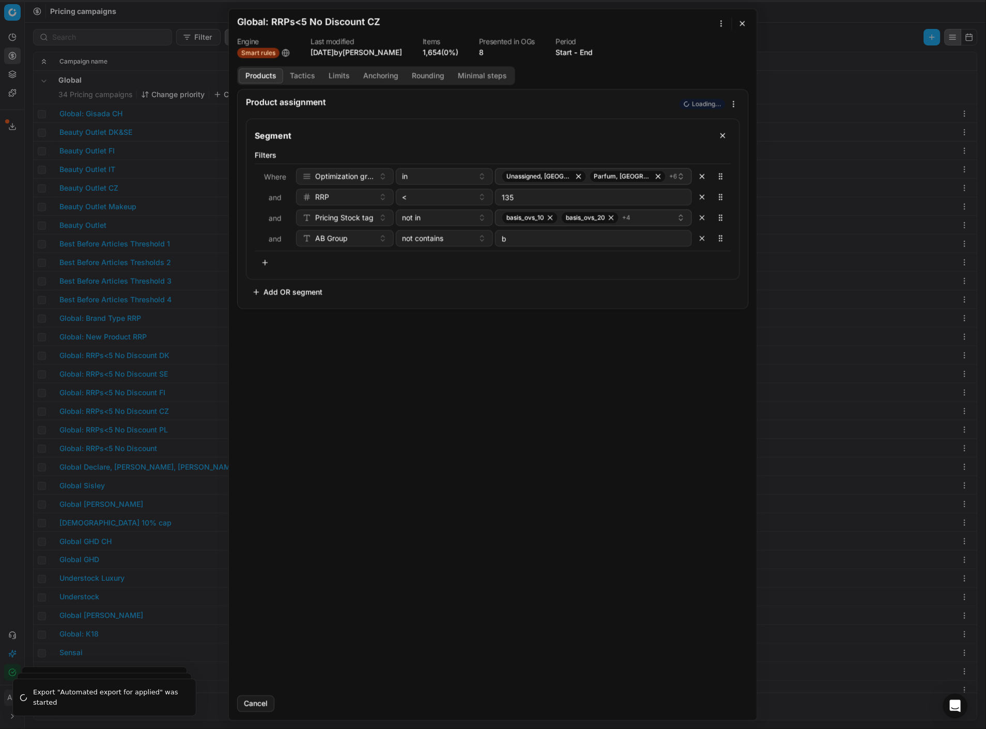
click at [162, 411] on div "We are saving PC settings. Please wait, it should take a few minutes Global: RR…" at bounding box center [493, 364] width 986 height 729
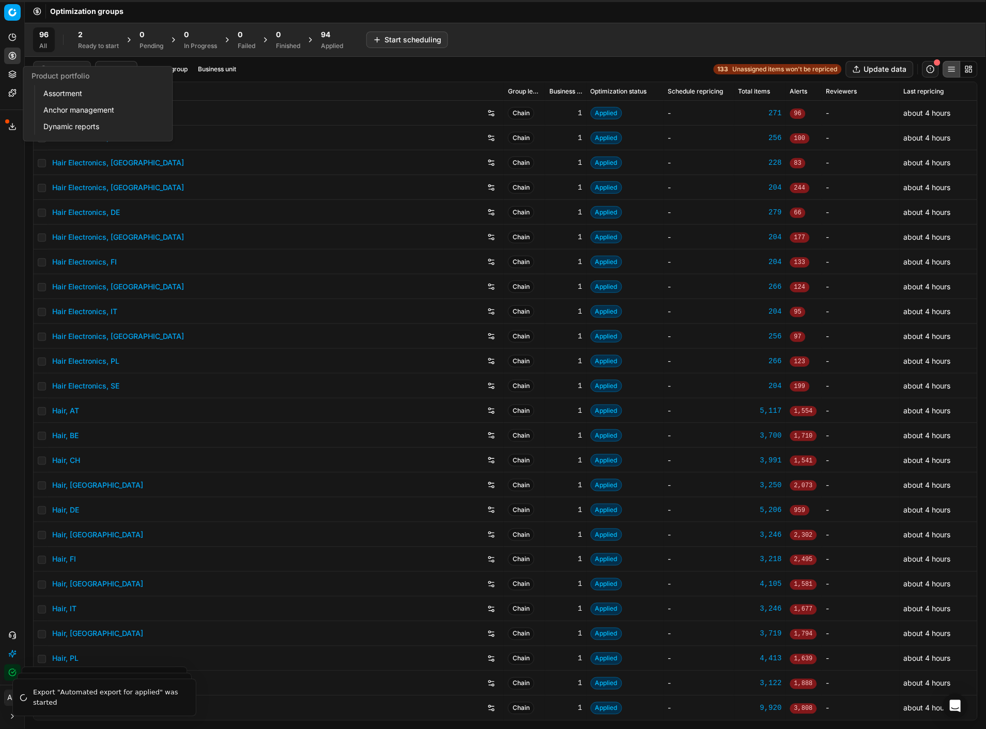
click at [12, 79] on button "Product portfolio" at bounding box center [12, 74] width 17 height 17
click at [57, 91] on link "Assortment" at bounding box center [99, 93] width 120 height 14
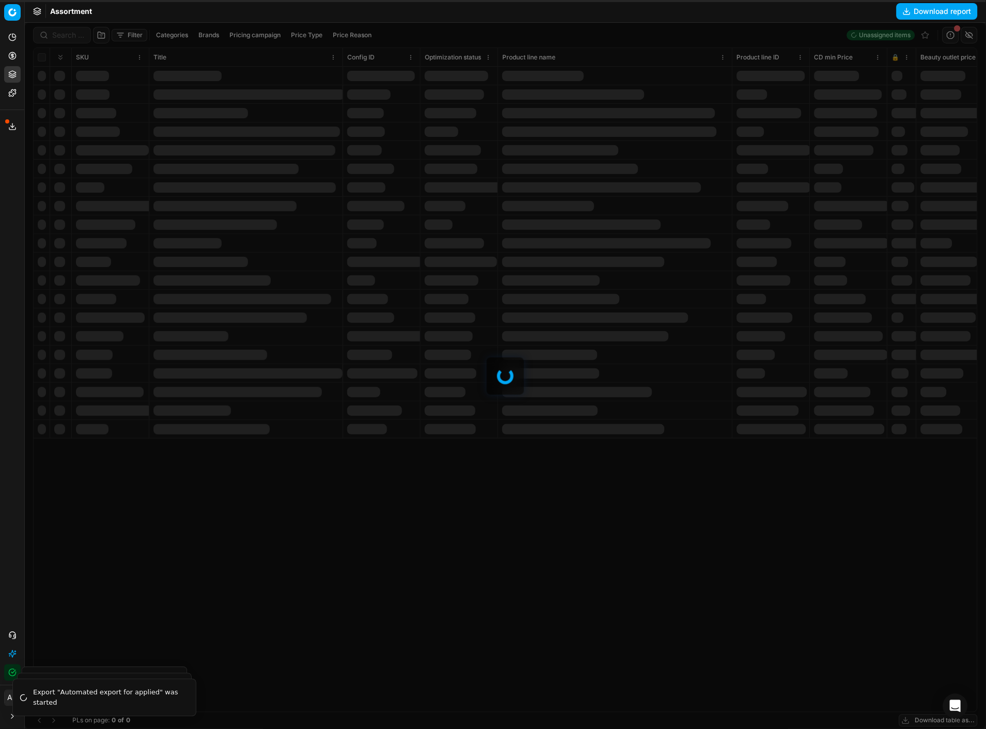
click at [127, 35] on div at bounding box center [505, 376] width 961 height 706
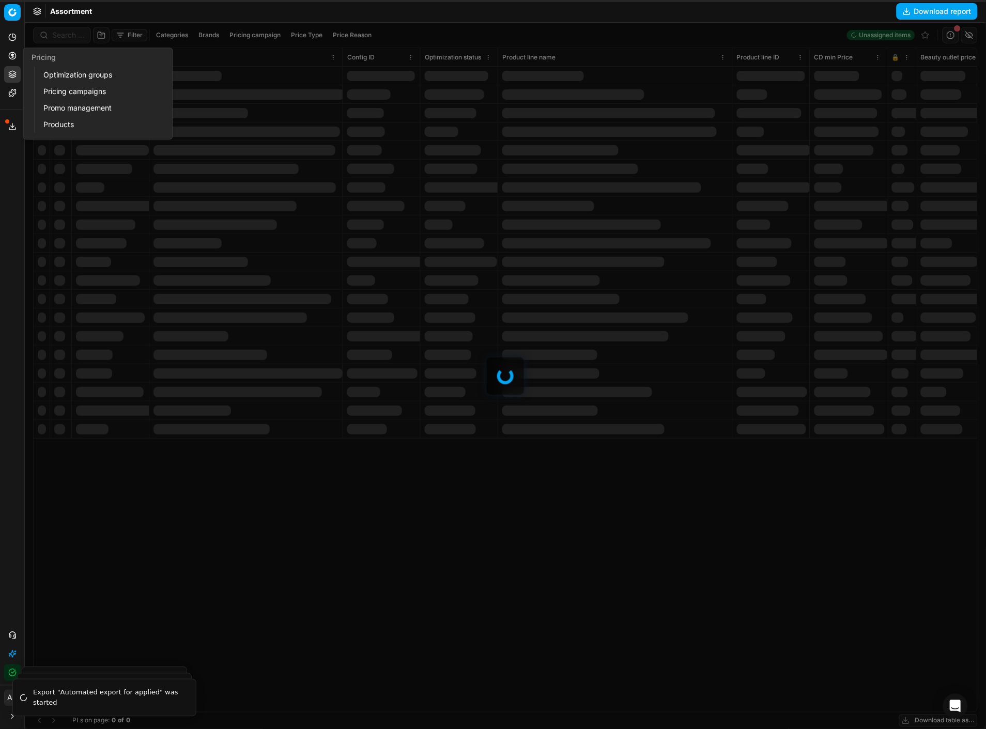
click at [9, 59] on icon at bounding box center [12, 56] width 8 height 8
click at [60, 73] on link "Optimization groups" at bounding box center [99, 75] width 120 height 14
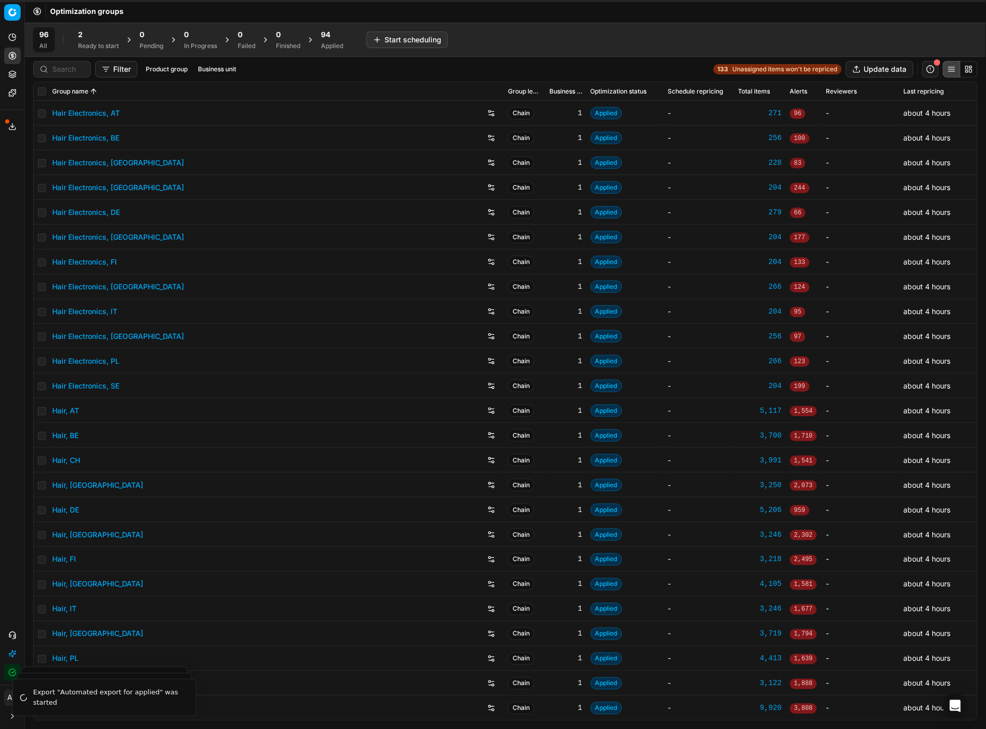
click at [926, 73] on button "button" at bounding box center [930, 69] width 17 height 17
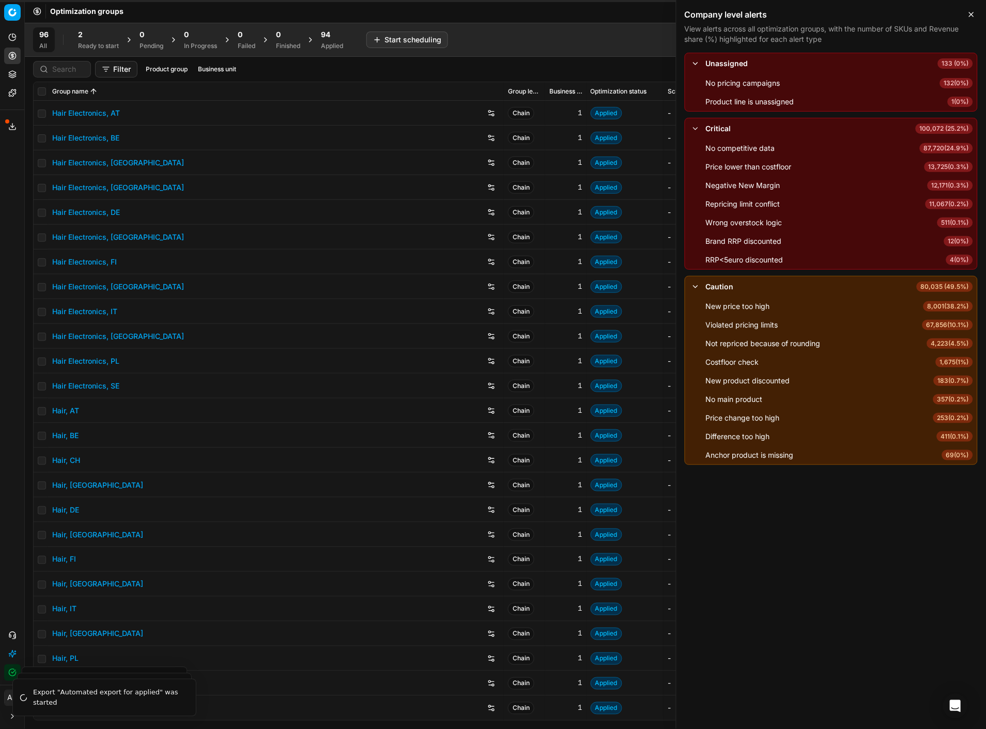
click at [954, 260] on span "4 ( 0% )" at bounding box center [959, 260] width 27 height 10
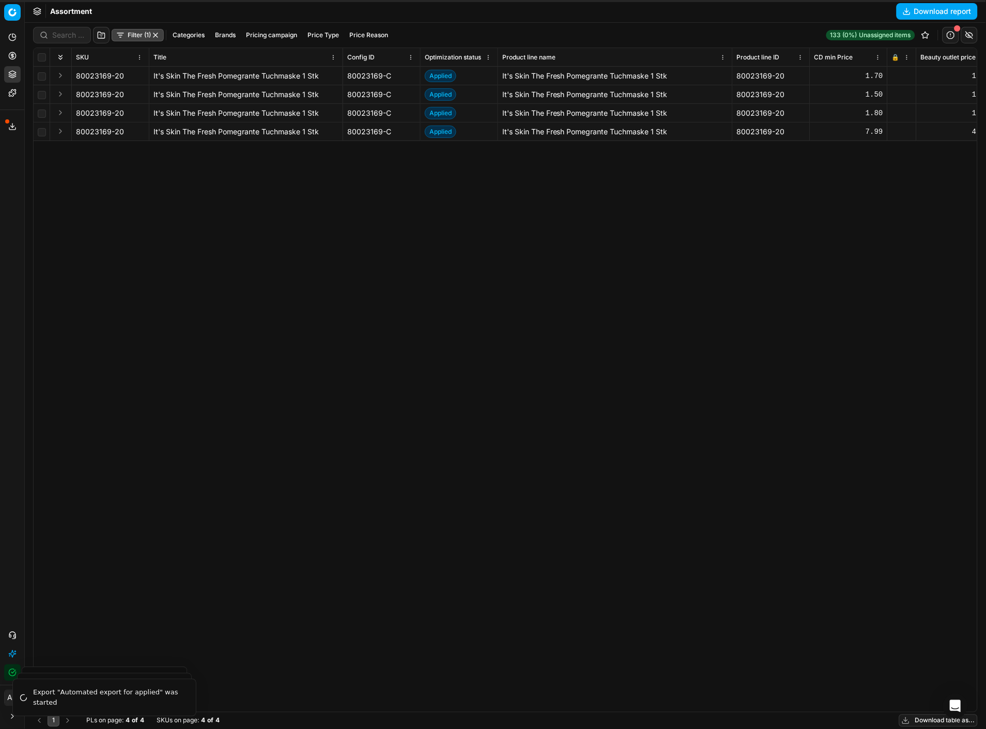
click at [626, 97] on div "It's Skin The Fresh Pomegrante Tuchmaske 1 Stk" at bounding box center [615, 94] width 226 height 10
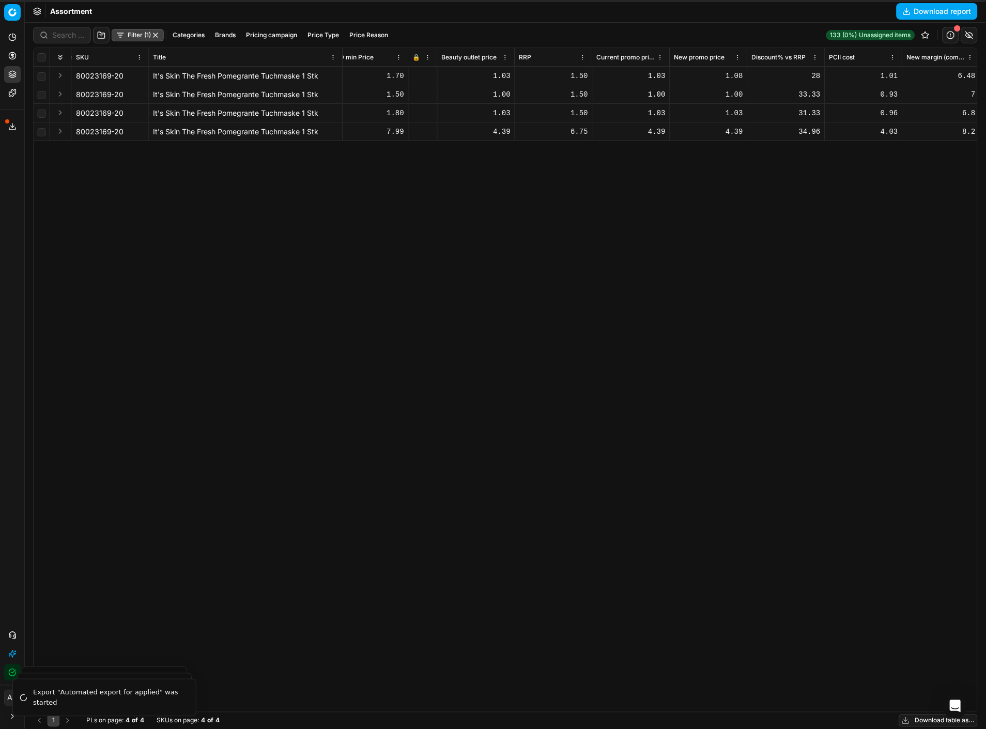
scroll to position [0, 478]
click at [312, 154] on div "80023169-20 It's Skin The Fresh Pomegrante Tuchmaske 1 Stk Applied It's Skin Th…" at bounding box center [26, 389] width 943 height 645
click at [127, 34] on button "Filter (1)" at bounding box center [138, 35] width 52 height 12
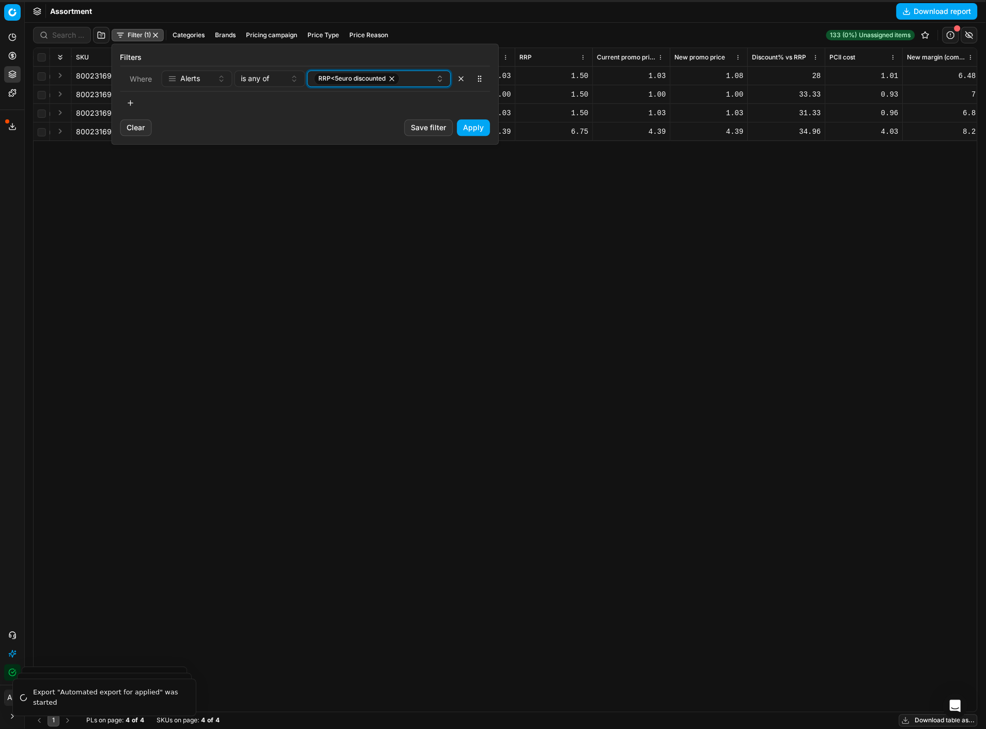
click at [342, 75] on span "RRP<5euro discounted" at bounding box center [352, 78] width 67 height 8
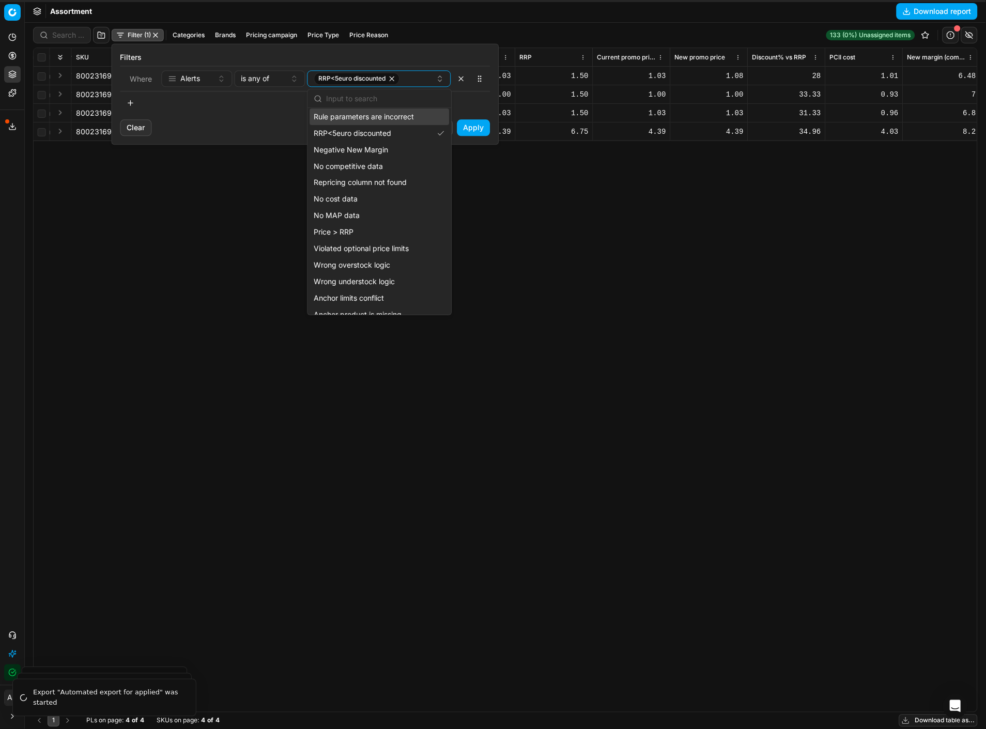
scroll to position [120, 0]
click at [364, 234] on div "Price > RRP" at bounding box center [378, 229] width 139 height 17
click at [378, 76] on icon "button" at bounding box center [379, 78] width 8 height 8
click at [473, 121] on button "Apply" at bounding box center [473, 127] width 33 height 17
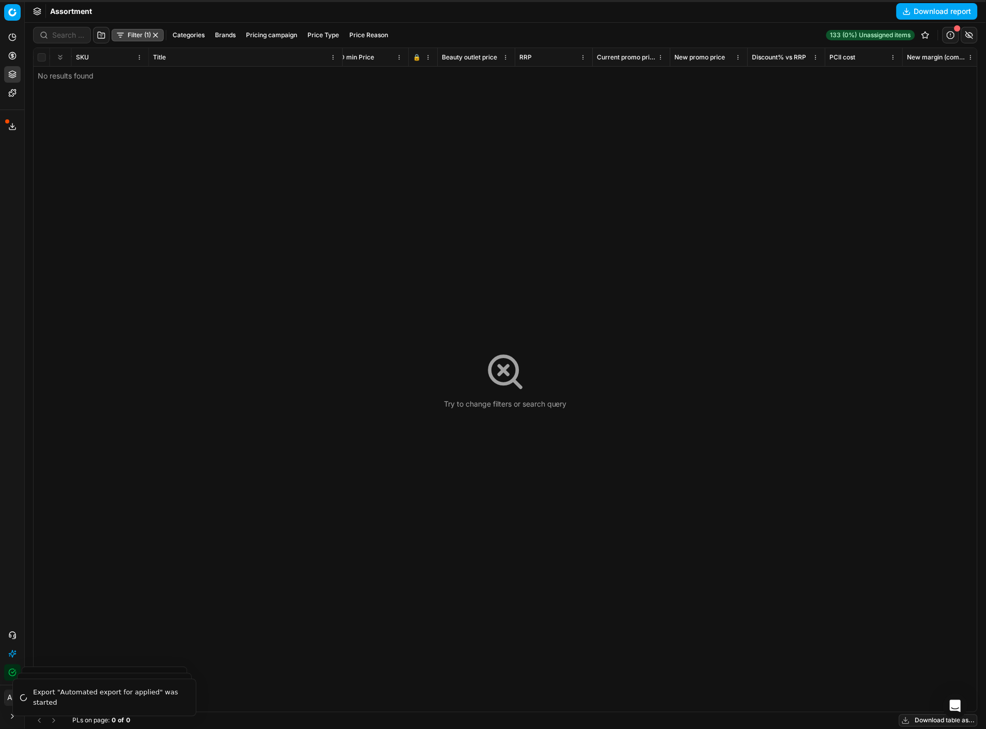
click at [131, 34] on button "Filter (1)" at bounding box center [138, 35] width 52 height 12
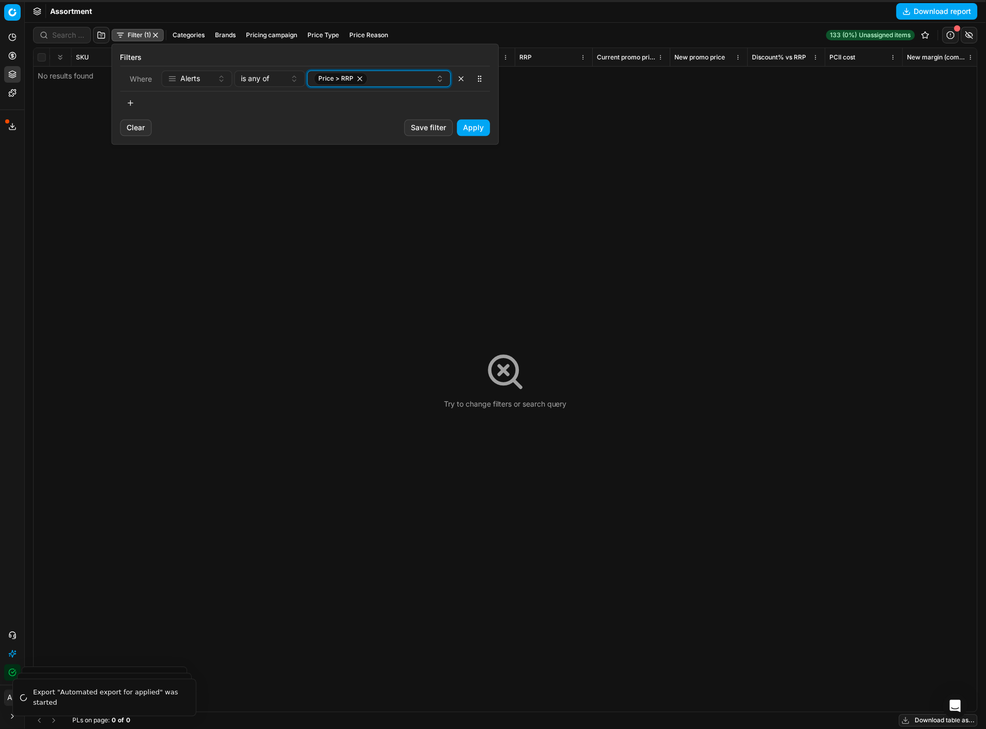
click at [360, 75] on icon "button" at bounding box center [360, 78] width 8 height 8
click at [360, 75] on button "Select a value" at bounding box center [379, 78] width 144 height 17
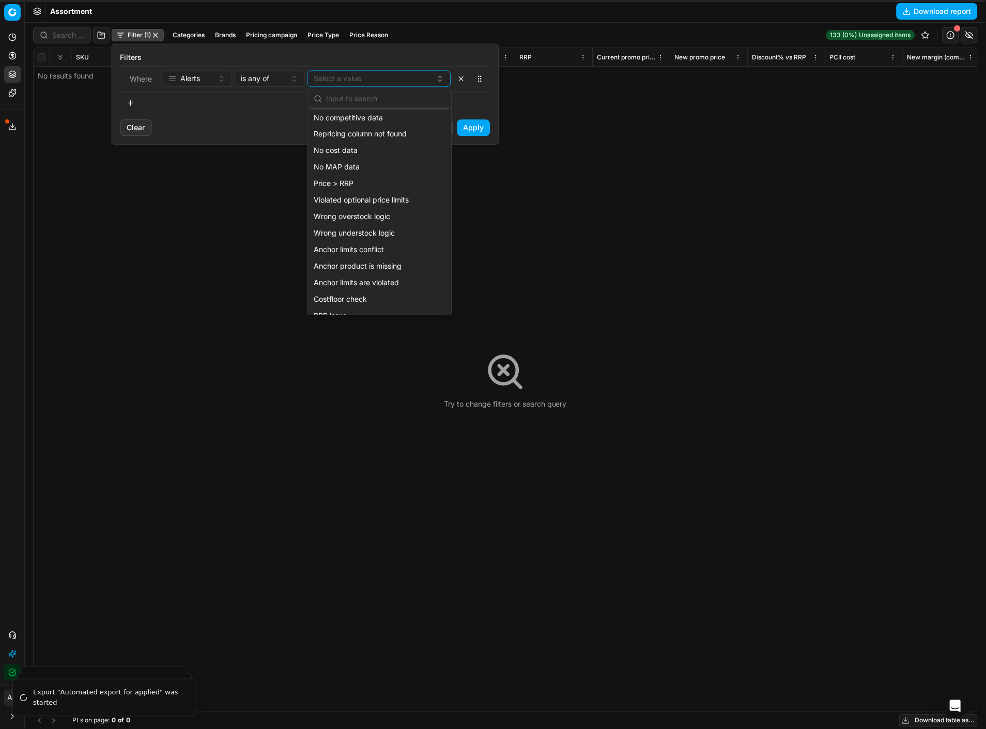
scroll to position [166, 0]
click at [379, 185] on div "Price > RRP" at bounding box center [378, 183] width 139 height 17
click at [384, 228] on span "Wrong understock logic" at bounding box center [354, 232] width 81 height 10
click at [380, 181] on div "Price > RRP" at bounding box center [378, 183] width 139 height 17
click at [479, 128] on button "Apply" at bounding box center [473, 127] width 33 height 17
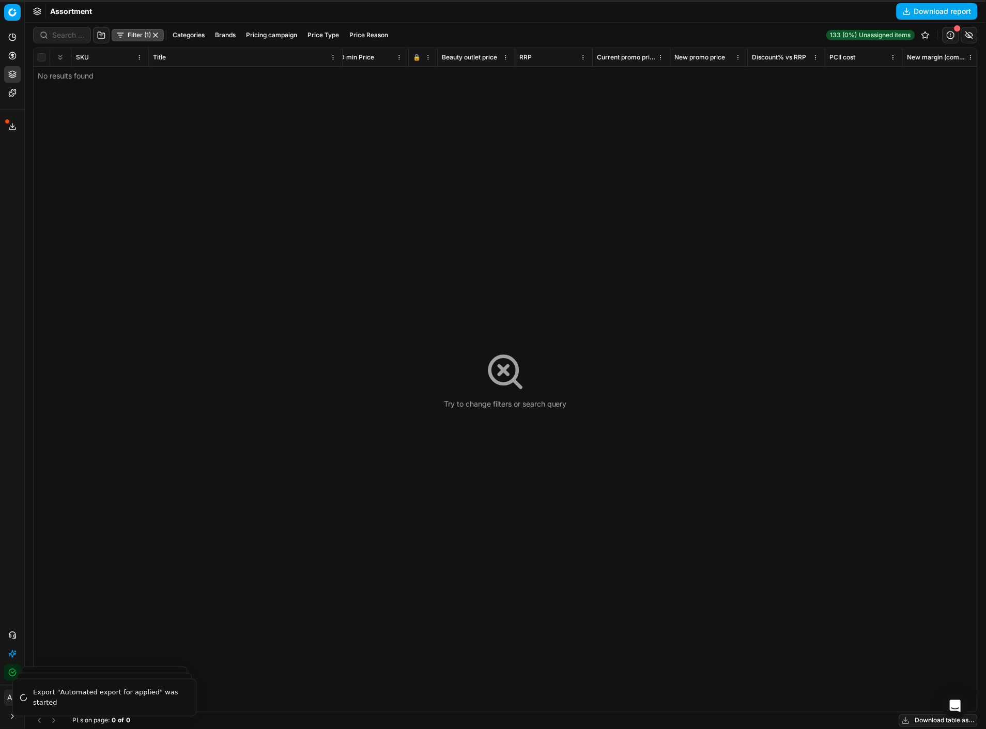
click at [146, 35] on button "Filter (1)" at bounding box center [138, 35] width 52 height 12
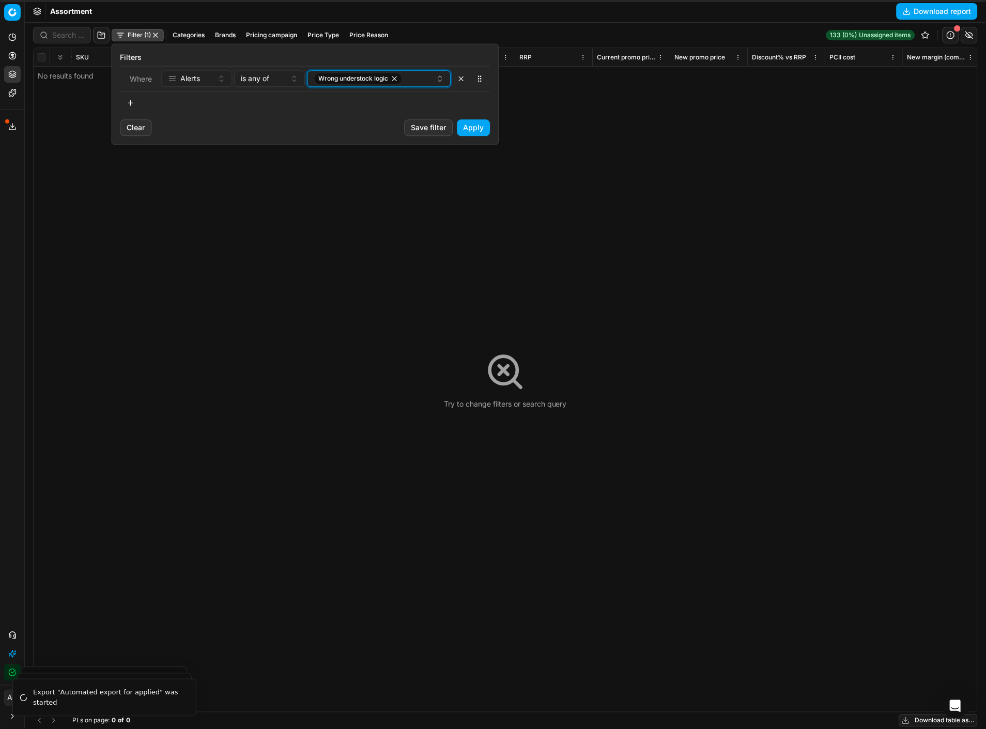
click at [394, 75] on icon "button" at bounding box center [395, 78] width 8 height 8
click at [394, 75] on button "Select a value" at bounding box center [379, 78] width 144 height 17
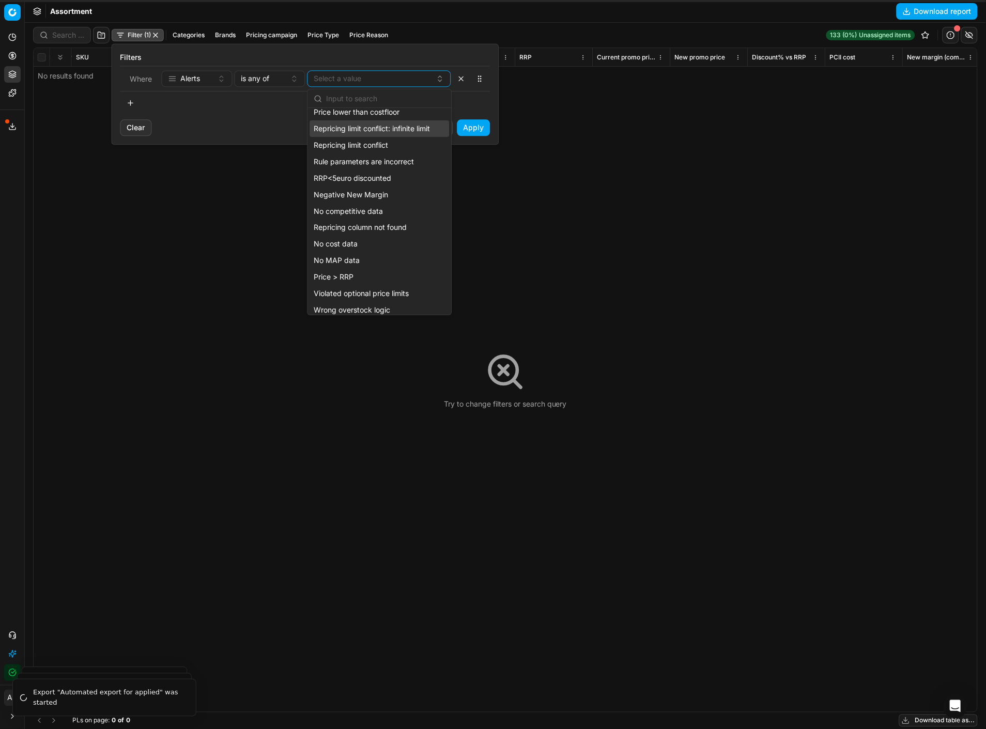
scroll to position [73, 0]
click at [365, 189] on span "Negative New Margin" at bounding box center [351, 194] width 74 height 10
click at [477, 125] on button "Apply" at bounding box center [473, 127] width 33 height 17
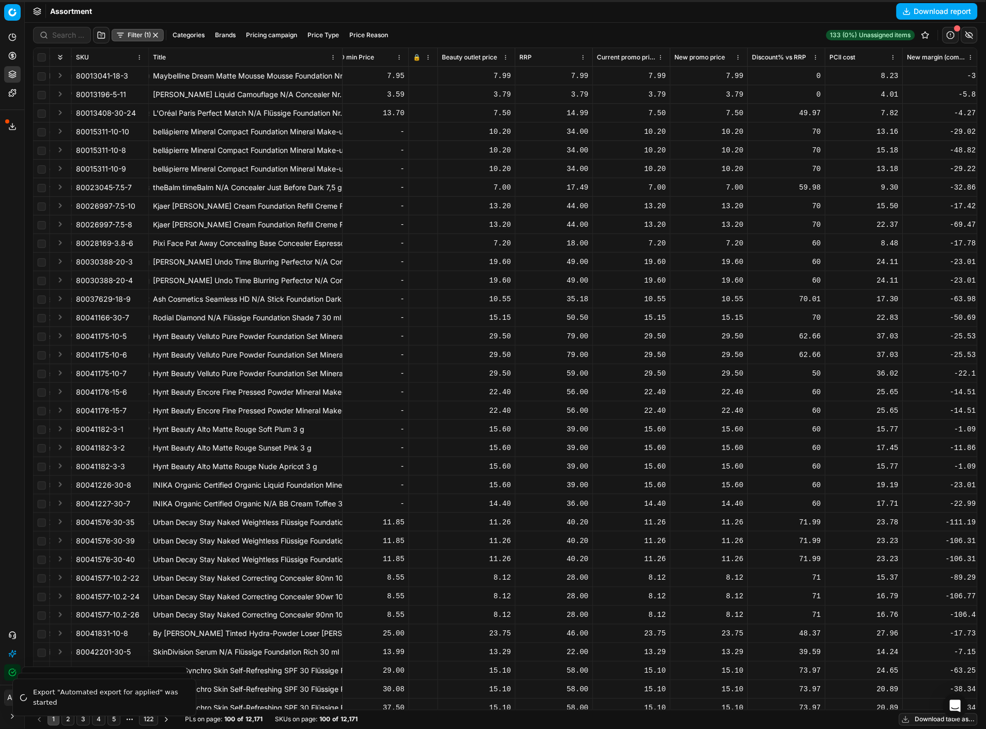
click at [274, 167] on div "bellápierre Mineral Compact Foundation Mineral Make-up Truffle 10 g" at bounding box center [245, 169] width 185 height 10
click at [141, 32] on button "Filter (1)" at bounding box center [138, 35] width 52 height 12
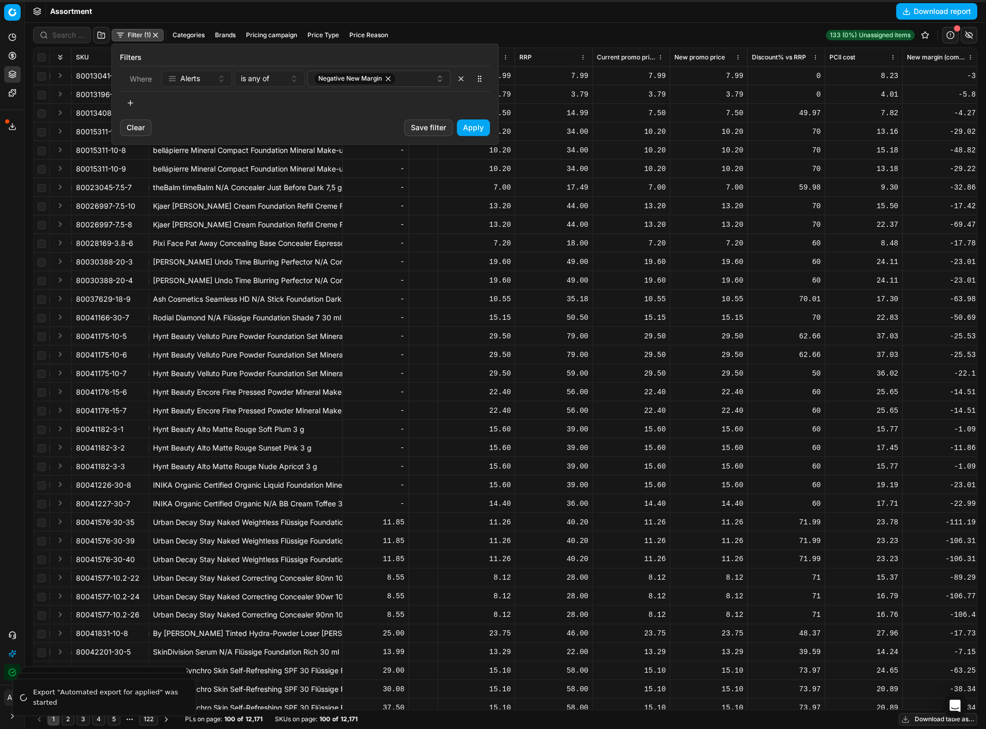
click at [137, 105] on button "button" at bounding box center [130, 103] width 21 height 17
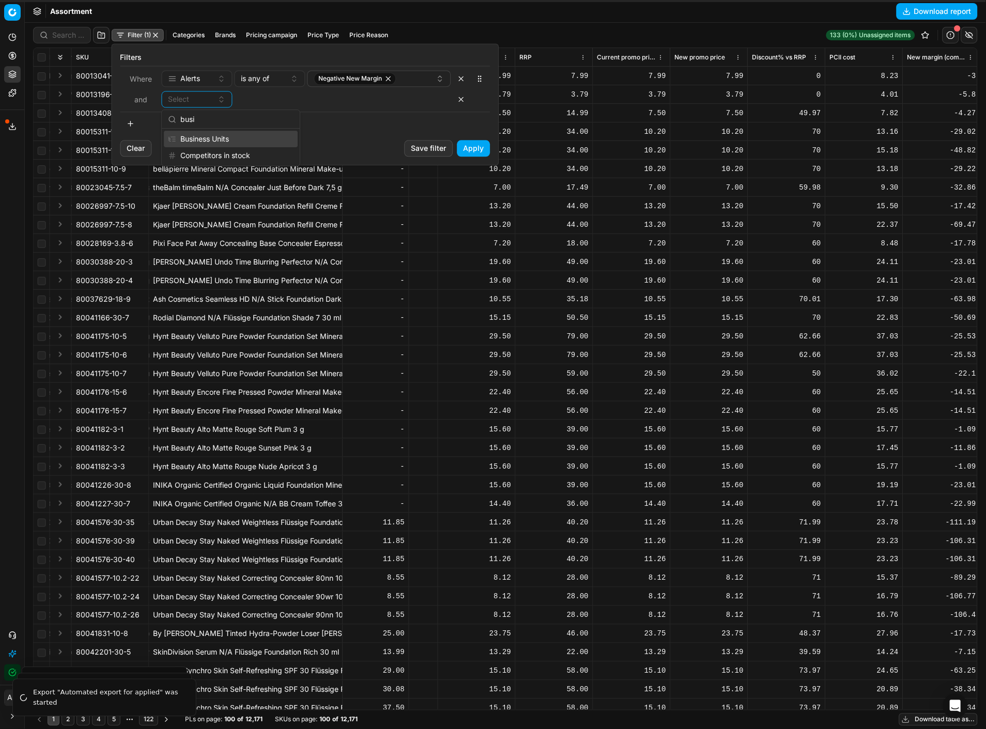
type input "busi"
click at [232, 139] on div "Business Units" at bounding box center [231, 139] width 134 height 17
click at [270, 104] on div "Select" at bounding box center [334, 99] width 186 height 10
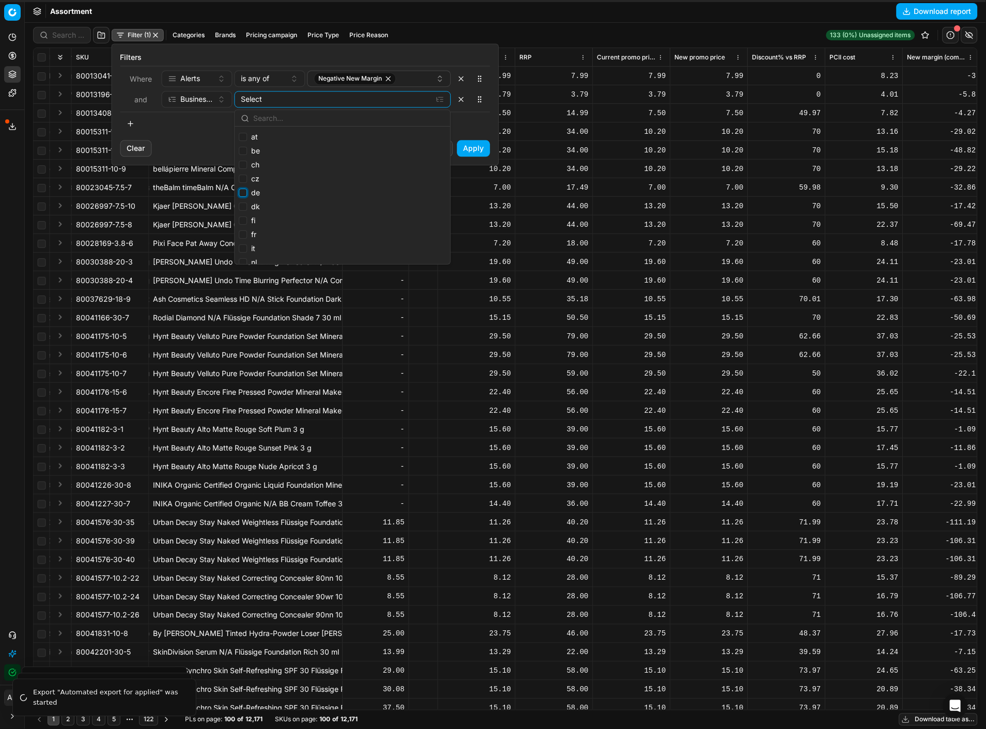
click at [244, 197] on input "de" at bounding box center [243, 193] width 8 height 8
checkbox input "true"
click at [477, 146] on button "Apply" at bounding box center [473, 148] width 33 height 17
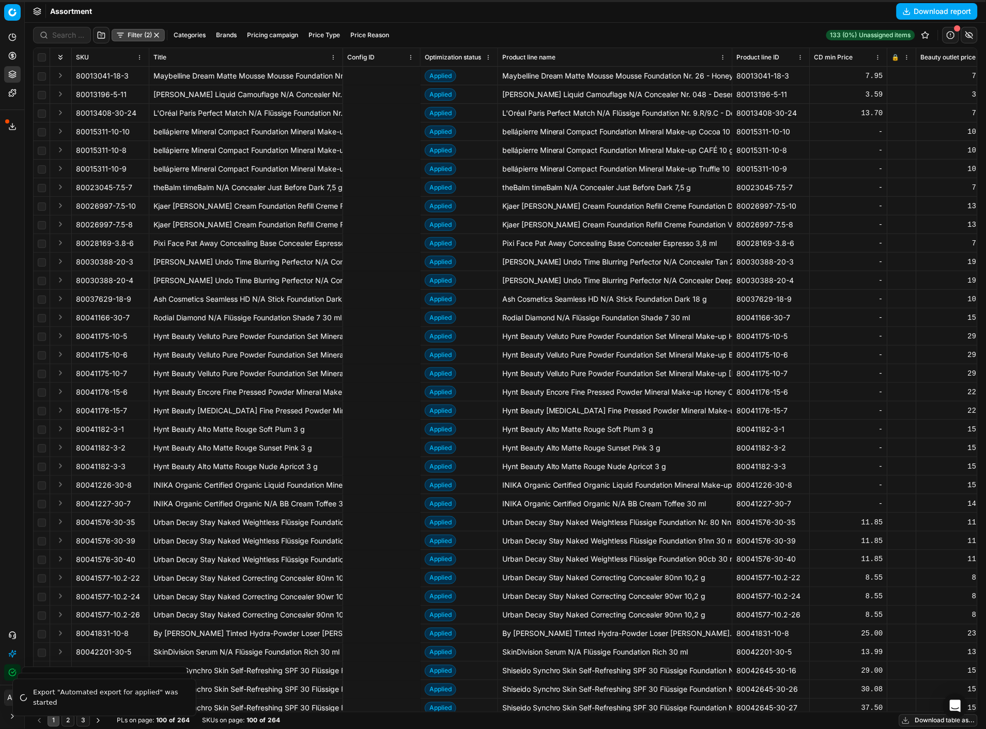
scroll to position [0, 478]
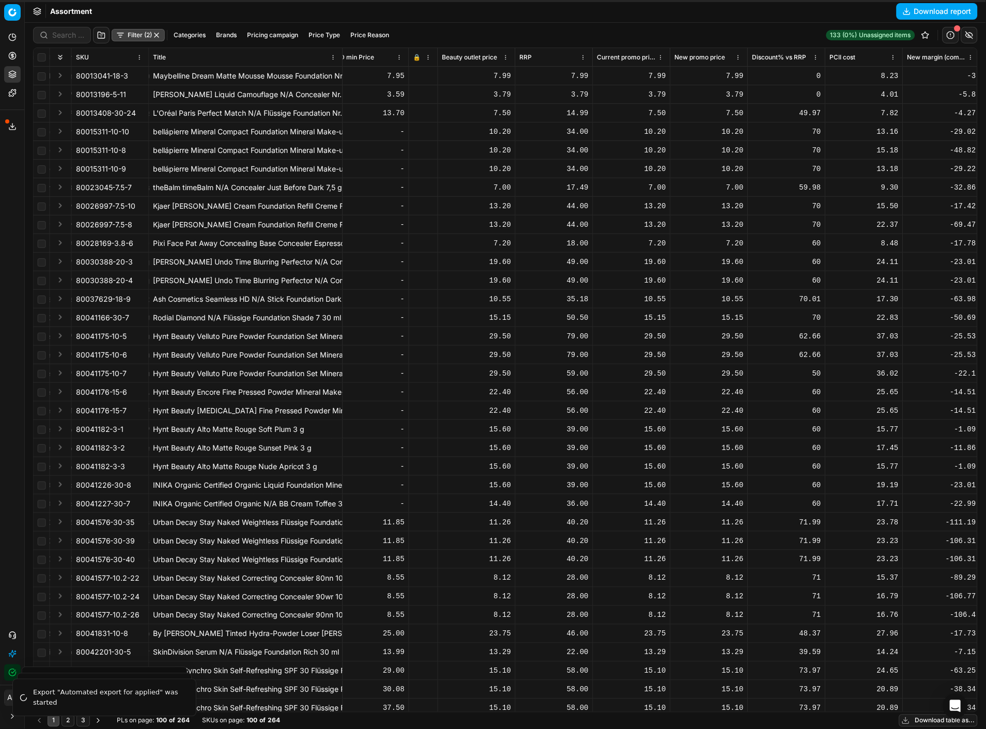
click at [583, 57] on html "Pricing platform Analytics Dashboard AI Insights Pricing Product portfolio Temp…" at bounding box center [493, 364] width 986 height 729
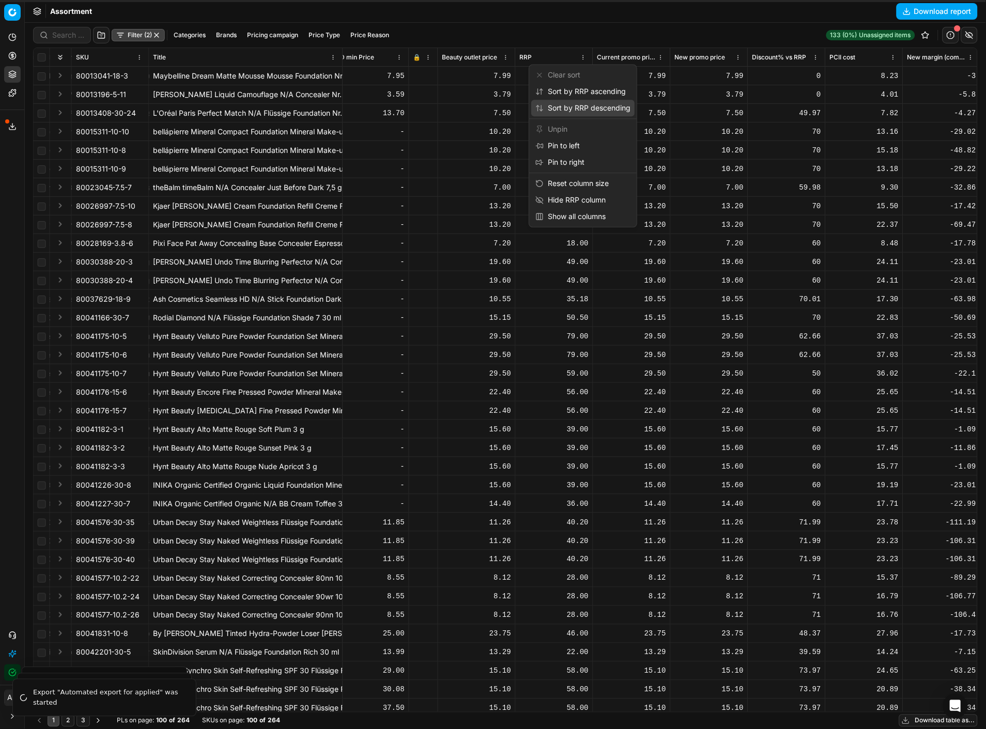
click at [603, 105] on div "Sort by RRP descending" at bounding box center [582, 108] width 95 height 10
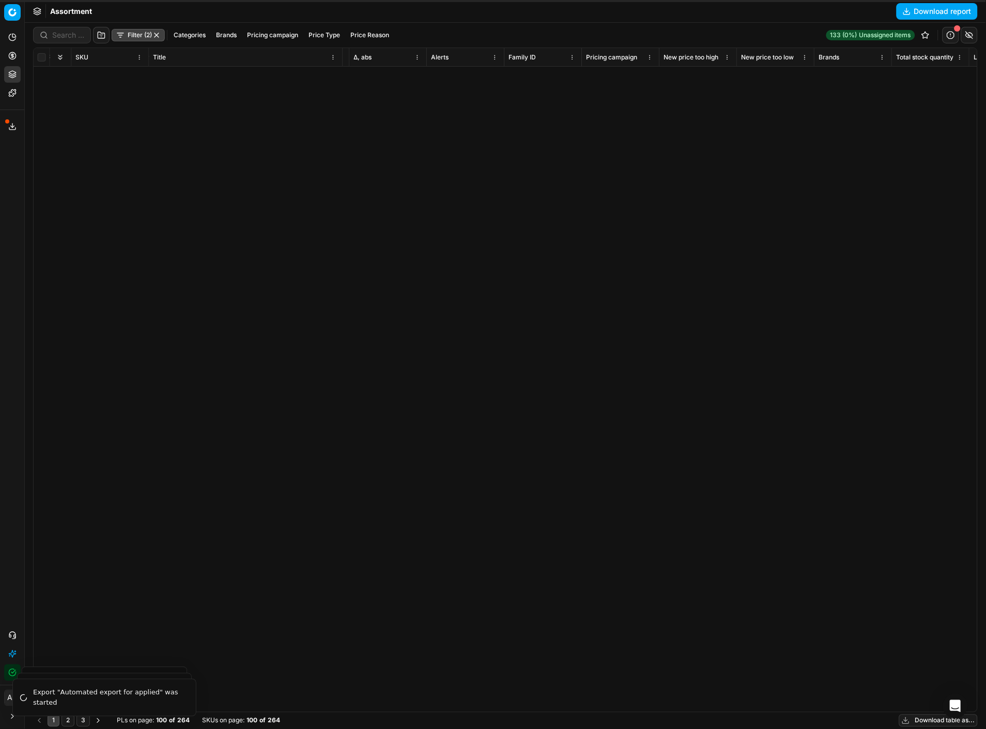
scroll to position [0, 1651]
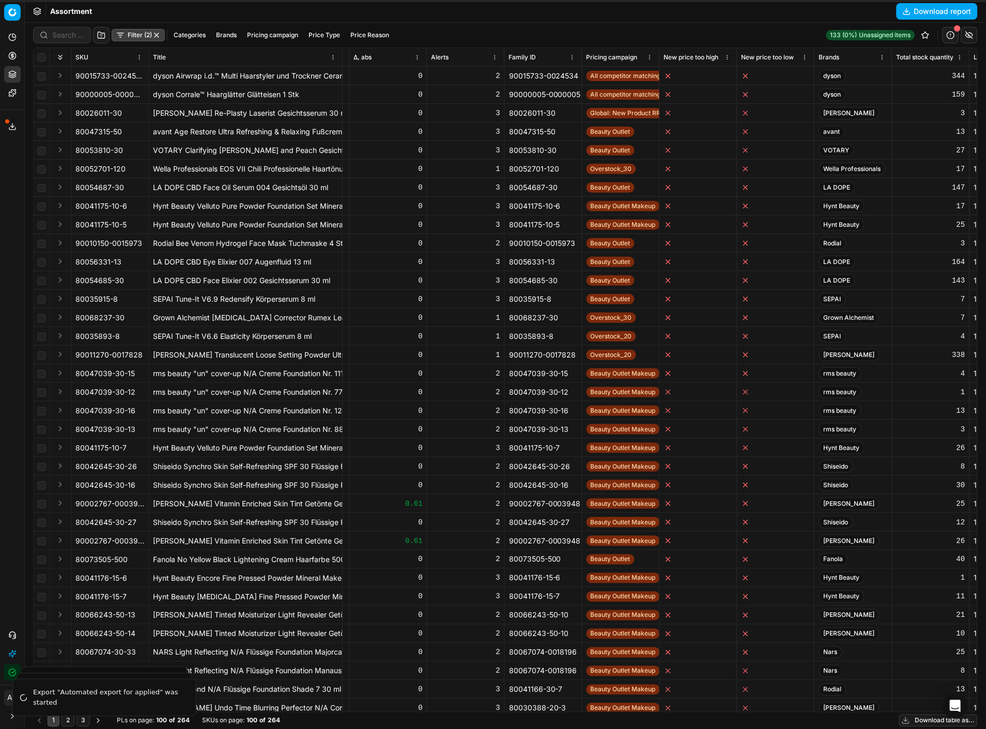
click at [128, 33] on button "Filter (2)" at bounding box center [138, 35] width 53 height 12
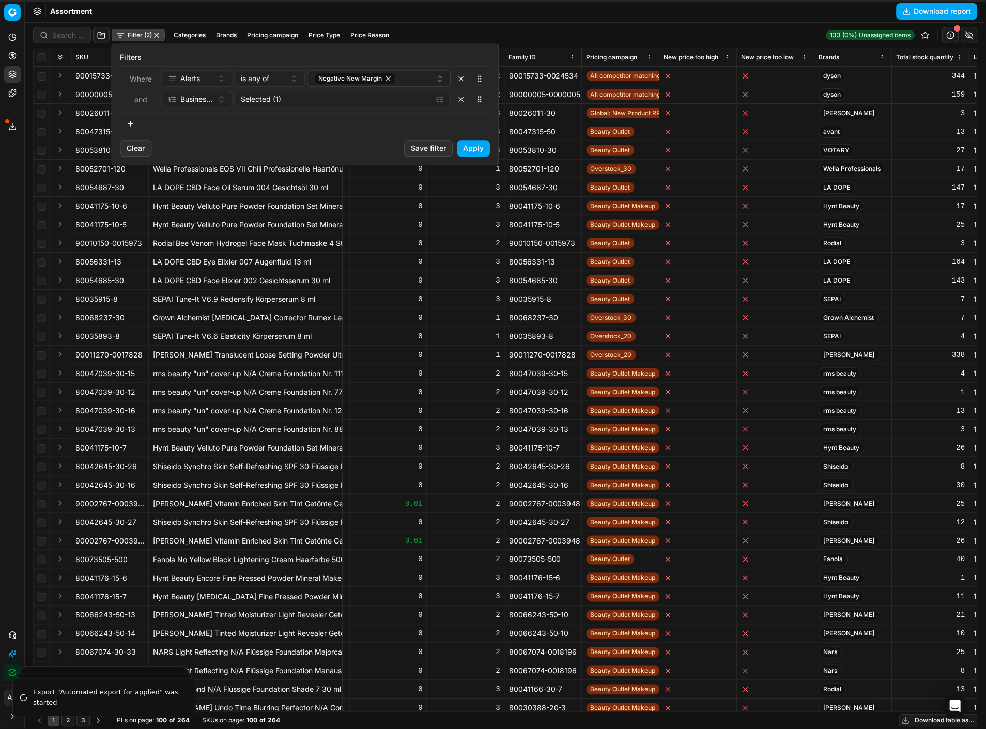
click at [126, 125] on button "button" at bounding box center [130, 123] width 21 height 17
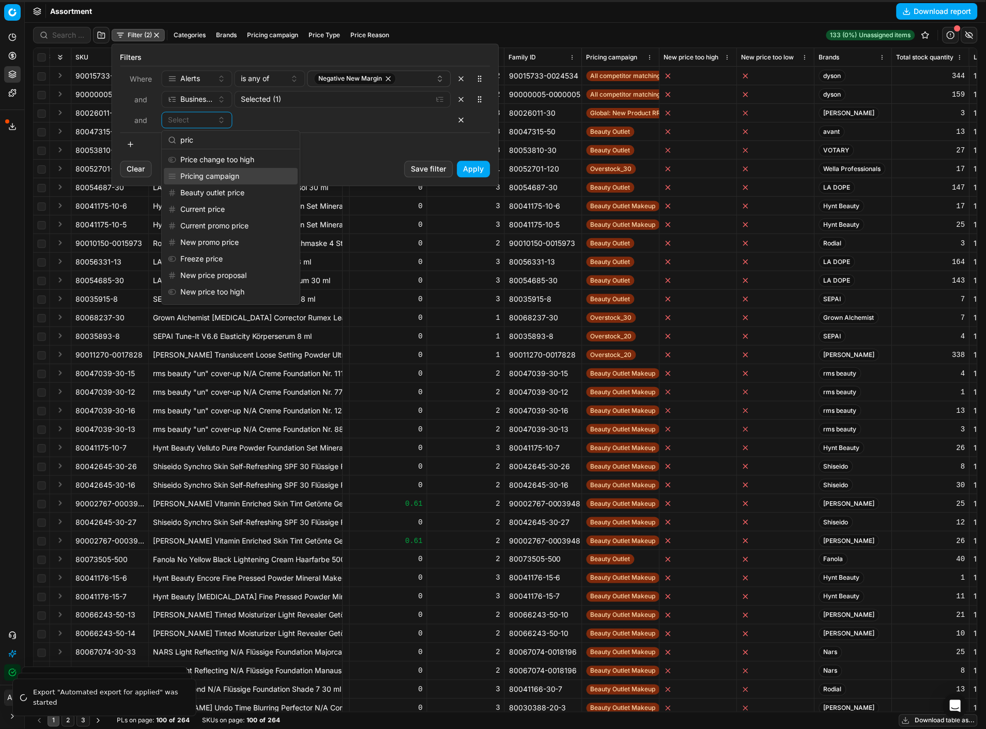
type input "pric"
click at [217, 172] on div "Pricing campaign" at bounding box center [231, 176] width 134 height 17
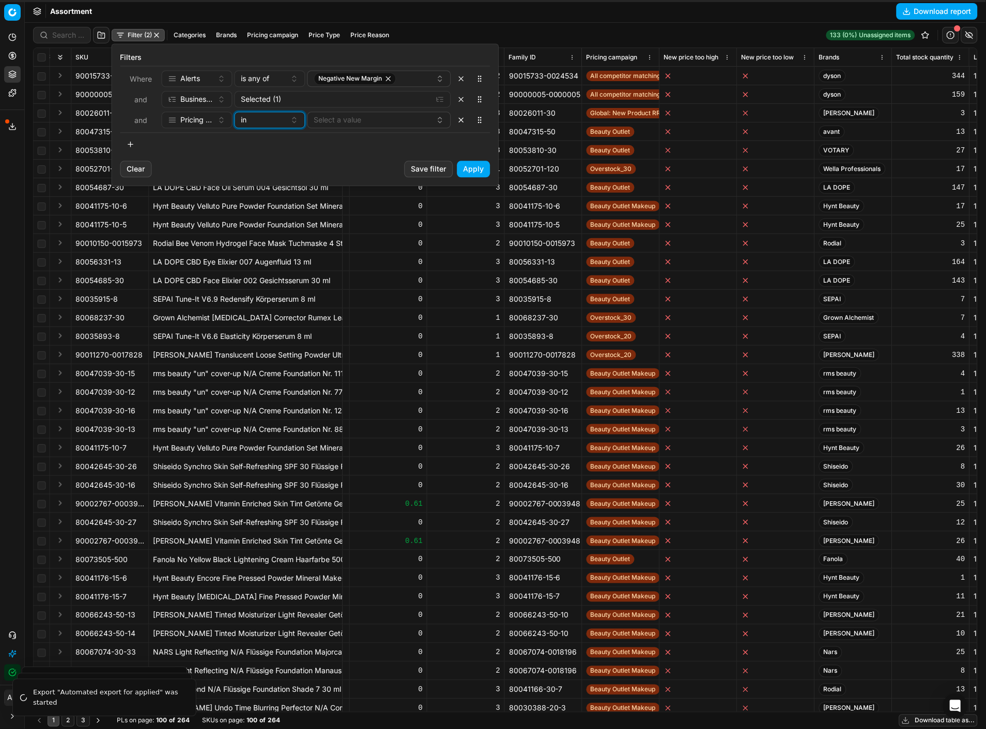
click at [257, 116] on div "in" at bounding box center [263, 120] width 45 height 10
click at [277, 205] on div "not in" at bounding box center [304, 209] width 134 height 17
click at [353, 122] on button "Select a value" at bounding box center [379, 120] width 144 height 17
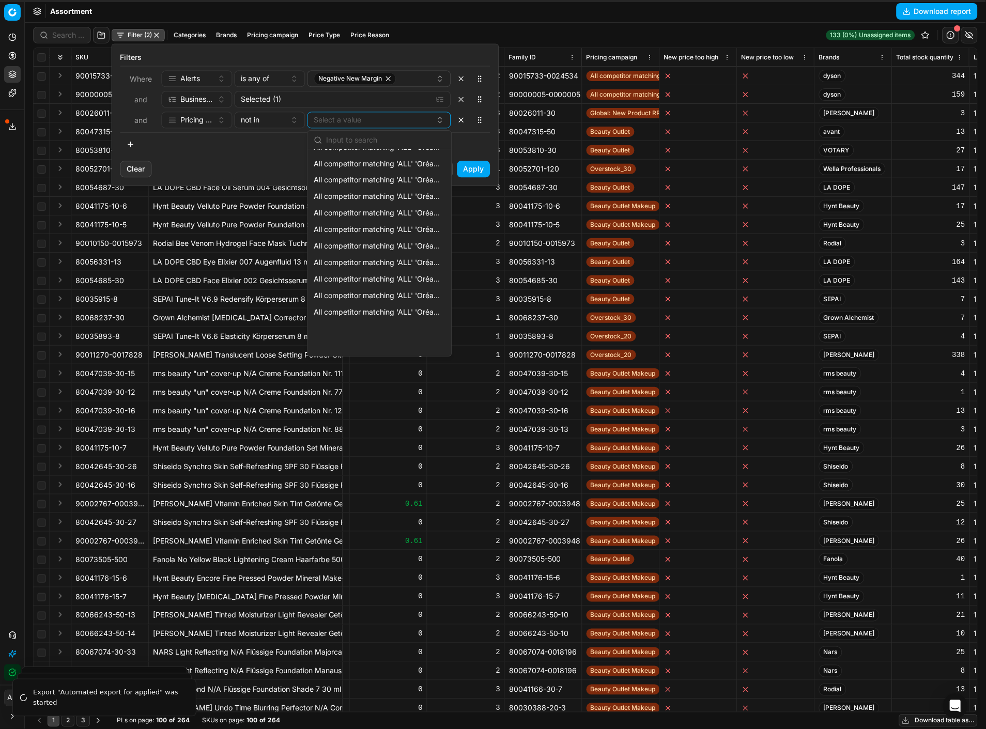
scroll to position [0, 0]
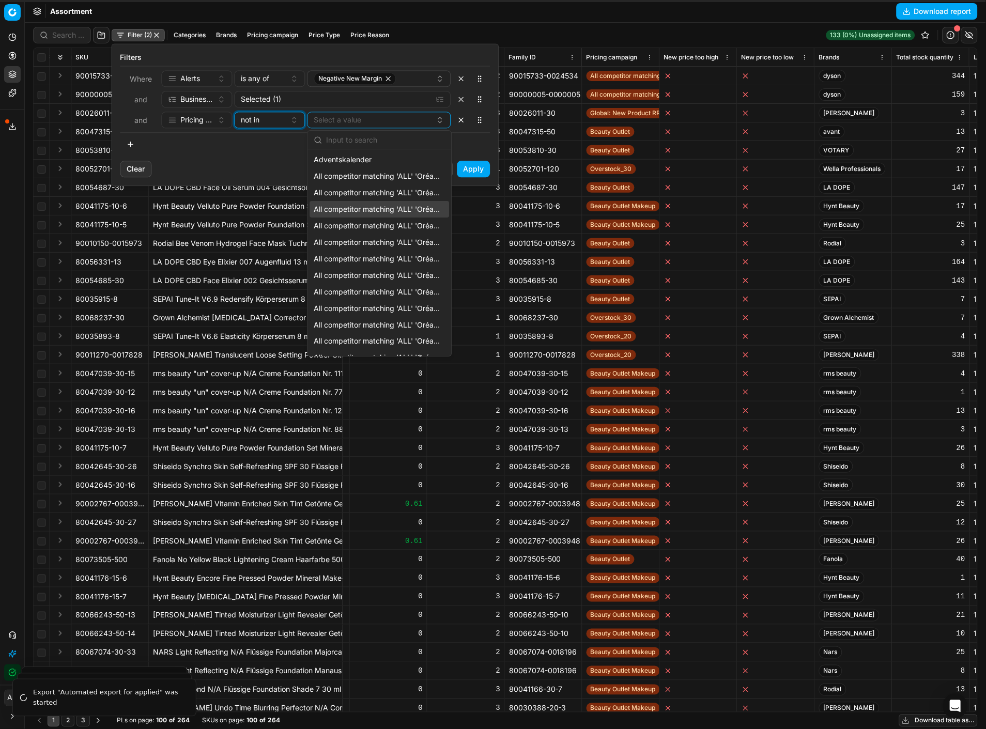
click at [270, 126] on button "not in" at bounding box center [270, 120] width 71 height 17
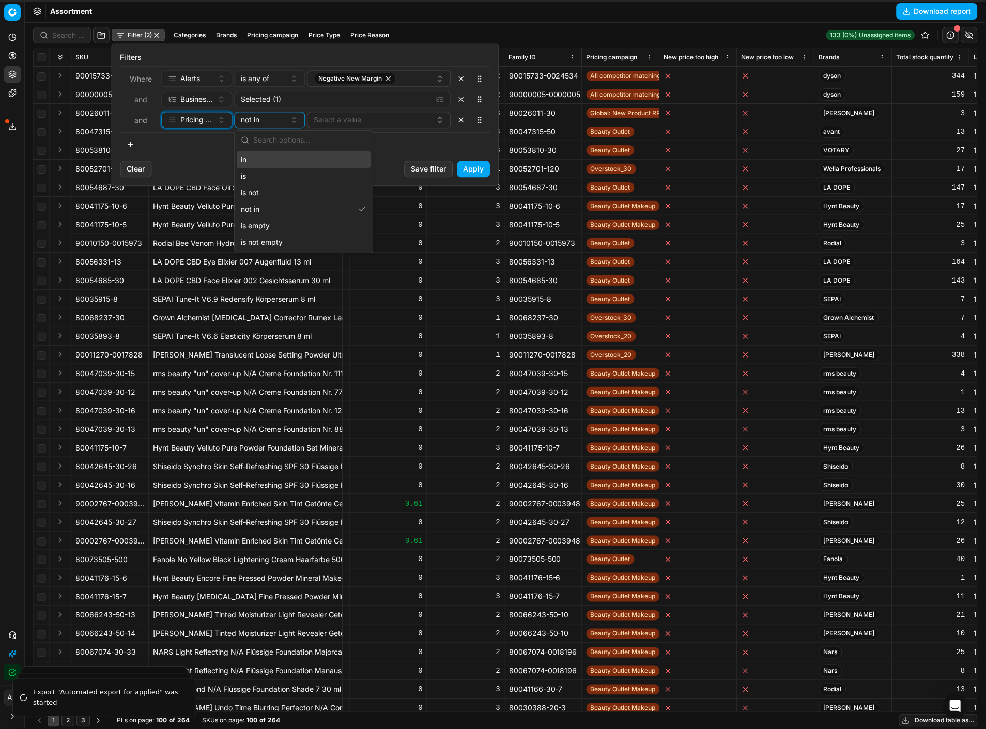
click at [192, 127] on button "Pricing campaign" at bounding box center [197, 120] width 71 height 17
type input "pricing sto"
click at [223, 161] on div "Pricing Stock tag" at bounding box center [231, 159] width 134 height 17
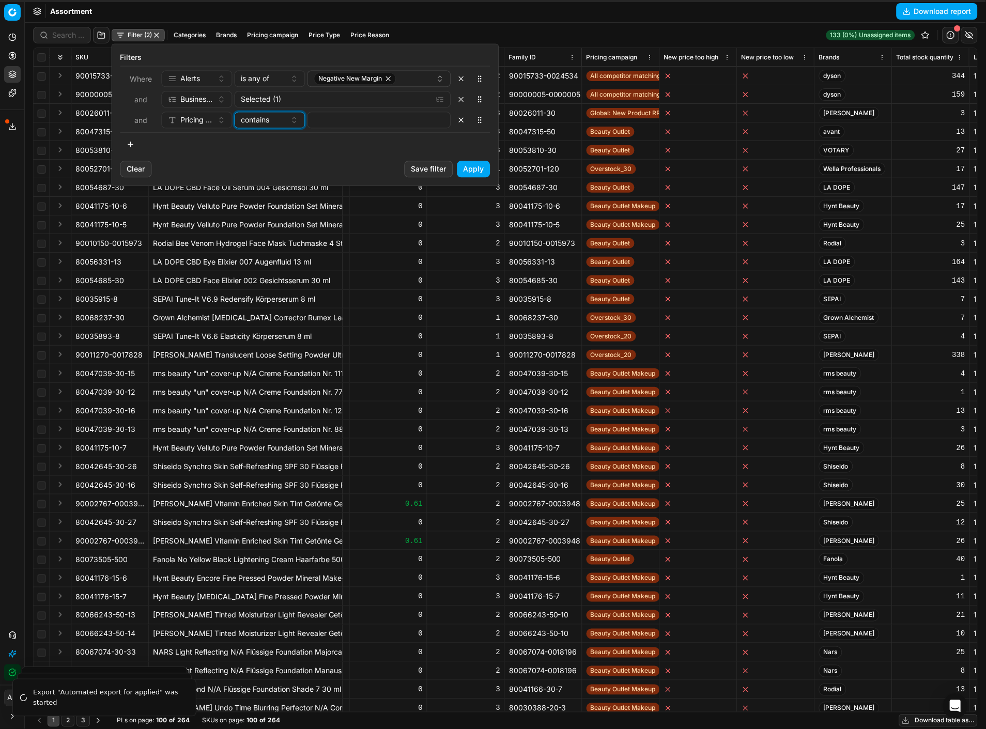
click at [274, 119] on div "contains" at bounding box center [263, 120] width 45 height 10
click at [269, 237] on div "not in" at bounding box center [304, 242] width 134 height 17
click at [333, 119] on button "Select a value" at bounding box center [379, 120] width 144 height 17
click at [579, 144] on html "Pricing platform Analytics Dashboard AI Insights Pricing Product portfolio Temp…" at bounding box center [493, 364] width 986 height 729
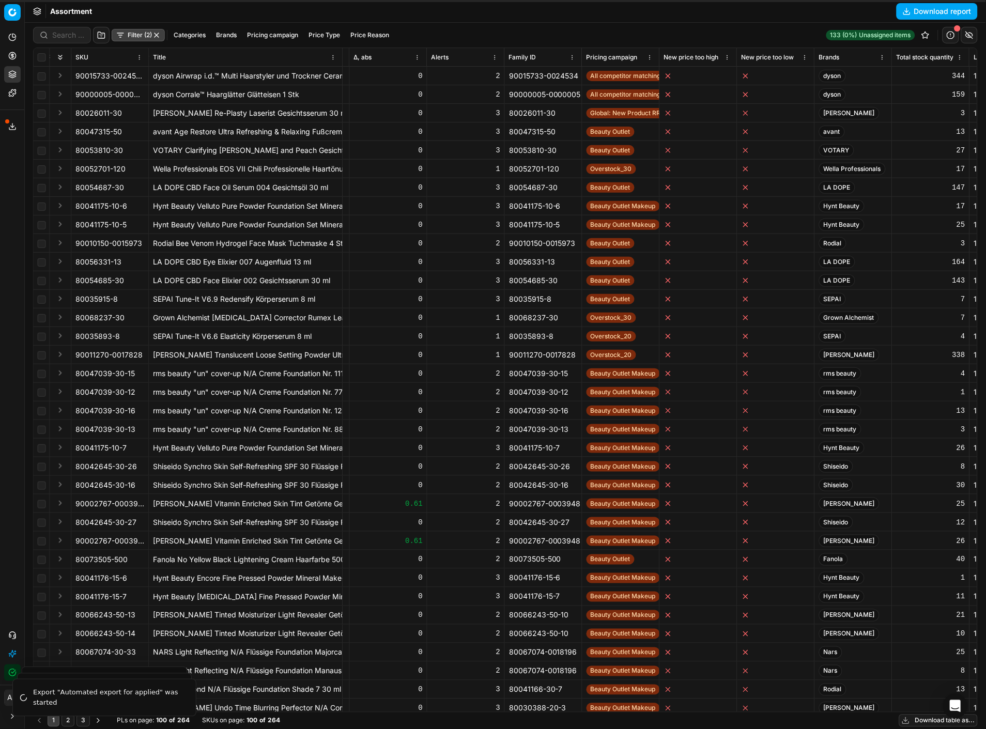
click at [649, 56] on html "Pricing platform Analytics Dashboard AI Insights Pricing Product portfolio Temp…" at bounding box center [493, 364] width 986 height 729
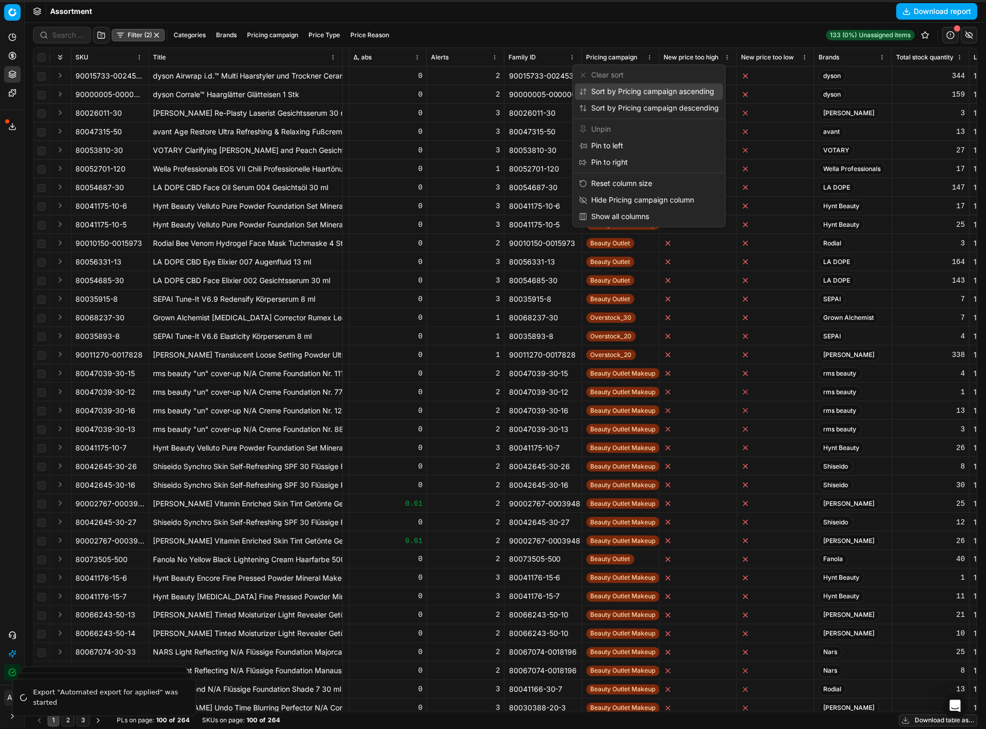
click at [649, 93] on div "Sort by Pricing campaign ascending" at bounding box center [646, 91] width 135 height 10
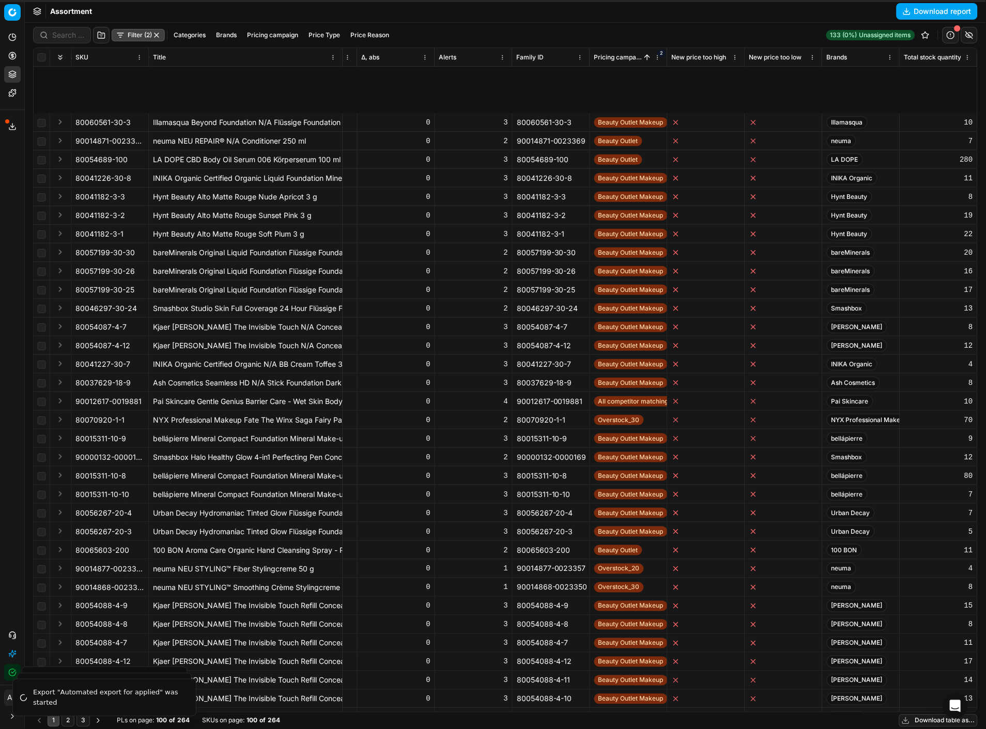
scroll to position [1223, 1644]
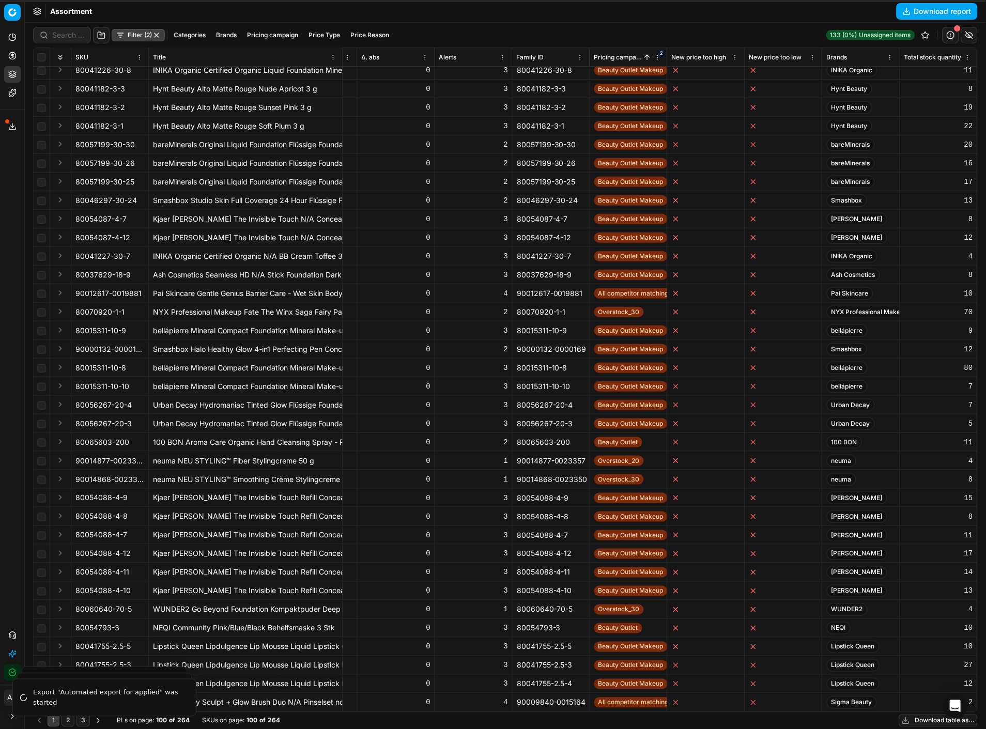
click at [134, 38] on button "Filter (2)" at bounding box center [138, 35] width 53 height 12
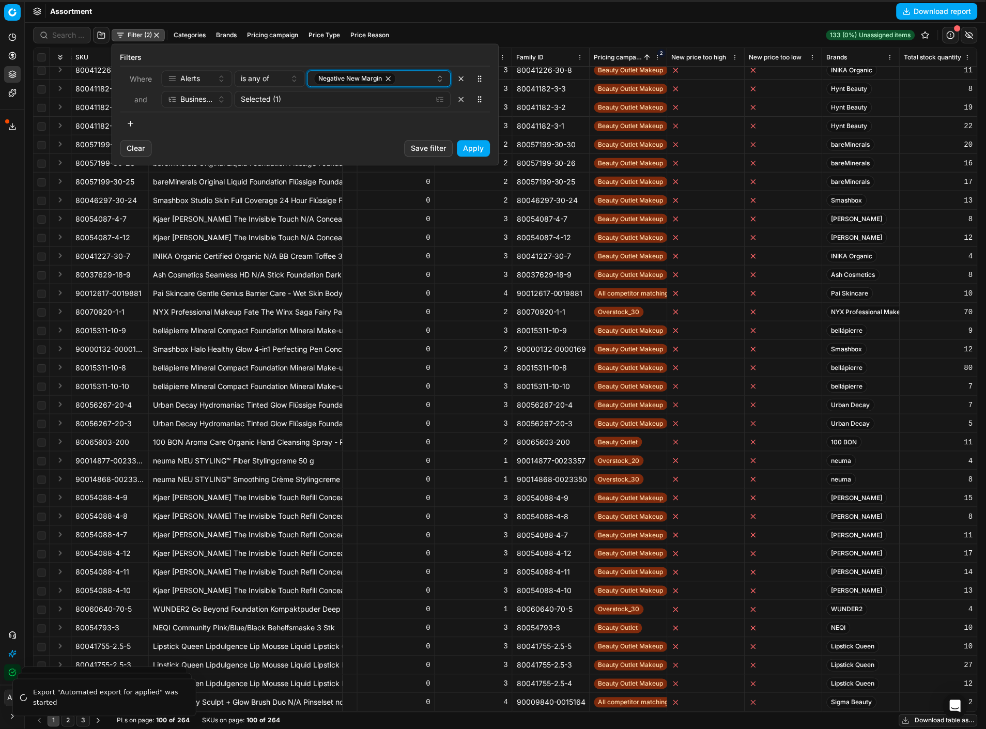
click at [345, 77] on span "Negative New Margin" at bounding box center [351, 78] width 64 height 8
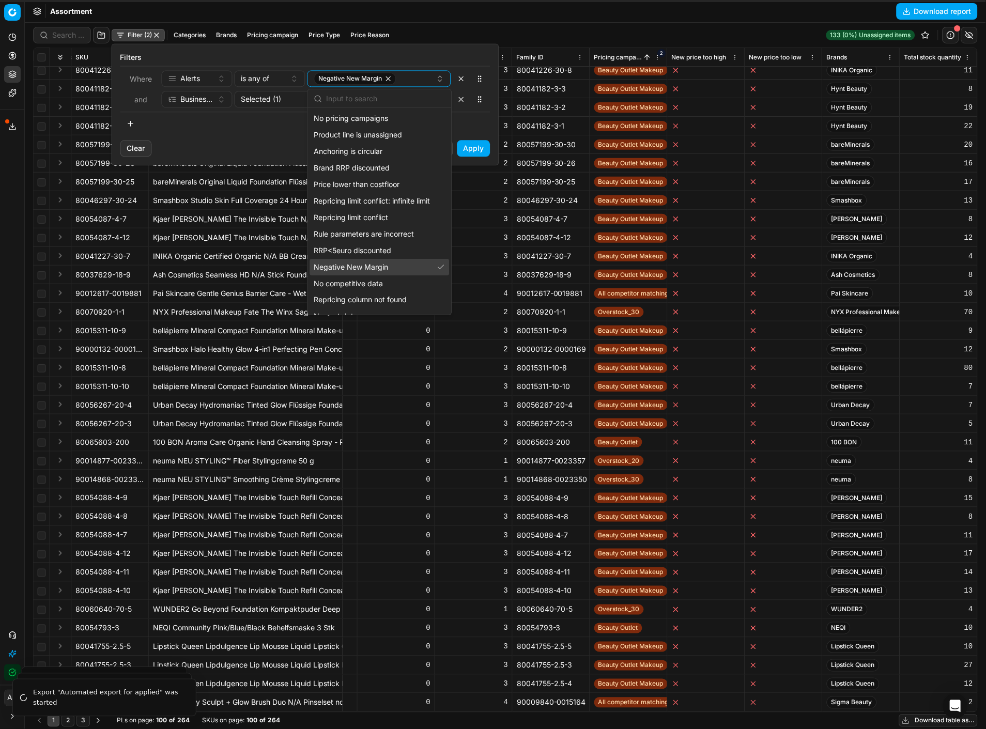
click at [381, 264] on span "Negative New Margin" at bounding box center [351, 267] width 74 height 10
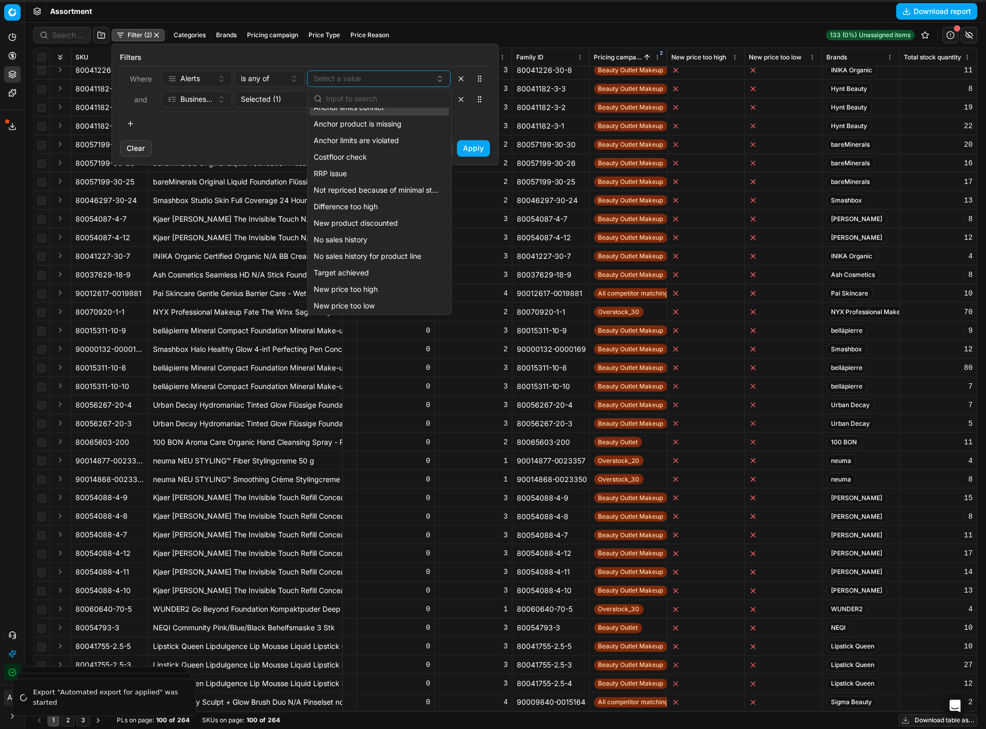
scroll to position [307, 0]
click at [367, 210] on span "Difference too high" at bounding box center [346, 207] width 64 height 10
click at [480, 142] on button "Apply" at bounding box center [473, 148] width 33 height 17
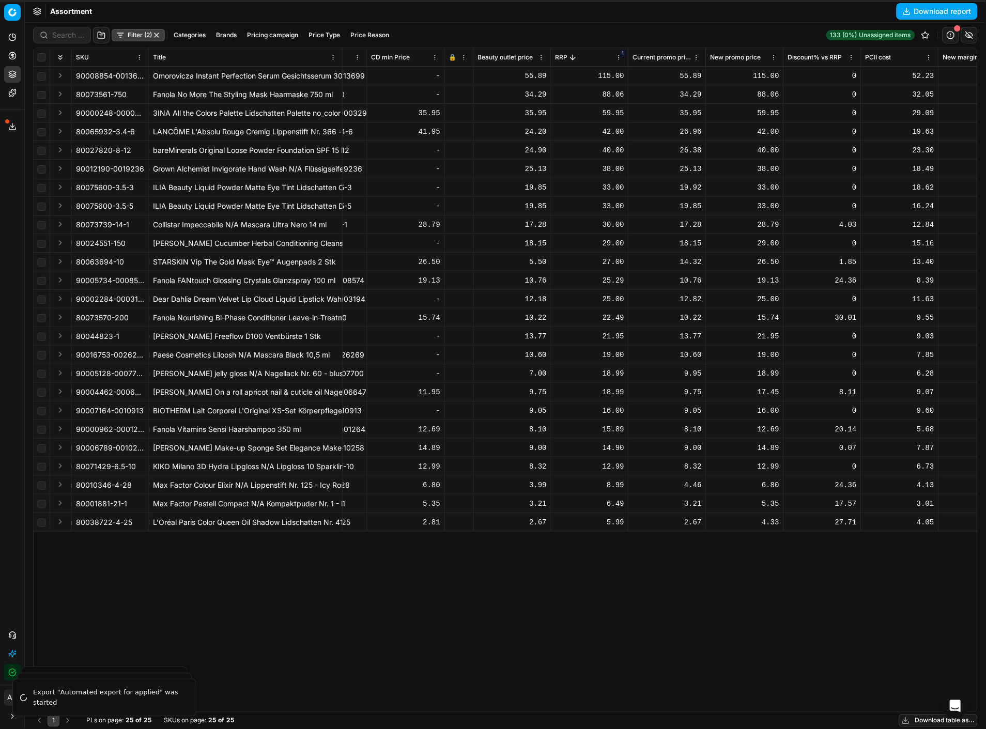
scroll to position [0, 443]
click at [134, 35] on button "Filter (2)" at bounding box center [138, 35] width 53 height 12
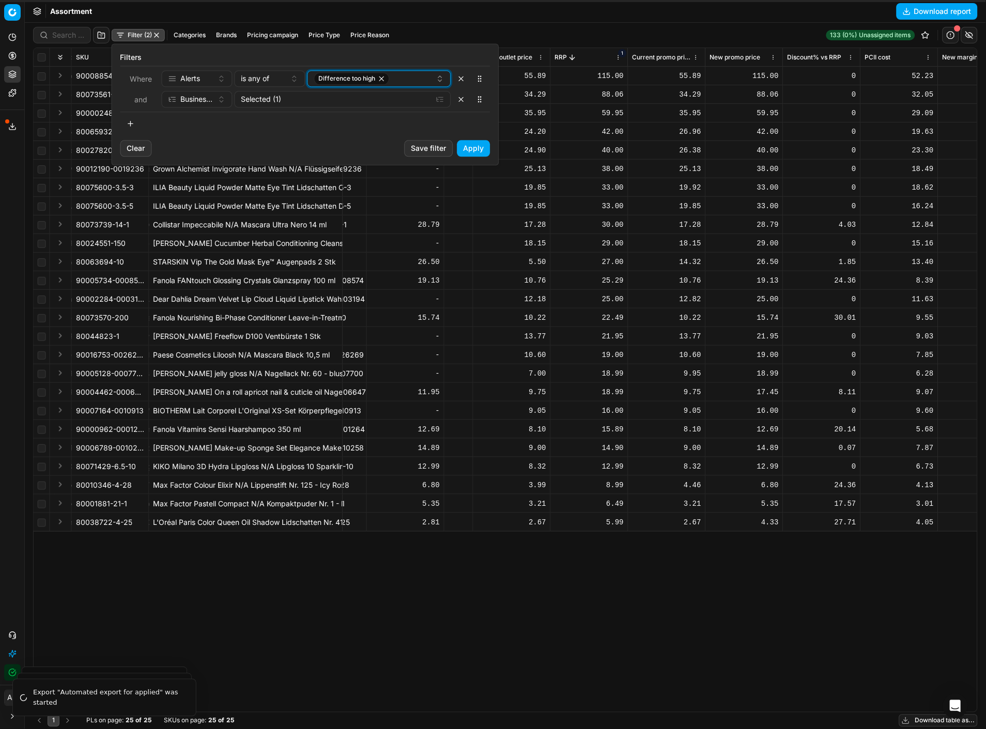
click at [379, 80] on icon "button" at bounding box center [382, 78] width 8 height 8
click at [379, 80] on button "Select a value" at bounding box center [379, 78] width 144 height 17
type input "COST"
click at [370, 145] on div "Costfloor check" at bounding box center [378, 151] width 139 height 17
click at [472, 148] on button "Apply" at bounding box center [473, 148] width 33 height 17
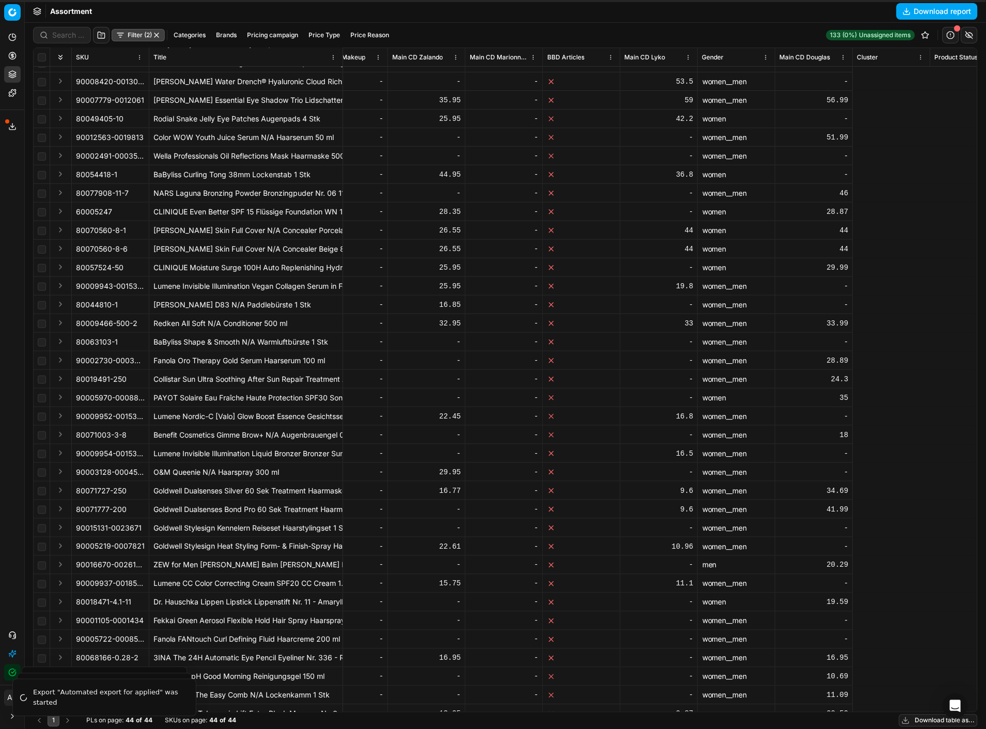
scroll to position [69, 3067]
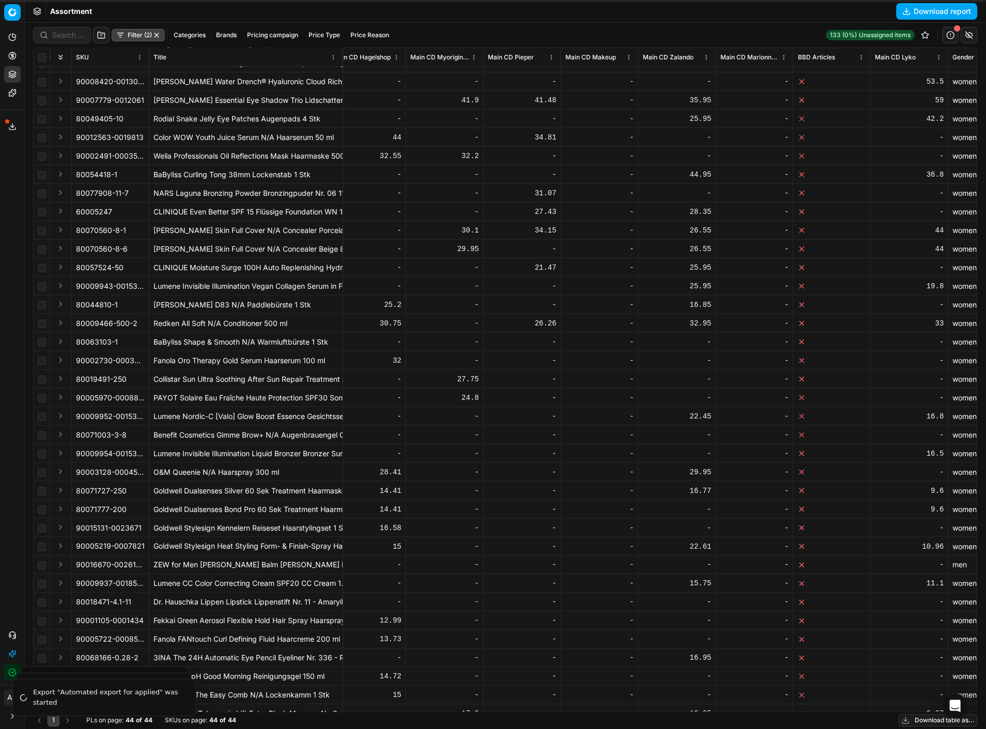
click at [466, 35] on div "Filter (2) Categories Brands Pricing campaign Price Type Price Reason 133 (0%) …" at bounding box center [505, 35] width 944 height 17
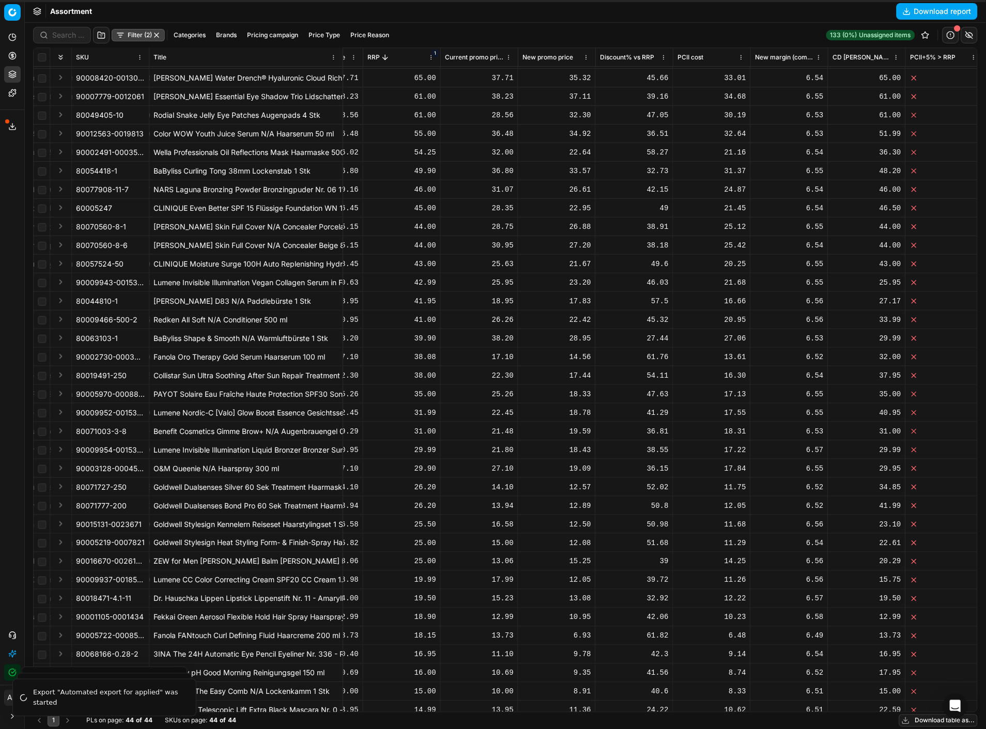
scroll to position [72, 629]
click at [136, 34] on button "Filter (2)" at bounding box center [138, 35] width 53 height 12
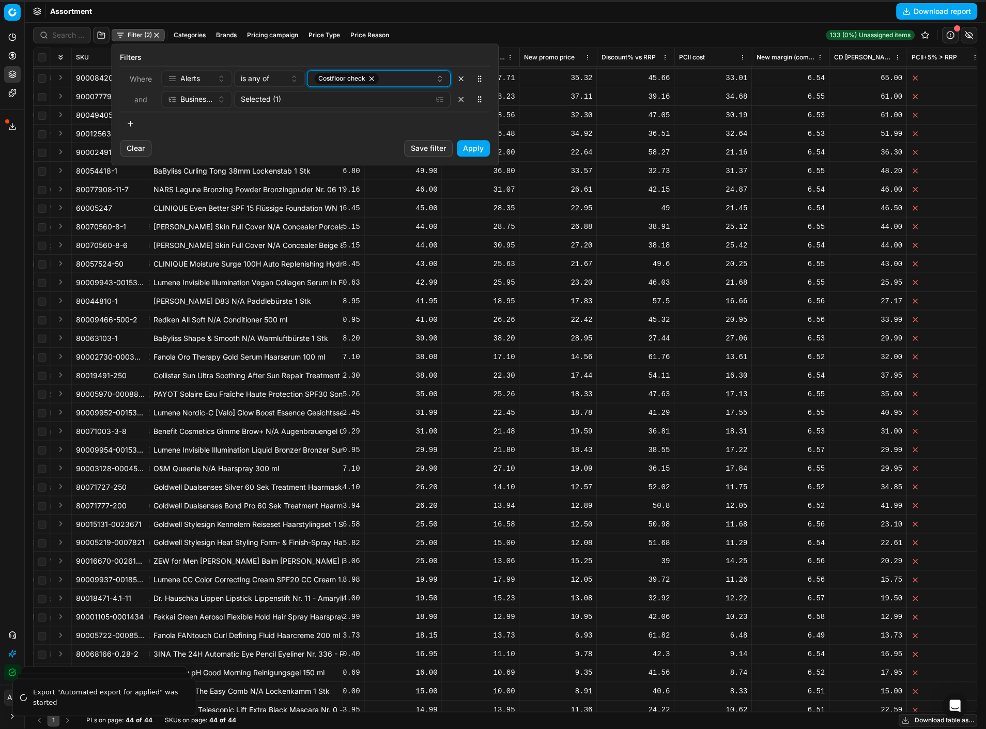
click at [368, 79] on icon "button" at bounding box center [372, 78] width 8 height 8
click at [368, 79] on button "Select a value" at bounding box center [379, 78] width 144 height 17
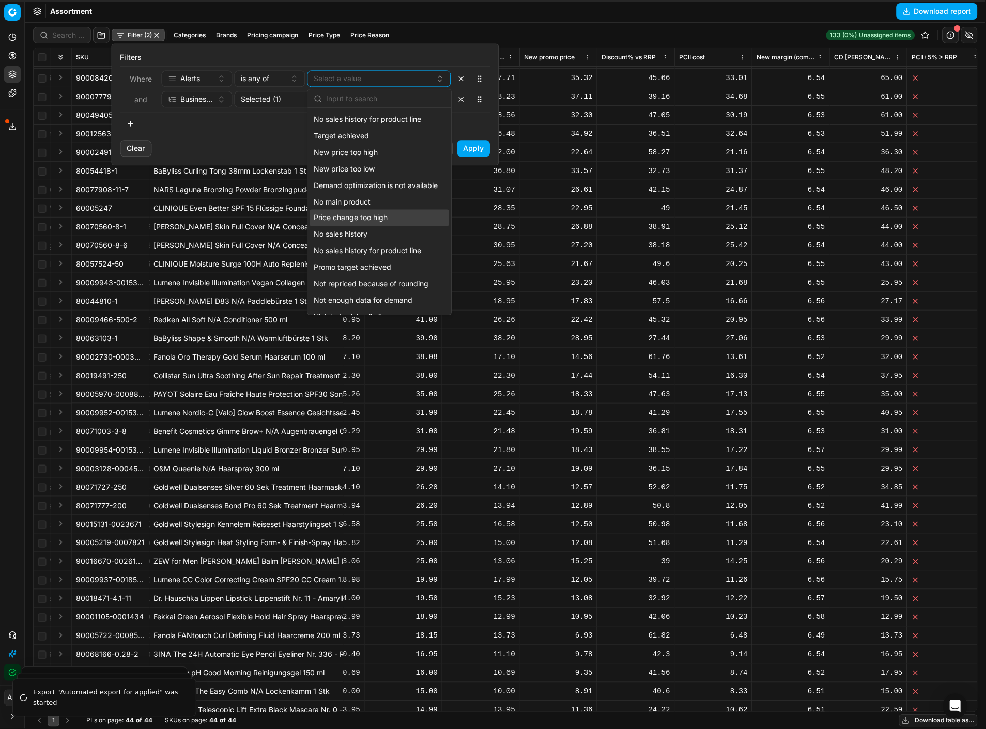
scroll to position [458, 0]
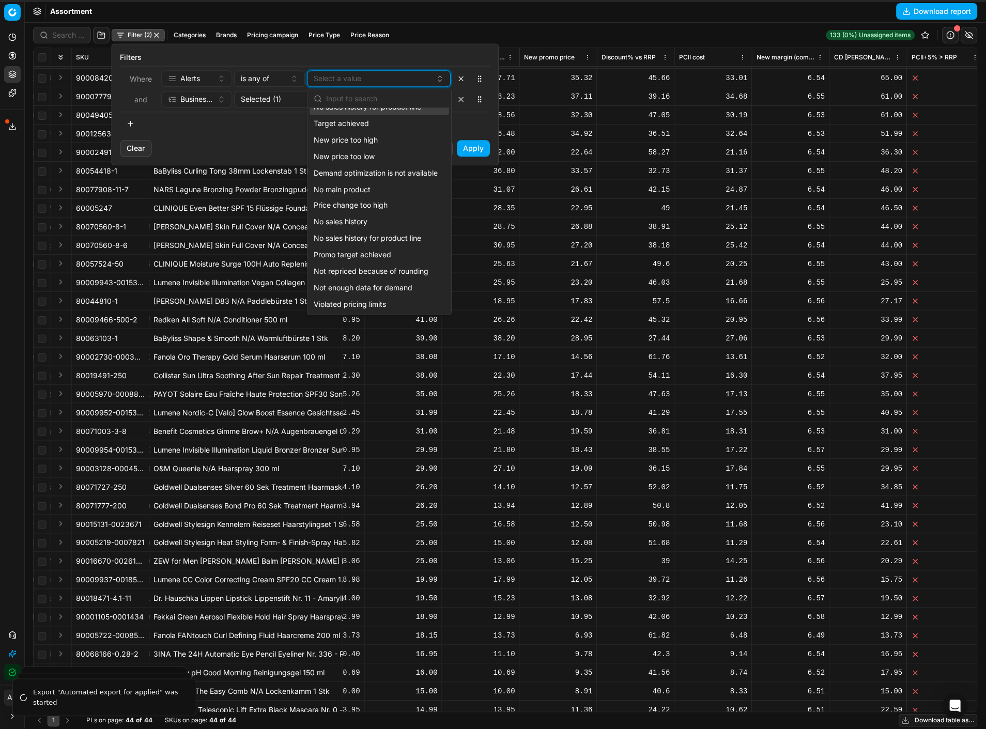
click at [368, 79] on button "Select a value" at bounding box center [379, 78] width 144 height 17
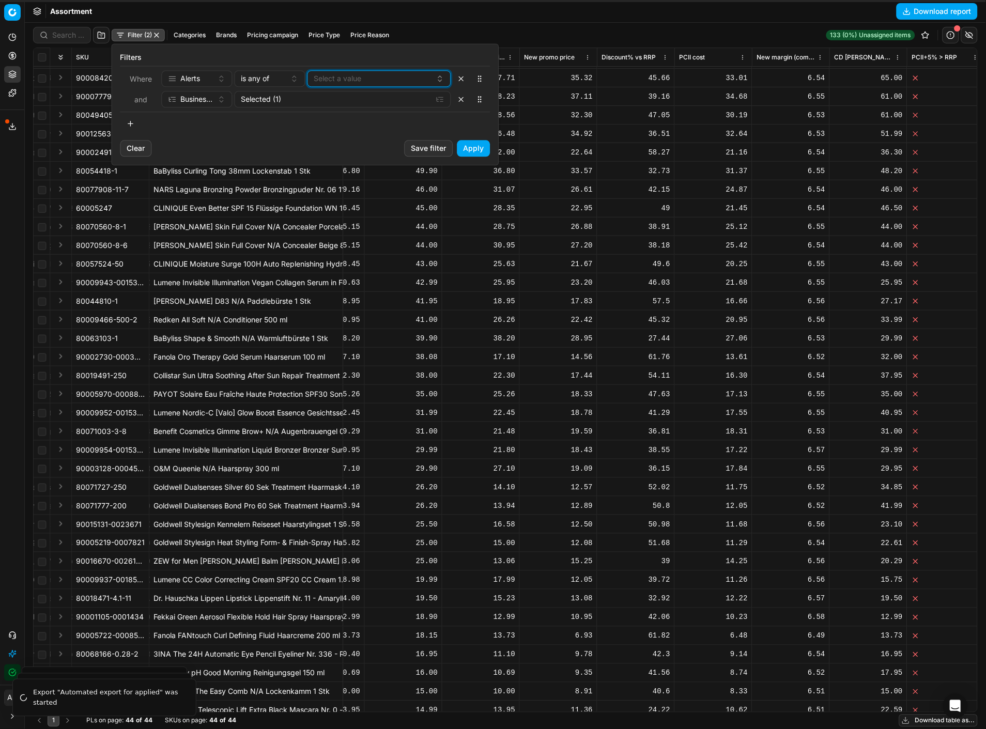
click at [366, 80] on button "Select a value" at bounding box center [379, 78] width 144 height 17
type input "o"
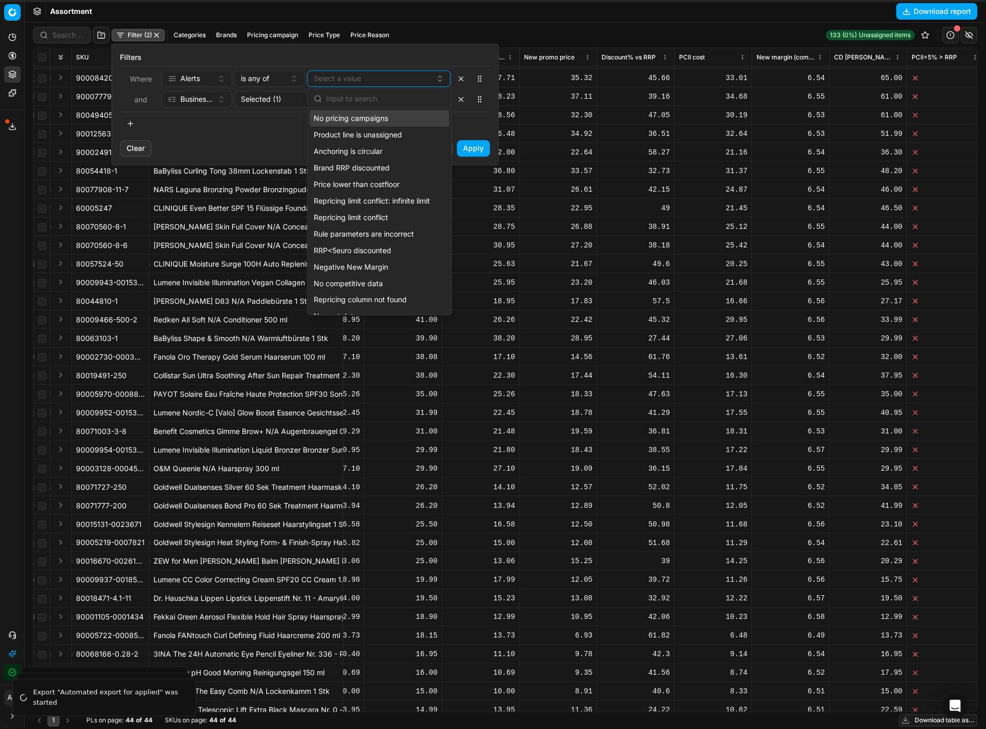
click at [362, 102] on input "text" at bounding box center [385, 98] width 119 height 21
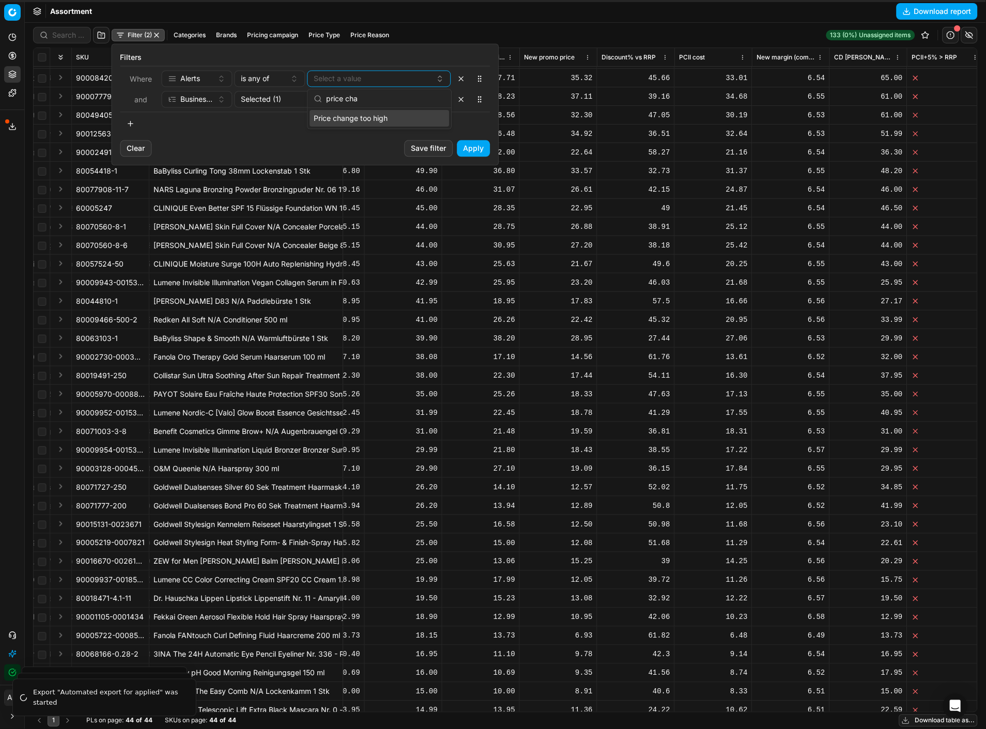
type input "price cha"
click at [373, 118] on span "Price change too high" at bounding box center [351, 118] width 74 height 10
click at [476, 149] on button "Apply" at bounding box center [473, 148] width 33 height 17
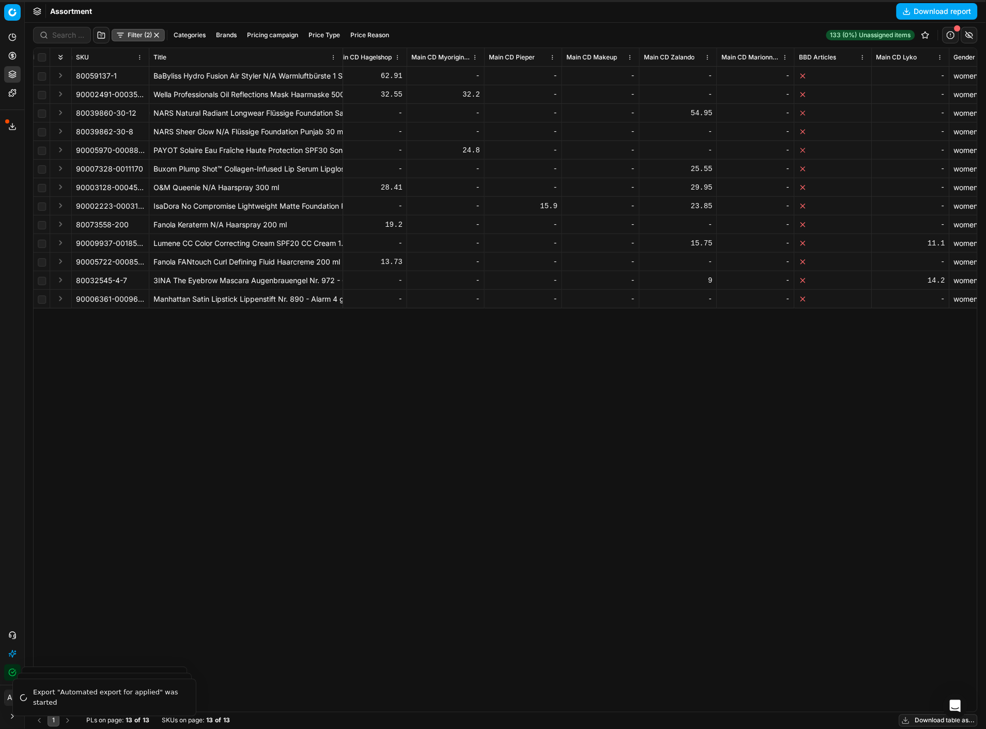
scroll to position [0, 3359]
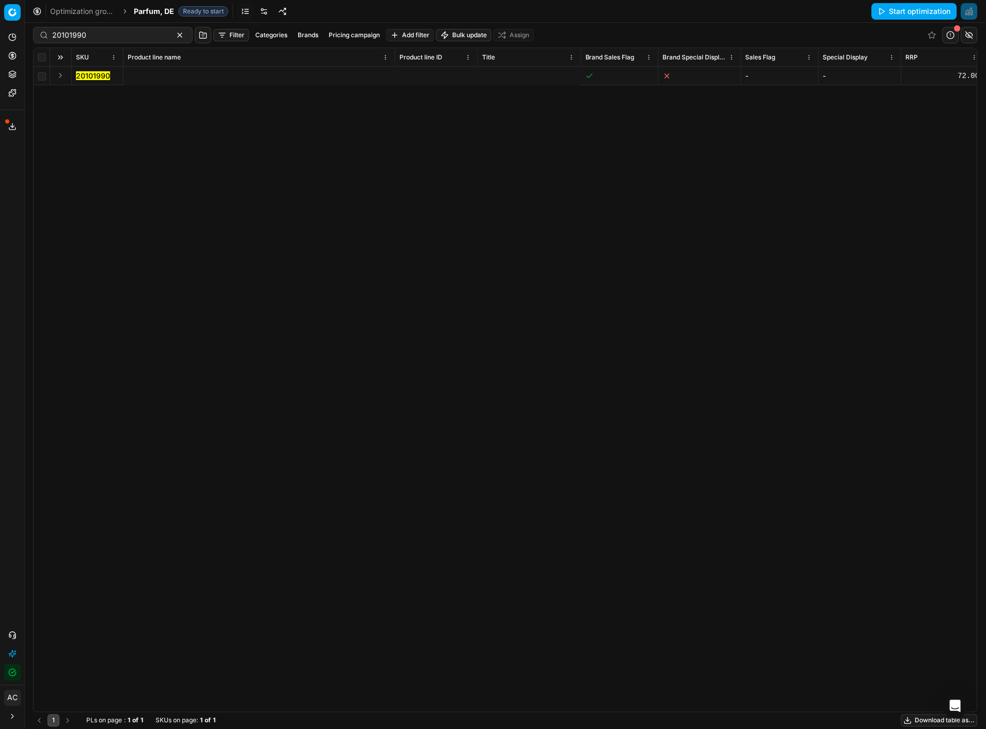
scroll to position [0, 687]
click at [12, 55] on icon at bounding box center [12, 56] width 0 height 4
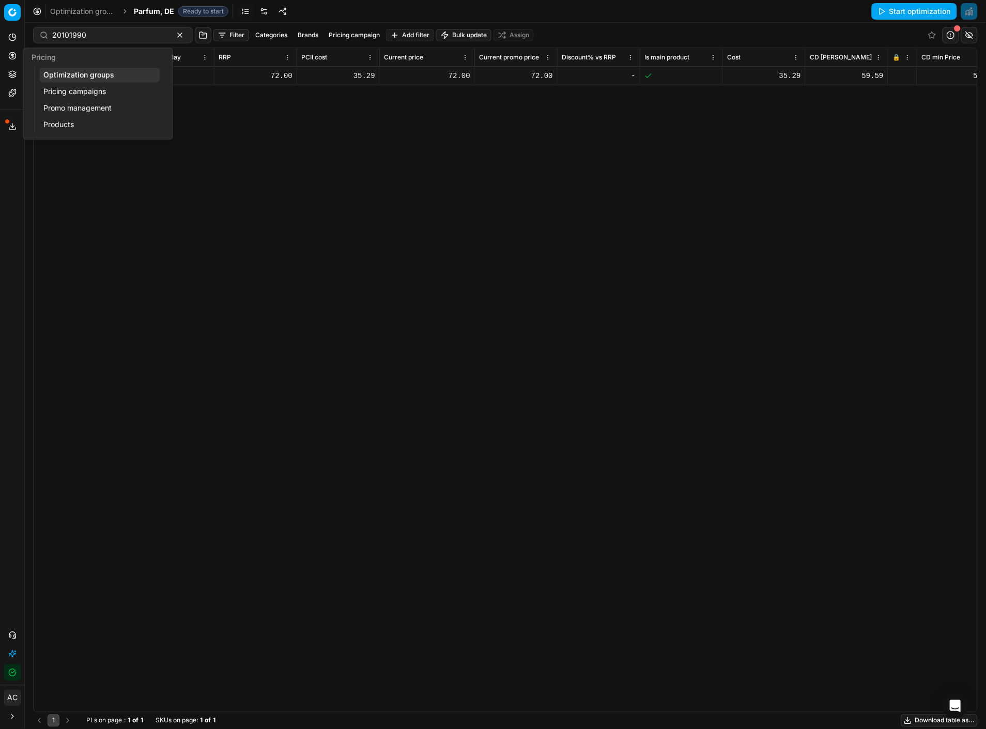
click at [63, 79] on link "Optimization groups" at bounding box center [99, 75] width 120 height 14
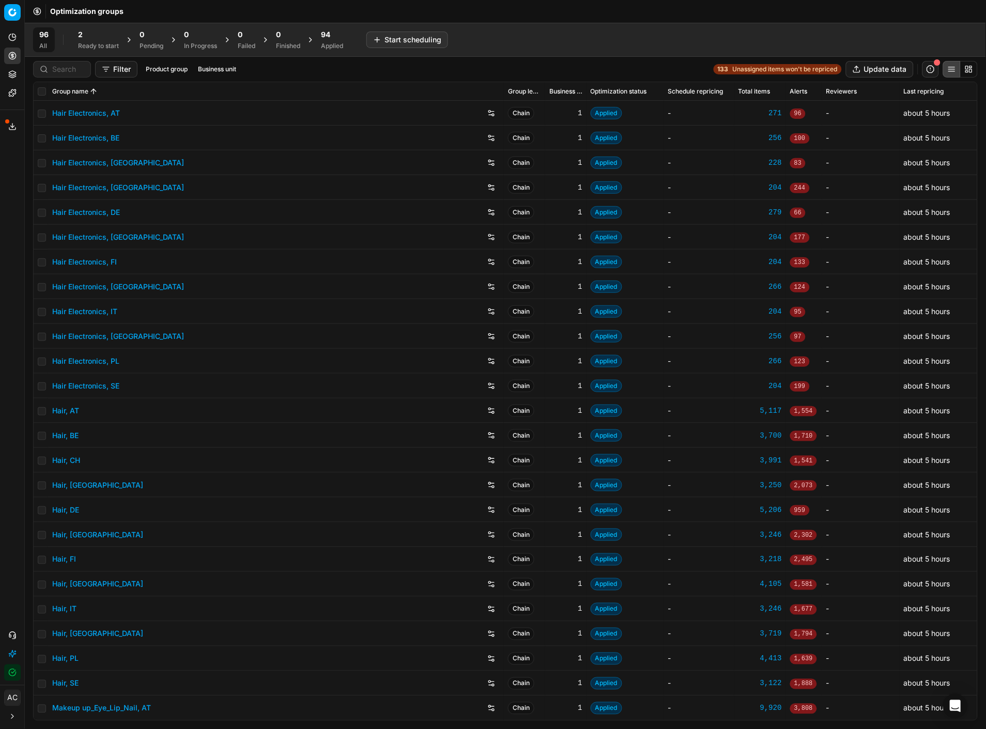
click at [931, 73] on button "button" at bounding box center [930, 69] width 17 height 17
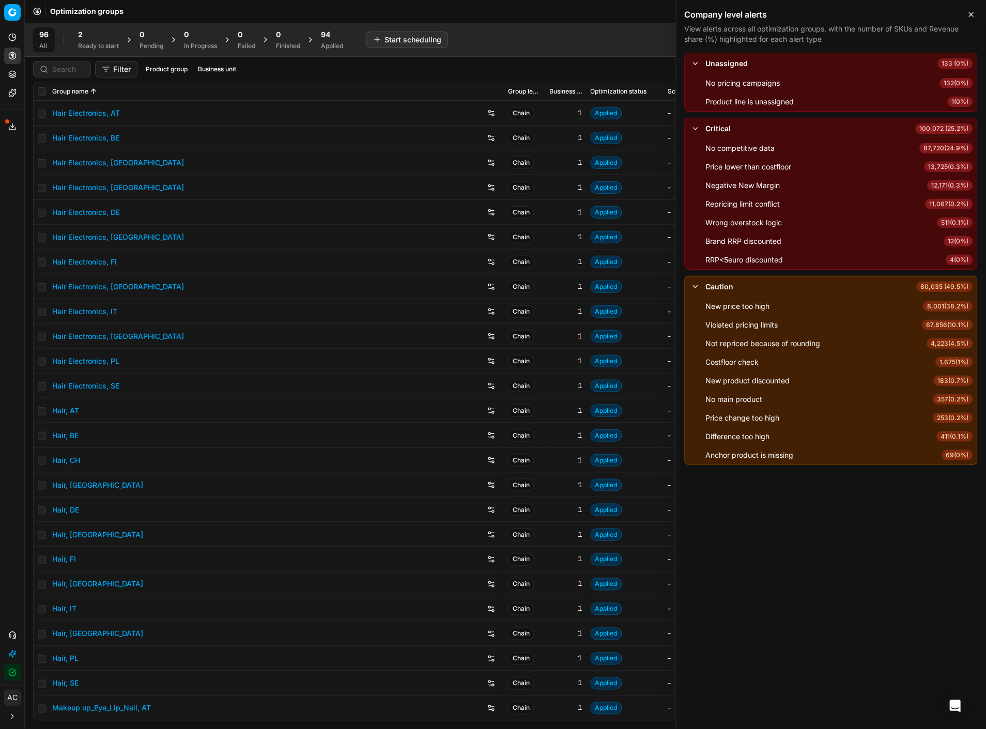
click at [947, 400] on span "357 ( 0.2% )" at bounding box center [953, 399] width 40 height 10
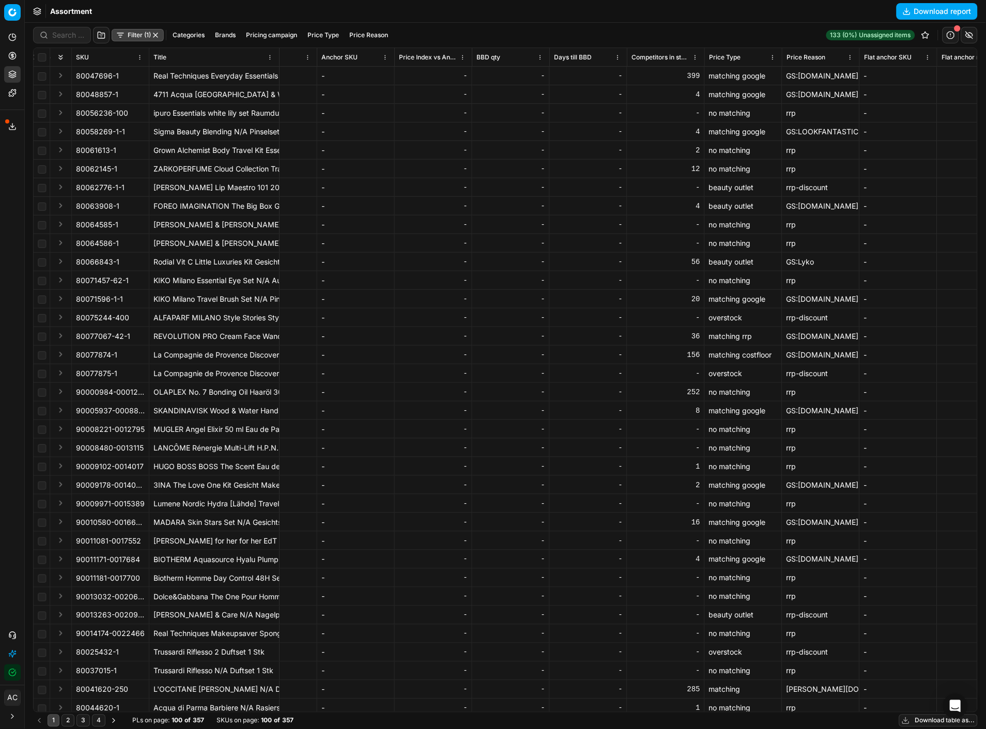
scroll to position [0, 4026]
click at [122, 42] on div "Filter (1) Categories Brands Pricing campaign Price Type Price Reason" at bounding box center [212, 35] width 359 height 17
click at [125, 34] on button "Filter (1)" at bounding box center [138, 35] width 52 height 12
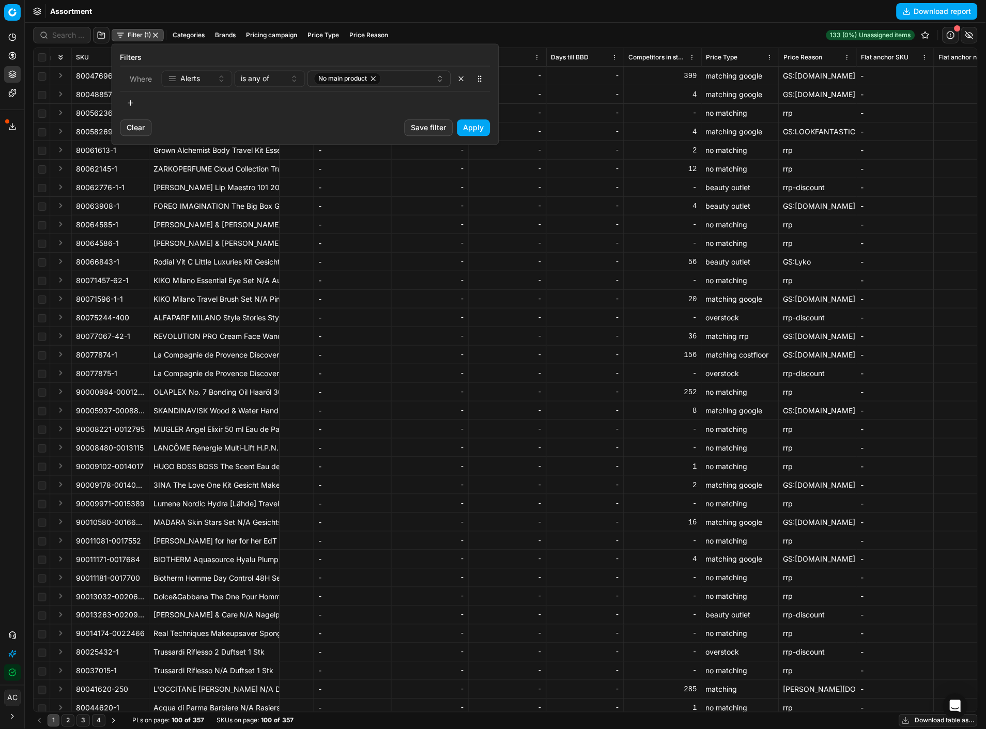
click at [127, 103] on button "button" at bounding box center [130, 103] width 21 height 17
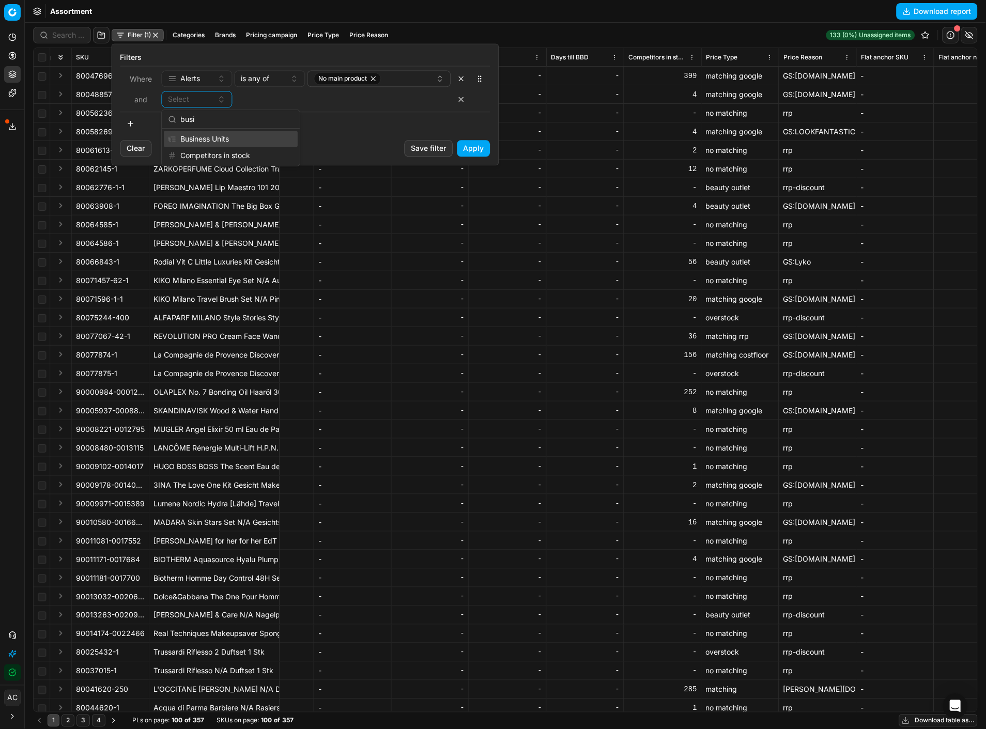
type input "busi"
click at [225, 138] on div "Business Units" at bounding box center [231, 139] width 134 height 17
click at [284, 101] on div "Select" at bounding box center [334, 99] width 186 height 10
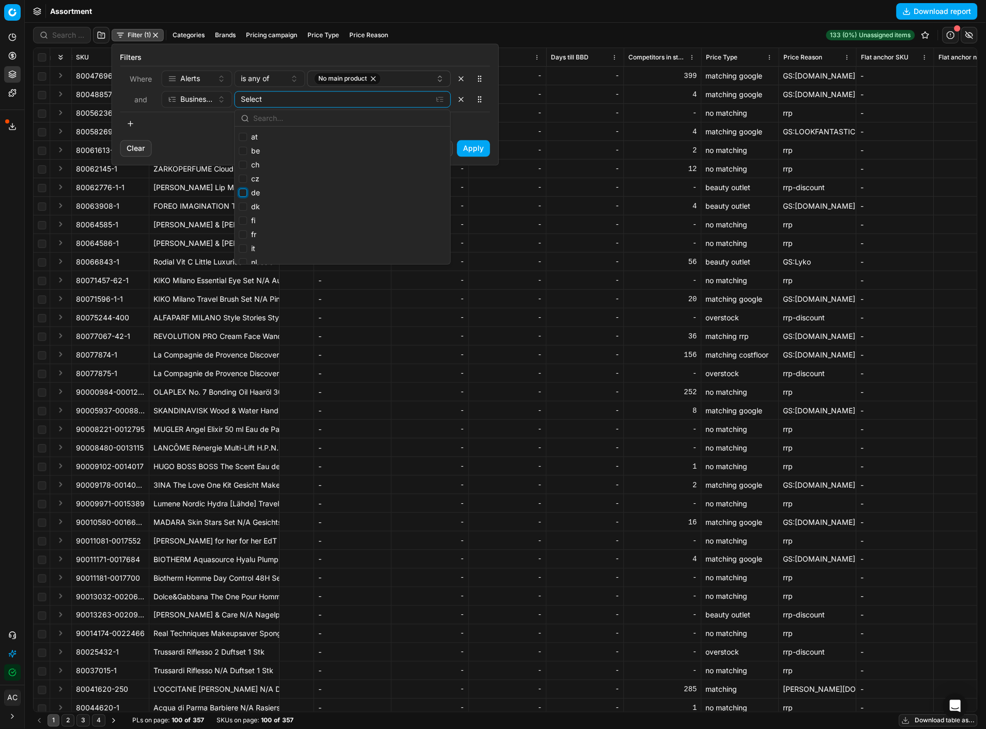
click at [244, 192] on input "de" at bounding box center [243, 193] width 8 height 8
checkbox input "true"
click at [479, 146] on button "Apply" at bounding box center [473, 148] width 33 height 17
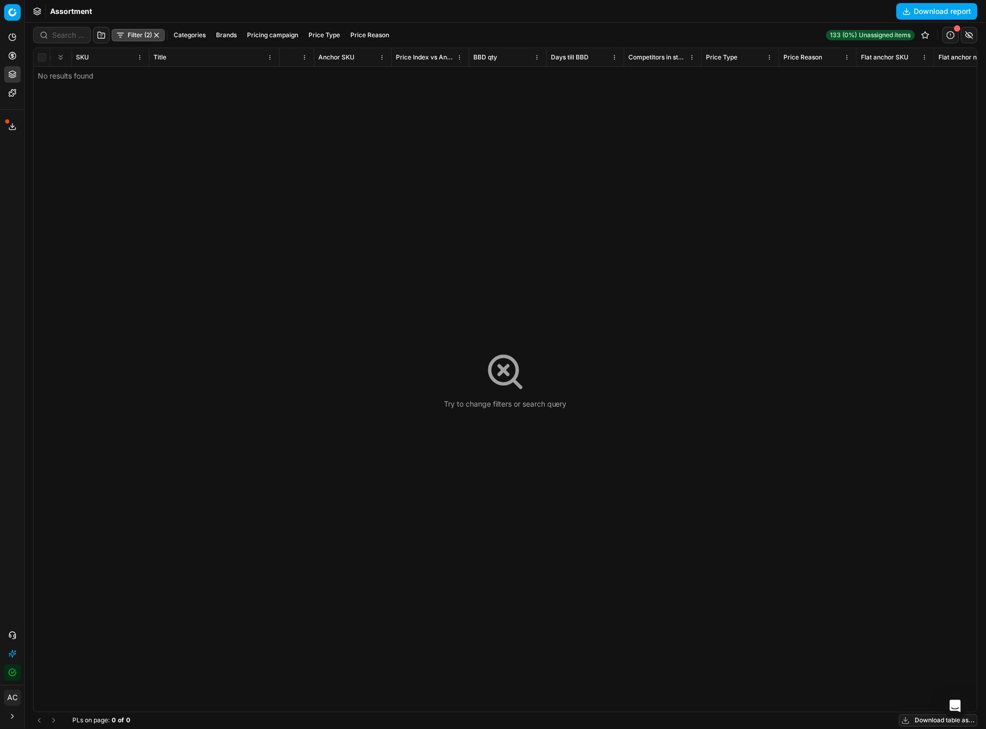
click at [124, 33] on button "Filter (2)" at bounding box center [138, 35] width 53 height 12
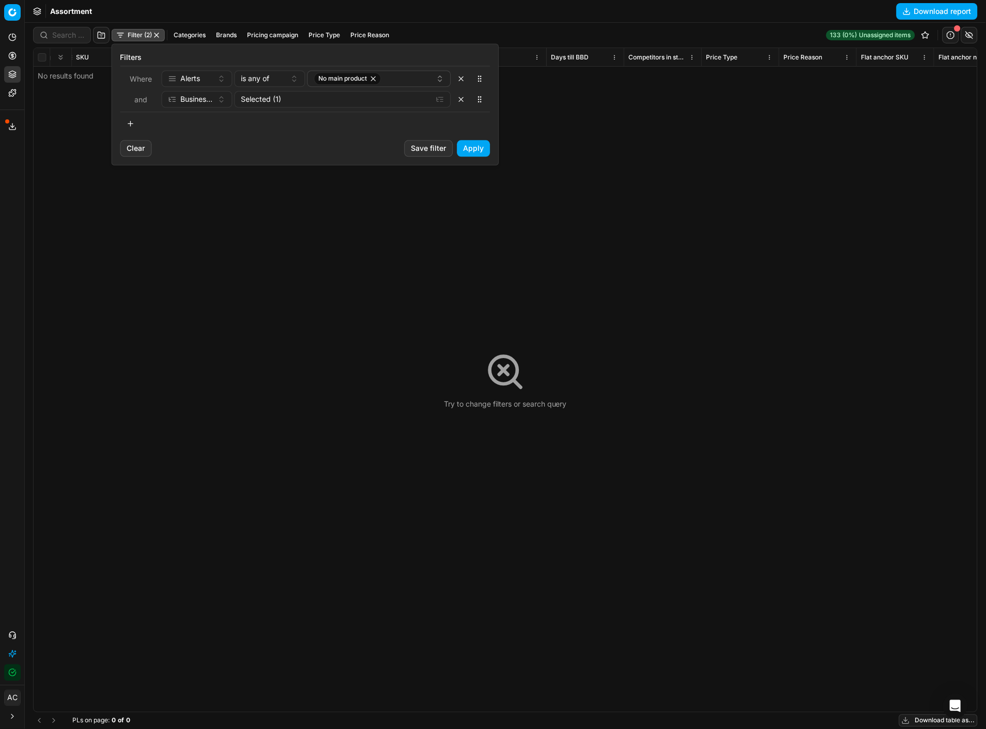
click at [460, 96] on button "button" at bounding box center [461, 99] width 17 height 17
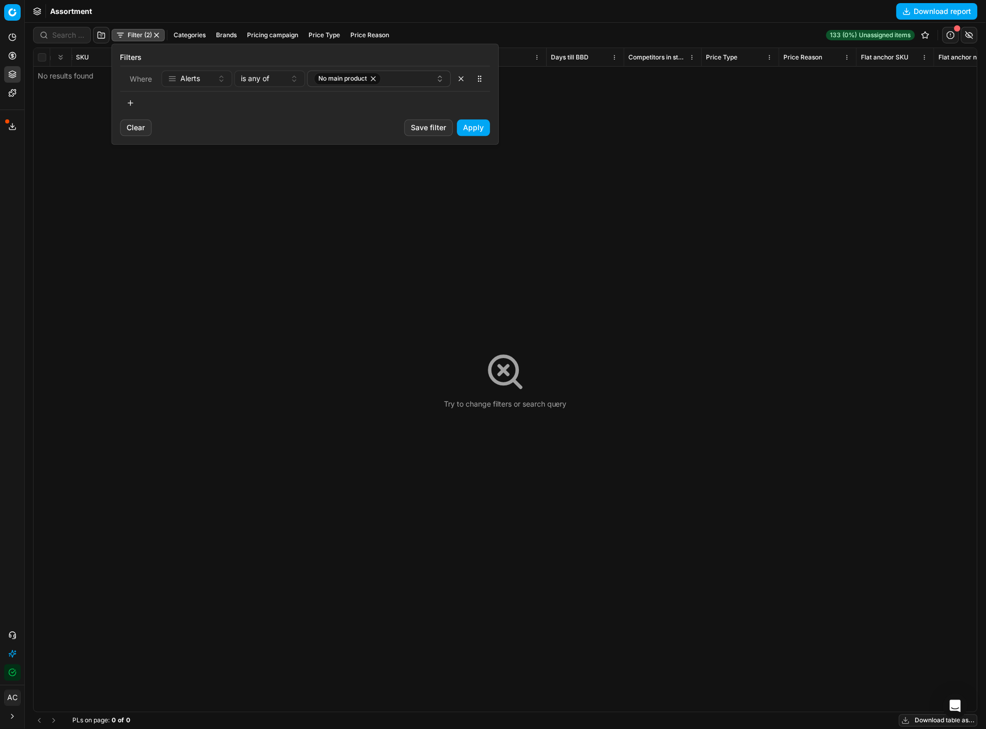
click at [471, 135] on button "Apply" at bounding box center [473, 127] width 33 height 17
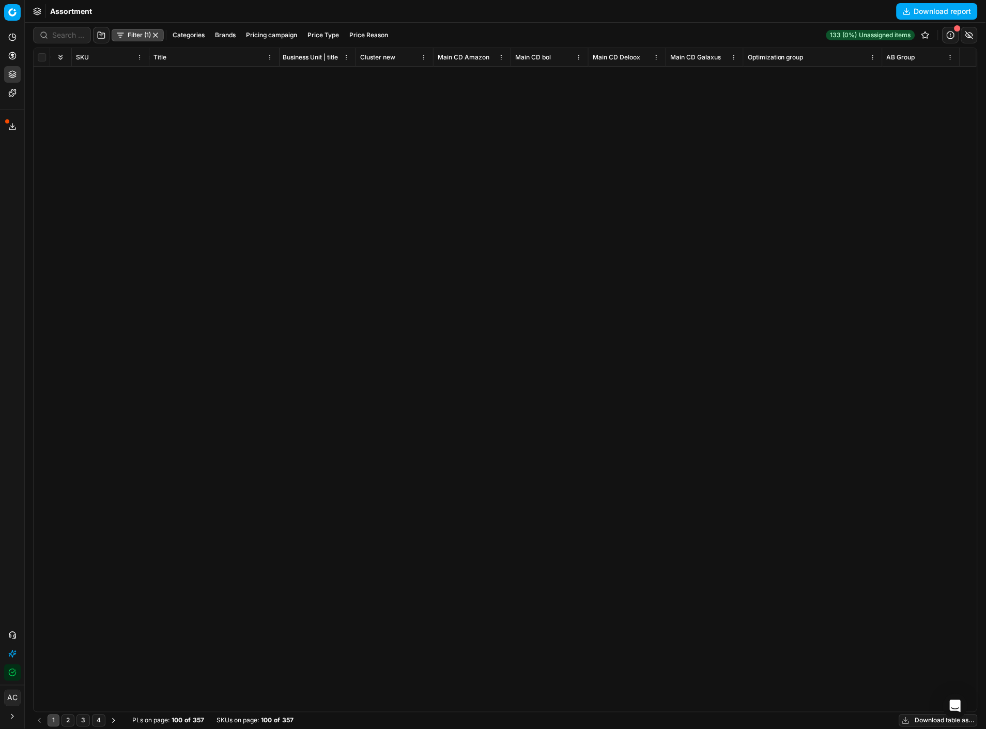
scroll to position [0, 6471]
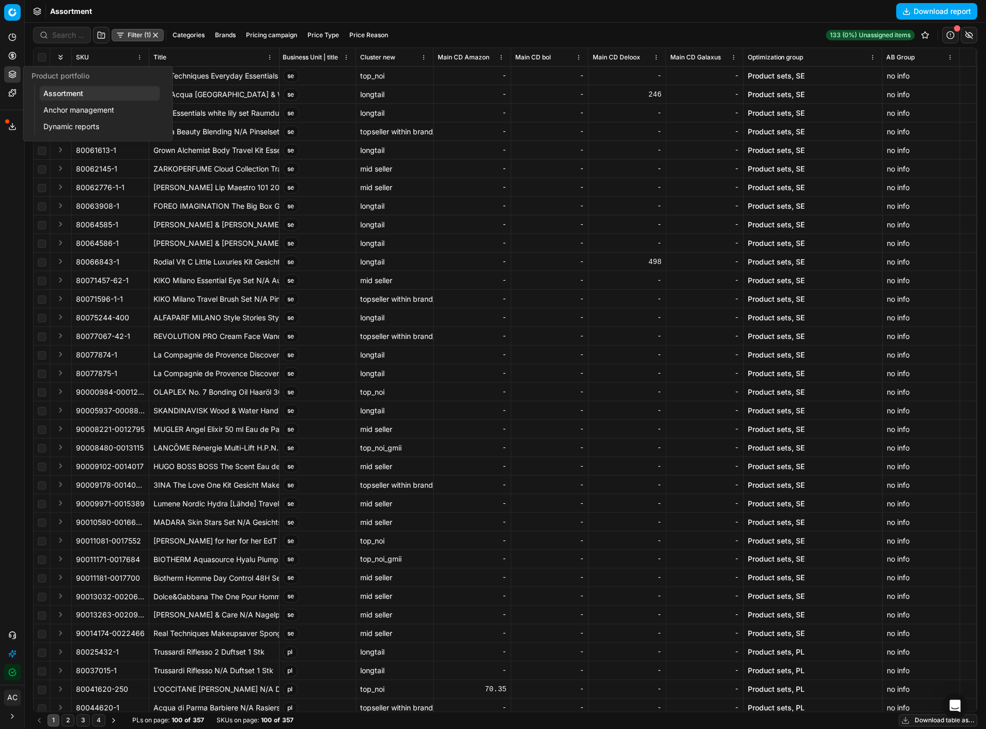
click at [9, 55] on circle at bounding box center [12, 55] width 7 height 7
click at [63, 75] on link "Optimization groups" at bounding box center [99, 75] width 120 height 14
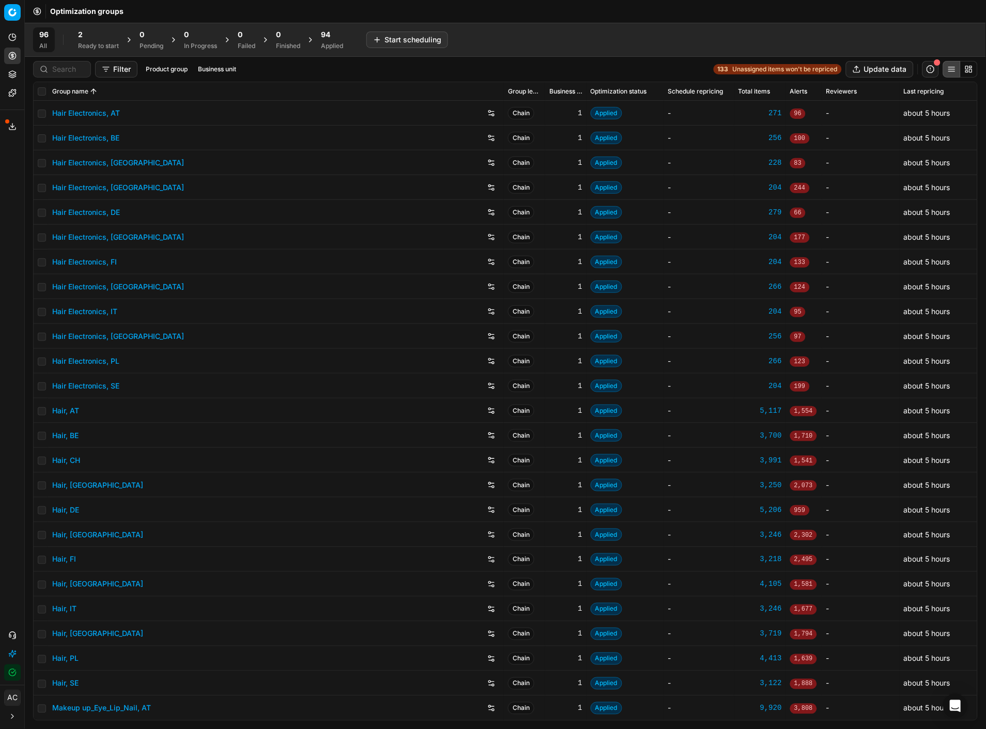
click at [928, 69] on button "button" at bounding box center [930, 69] width 17 height 17
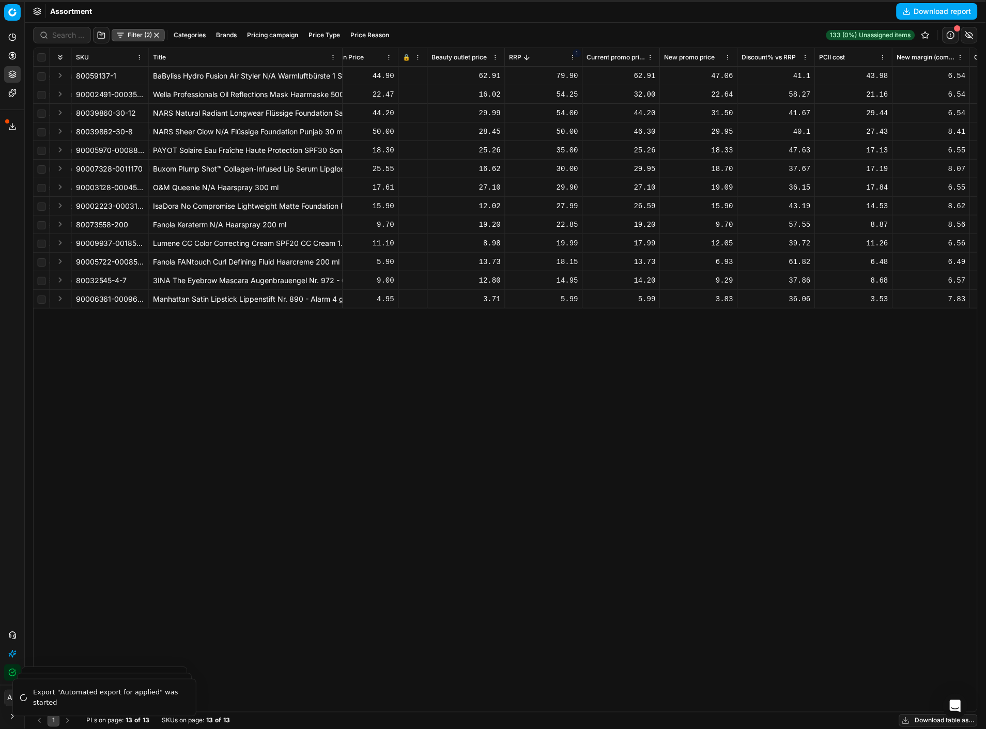
scroll to position [0, 489]
click at [240, 323] on div "80059137-1 BaByliss Hydro Fusion Air Styler N/A Warmluftbürste 1 Stk Applied Ba…" at bounding box center [15, 389] width 943 height 645
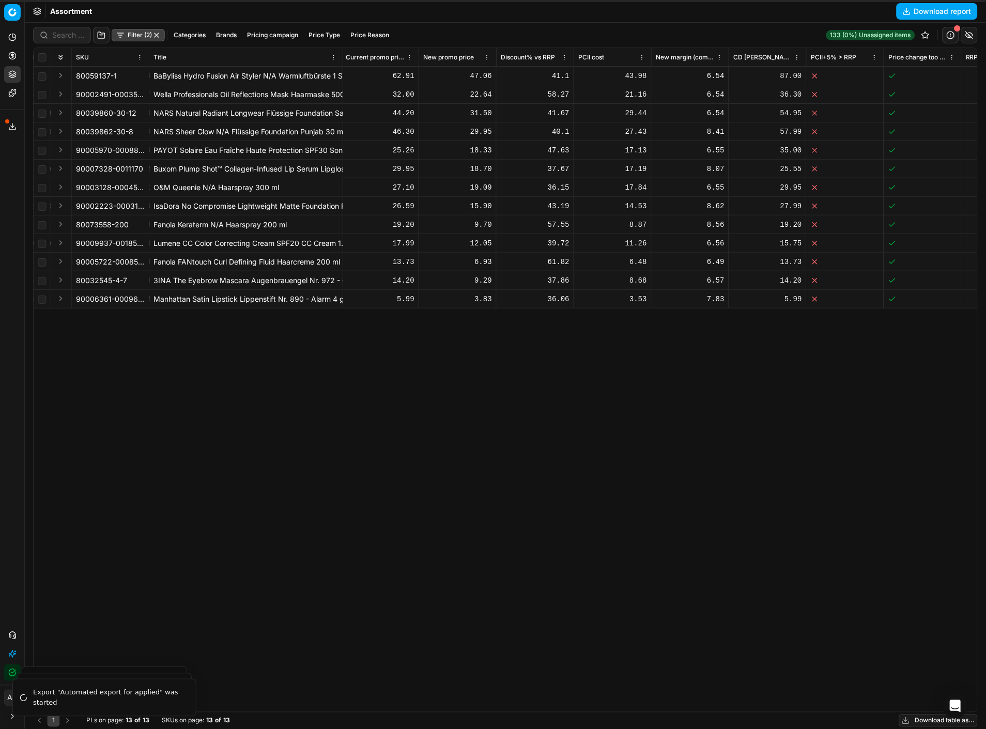
scroll to position [0, 730]
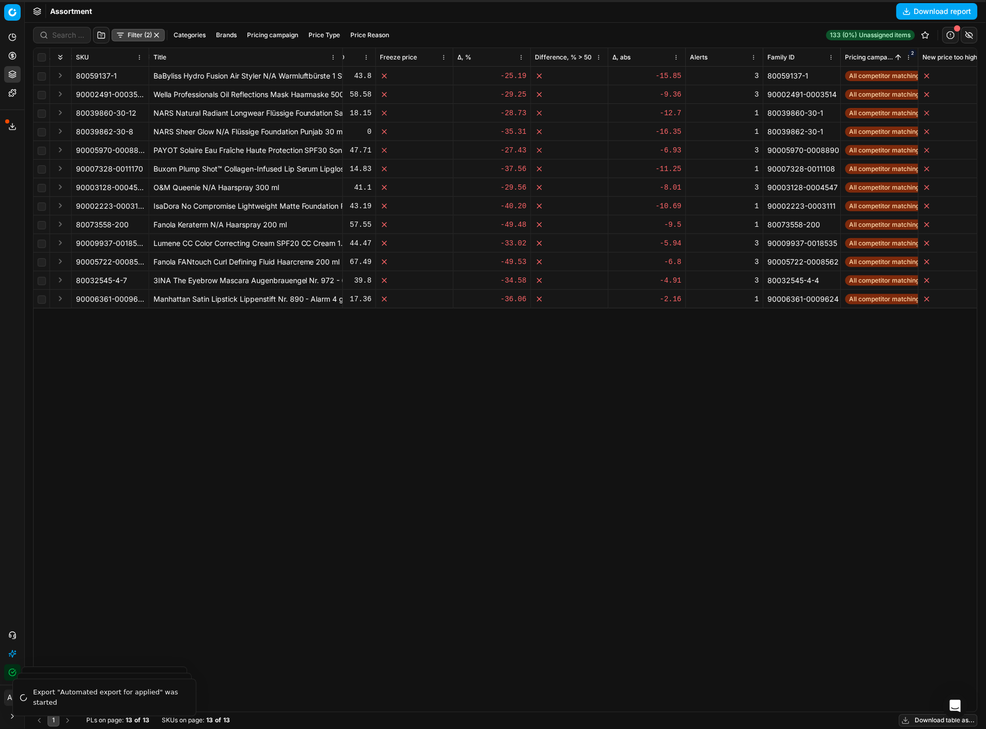
scroll to position [0, 1393]
click at [353, 447] on div "SKU Title Config ID Optimization status Product line name Product line ID CD mi…" at bounding box center [505, 380] width 943 height 664
click at [16, 54] on icon at bounding box center [12, 56] width 8 height 8
click at [64, 73] on link "Optimization groups" at bounding box center [99, 75] width 120 height 14
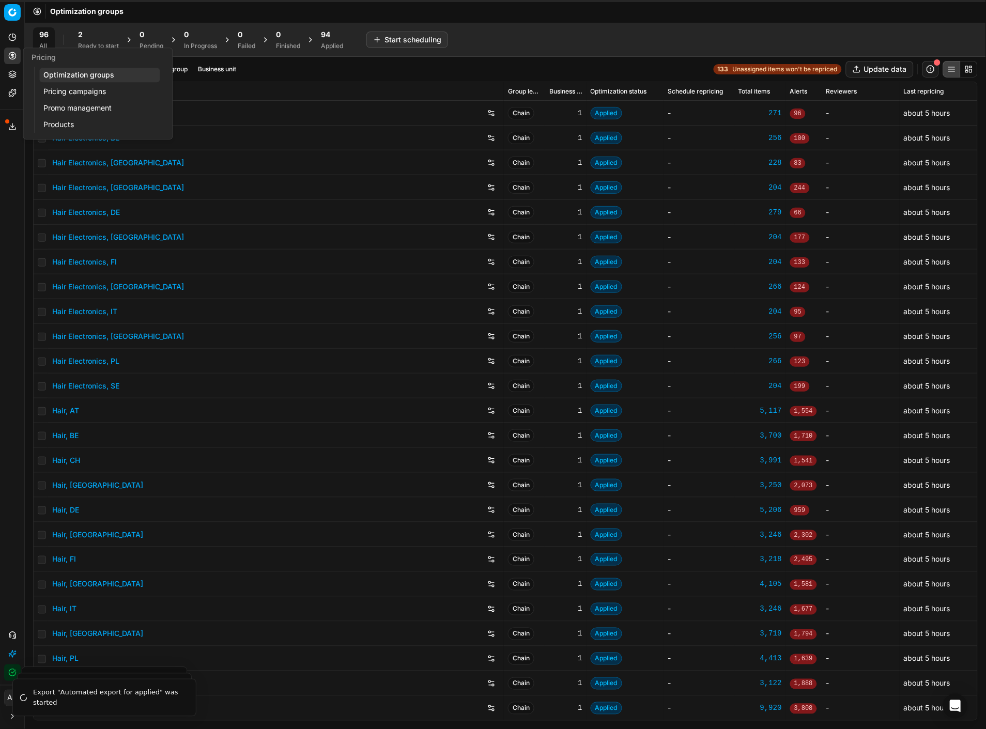
click at [69, 90] on link "Pricing campaigns" at bounding box center [99, 91] width 120 height 14
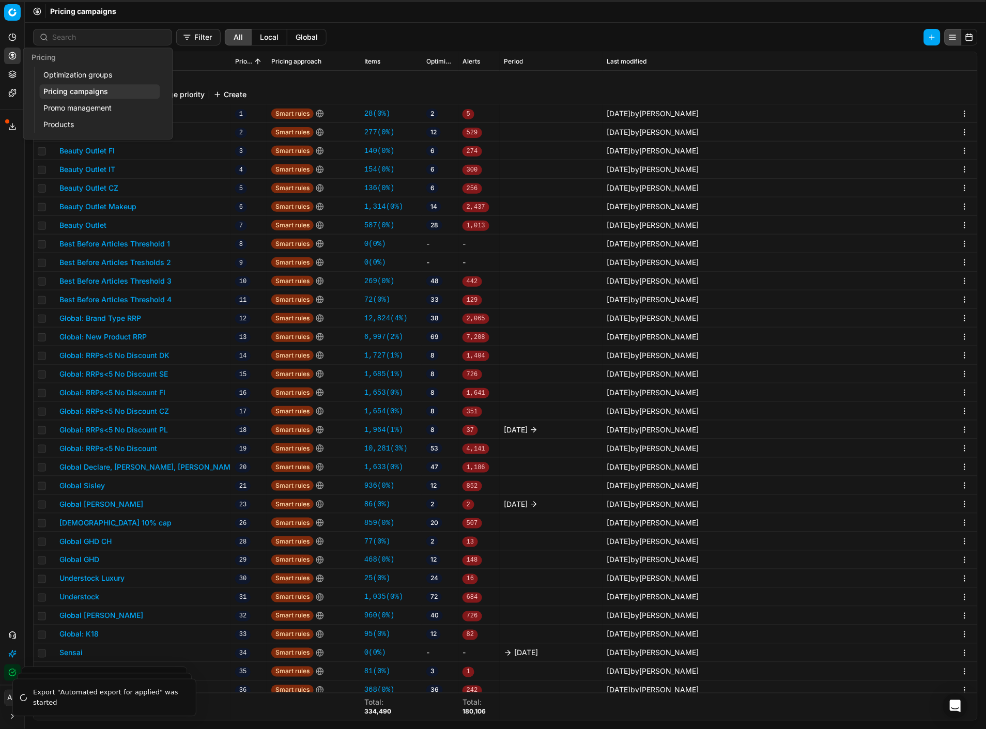
click at [78, 76] on link "Optimization groups" at bounding box center [99, 75] width 120 height 14
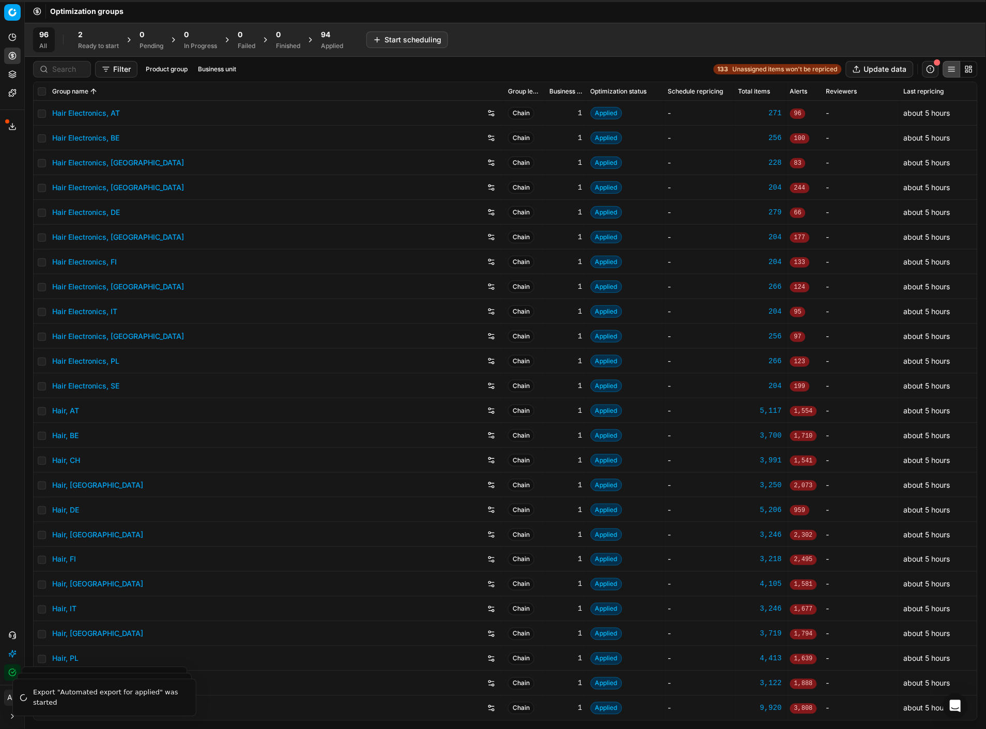
click at [326, 39] on span "94" at bounding box center [325, 34] width 9 height 10
click at [439, 38] on button "Revert All" at bounding box center [446, 40] width 47 height 17
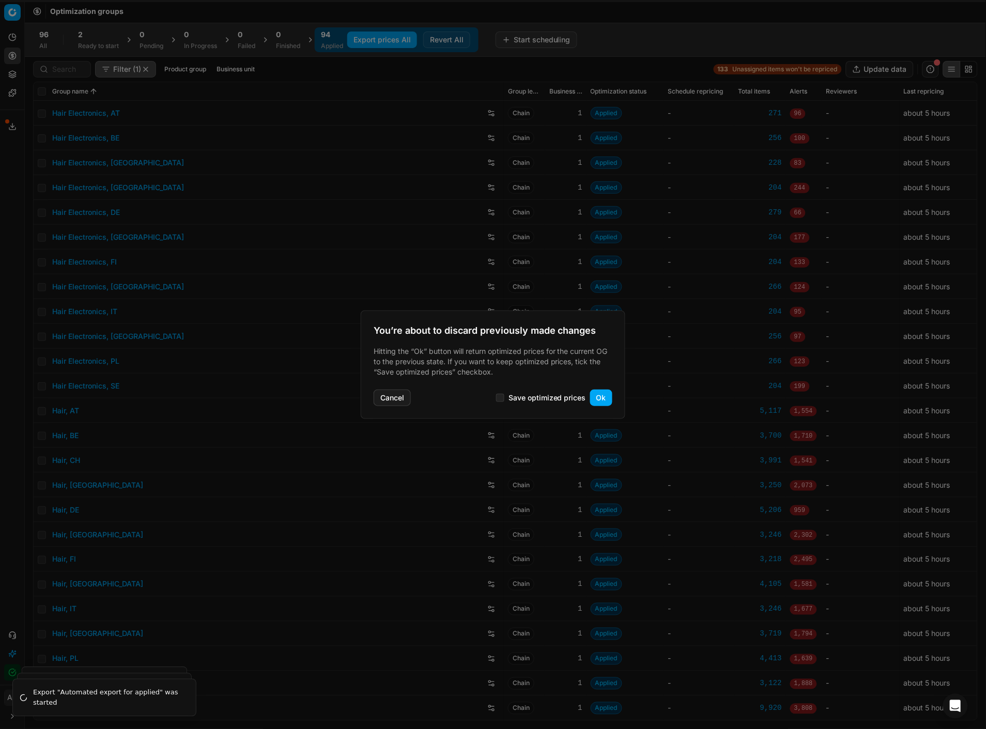
click at [598, 393] on button "Ok" at bounding box center [601, 397] width 22 height 17
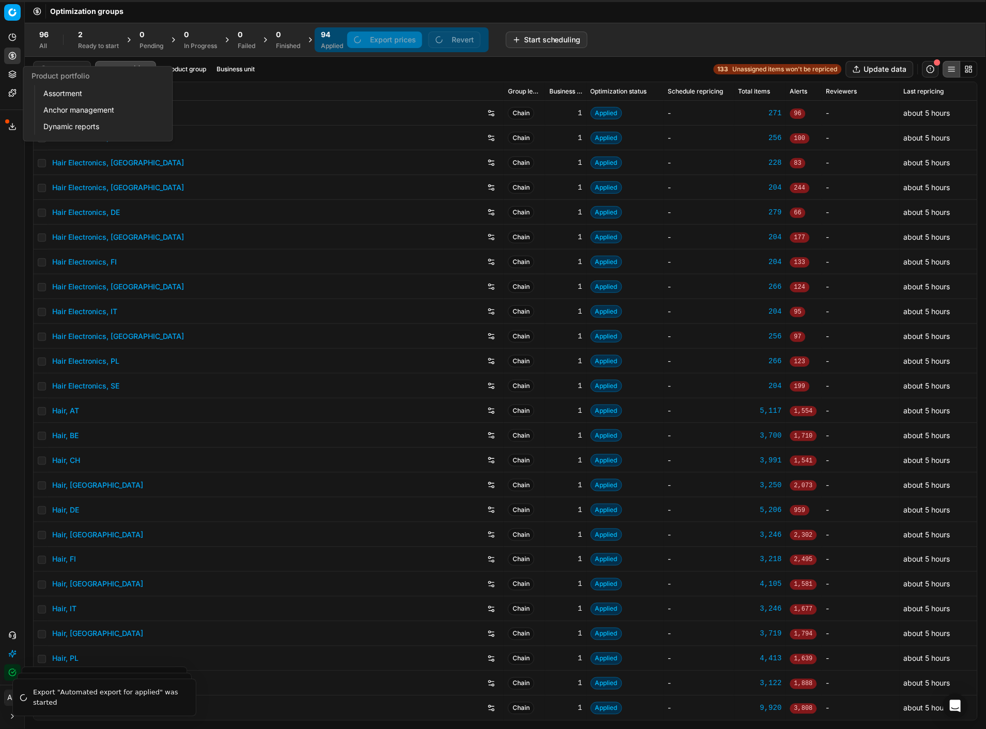
click at [11, 72] on icon at bounding box center [12, 74] width 8 height 8
click at [10, 60] on button "Pricing" at bounding box center [12, 56] width 17 height 17
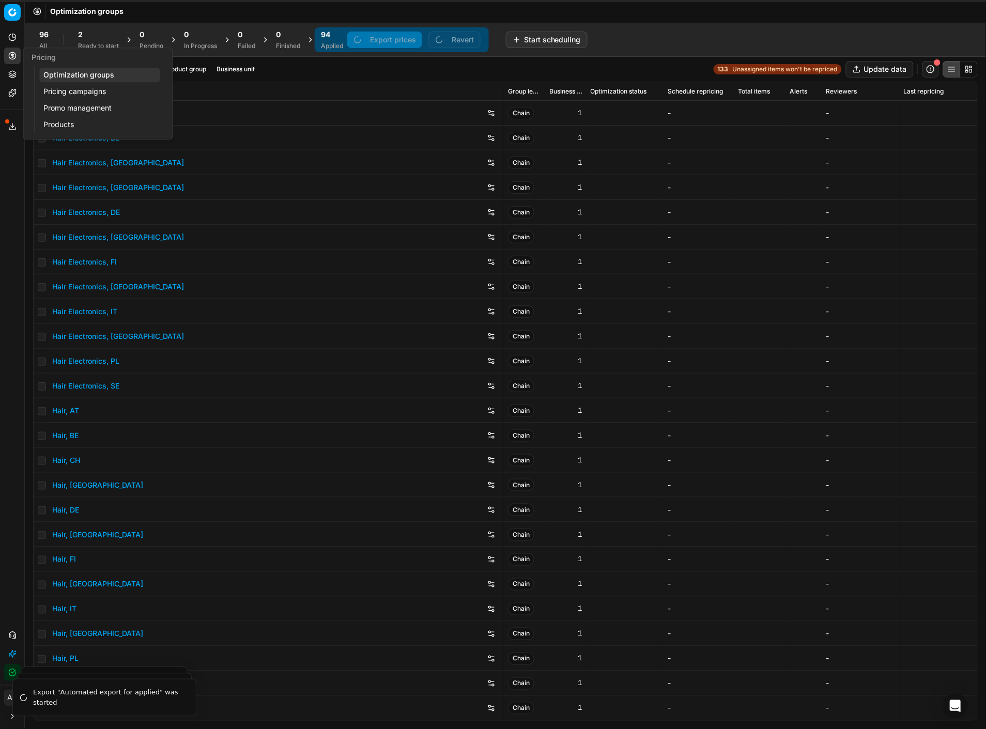
click at [65, 89] on link "Pricing campaigns" at bounding box center [99, 91] width 120 height 14
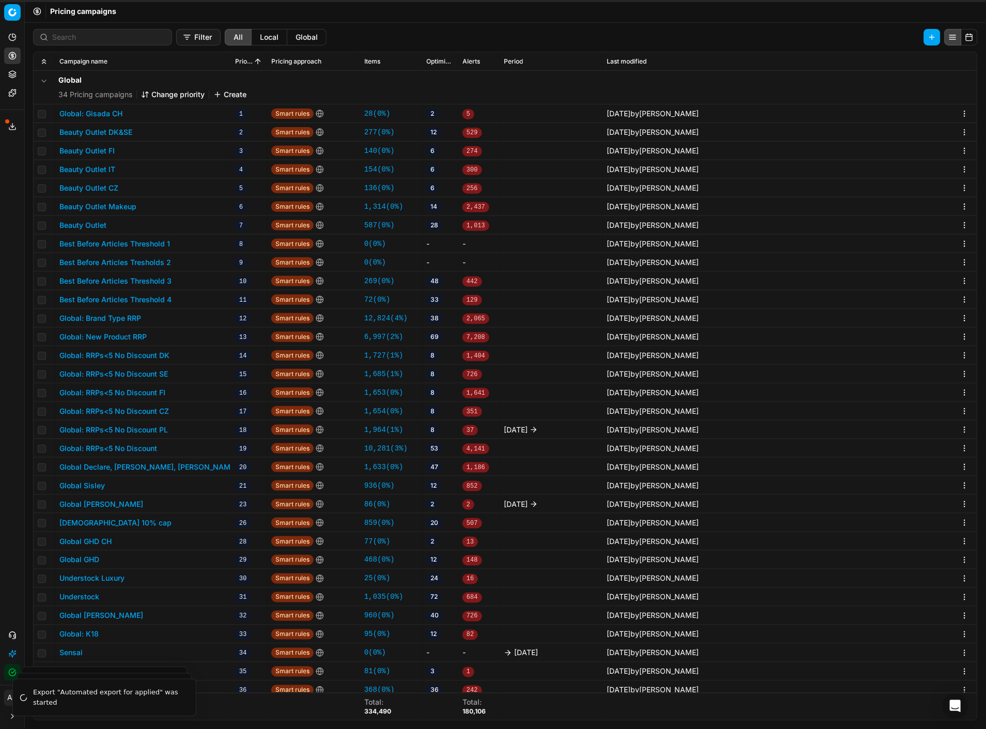
click at [170, 466] on button "Global Declare, [PERSON_NAME], [PERSON_NAME]" at bounding box center [148, 467] width 178 height 10
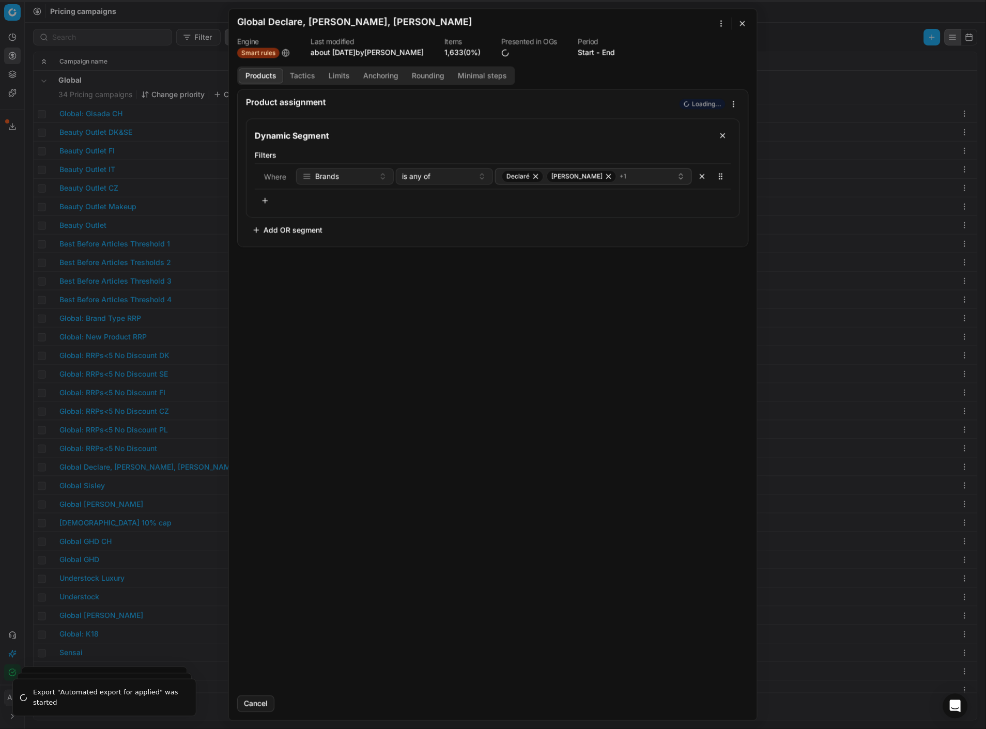
click at [602, 54] on button "End" at bounding box center [608, 52] width 13 height 10
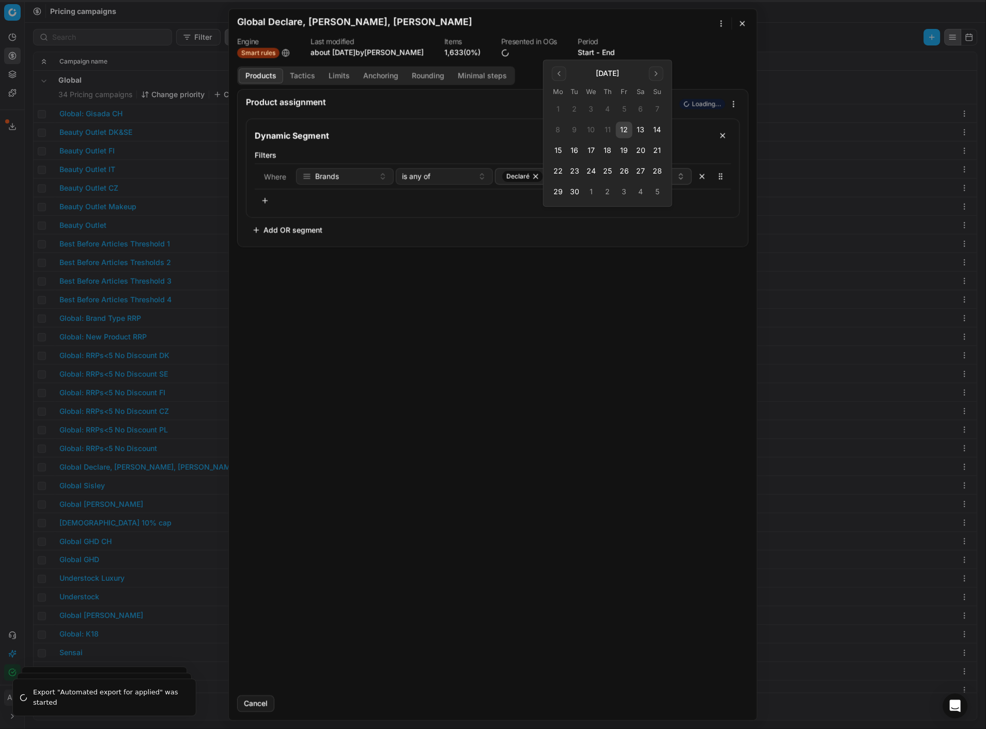
click at [625, 134] on button "12" at bounding box center [624, 130] width 17 height 17
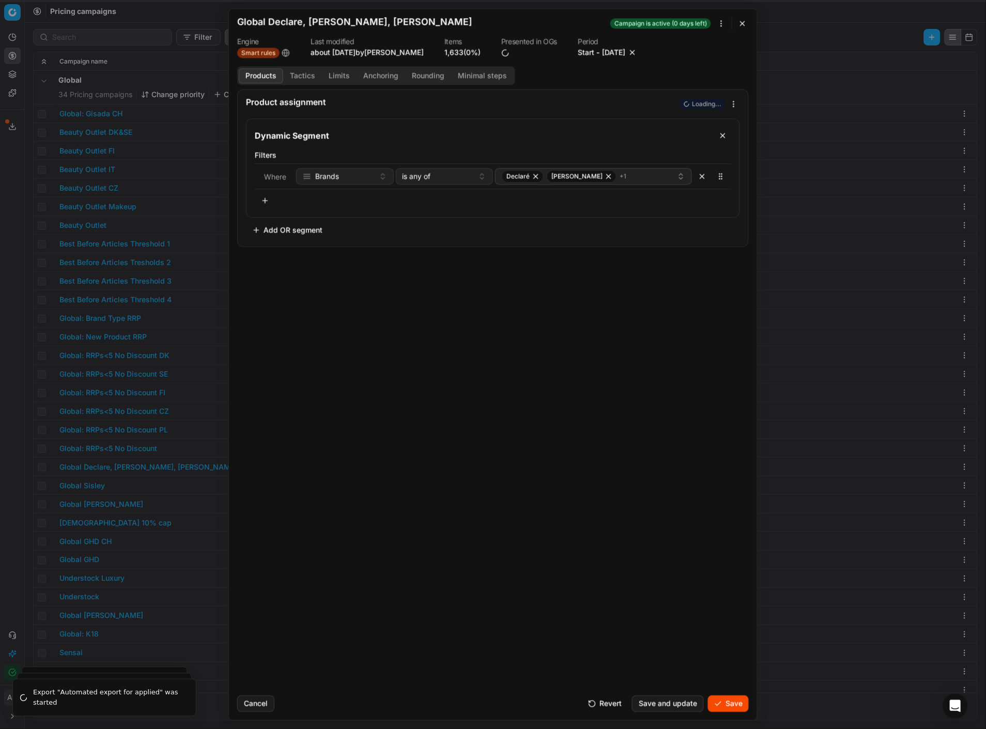
click at [731, 701] on button "Save" at bounding box center [728, 703] width 41 height 17
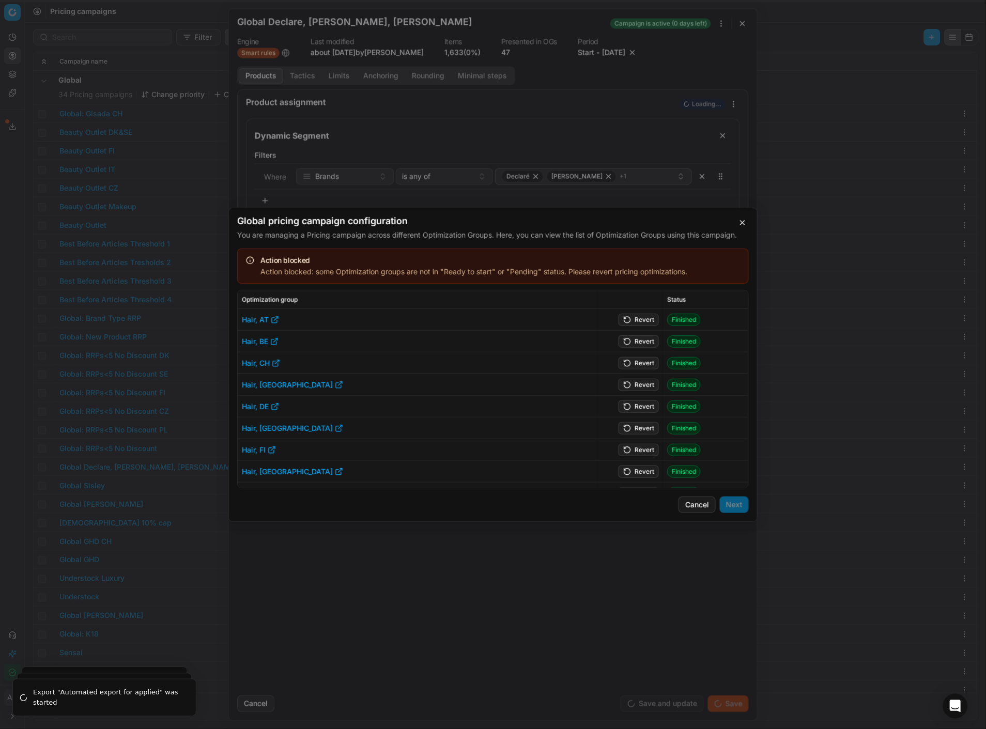
click at [625, 314] on button "Revert" at bounding box center [638, 319] width 40 height 12
click at [625, 339] on button "Revert" at bounding box center [638, 341] width 40 height 12
click at [628, 360] on button "Revert" at bounding box center [638, 362] width 40 height 12
click at [630, 385] on button "Revert" at bounding box center [638, 384] width 40 height 12
click at [632, 401] on button "Revert" at bounding box center [638, 406] width 40 height 12
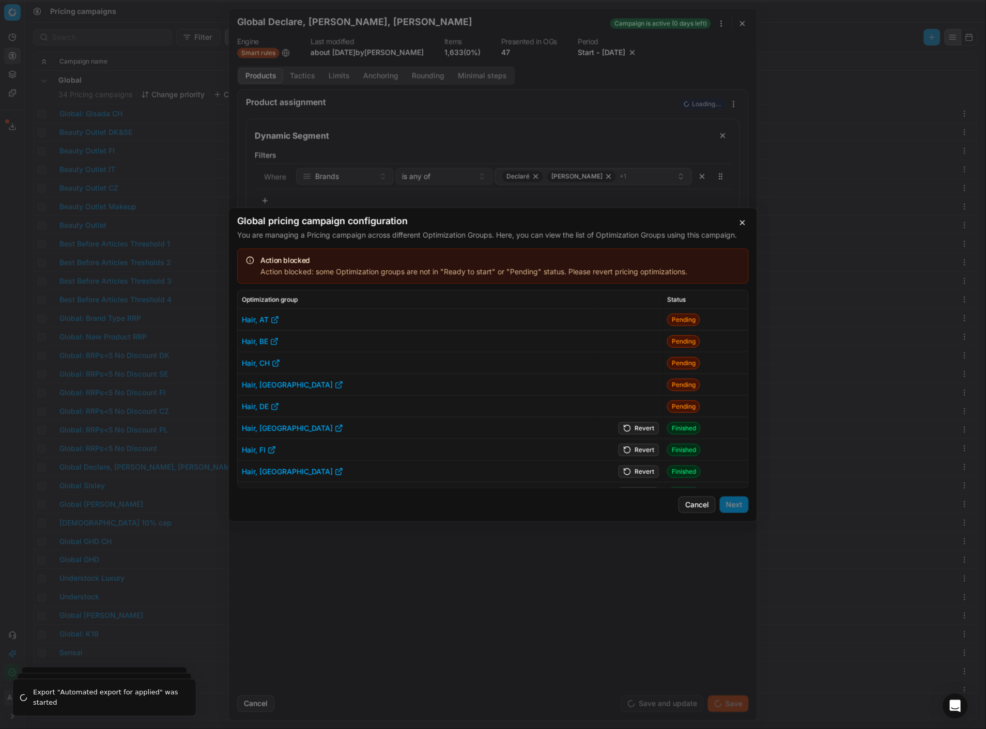
click at [629, 430] on button "Revert" at bounding box center [638, 428] width 40 height 12
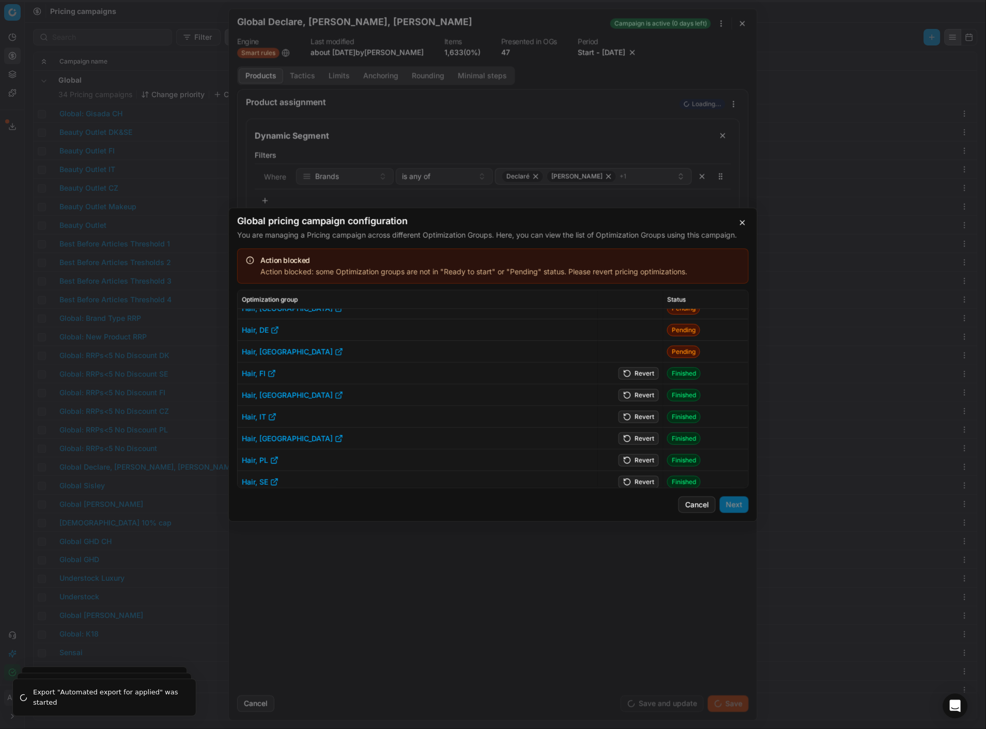
click at [636, 375] on button "Revert" at bounding box center [638, 373] width 40 height 12
click at [636, 395] on button "Revert" at bounding box center [638, 394] width 40 height 12
click at [634, 417] on button "Revert" at bounding box center [638, 416] width 40 height 12
click at [634, 435] on button "Revert" at bounding box center [638, 438] width 40 height 12
click at [634, 452] on td "Revert" at bounding box center [631, 460] width 66 height 22
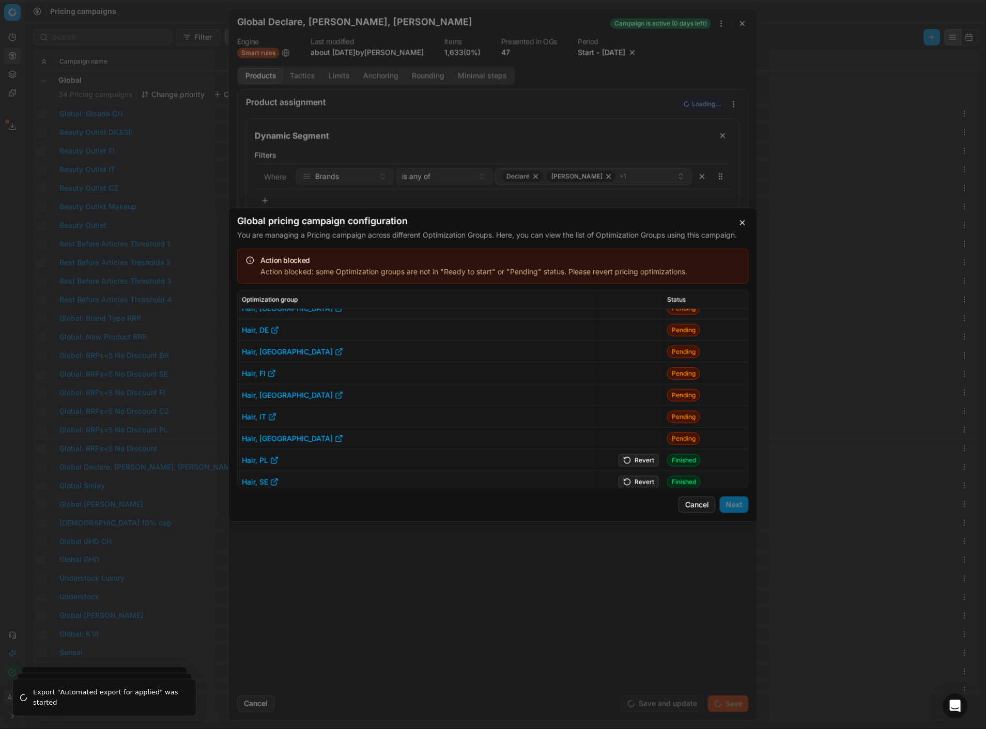
click at [636, 457] on button "Revert" at bounding box center [638, 460] width 40 height 12
click at [636, 477] on button "Revert" at bounding box center [638, 481] width 40 height 12
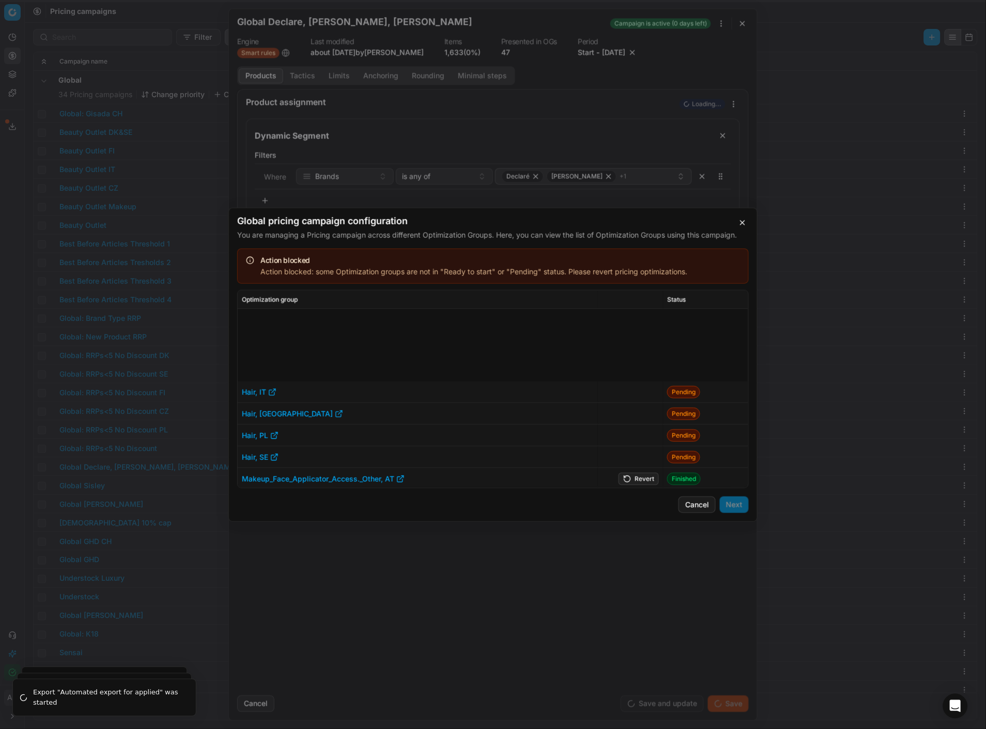
scroll to position [231, 0]
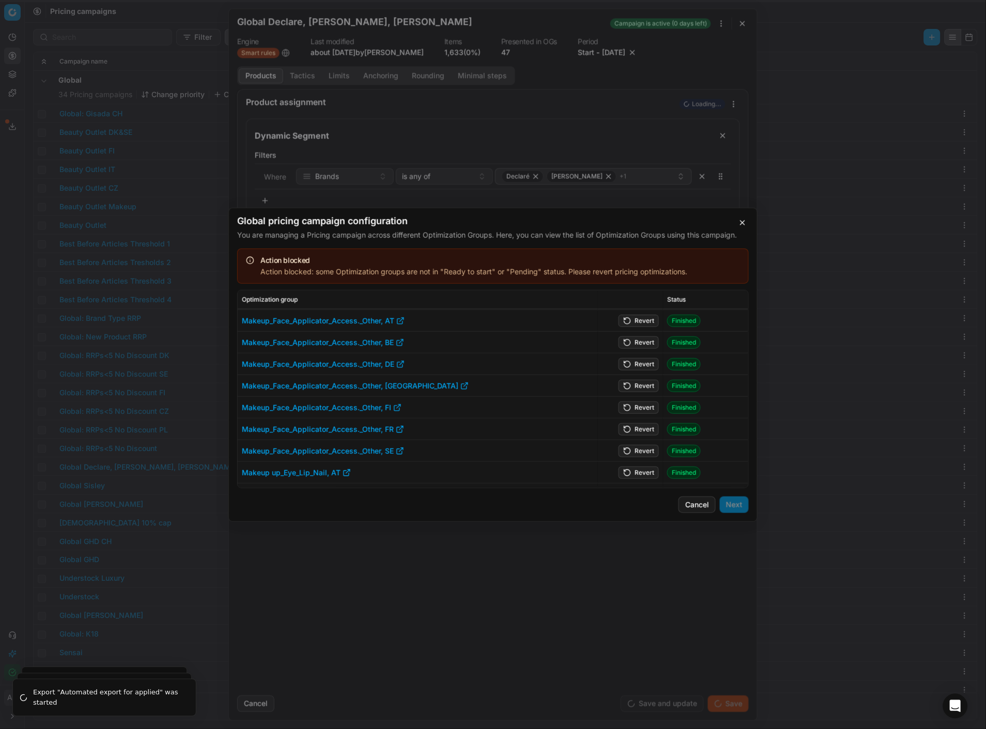
click at [634, 319] on button "Revert" at bounding box center [638, 320] width 40 height 12
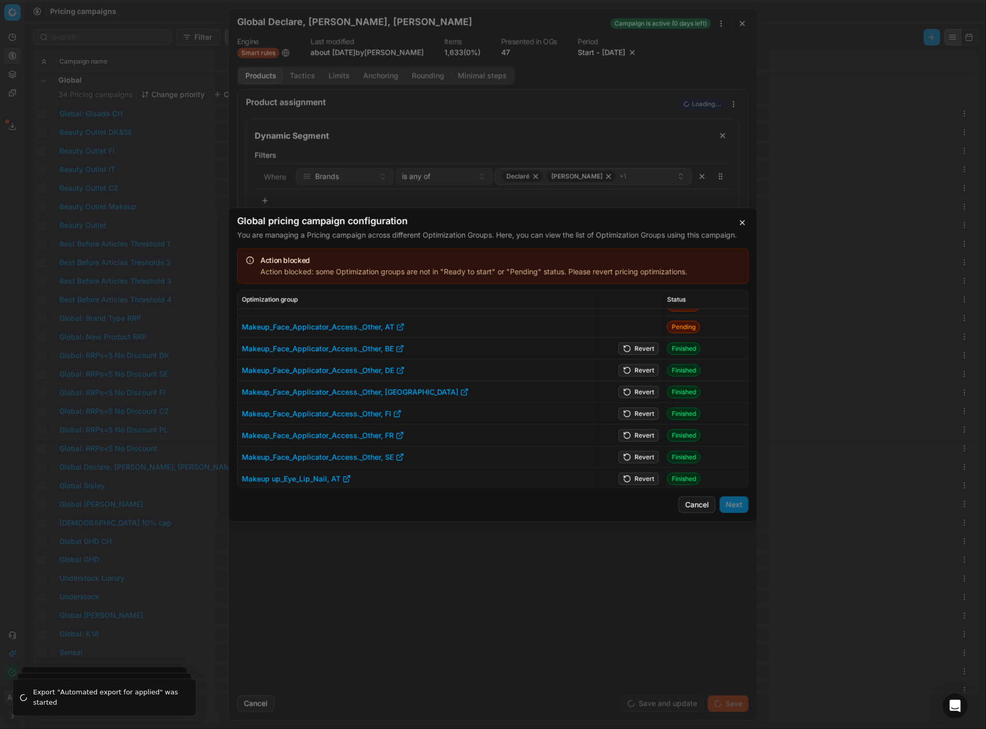
scroll to position [192, 0]
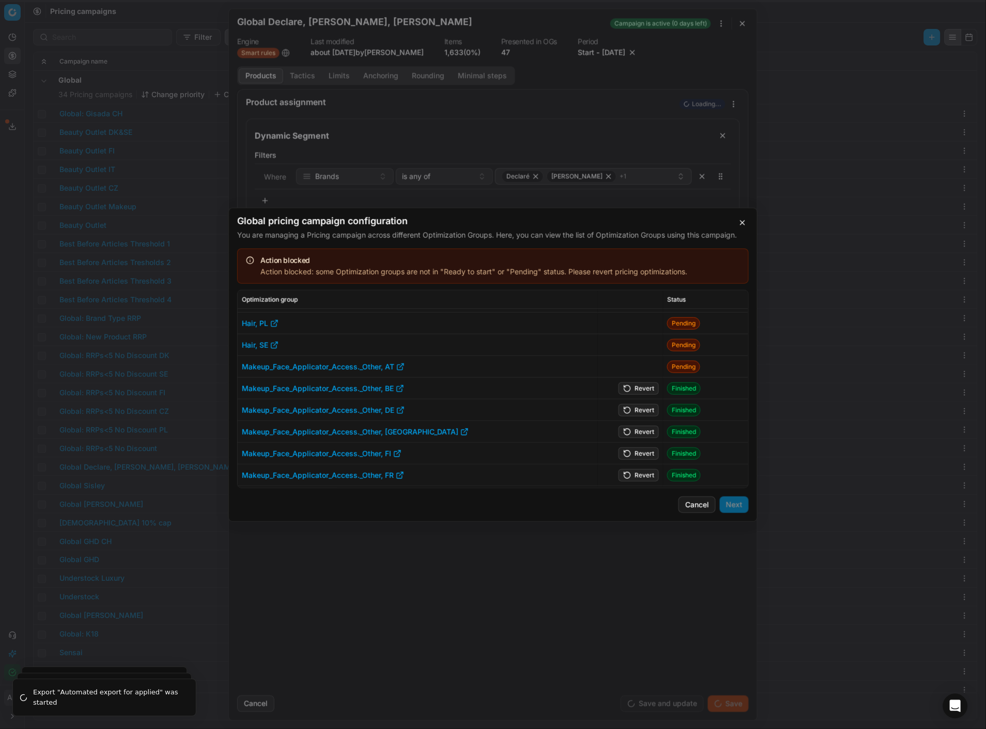
click at [643, 386] on button "Revert" at bounding box center [638, 388] width 40 height 12
click at [638, 408] on button "Revert" at bounding box center [638, 409] width 40 height 12
click at [637, 427] on button "Revert" at bounding box center [638, 431] width 40 height 12
click at [637, 450] on button "Revert" at bounding box center [638, 453] width 40 height 12
click at [638, 466] on td "Revert" at bounding box center [631, 475] width 66 height 22
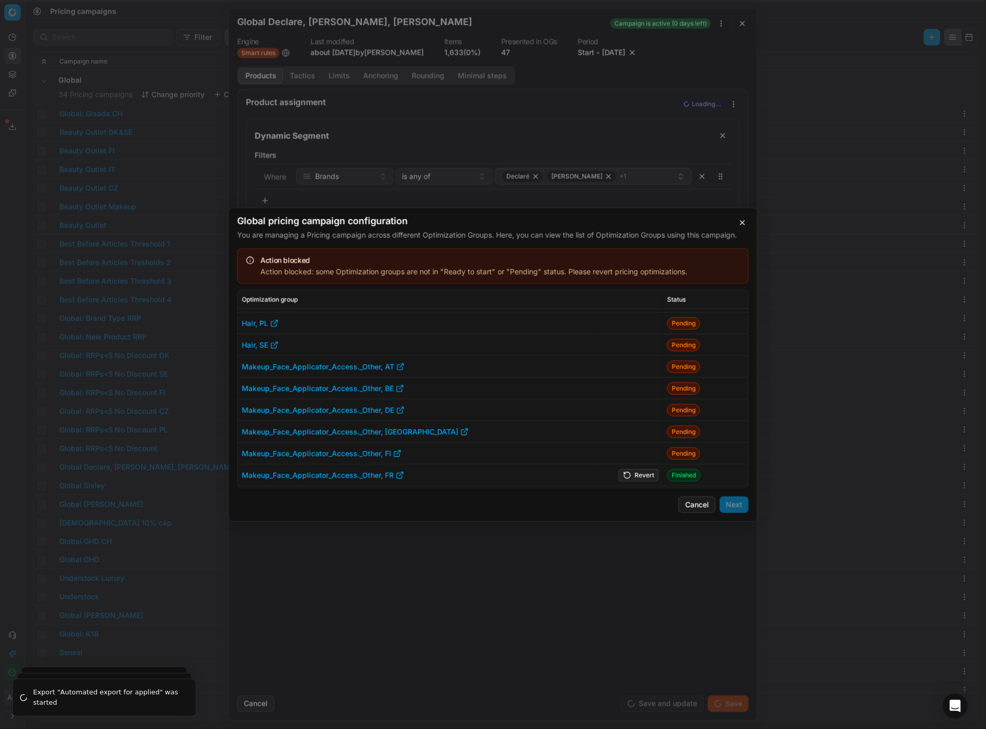
click at [638, 470] on button "Revert" at bounding box center [638, 475] width 40 height 12
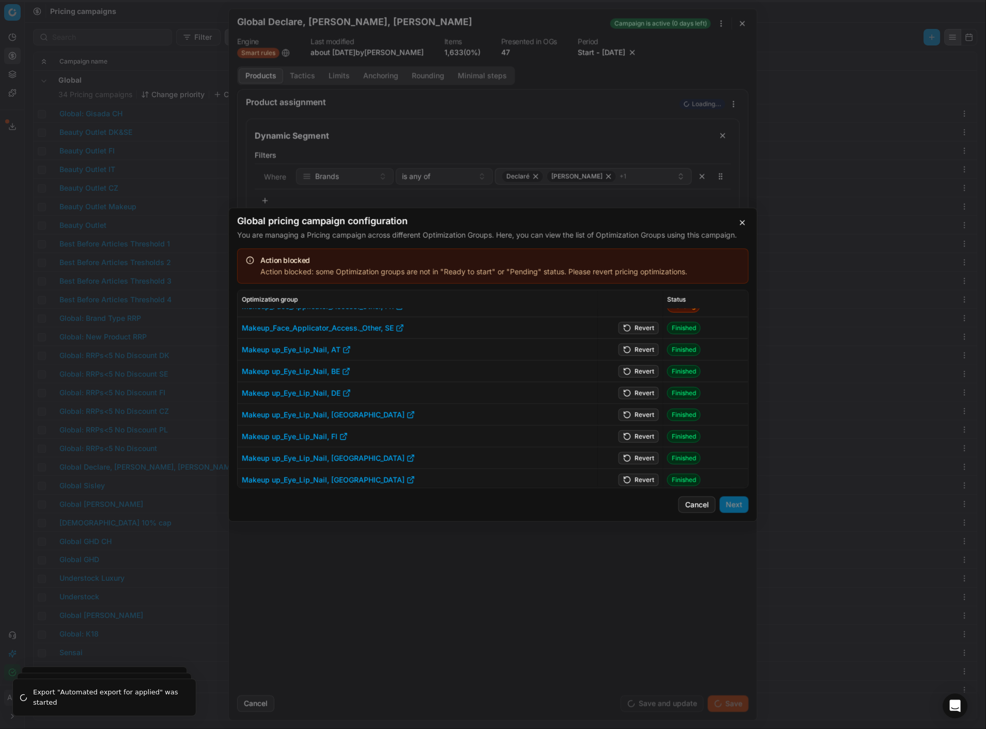
scroll to position [336, 0]
click at [638, 324] on button "Revert" at bounding box center [638, 327] width 40 height 12
click at [636, 348] on button "Revert" at bounding box center [638, 348] width 40 height 12
click at [637, 373] on button "Revert" at bounding box center [638, 370] width 40 height 12
click at [633, 398] on button "Revert" at bounding box center [638, 392] width 40 height 12
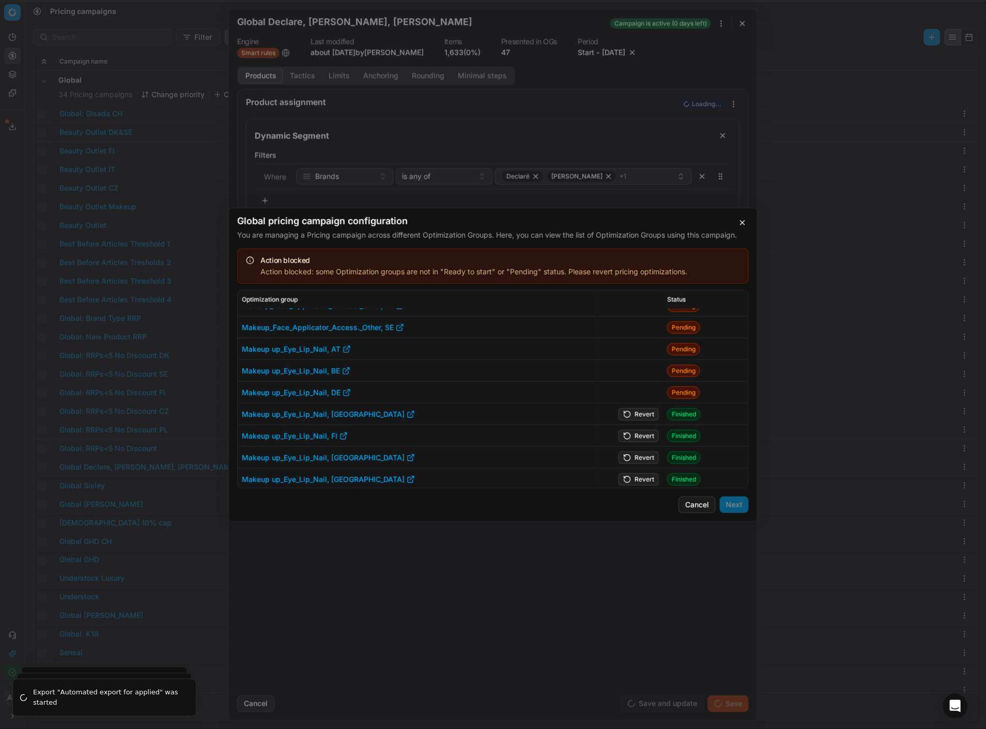
click at [634, 415] on button "Revert" at bounding box center [638, 414] width 40 height 12
click at [634, 433] on button "Revert" at bounding box center [638, 435] width 40 height 12
click at [634, 451] on button "Revert" at bounding box center [638, 457] width 40 height 12
click at [634, 478] on button "Revert" at bounding box center [638, 479] width 40 height 12
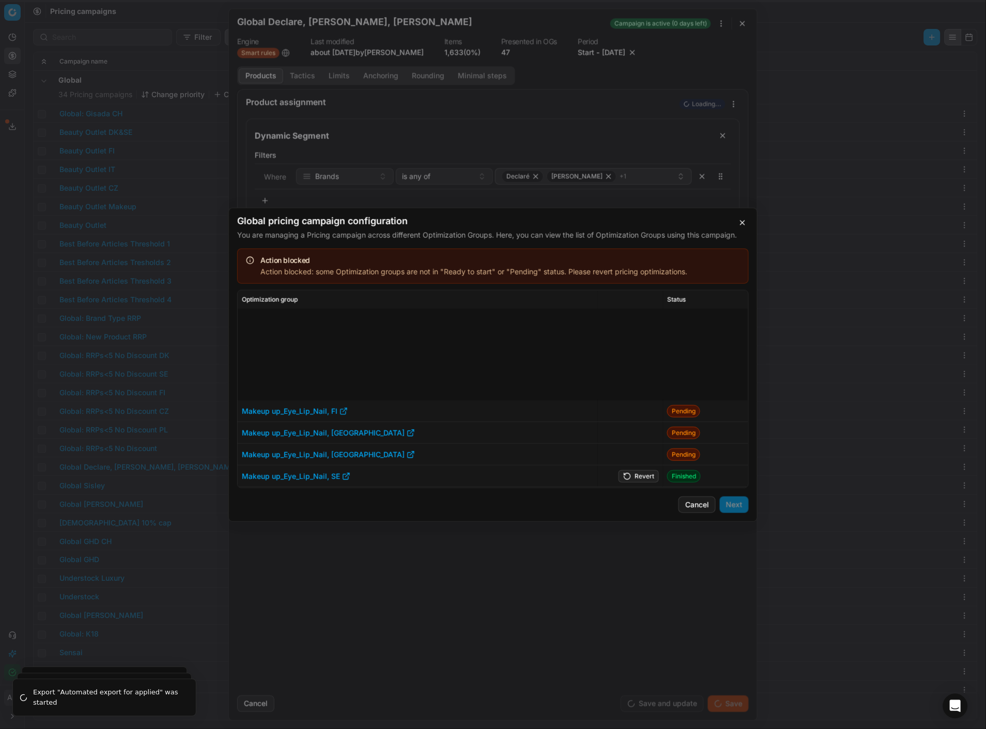
scroll to position [504, 0]
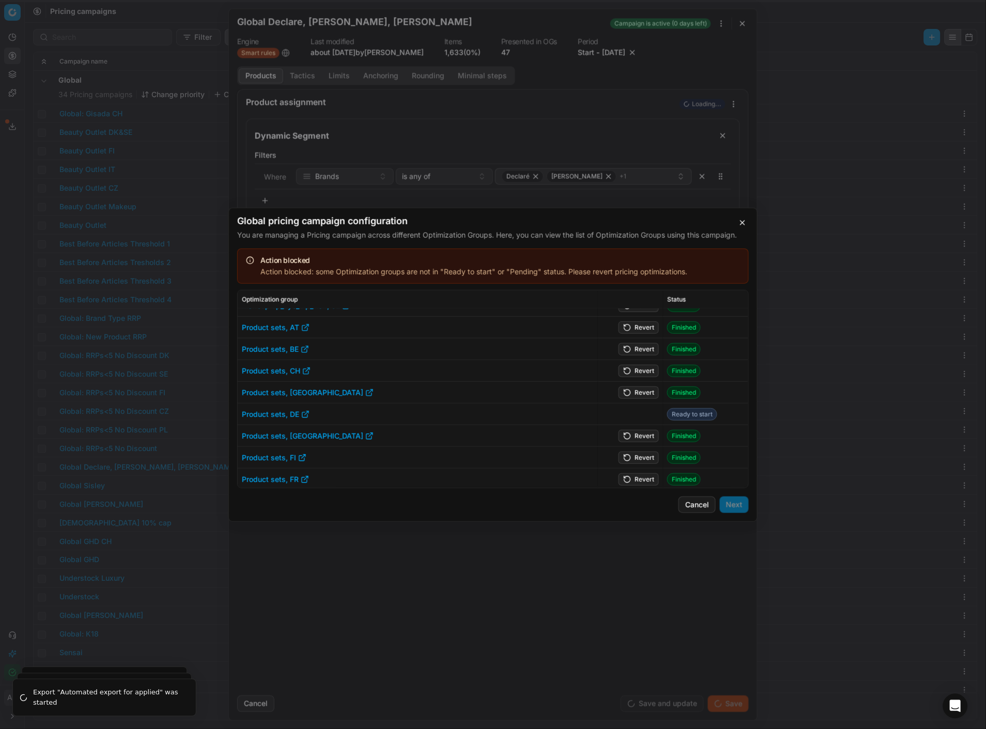
click at [639, 327] on button "Revert" at bounding box center [638, 327] width 40 height 12
click at [641, 344] on button "Revert" at bounding box center [638, 348] width 40 height 12
click at [642, 367] on button "Revert" at bounding box center [638, 370] width 40 height 12
click at [643, 386] on button "Revert" at bounding box center [638, 392] width 40 height 12
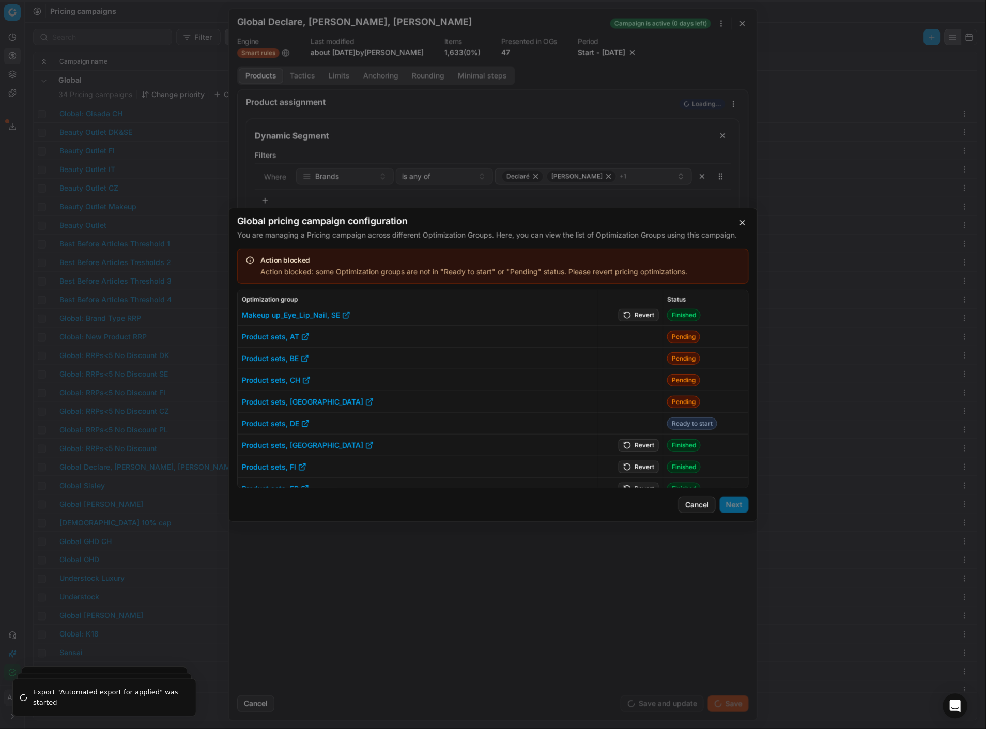
scroll to position [458, 0]
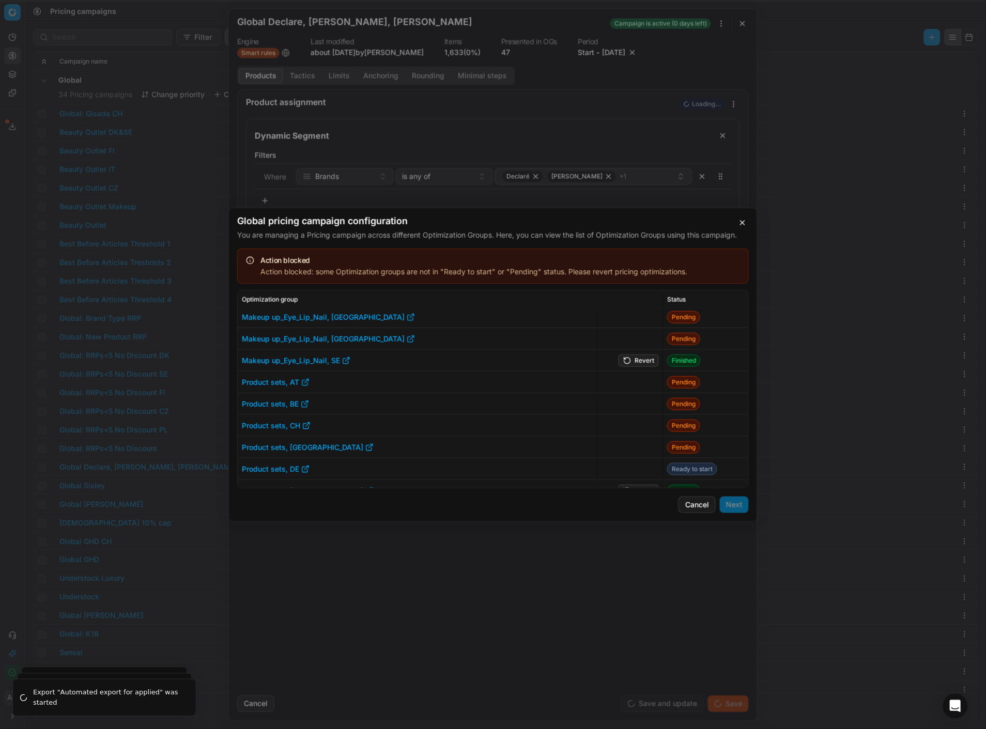
click at [635, 360] on button "Revert" at bounding box center [638, 360] width 40 height 12
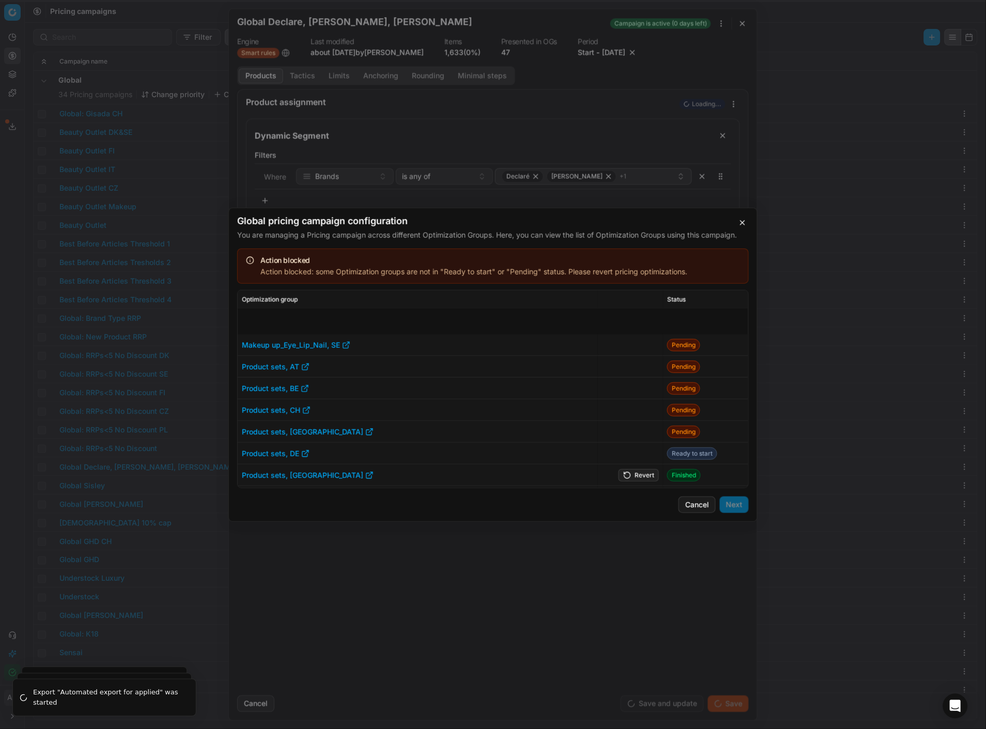
scroll to position [550, 0]
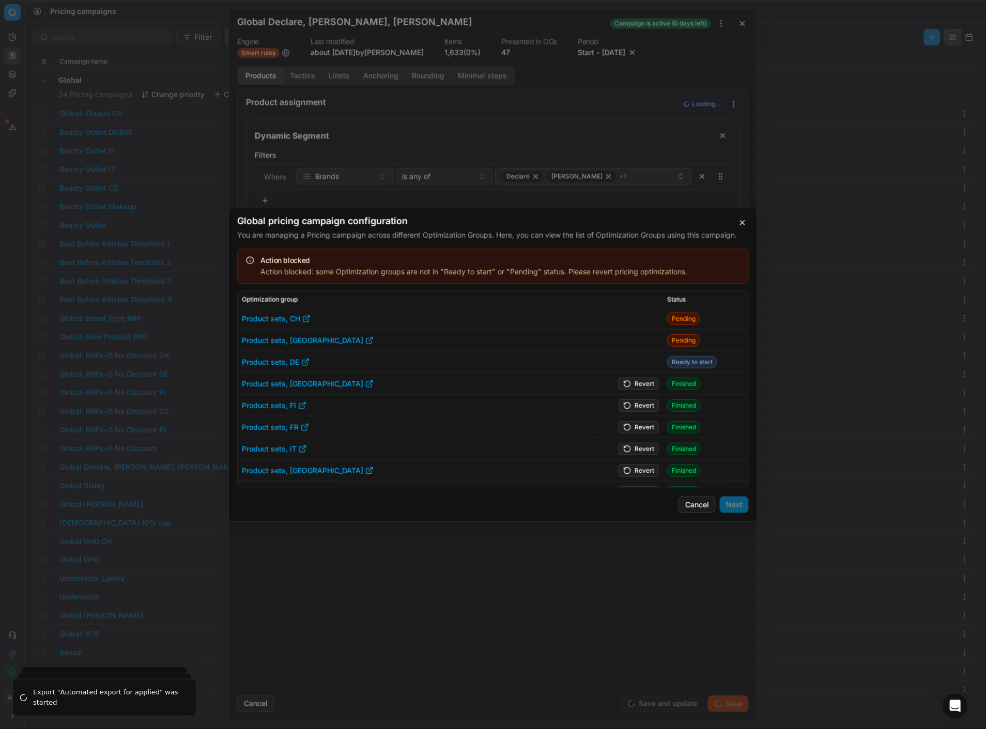
click at [641, 381] on button "Revert" at bounding box center [638, 383] width 40 height 12
click at [638, 400] on button "Revert" at bounding box center [638, 405] width 40 height 12
click at [639, 423] on button "Revert" at bounding box center [638, 426] width 40 height 12
click at [640, 450] on button "Revert" at bounding box center [638, 448] width 40 height 12
click at [640, 467] on button "Revert" at bounding box center [638, 470] width 40 height 12
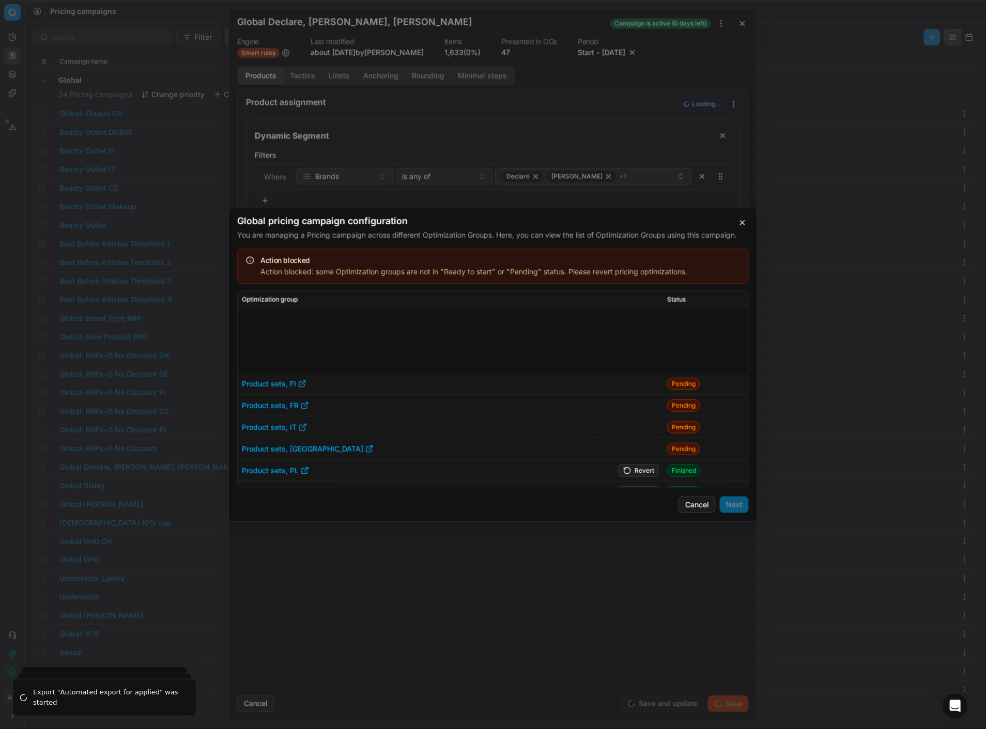
scroll to position [678, 0]
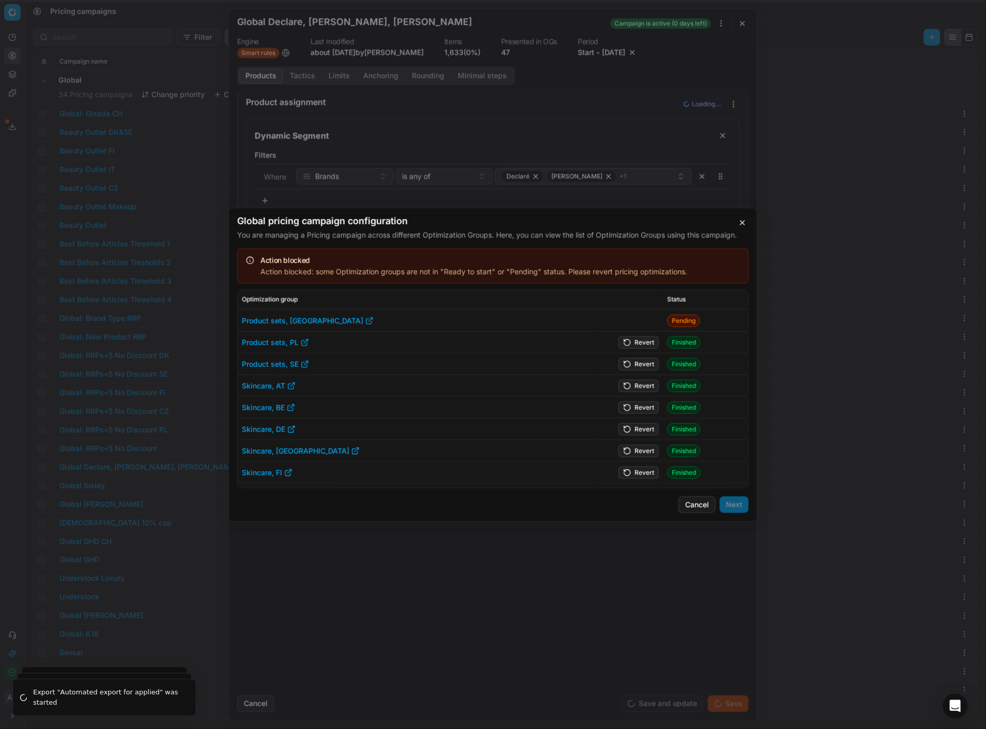
click at [637, 339] on button "Revert" at bounding box center [638, 342] width 40 height 12
click at [638, 363] on button "Revert" at bounding box center [638, 363] width 40 height 12
click at [636, 385] on button "Revert" at bounding box center [638, 385] width 40 height 12
click at [636, 409] on button "Revert" at bounding box center [638, 407] width 40 height 12
click at [634, 425] on button "Revert" at bounding box center [638, 429] width 40 height 12
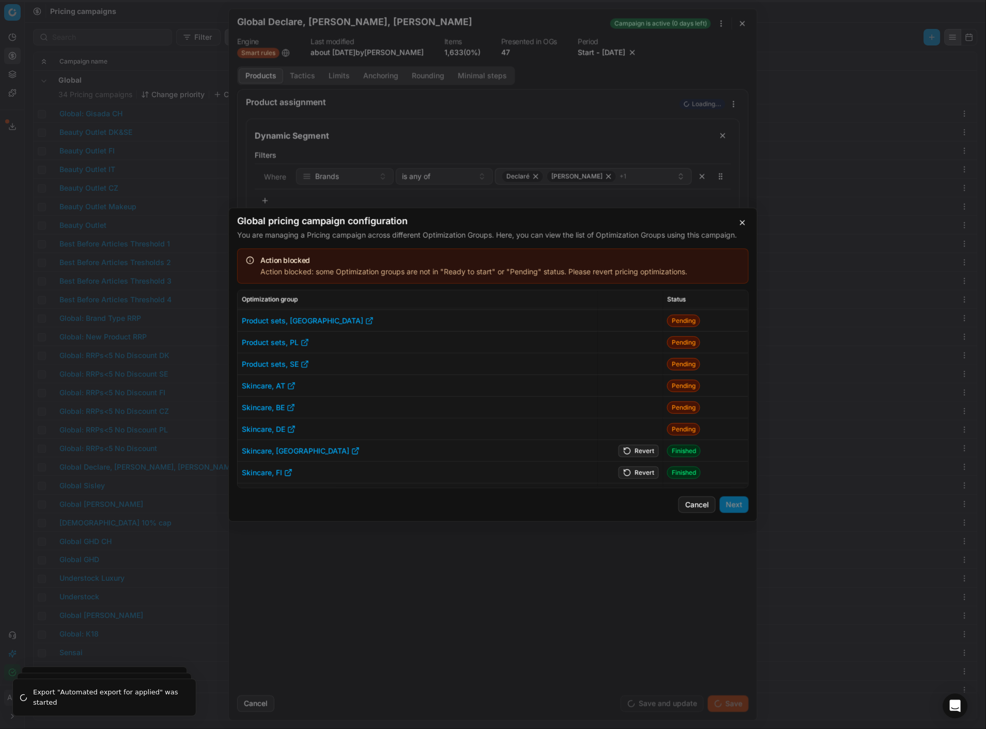
click at [633, 453] on button "Revert" at bounding box center [638, 450] width 40 height 12
click at [635, 473] on button "Revert" at bounding box center [638, 472] width 40 height 12
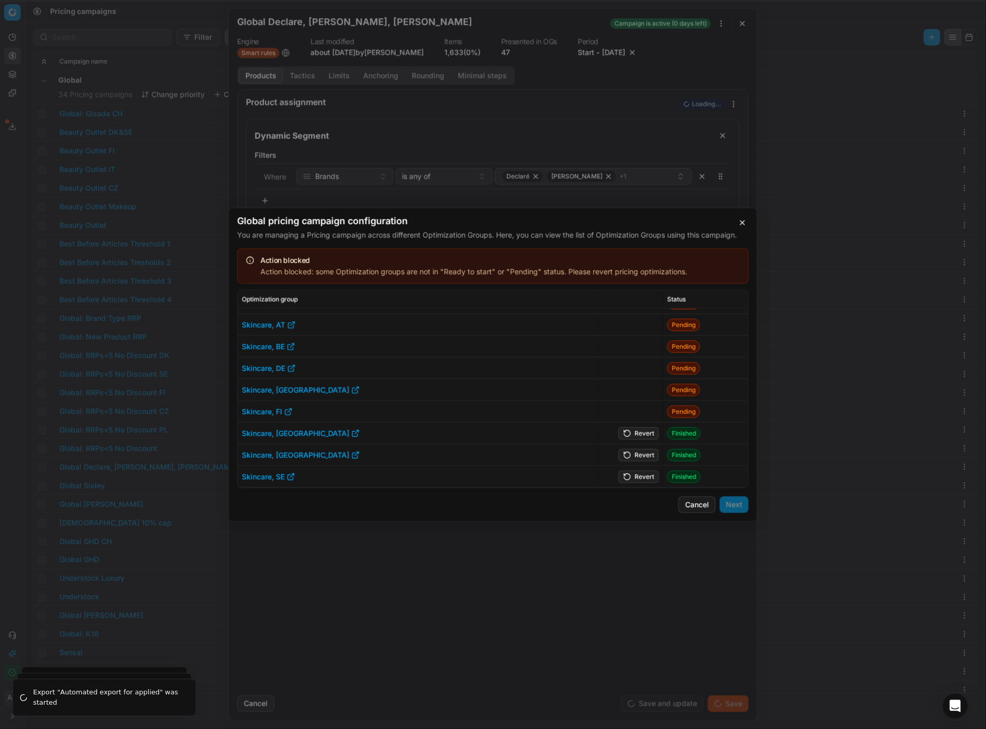
click at [636, 432] on button "Revert" at bounding box center [638, 433] width 40 height 12
click at [637, 450] on button "Revert" at bounding box center [638, 454] width 40 height 12
click at [639, 475] on button "Revert" at bounding box center [638, 476] width 40 height 12
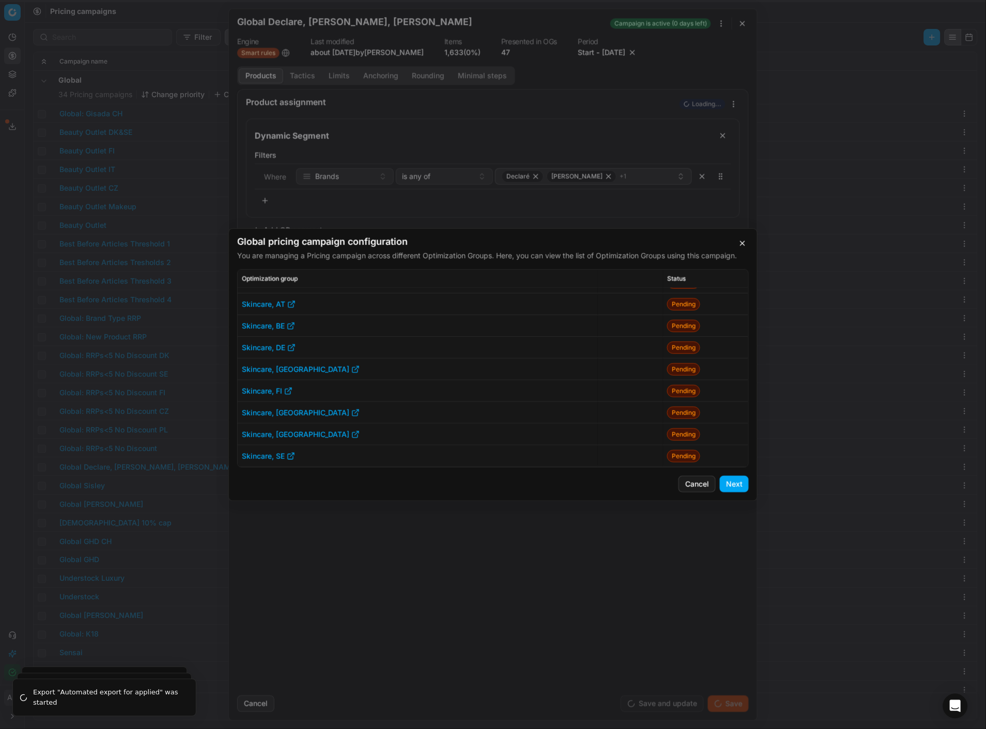
click at [729, 483] on button "Next" at bounding box center [734, 484] width 29 height 17
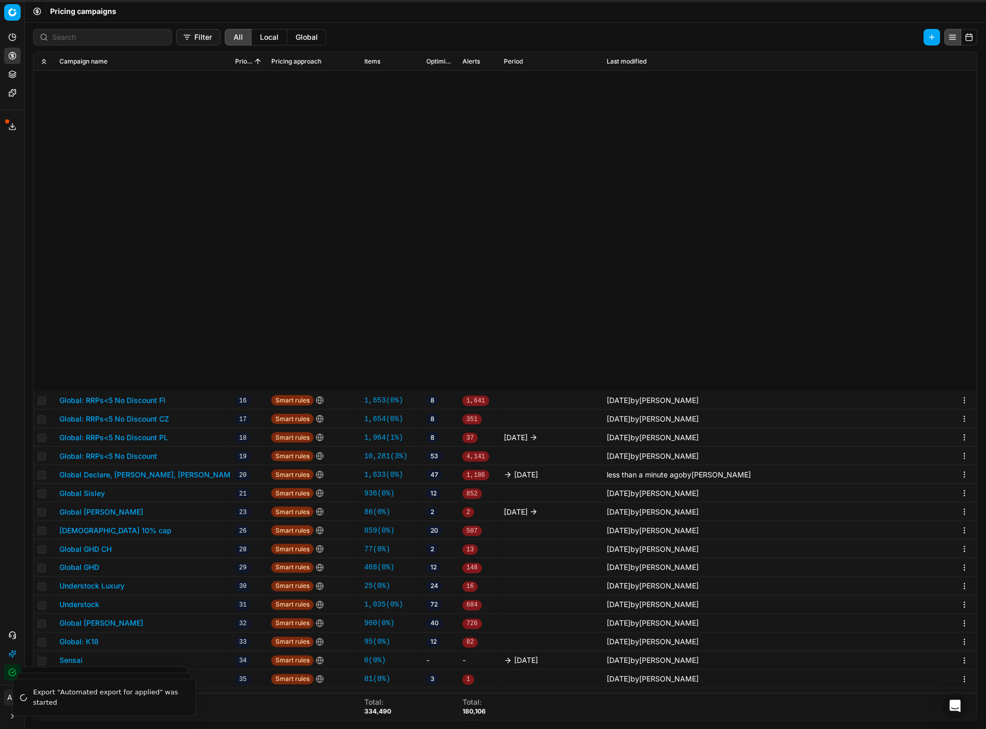
scroll to position [384, 0]
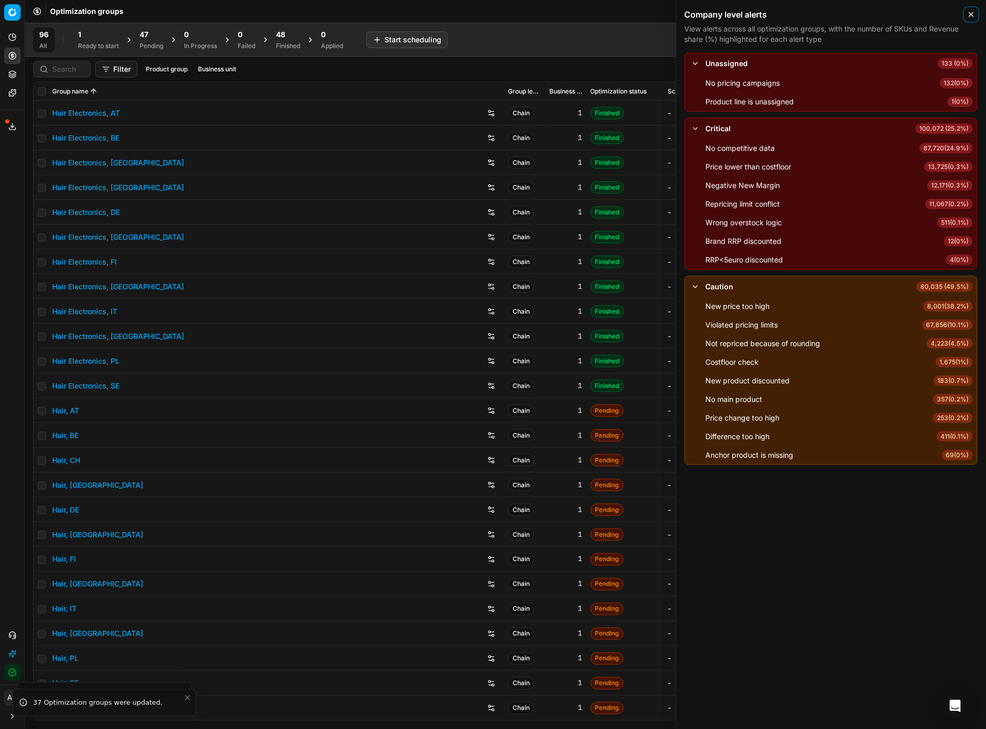
click at [970, 13] on icon "button" at bounding box center [971, 14] width 4 height 4
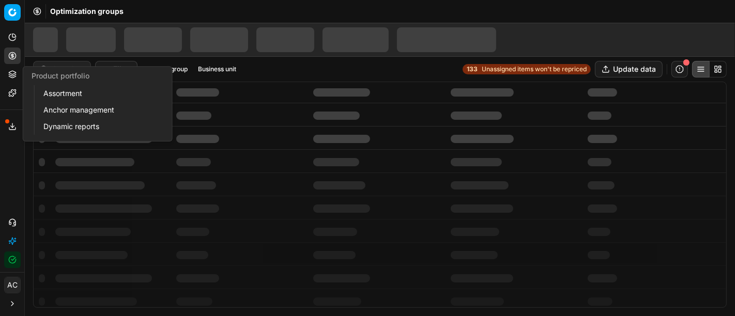
click at [12, 79] on button "Product portfolio" at bounding box center [12, 74] width 17 height 17
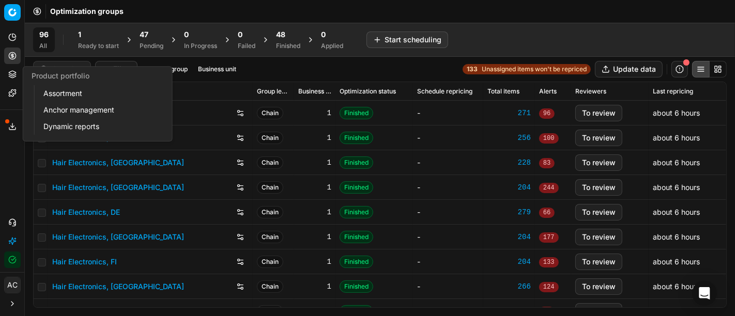
click at [61, 93] on link "Assortment" at bounding box center [99, 93] width 120 height 14
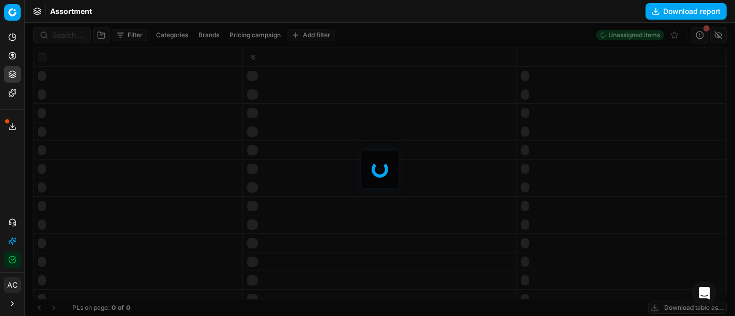
click at [67, 33] on div at bounding box center [380, 169] width 710 height 293
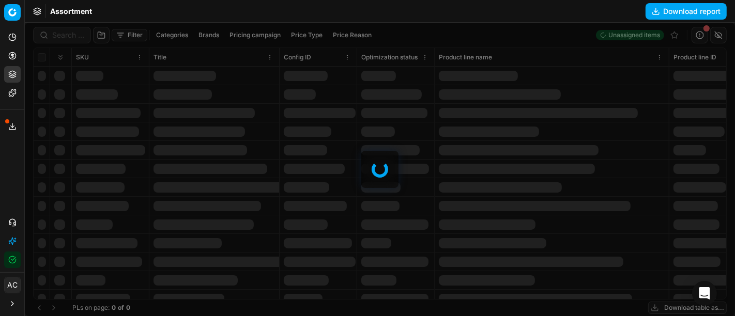
click at [67, 33] on div at bounding box center [380, 169] width 710 height 293
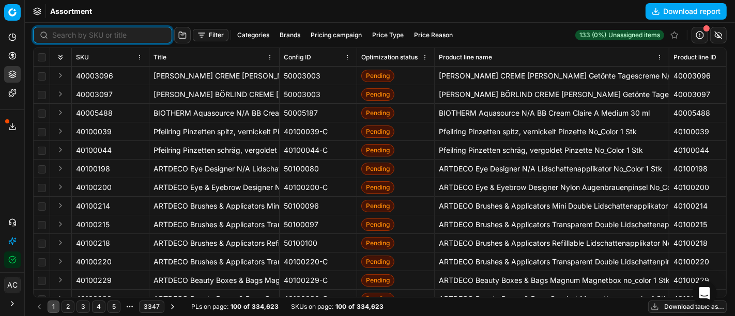
click at [67, 33] on input at bounding box center [108, 35] width 113 height 10
paste input "90015179-0023719"
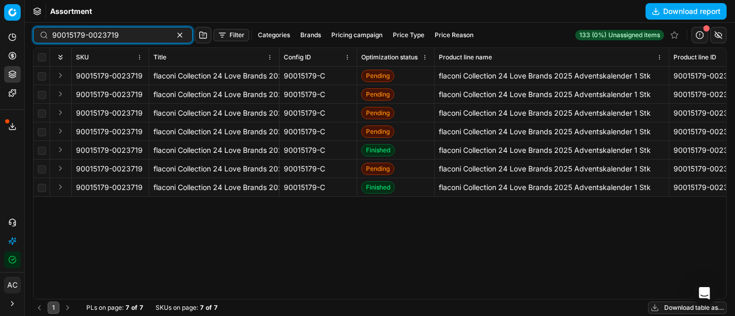
click at [134, 34] on input "90015179-0023719" at bounding box center [108, 35] width 113 height 10
paste input "000001"
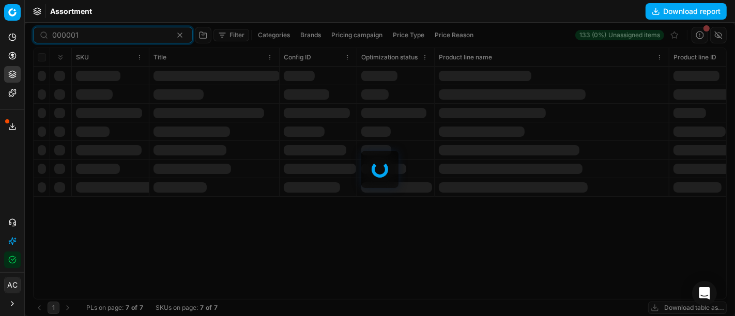
type input "000001"
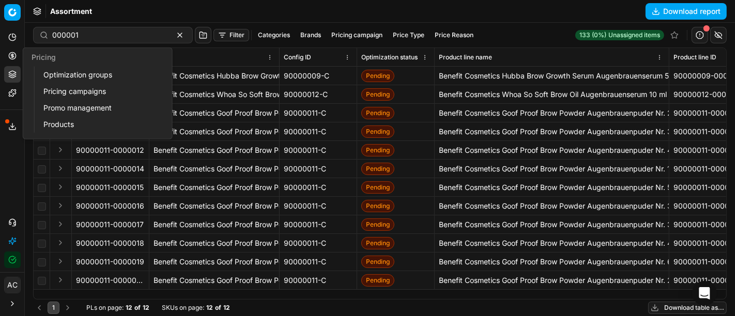
click at [11, 58] on icon at bounding box center [12, 56] width 8 height 8
click at [76, 74] on link "Optimization groups" at bounding box center [99, 75] width 120 height 14
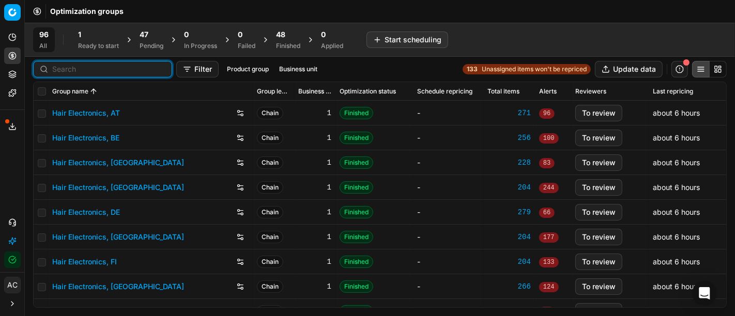
click at [56, 68] on input at bounding box center [108, 69] width 113 height 10
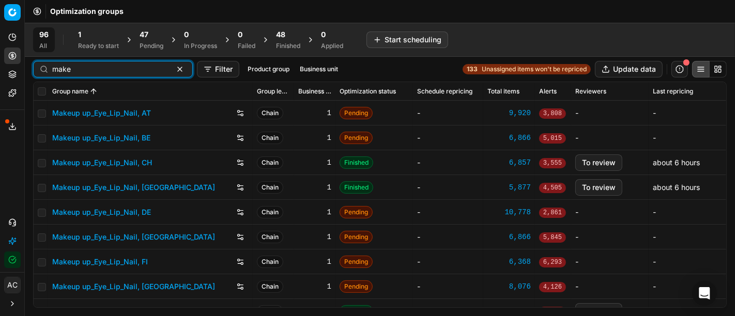
type input "make"
click at [110, 211] on link "Makeup up_Eye_Lip_Nail, DE" at bounding box center [101, 212] width 99 height 10
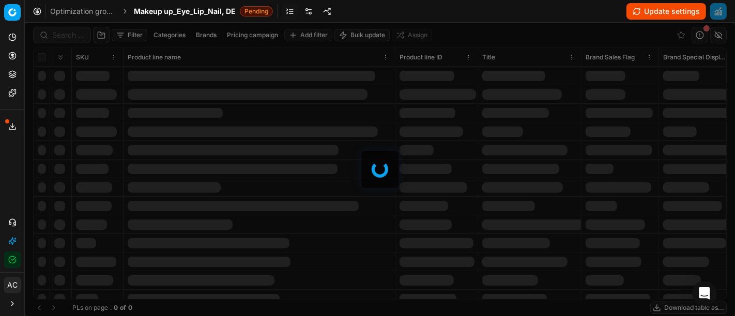
click at [65, 34] on div at bounding box center [380, 169] width 710 height 293
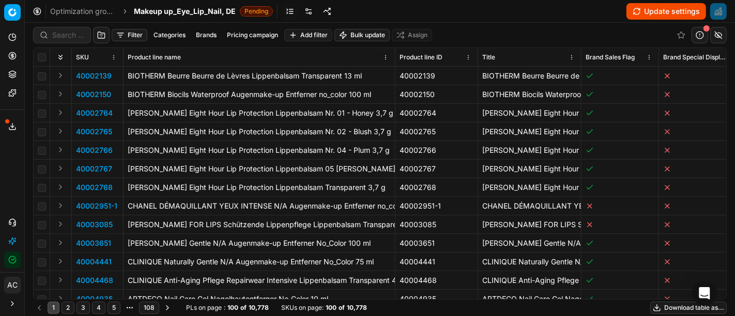
click at [65, 34] on div "Filter Categories Brands Pricing campaign Add filter Bulk update Assign SKU Pro…" at bounding box center [380, 169] width 710 height 293
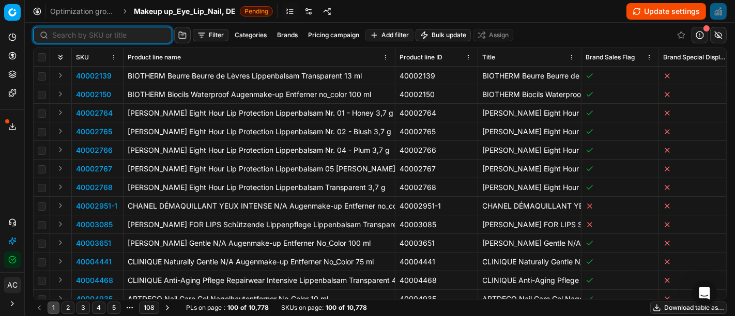
click at [65, 34] on input at bounding box center [108, 35] width 113 height 10
paste input "90010793-0017134"
click at [65, 34] on input at bounding box center [108, 35] width 113 height 10
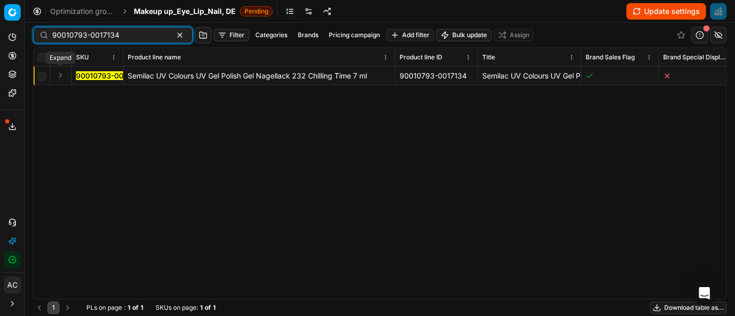
type input "90010793-0017134"
click at [59, 77] on button "Expand" at bounding box center [60, 75] width 12 height 12
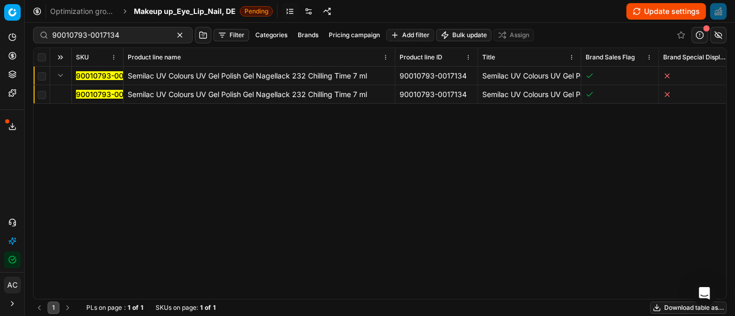
click at [94, 93] on mark "90010793-0017134" at bounding box center [109, 94] width 67 height 9
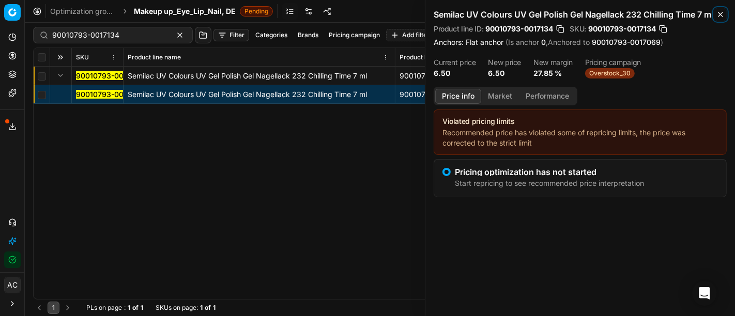
click at [719, 11] on icon "button" at bounding box center [720, 14] width 8 height 8
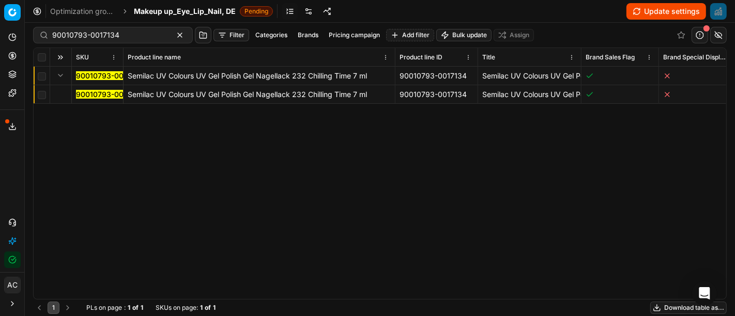
click at [663, 15] on button "Update settings" at bounding box center [666, 11] width 80 height 17
